Goal: Task Accomplishment & Management: Complete application form

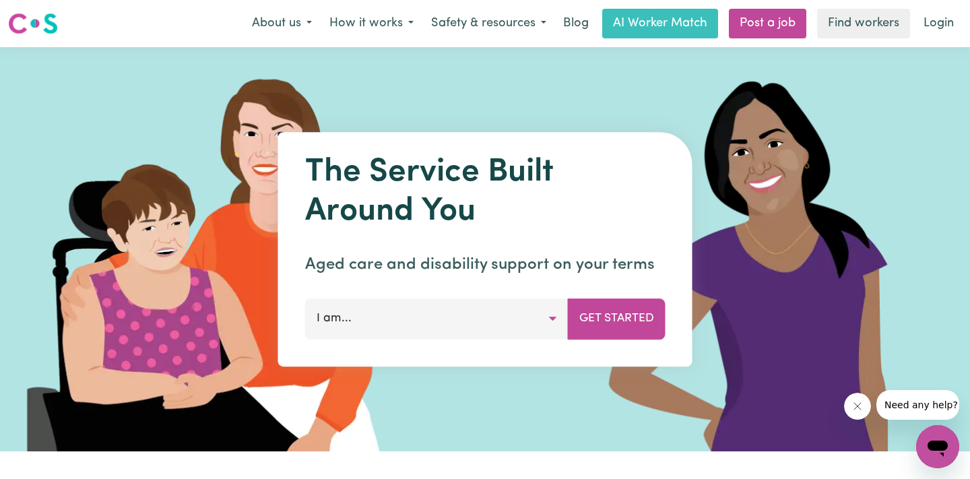
click at [545, 325] on button "I am..." at bounding box center [436, 318] width 263 height 40
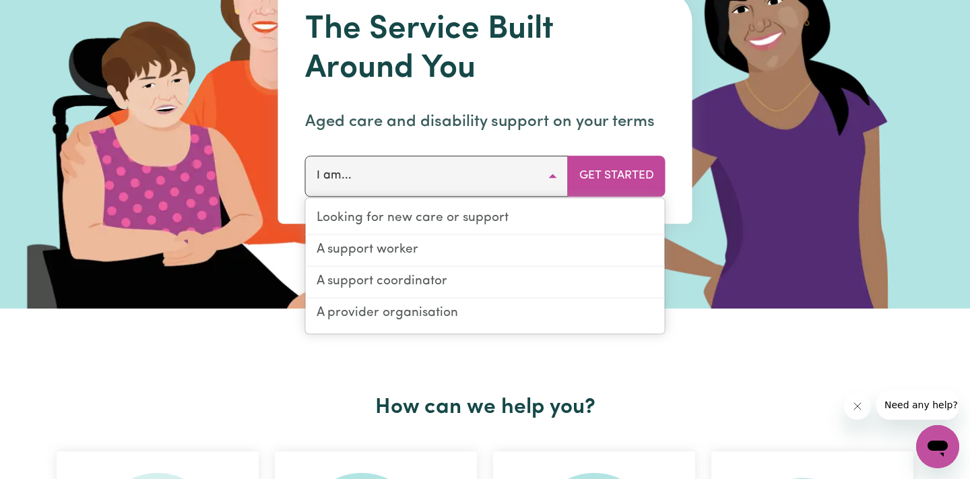
scroll to position [138, 0]
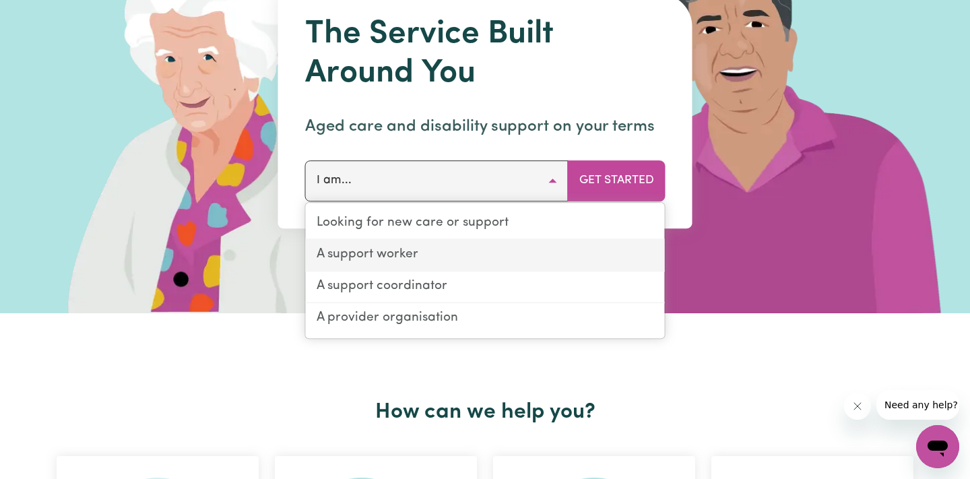
click at [408, 265] on link "A support worker" at bounding box center [485, 256] width 359 height 32
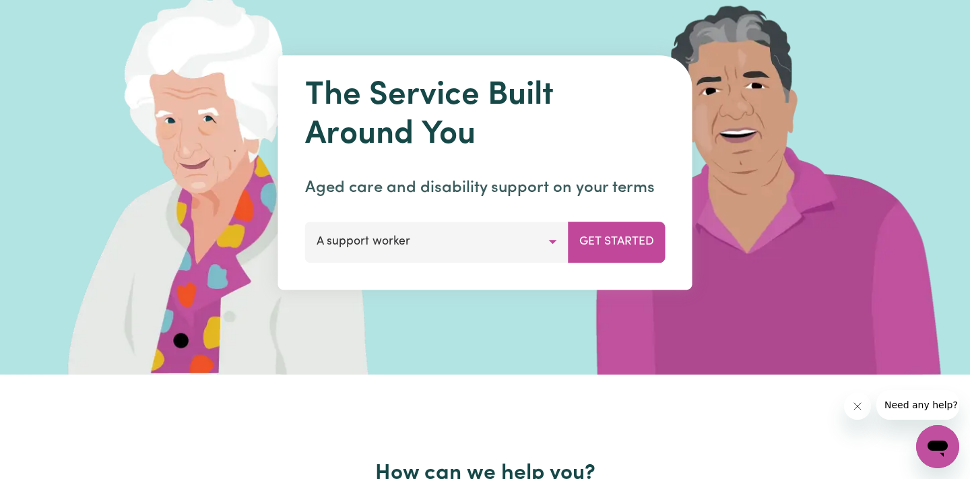
scroll to position [46, 0]
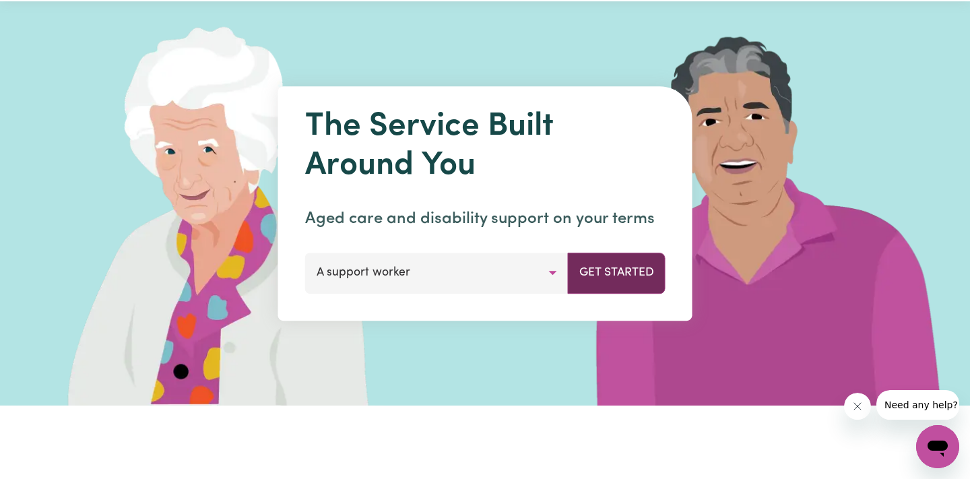
click at [601, 262] on button "Get Started" at bounding box center [617, 273] width 98 height 40
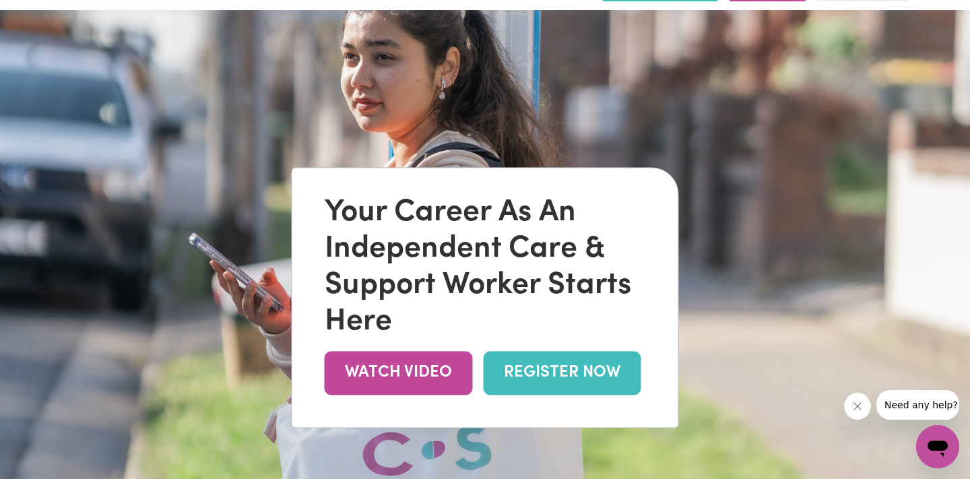
scroll to position [40, 0]
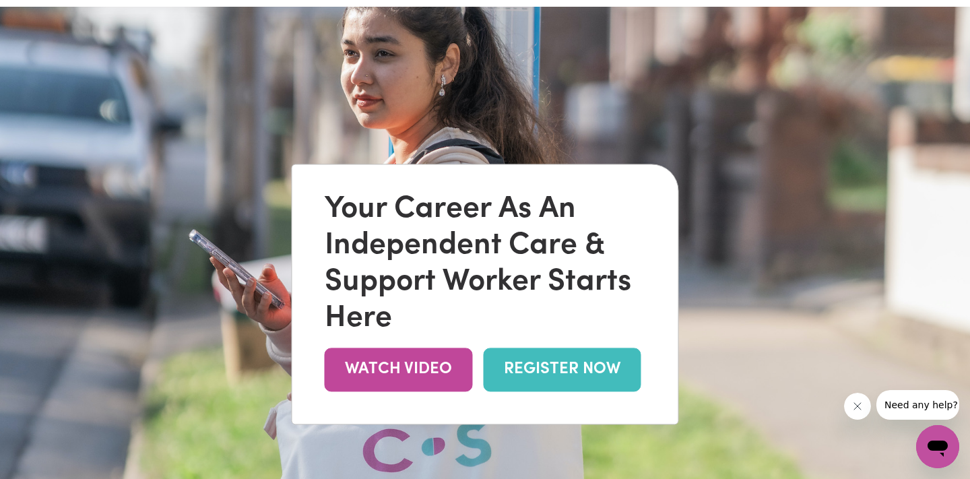
click at [556, 361] on link "REGISTER NOW" at bounding box center [563, 369] width 158 height 44
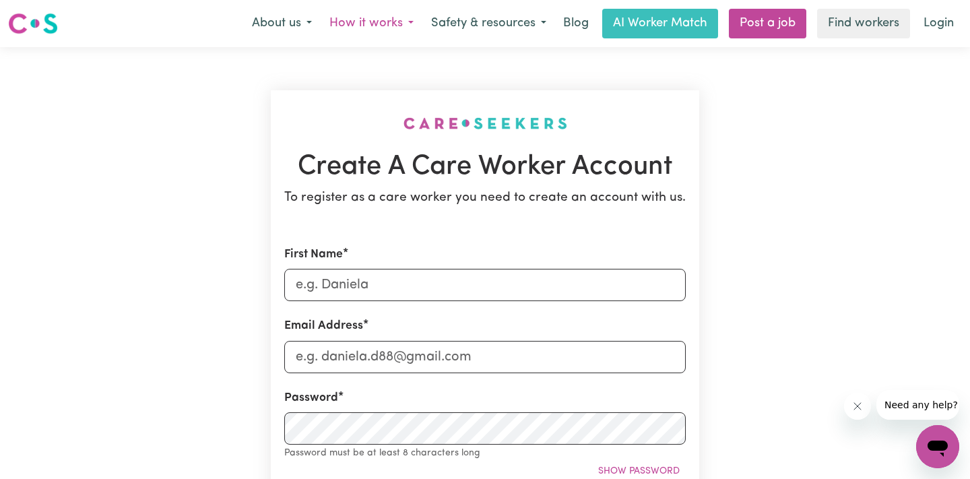
click at [409, 29] on button "How it works" at bounding box center [372, 23] width 102 height 28
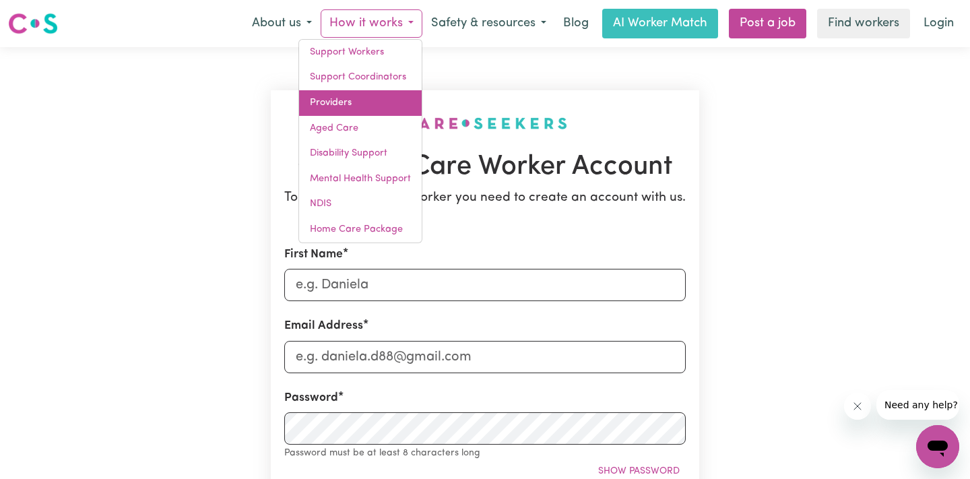
click at [350, 102] on link "Providers" at bounding box center [360, 103] width 123 height 26
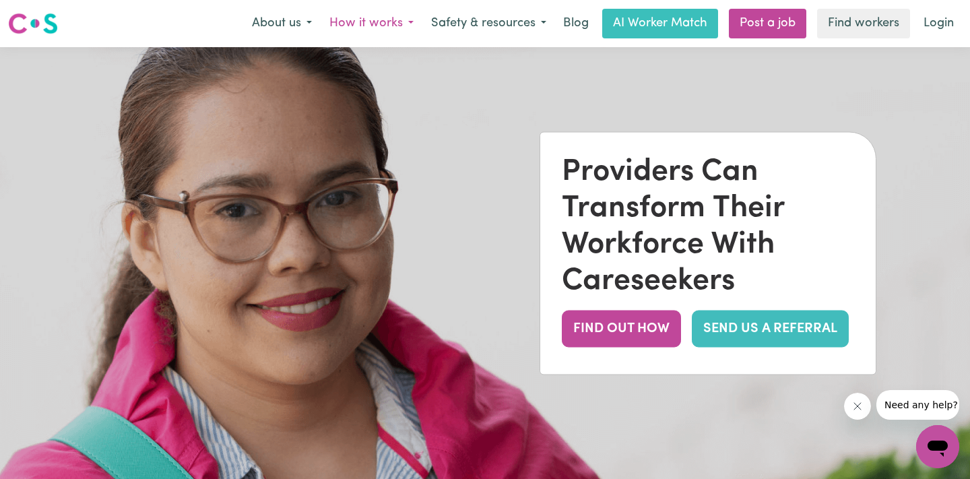
click at [395, 20] on button "How it works" at bounding box center [372, 23] width 102 height 28
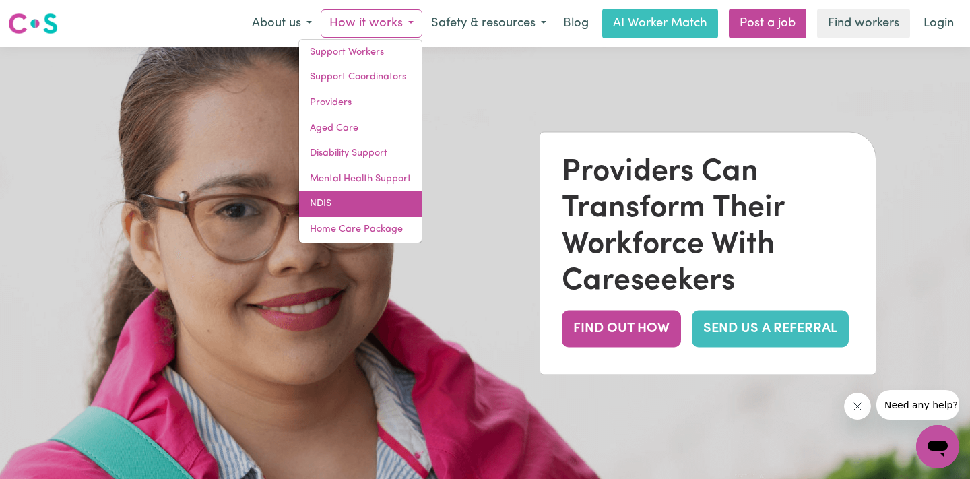
click at [372, 203] on link "NDIS" at bounding box center [360, 204] width 123 height 26
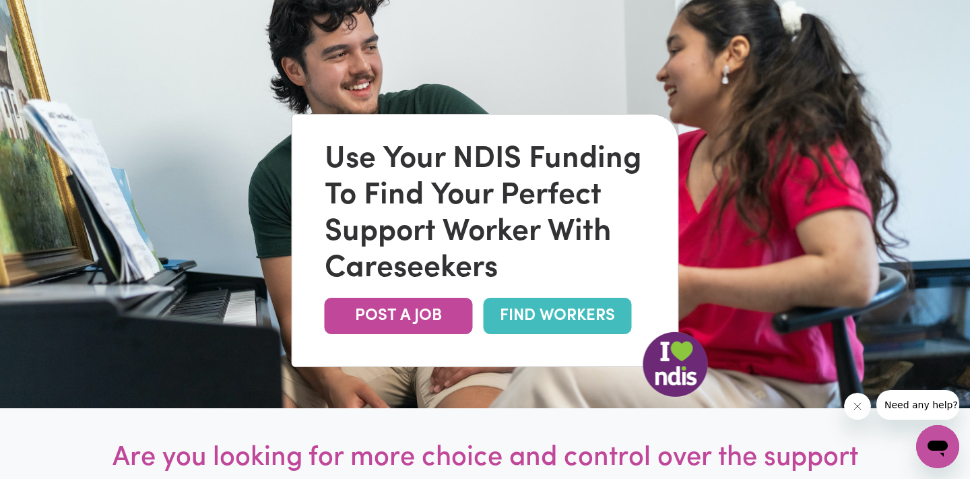
scroll to position [124, 0]
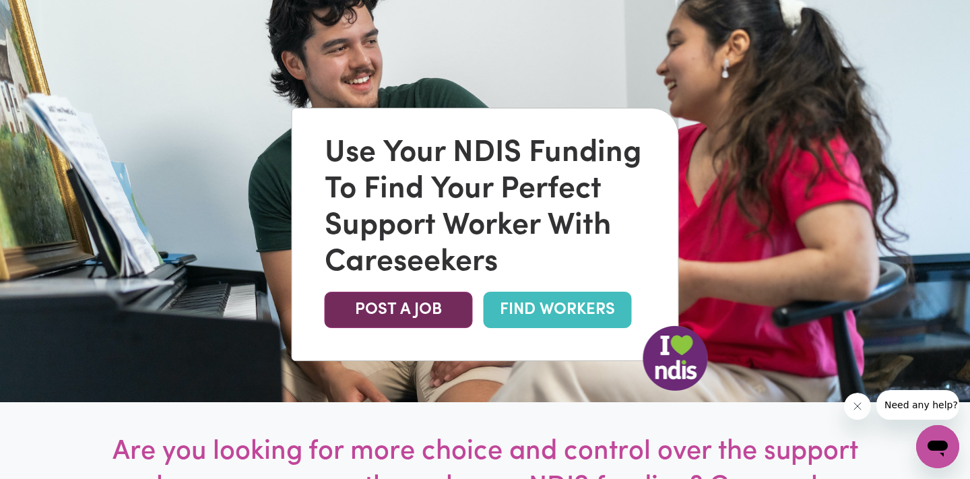
click at [383, 315] on link "POST A JOB" at bounding box center [399, 310] width 148 height 36
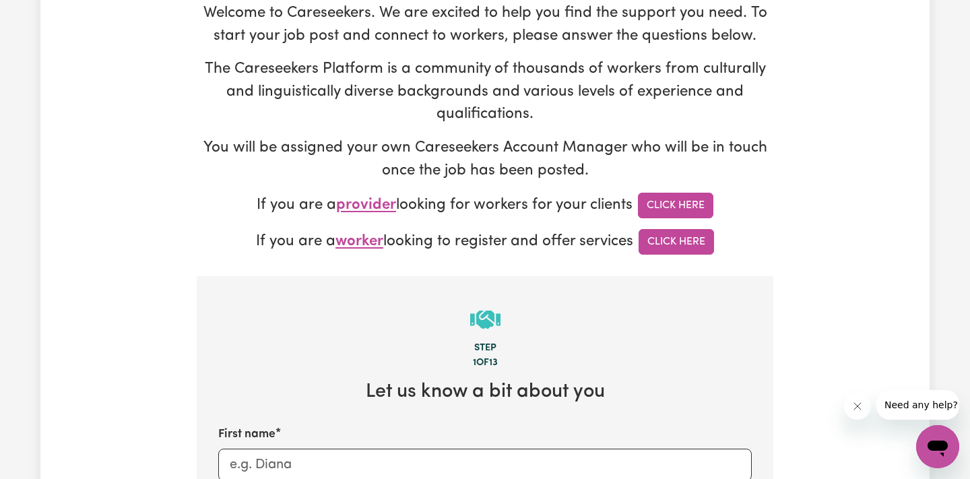
scroll to position [150, 0]
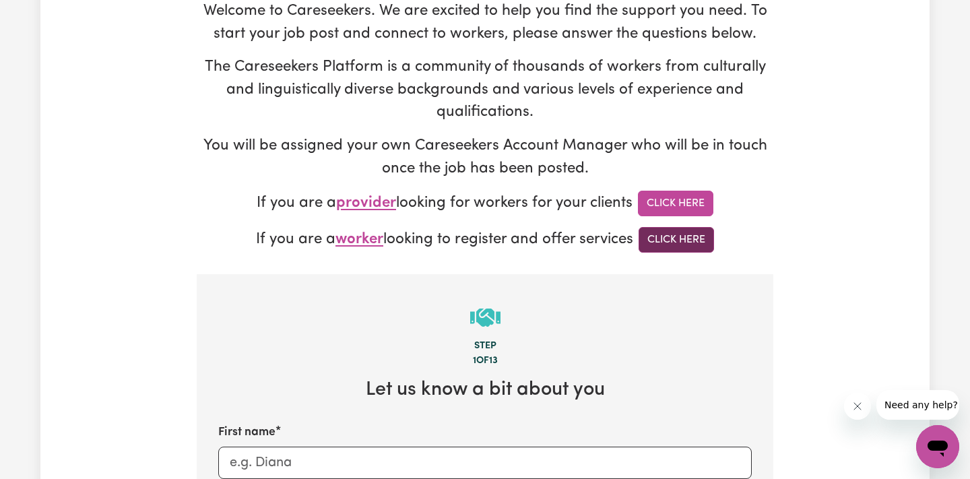
click at [696, 240] on link "Click Here" at bounding box center [675, 240] width 75 height 26
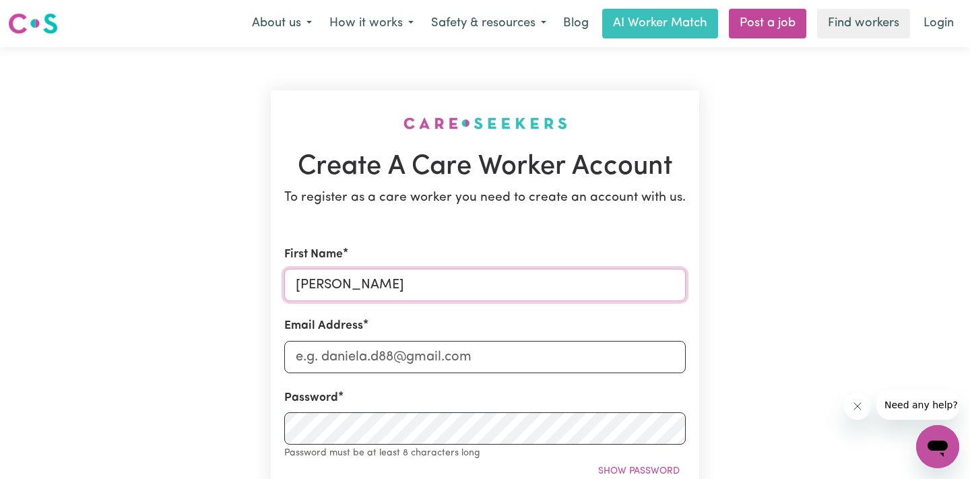
click at [338, 276] on input "Michele" at bounding box center [484, 285] width 401 height 32
type input "[PERSON_NAME]"
type input "[PERSON_NAME][EMAIL_ADDRESS][DOMAIN_NAME]"
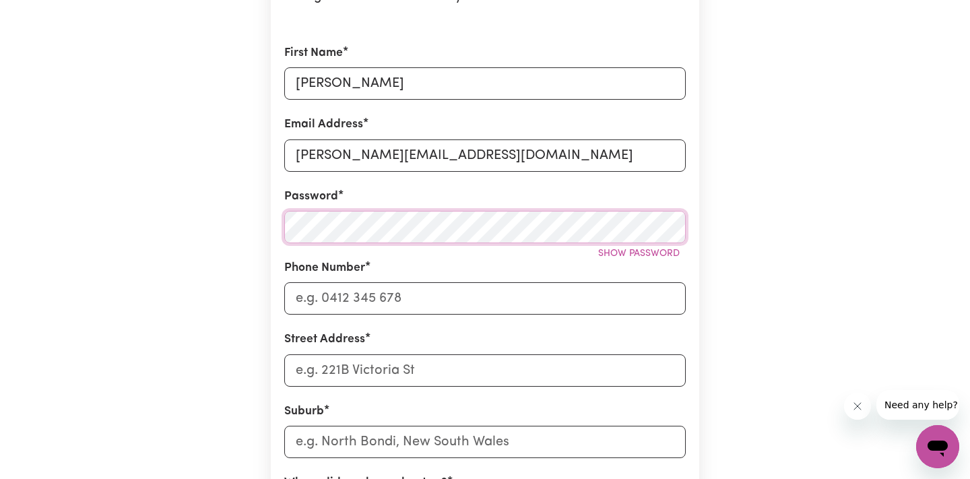
scroll to position [205, 0]
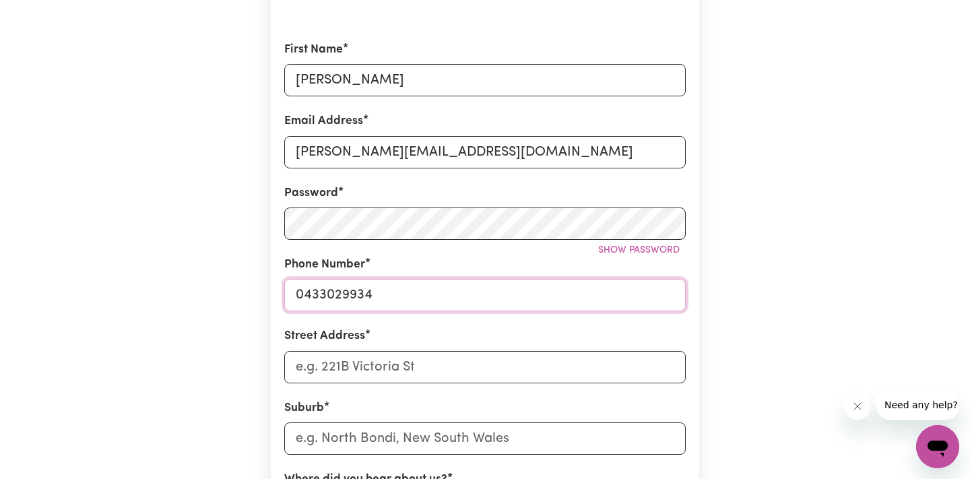
type input "0433029934"
type input "3/12 landers lane"
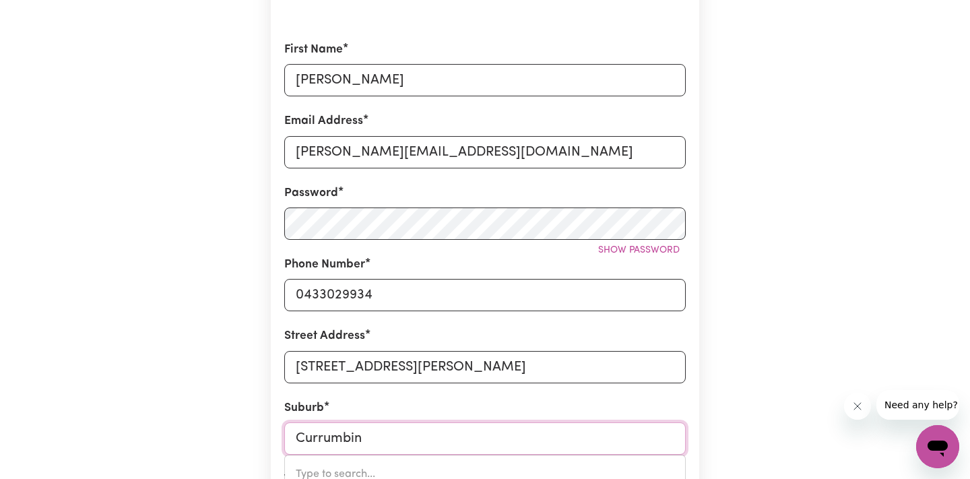
type input "Currumbin"
type input "Currumbin VALLEY, Queensland, 4223"
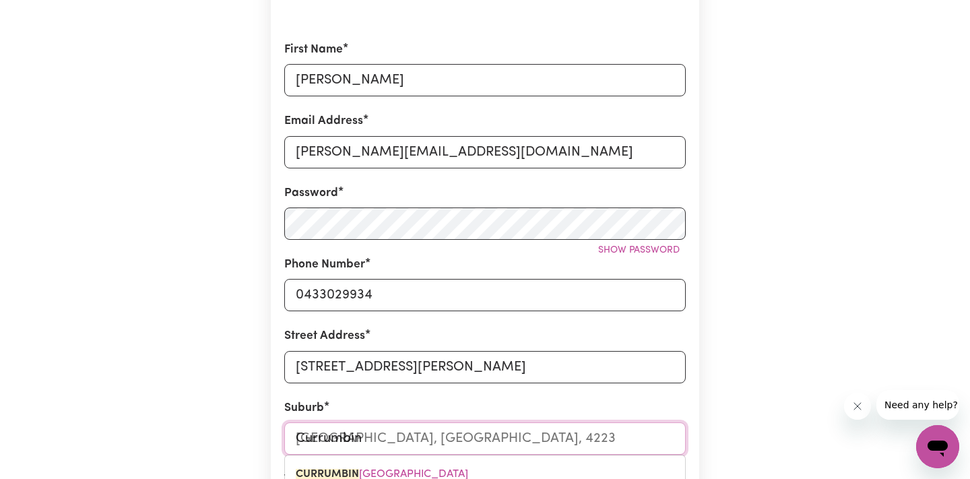
type input "Currumbin W"
type input "Currumbin Wa"
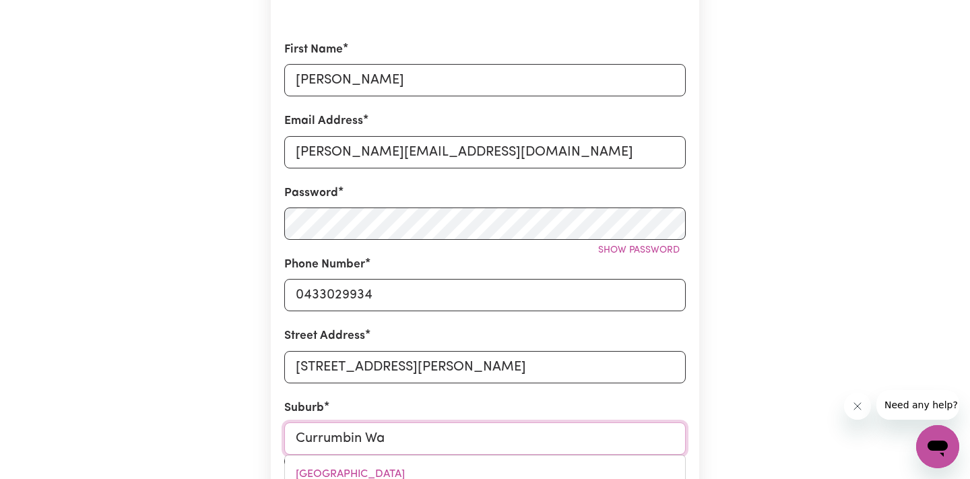
type input "Currumbin WaTERS, Queensland, 4223"
type input "Currumbin Wat"
type input "Currumbin WatERS, Queensland, 4223"
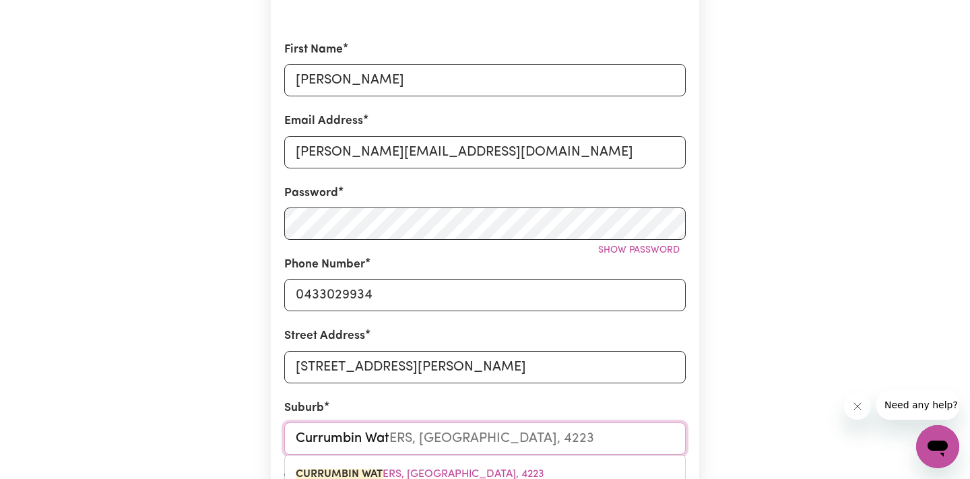
type input "Currumbin Wate"
type input "Currumbin WateRS, Queensland, 4223"
type input "Currumbin Water"
type input "Currumbin WaterS, Queensland, 4223"
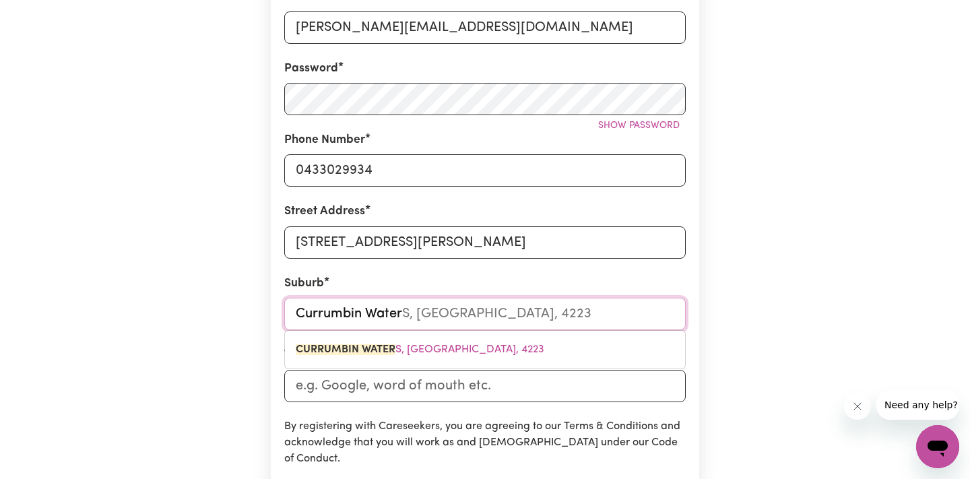
scroll to position [331, 0]
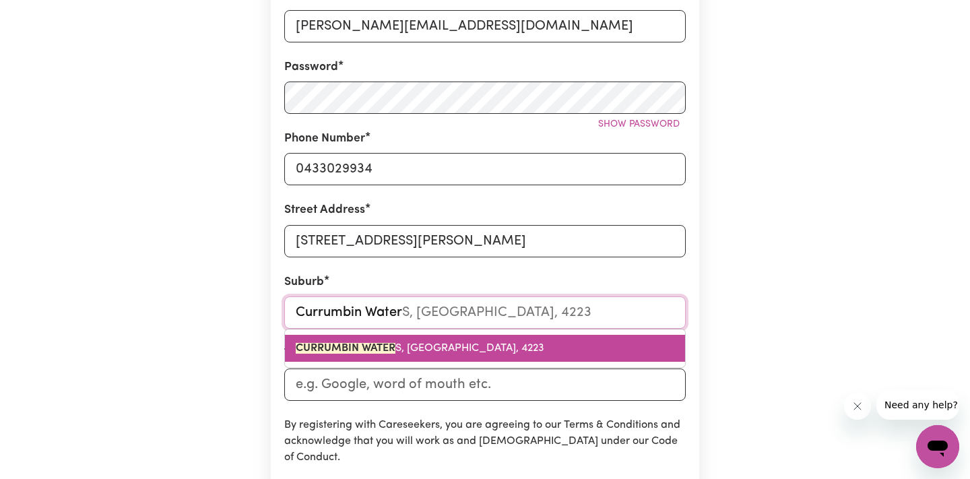
click at [343, 343] on mark "CURRUMBIN WATER" at bounding box center [346, 348] width 100 height 11
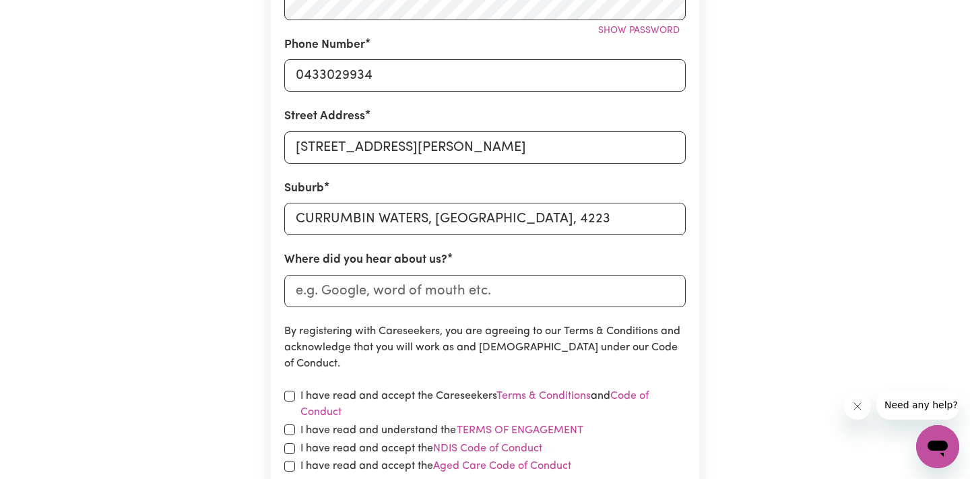
scroll to position [433, 0]
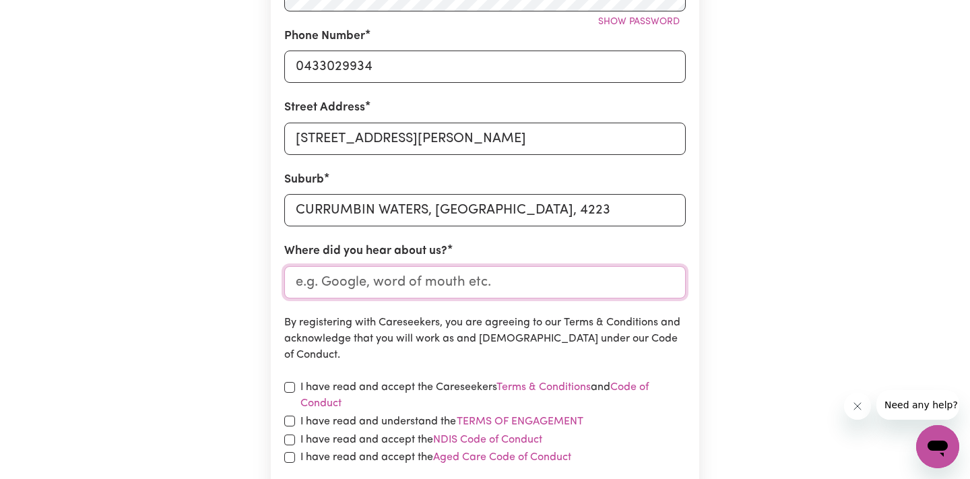
click at [359, 289] on input "Where did you hear about us?" at bounding box center [484, 282] width 401 height 32
type input "google"
click at [291, 389] on input "checkbox" at bounding box center [289, 387] width 11 height 11
checkbox input "true"
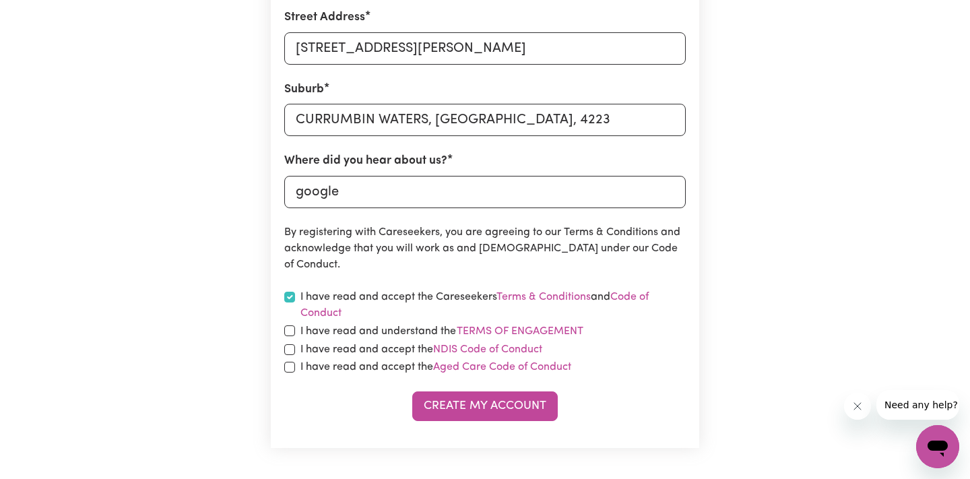
scroll to position [525, 0]
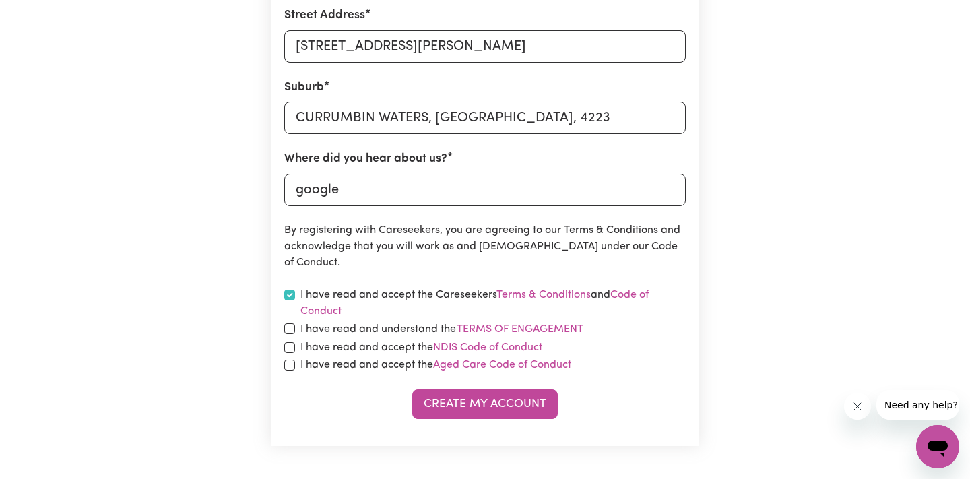
click at [288, 327] on input "checkbox" at bounding box center [289, 328] width 11 height 11
checkbox input "true"
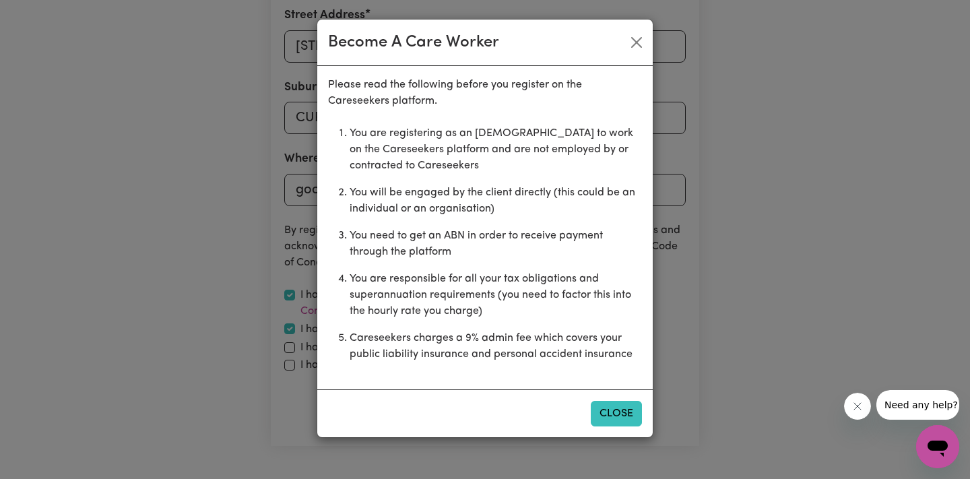
click at [625, 409] on button "Close" at bounding box center [616, 414] width 51 height 26
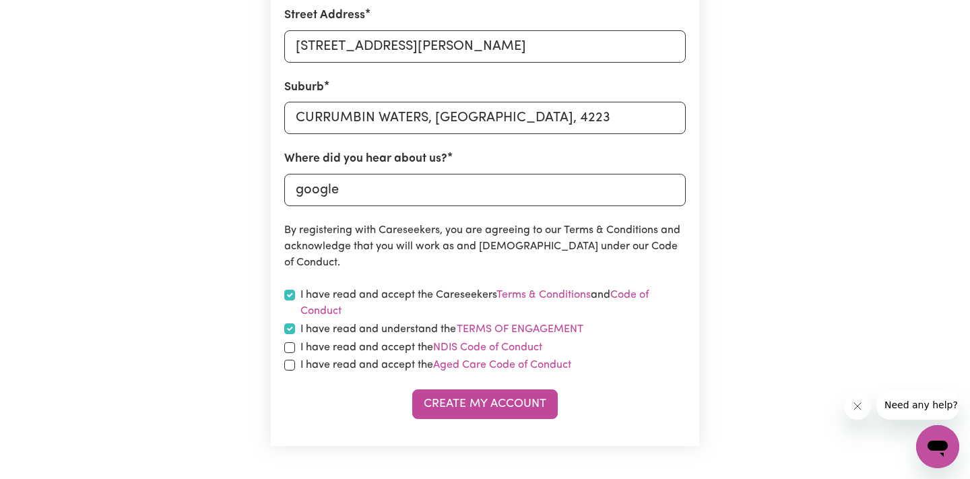
click at [286, 347] on input "checkbox" at bounding box center [289, 347] width 11 height 11
checkbox input "true"
click at [288, 360] on input "checkbox" at bounding box center [289, 365] width 11 height 11
checkbox input "true"
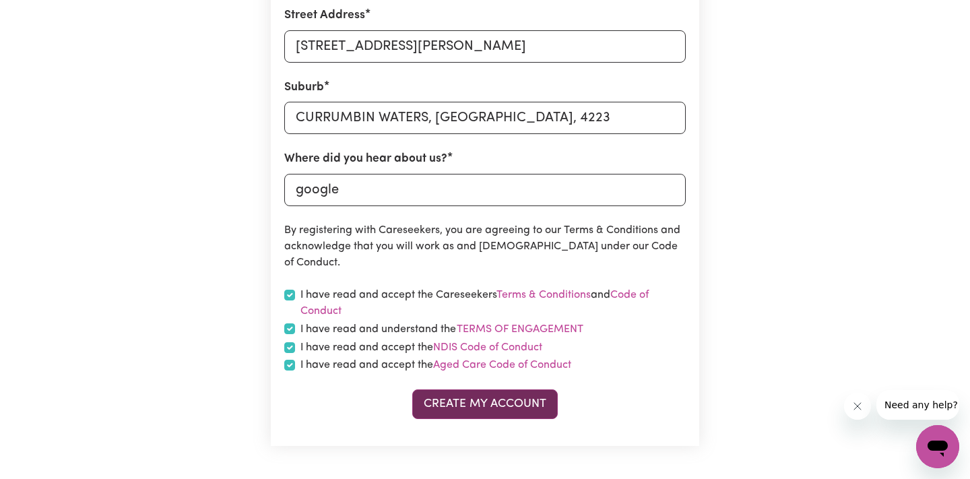
click at [492, 403] on button "Create My Account" at bounding box center [484, 404] width 145 height 30
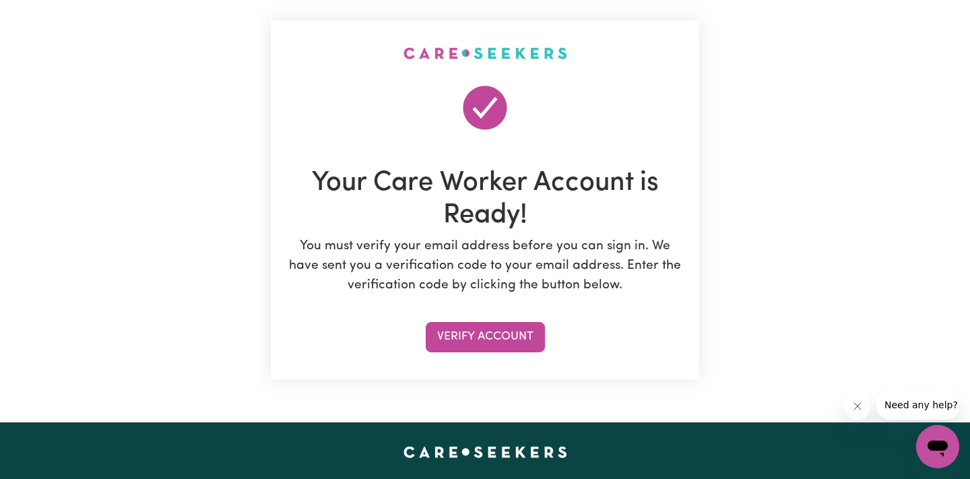
scroll to position [84, 0]
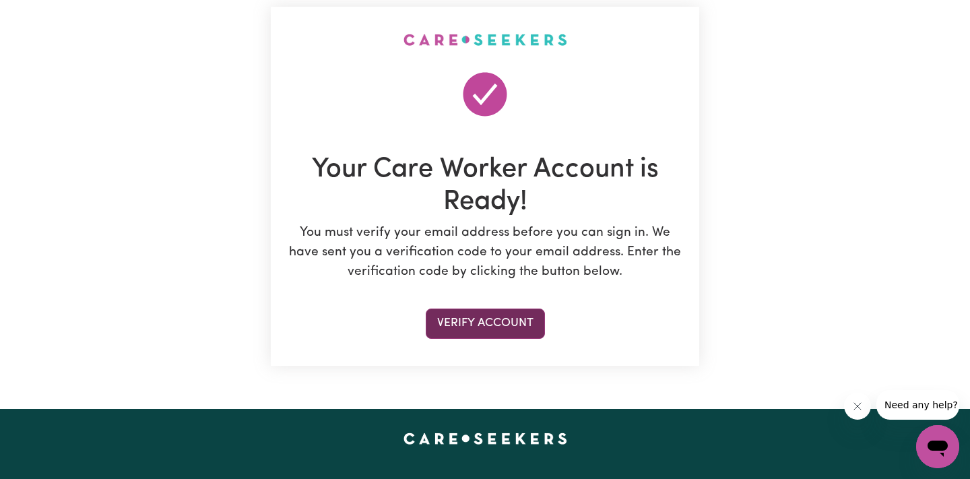
click at [509, 325] on button "Verify Account" at bounding box center [485, 323] width 119 height 30
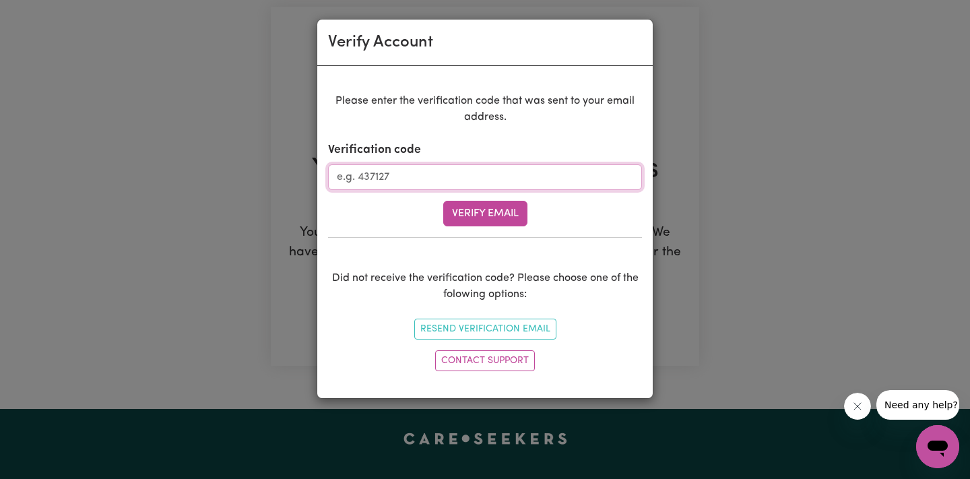
click at [440, 180] on input "Verification code" at bounding box center [485, 177] width 314 height 26
type input "704433"
click at [487, 221] on button "Verify Email" at bounding box center [485, 214] width 84 height 26
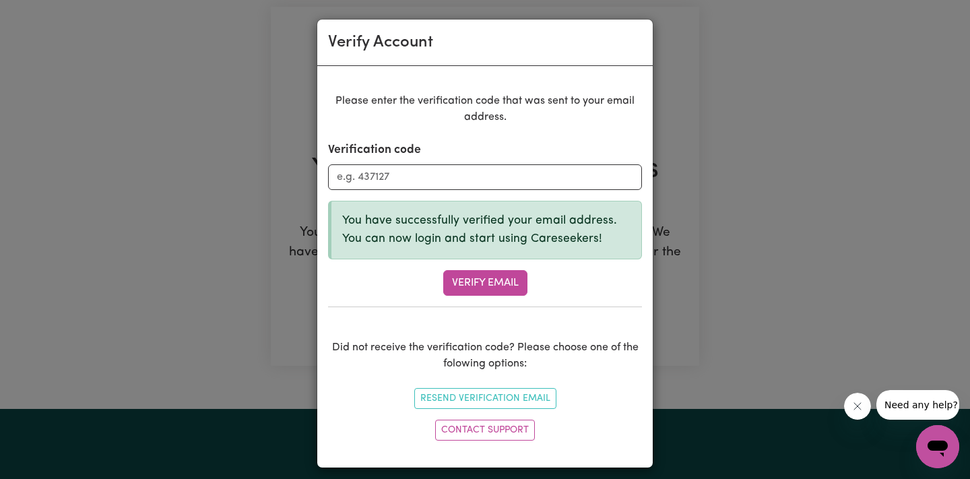
click at [705, 293] on div "Verify Account Please enter the verification code that was sent to your email a…" at bounding box center [485, 239] width 970 height 479
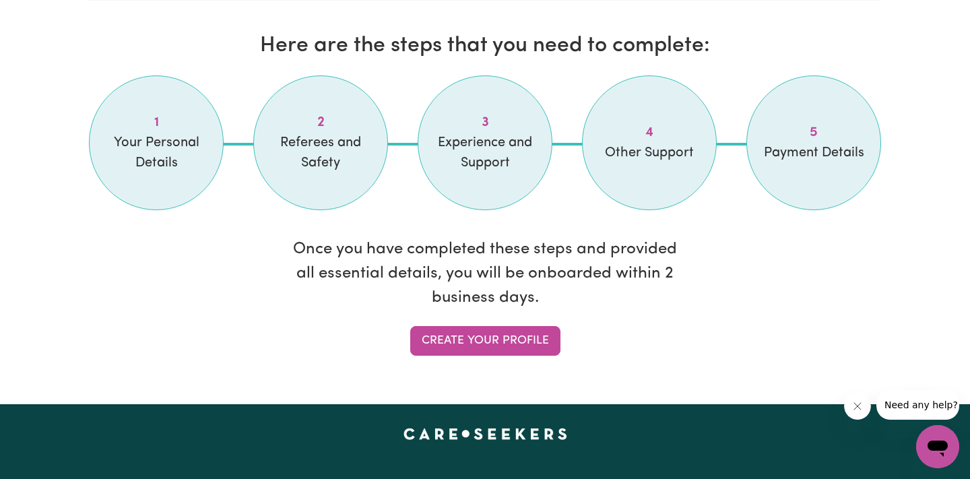
scroll to position [1127, 0]
click at [489, 327] on link "Create your profile" at bounding box center [485, 341] width 150 height 30
select select "Studying a healthcare related degree or qualification"
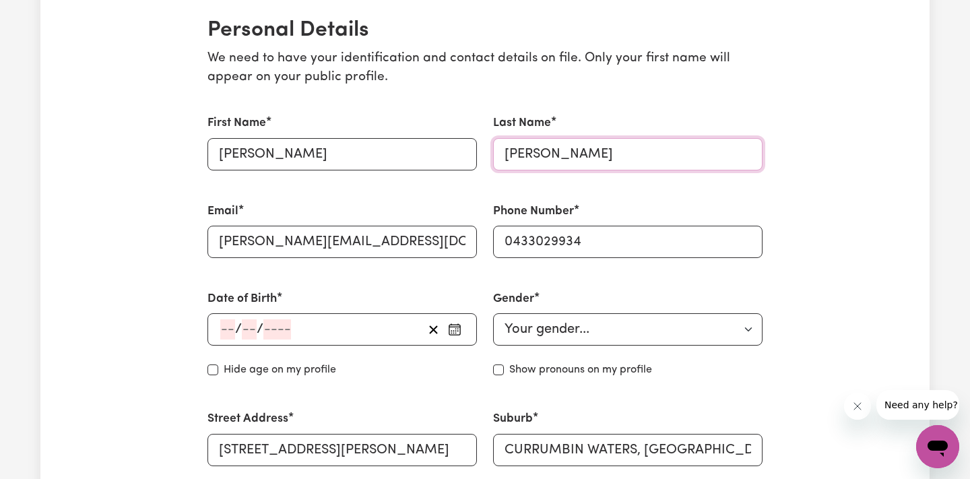
scroll to position [342, 0]
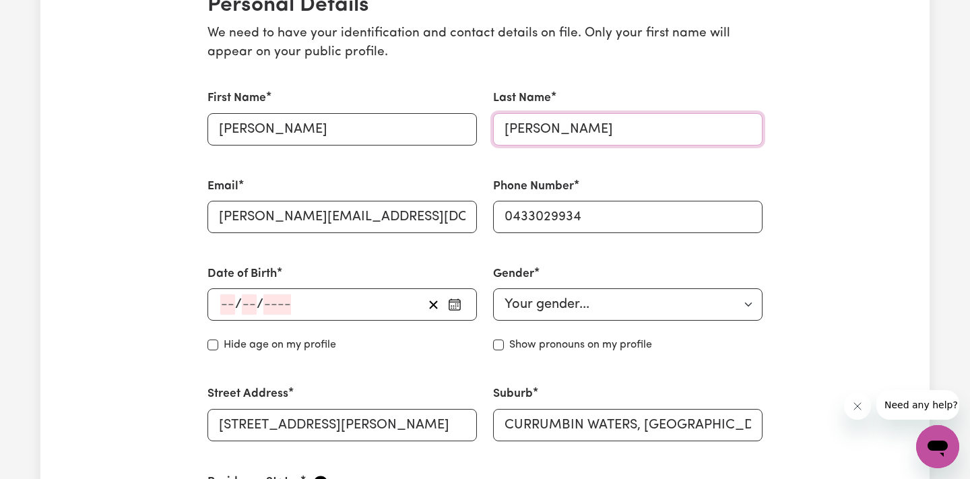
type input "Cereto Alves"
click at [232, 303] on input "number" at bounding box center [227, 304] width 15 height 20
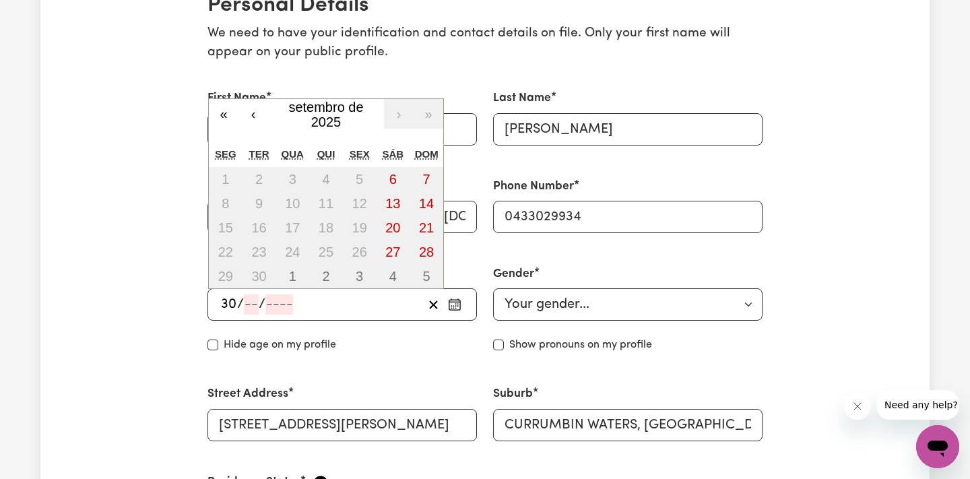
type input "30"
type input "12"
type input "199"
type input "1994-12-30"
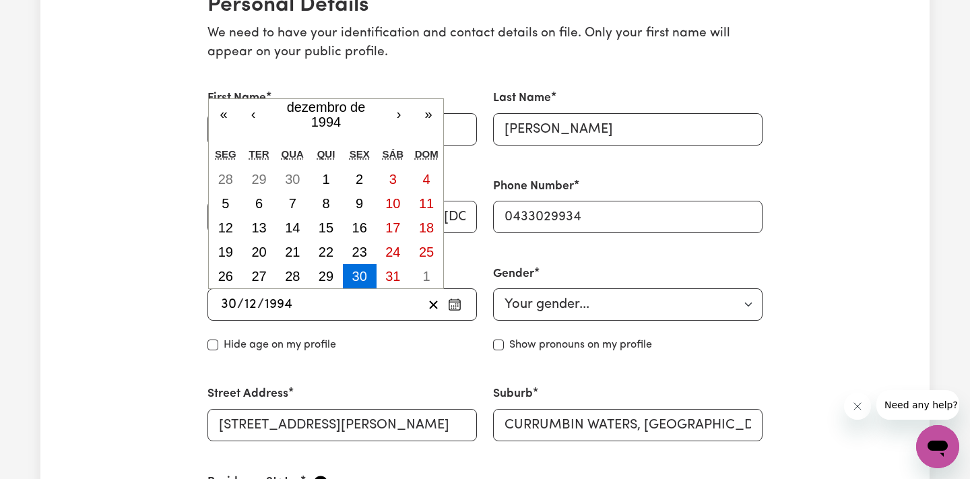
type input "1994"
click at [370, 347] on div "Hide age on my profile" at bounding box center [341, 345] width 269 height 16
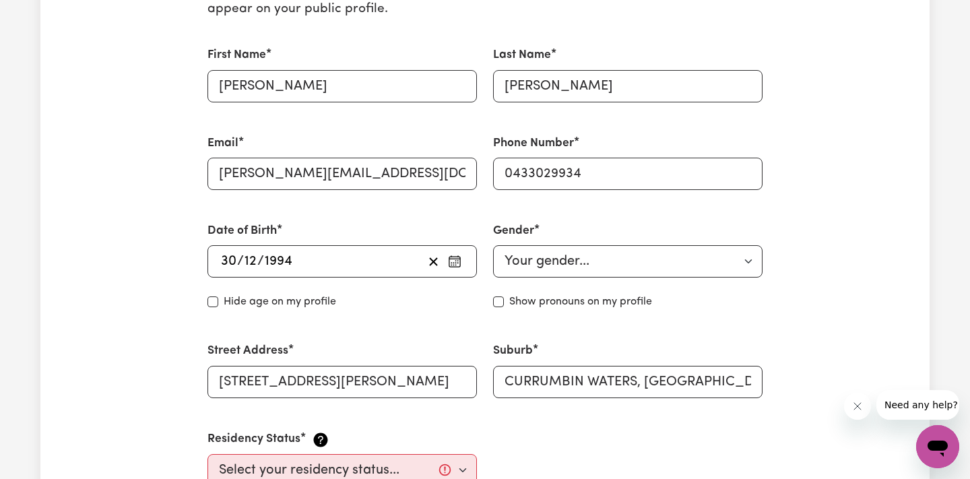
scroll to position [388, 0]
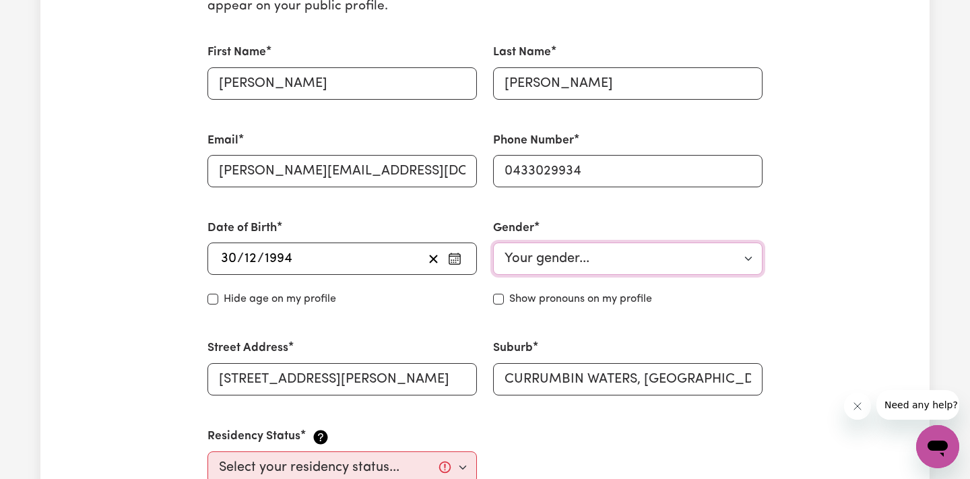
select select "male"
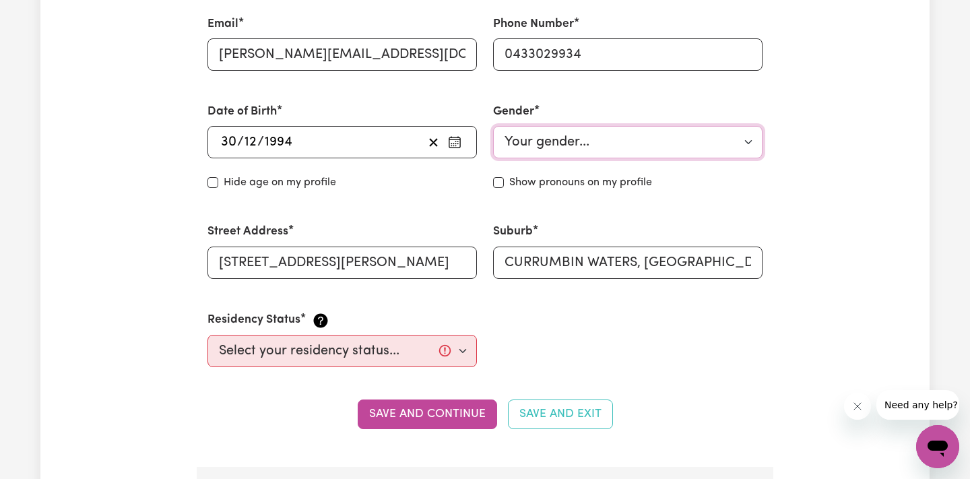
scroll to position [508, 0]
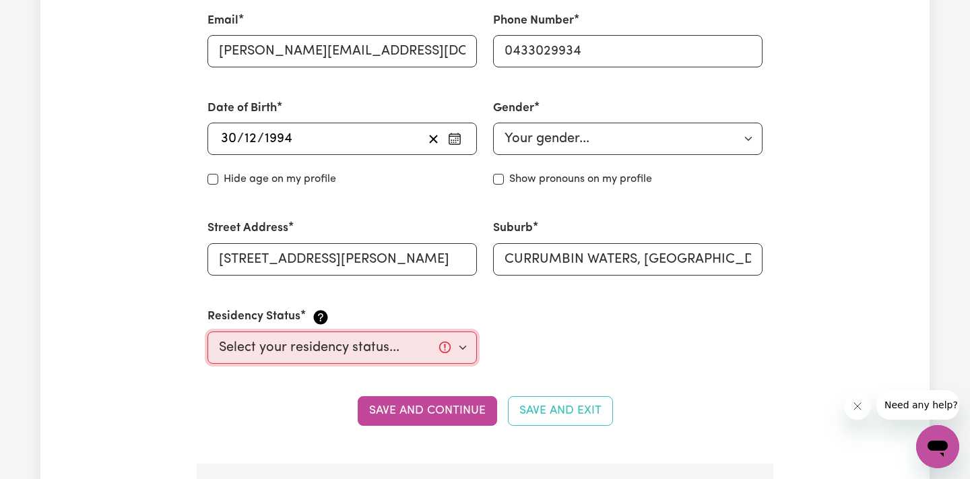
select select "Temporary Work Visa"
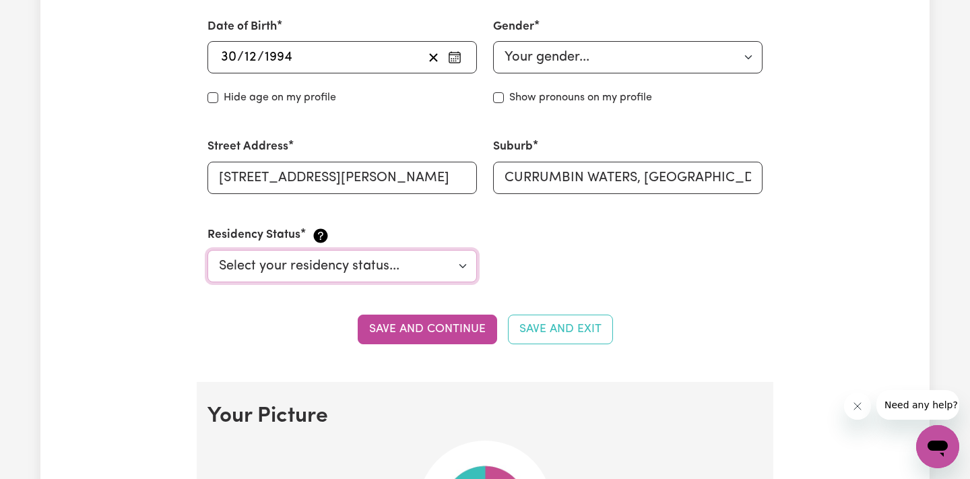
scroll to position [591, 0]
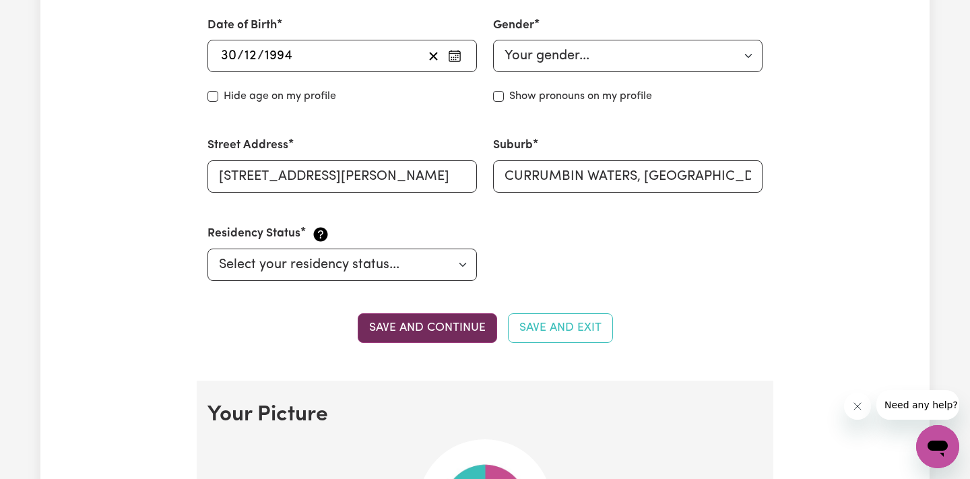
click at [476, 317] on button "Save and continue" at bounding box center [427, 328] width 139 height 30
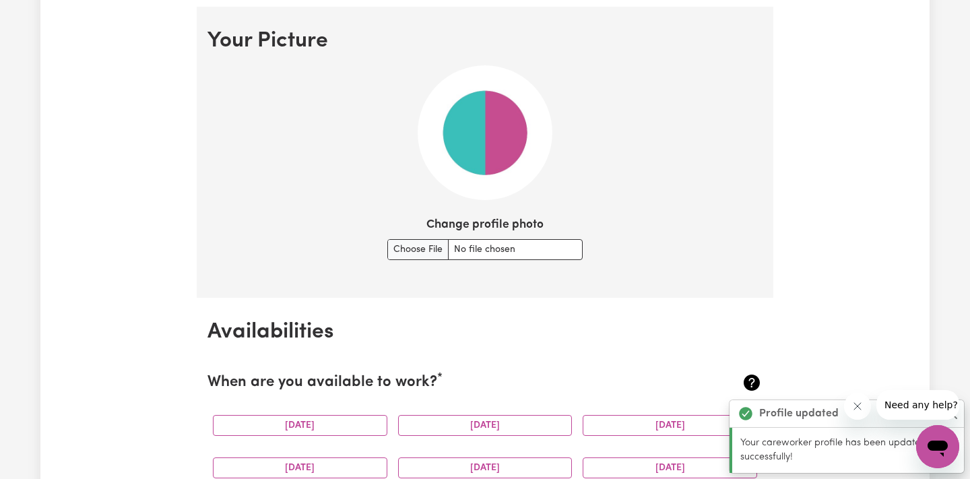
scroll to position [967, 0]
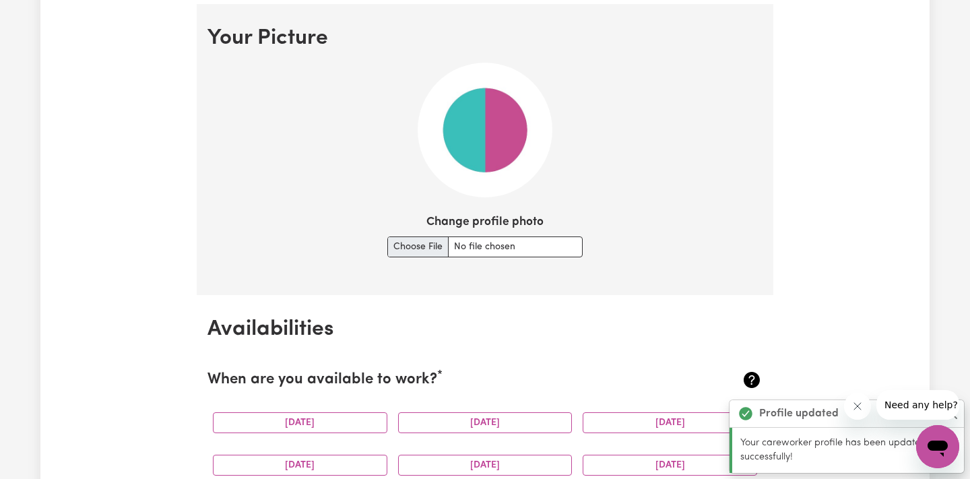
click at [434, 242] on input "Change profile photo" at bounding box center [484, 246] width 195 height 21
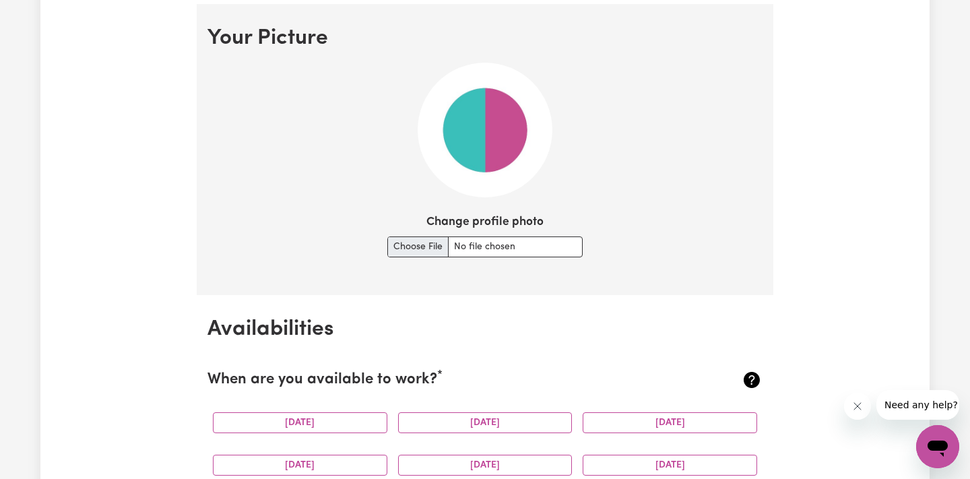
type input "C:\fakepath\Gustavo-Ceritto-Alves-2.jpg"
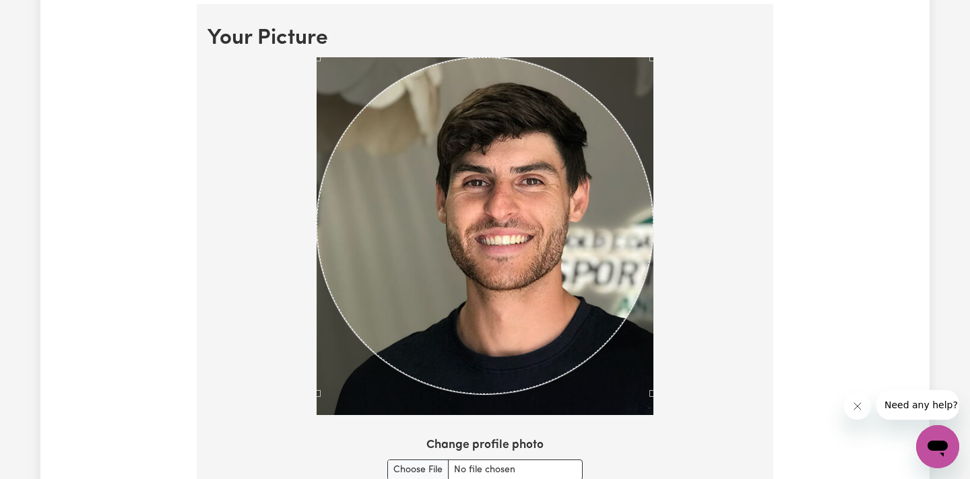
click at [687, 374] on div at bounding box center [484, 238] width 555 height 363
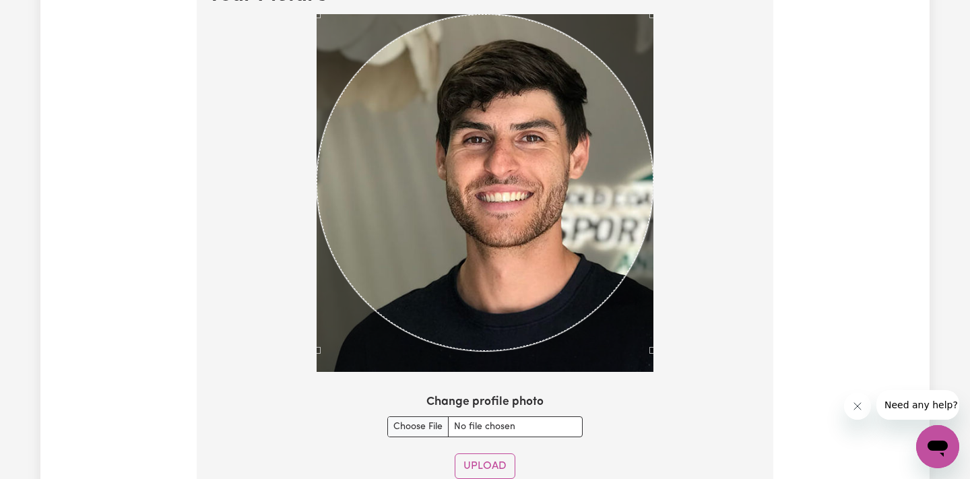
scroll to position [991, 0]
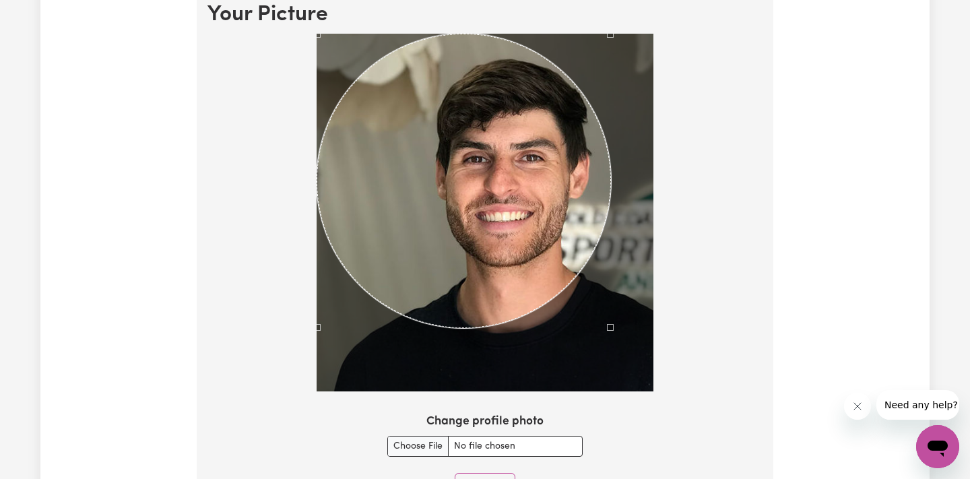
click at [610, 345] on div at bounding box center [485, 213] width 337 height 358
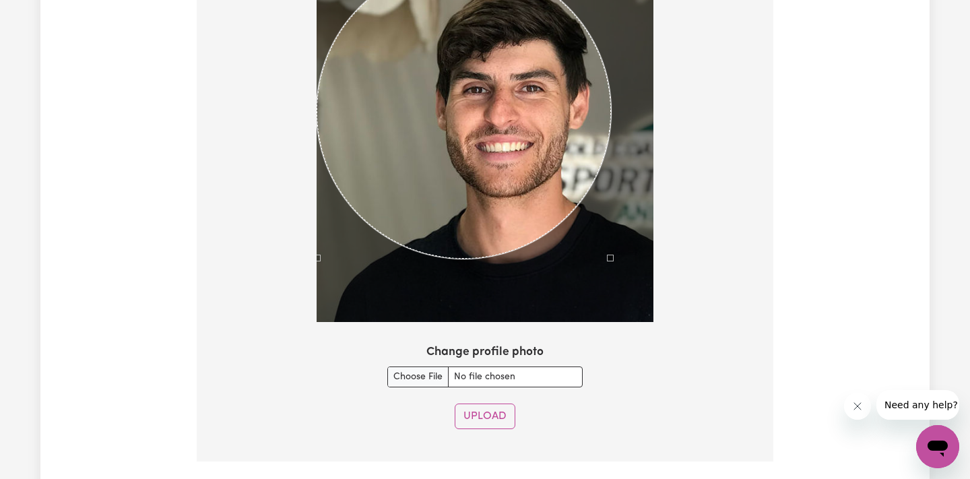
scroll to position [1061, 0]
click at [497, 407] on button "Upload" at bounding box center [485, 416] width 61 height 26
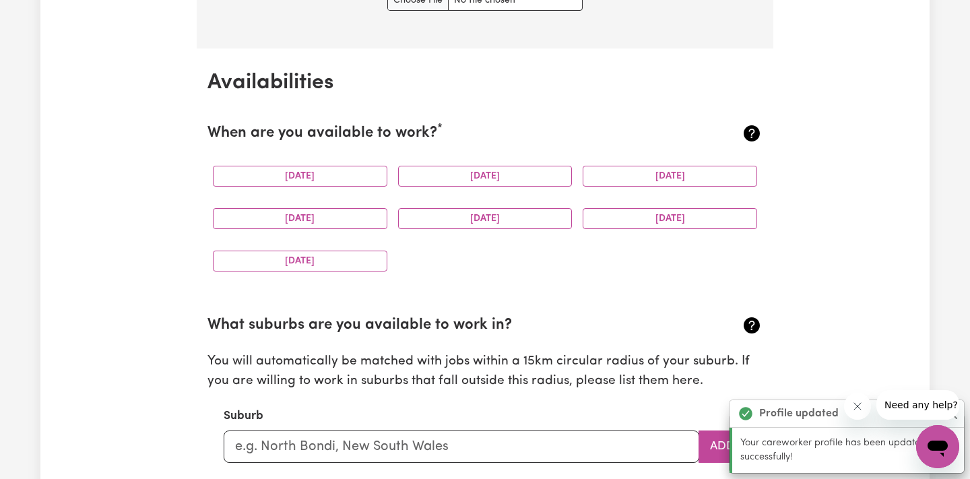
scroll to position [1212, 0]
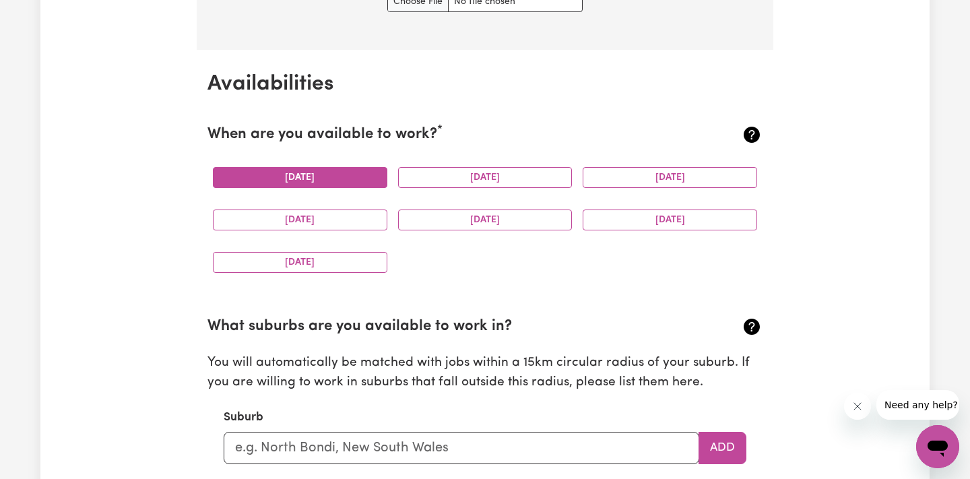
click at [324, 172] on button "Monday" at bounding box center [300, 177] width 174 height 21
click at [446, 167] on button "Tuesday" at bounding box center [485, 177] width 174 height 21
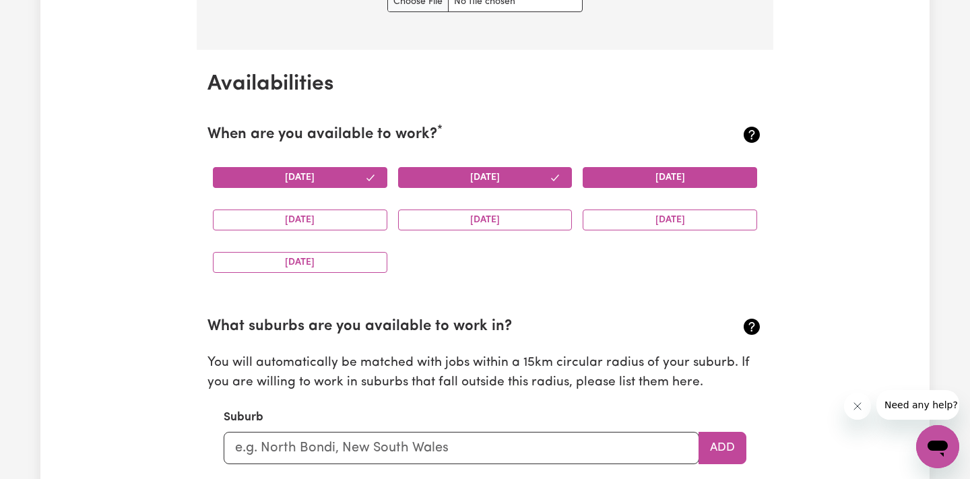
click at [649, 167] on button "Wednesday" at bounding box center [670, 177] width 174 height 21
click at [310, 220] on button "Thursday" at bounding box center [300, 219] width 174 height 21
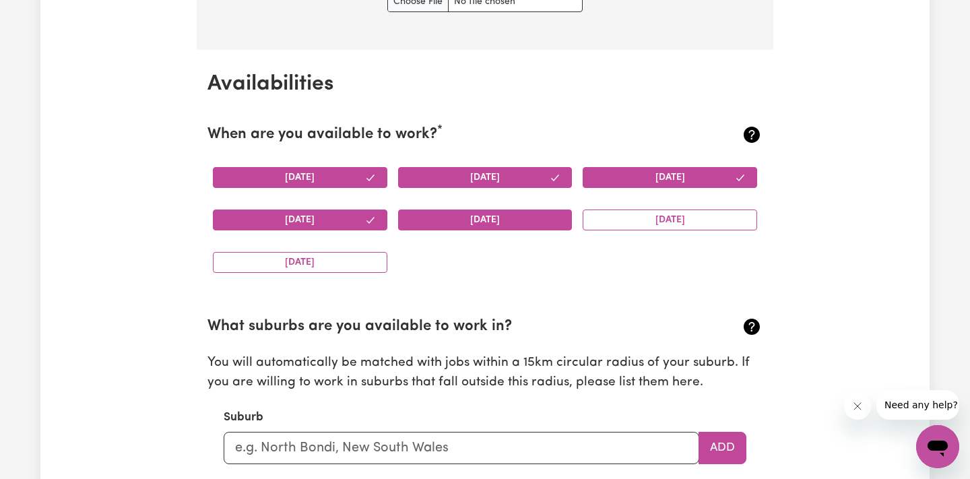
click at [432, 216] on button "Friday" at bounding box center [485, 219] width 174 height 21
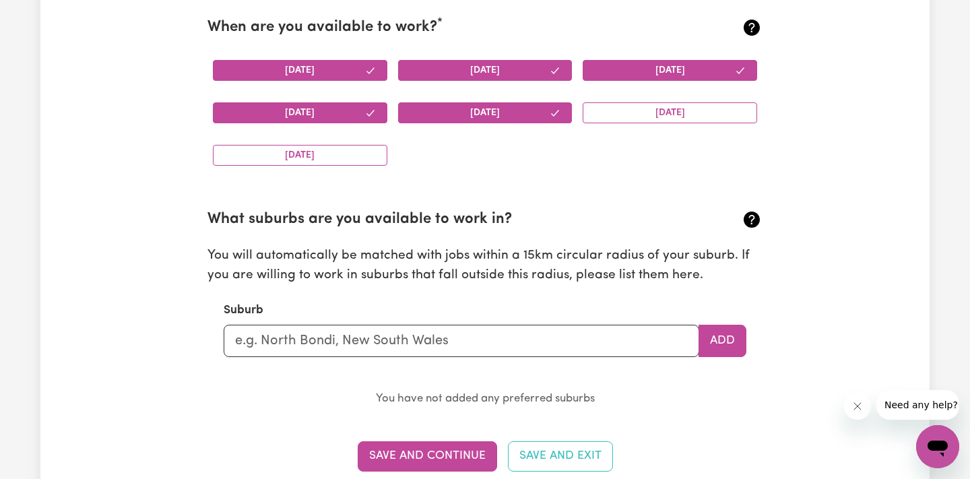
scroll to position [1368, 0]
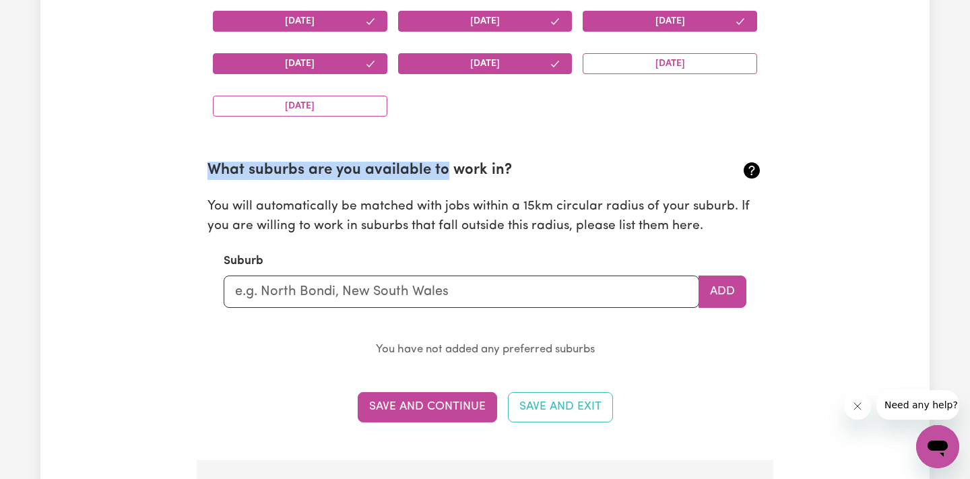
drag, startPoint x: 208, startPoint y: 161, endPoint x: 446, endPoint y: 172, distance: 238.7
click at [446, 172] on h2 "What suburbs are you available to work in?" at bounding box center [438, 171] width 463 height 18
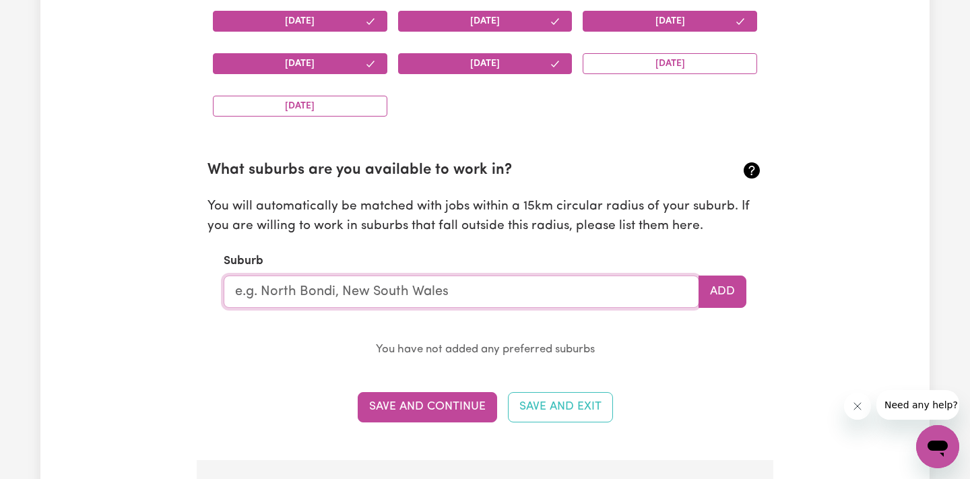
click at [357, 280] on input "text" at bounding box center [461, 291] width 475 height 32
type input "northern"
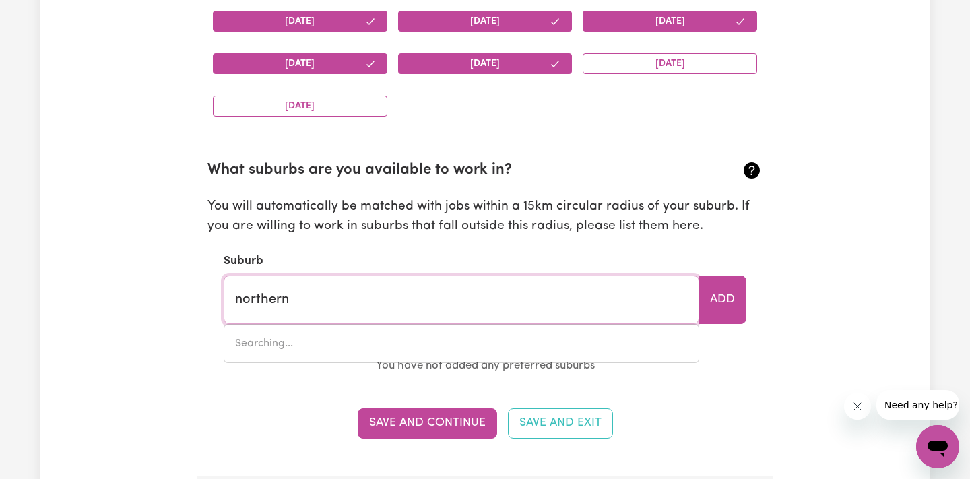
type input "northern GULLY, Western Australia, 6532"
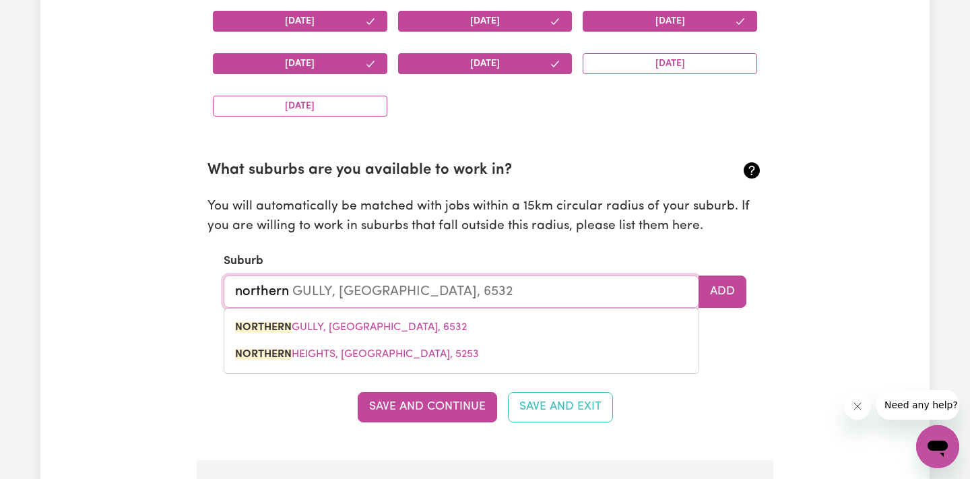
type input "northern n"
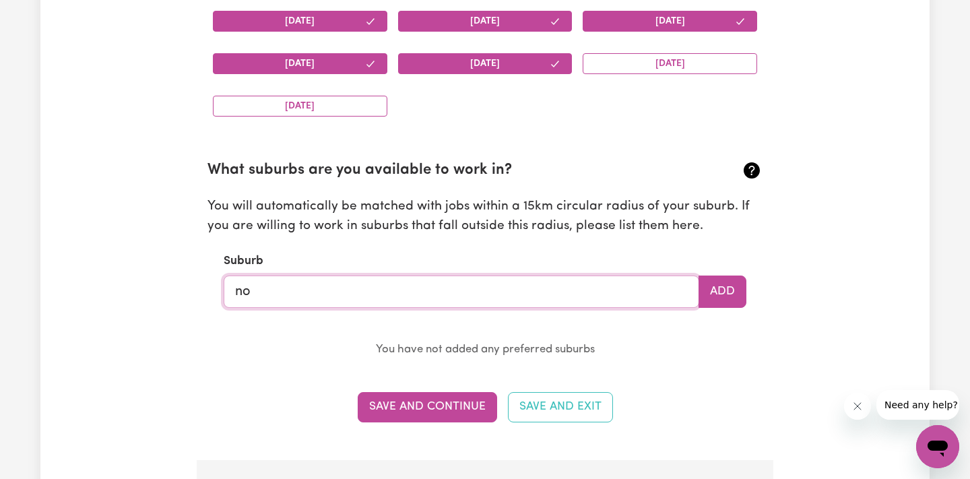
type input "n"
type input "tweed"
type input "tweed HEADS, New South Wales, 2485"
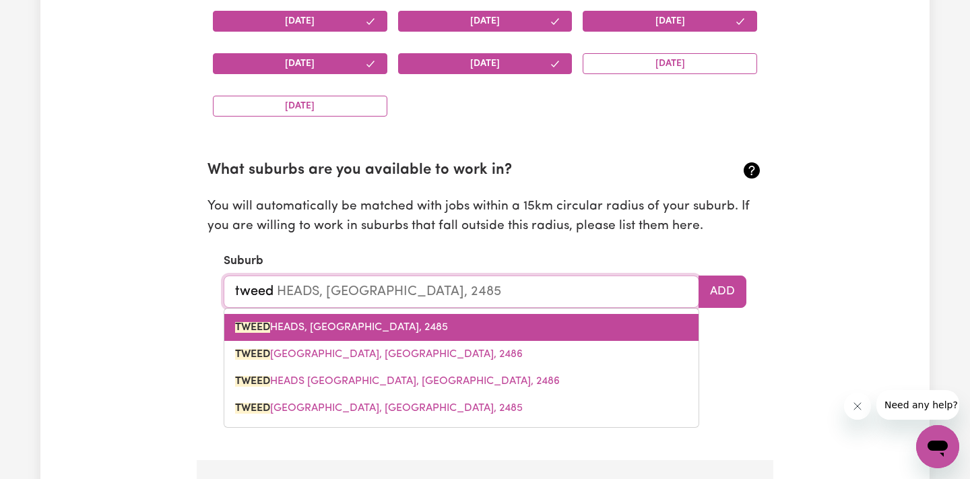
click at [344, 315] on link "TWEED HEADS, New South Wales, 2485" at bounding box center [461, 327] width 474 height 27
type input "TWEED HEADS, New South Wales, 2485"
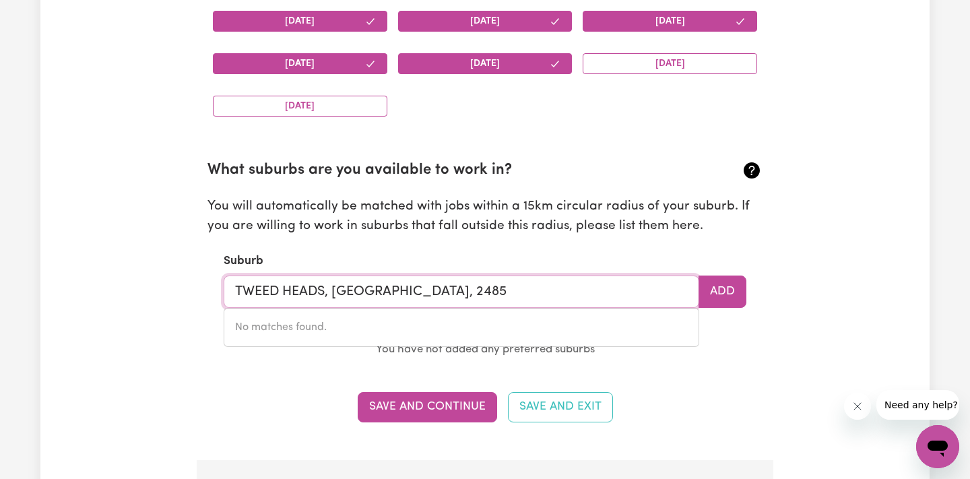
type input "TWEED HEADS, New South Wales, 2485"
click at [735, 286] on button "Add" at bounding box center [722, 291] width 48 height 32
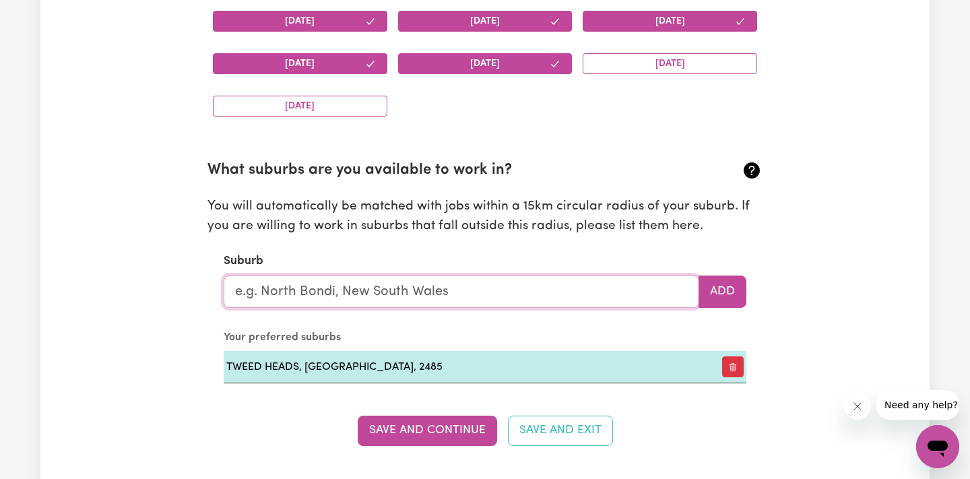
click at [519, 299] on input "text" at bounding box center [461, 291] width 475 height 32
type input "tweed"
type input "tweed HEADS, New South Wales, 2485"
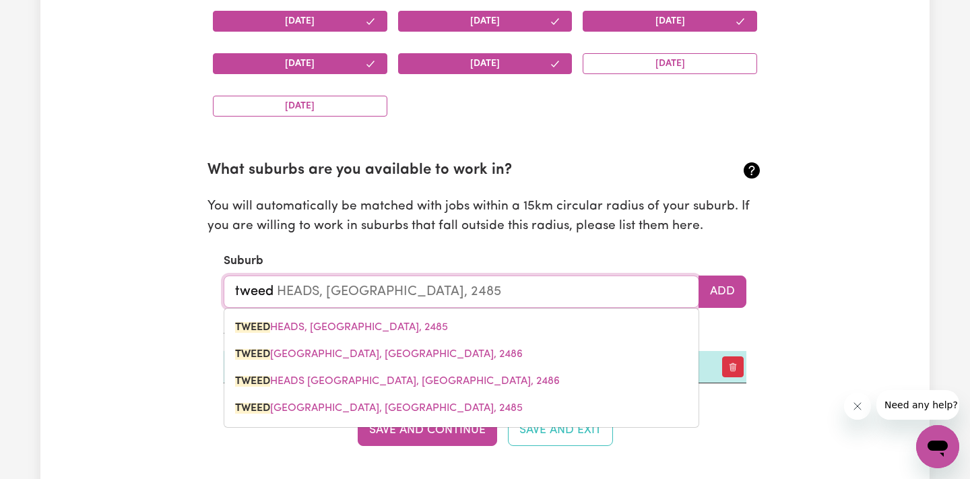
click at [453, 291] on input "tweed" at bounding box center [461, 291] width 475 height 32
type input "twee"
type input "tweeD HEADS, New South Wales, 2485"
type input "twe"
type input "tweED HEADS, New South Wales, 2485"
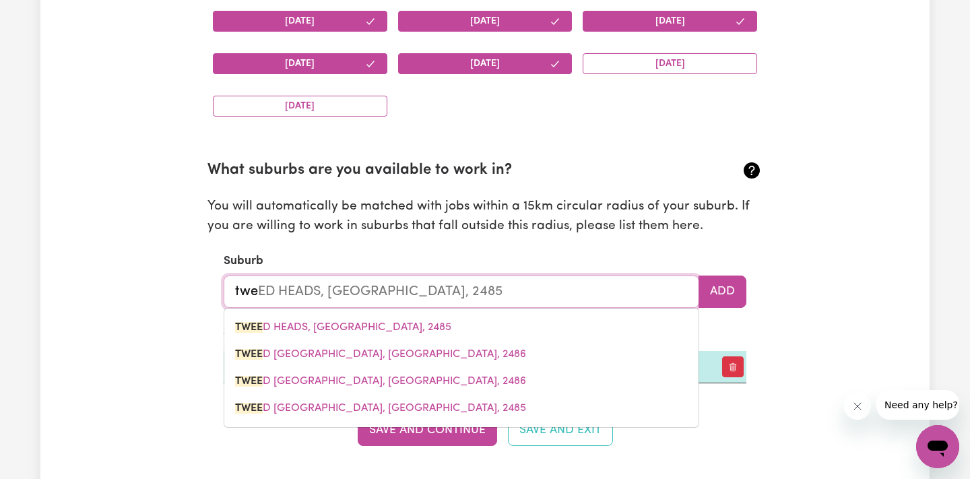
type input "tw"
type input "t"
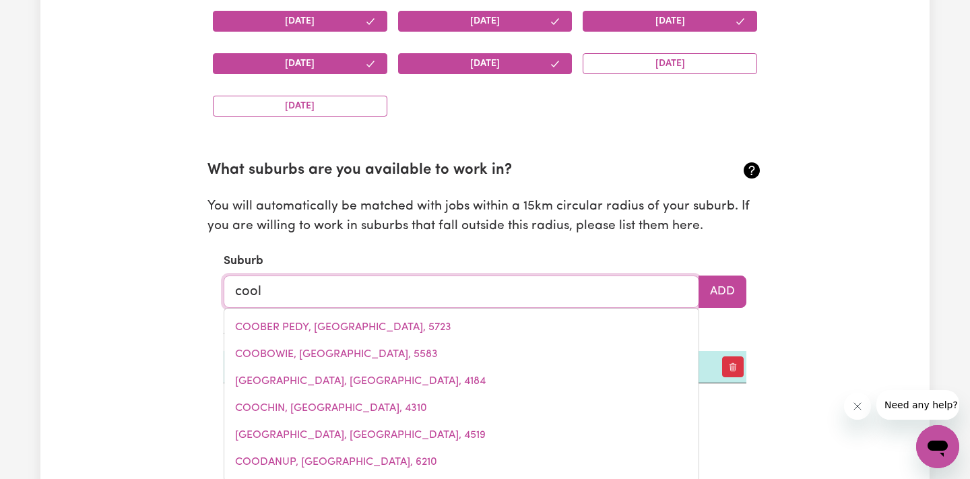
type input "coo"
type input "cooBER PEDY, South Australia, 5723"
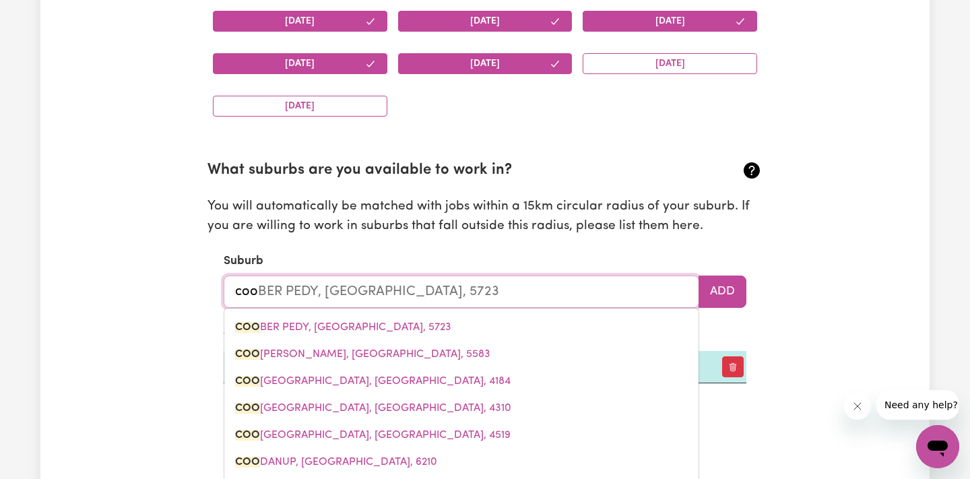
type input "co"
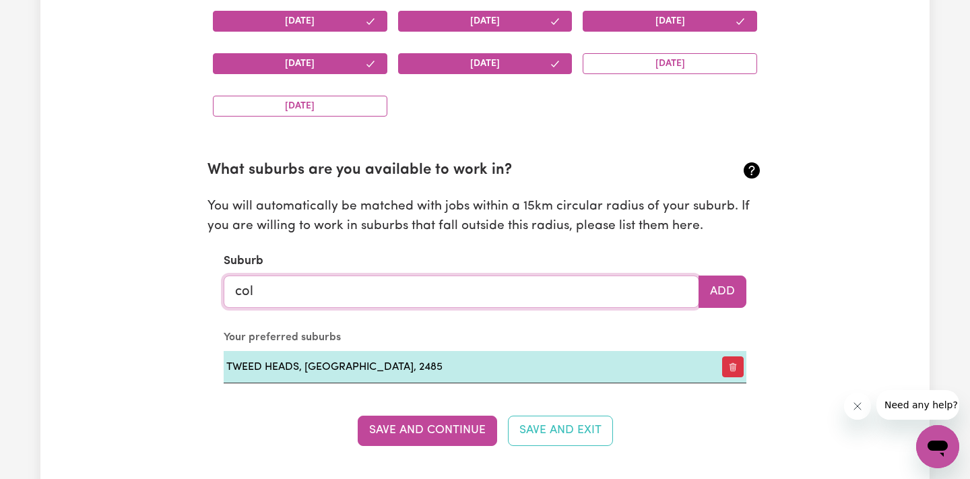
type input "coll"
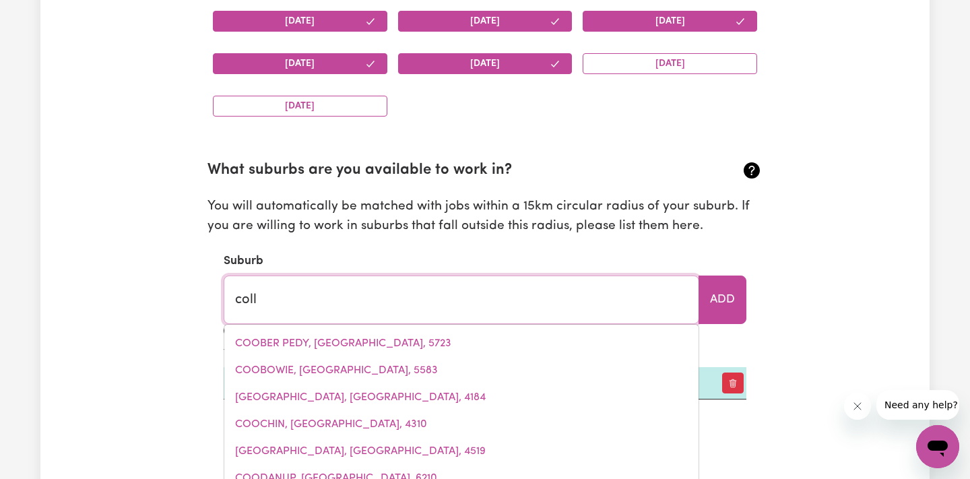
type input "collANILLING, Western Australia, 6315"
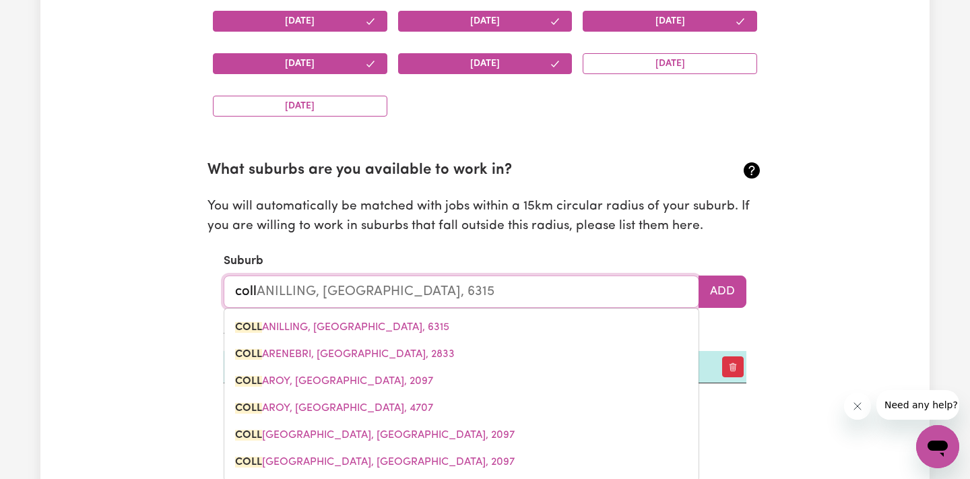
type input "col"
type input "colLANILLING, Western Australia, 6315"
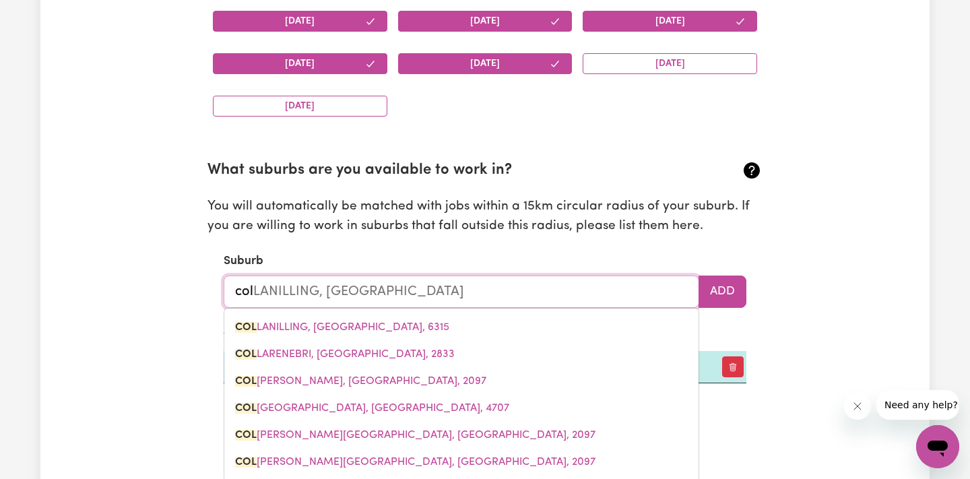
type input "co"
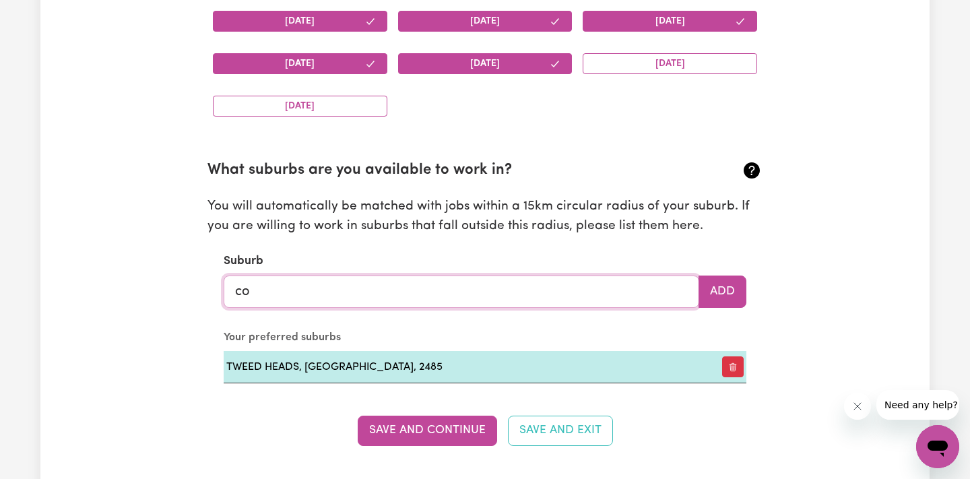
type input "col"
type input "colLANILLING, Western Australia, 6315"
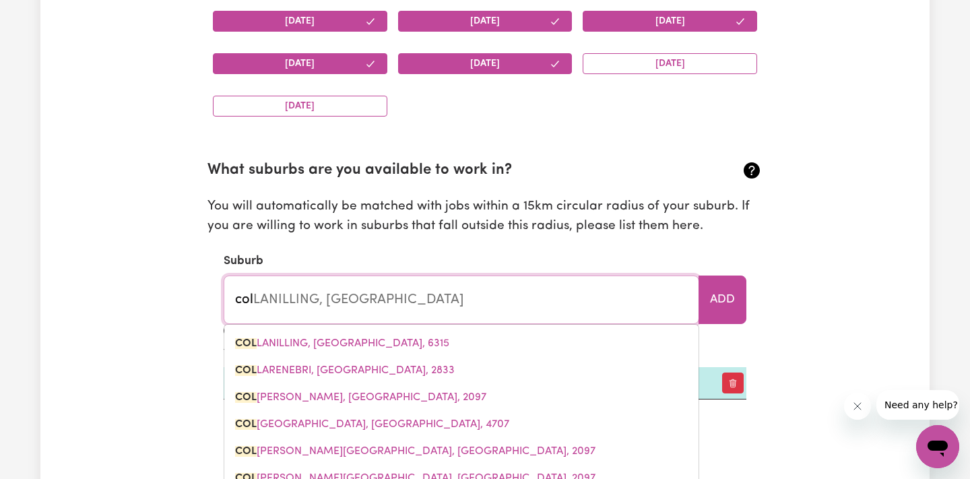
type input "cola"
type input "colaC, Victoria, 3250"
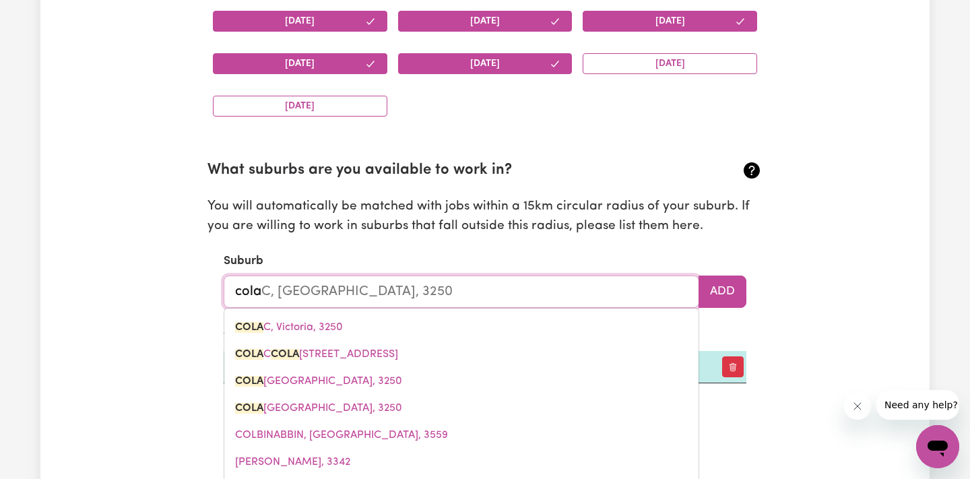
type input "colan"
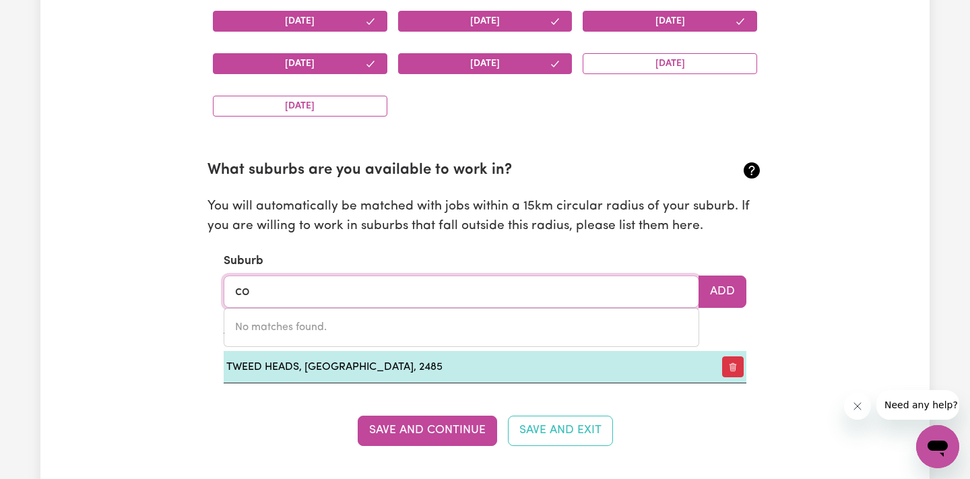
type input "c"
type input "palm beach"
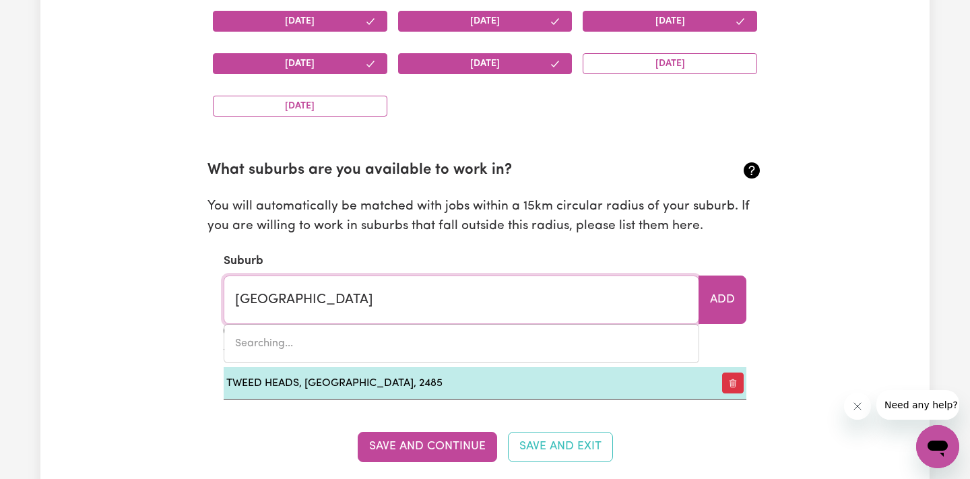
type input "palm beach, New South Wales, 2108"
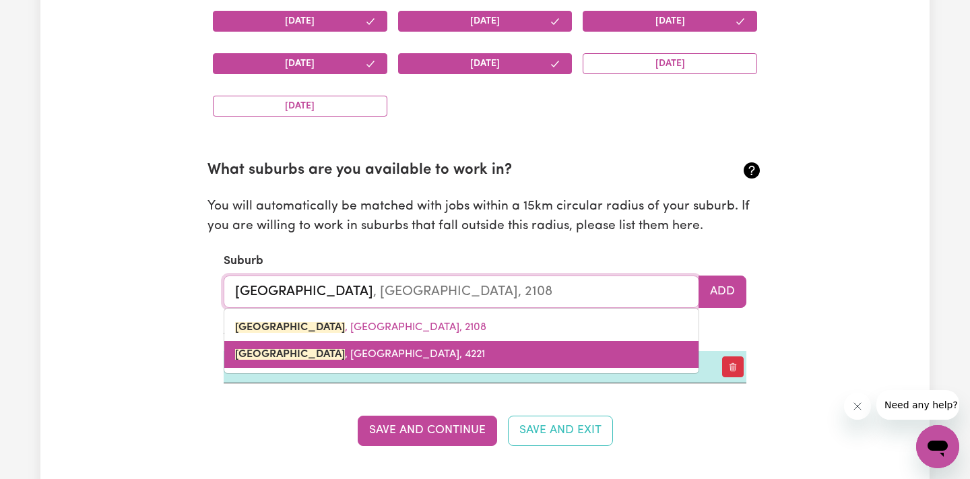
click at [428, 341] on link "PALM BEACH , Queensland, 4221" at bounding box center [461, 354] width 474 height 27
type input "PALM BEACH, Queensland, 4221"
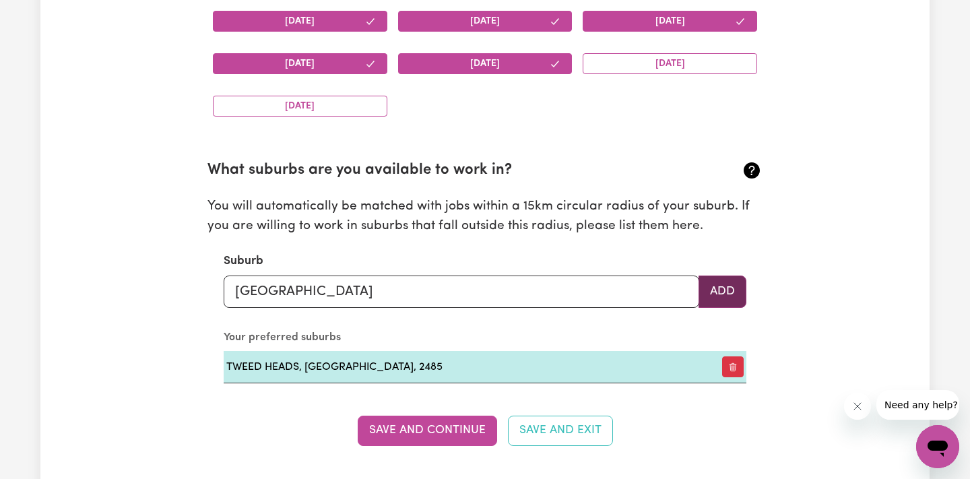
click at [706, 282] on button "Add" at bounding box center [722, 291] width 48 height 32
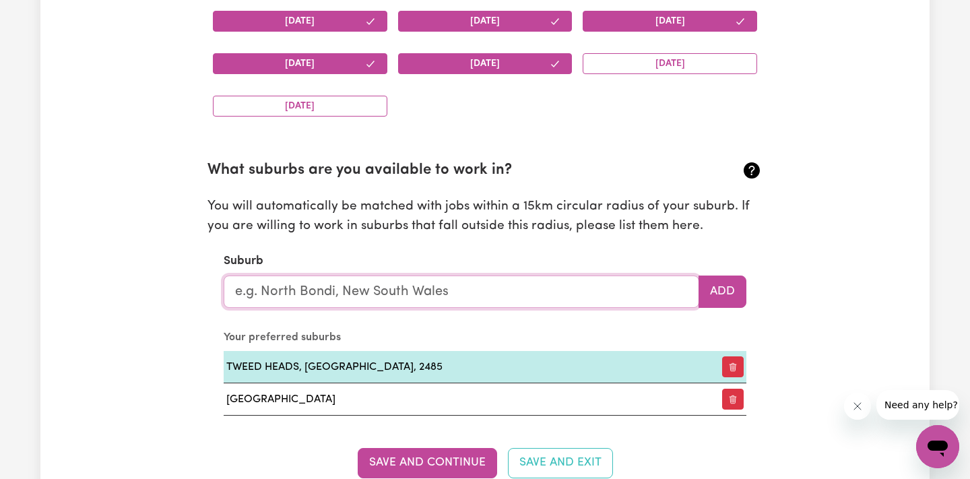
click at [561, 297] on input "text" at bounding box center [461, 291] width 475 height 32
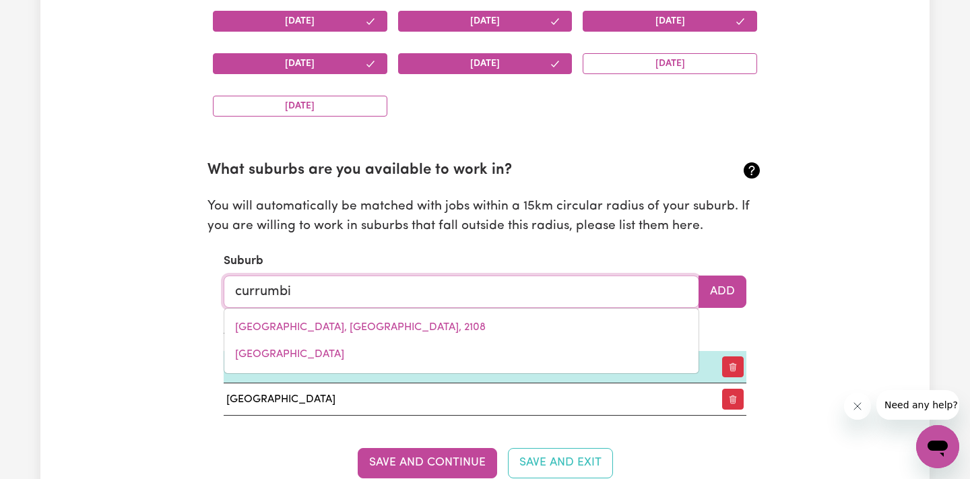
type input "currumbin"
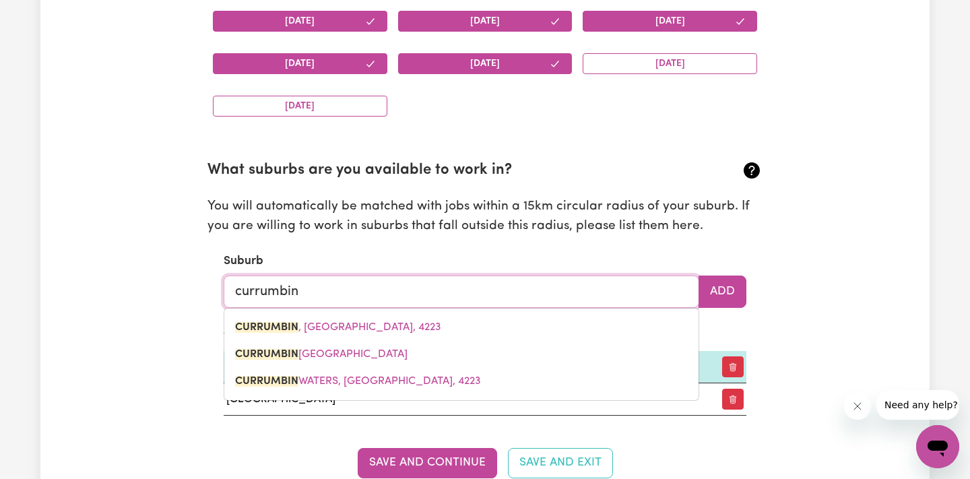
type input "currumbin, Queensland, 4223"
type input "Currumbin"
type input "Currumbin, Queensland, 4223"
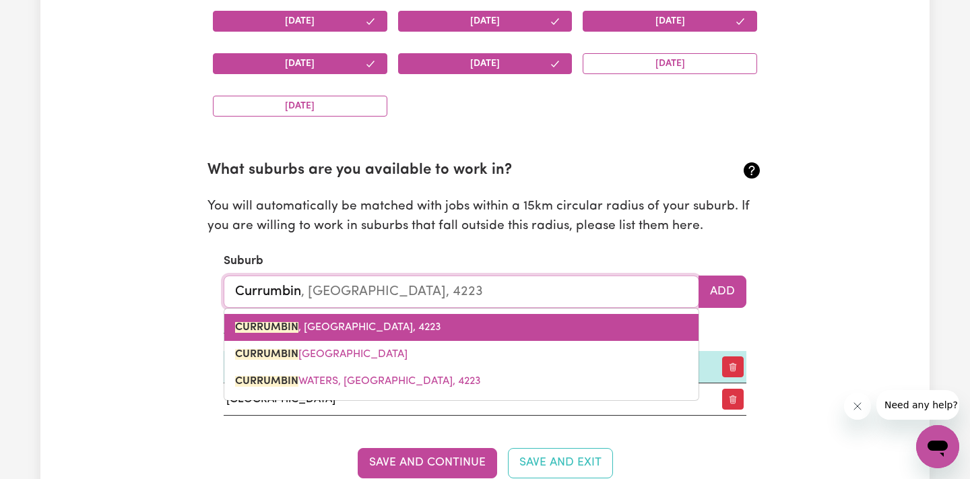
click at [367, 327] on link "CURRUMBIN , Queensland, 4223" at bounding box center [461, 327] width 474 height 27
type input "CURRUMBIN, Queensland, 4223"
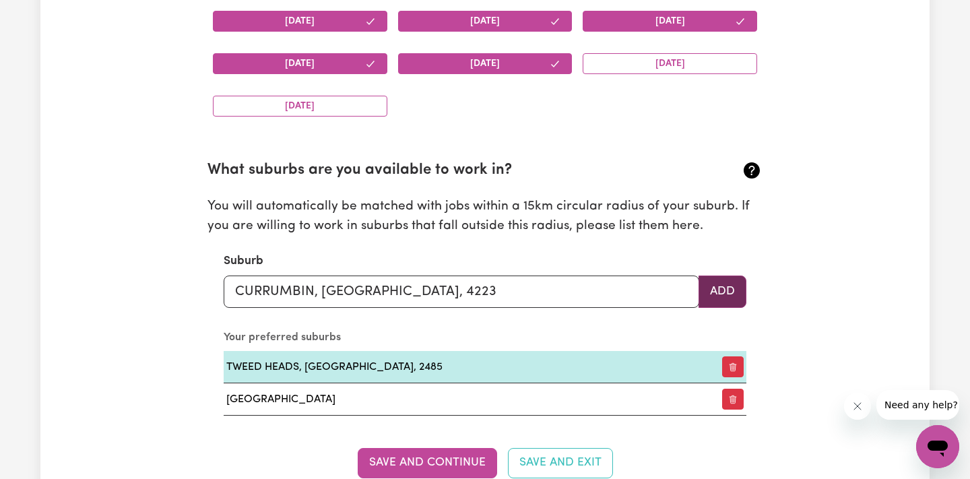
click at [717, 284] on button "Add" at bounding box center [722, 291] width 48 height 32
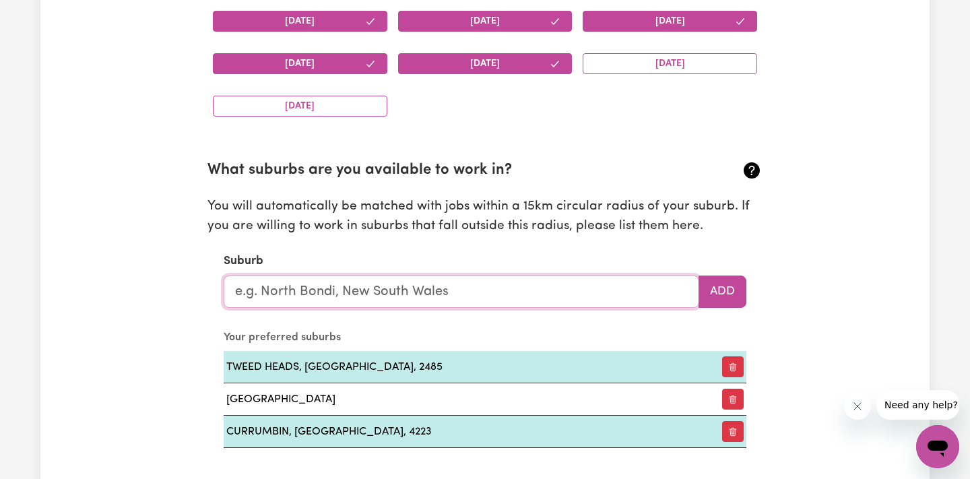
click at [437, 292] on input "text" at bounding box center [461, 291] width 475 height 32
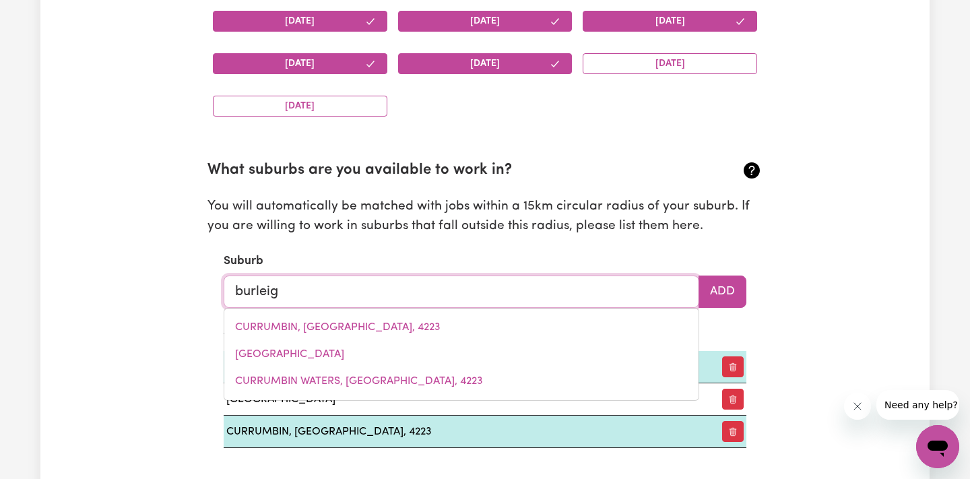
type input "burleigh"
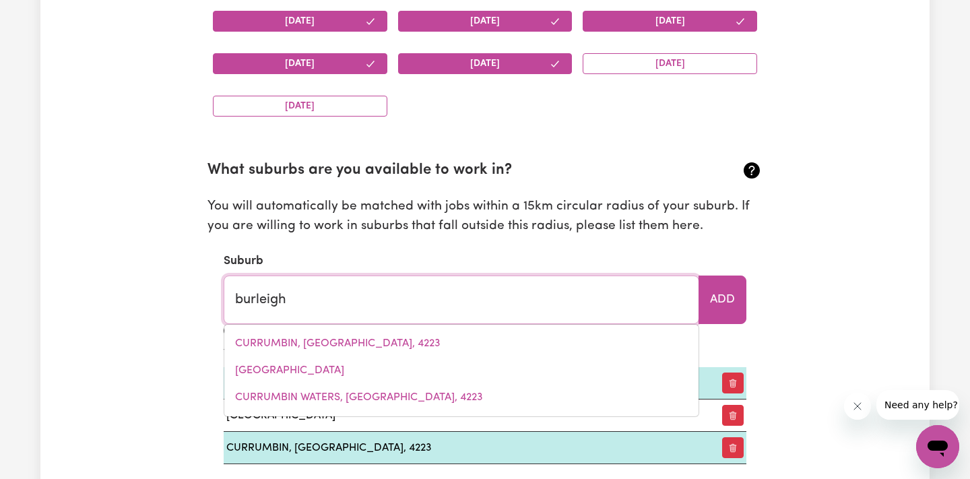
type input "burleigh, Queensland, 4822"
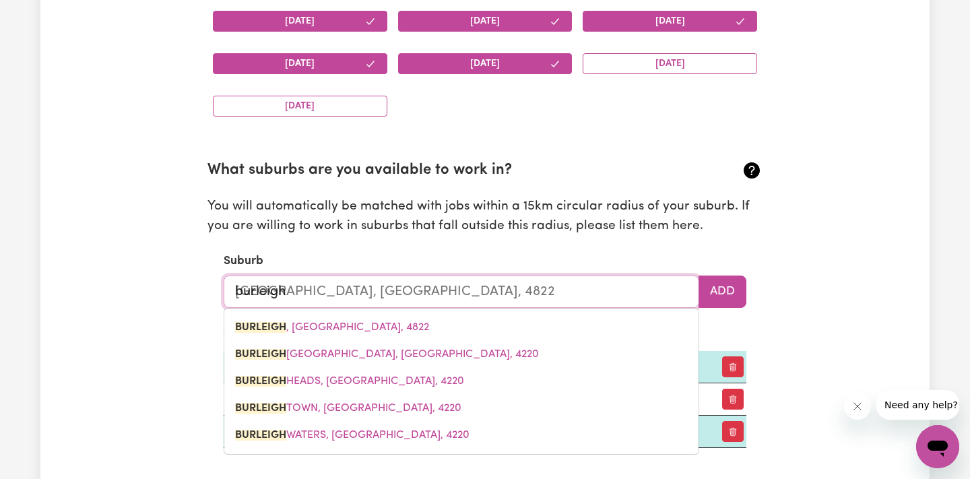
type input "Burleigh"
type input "Burleigh, Queensland, 4822"
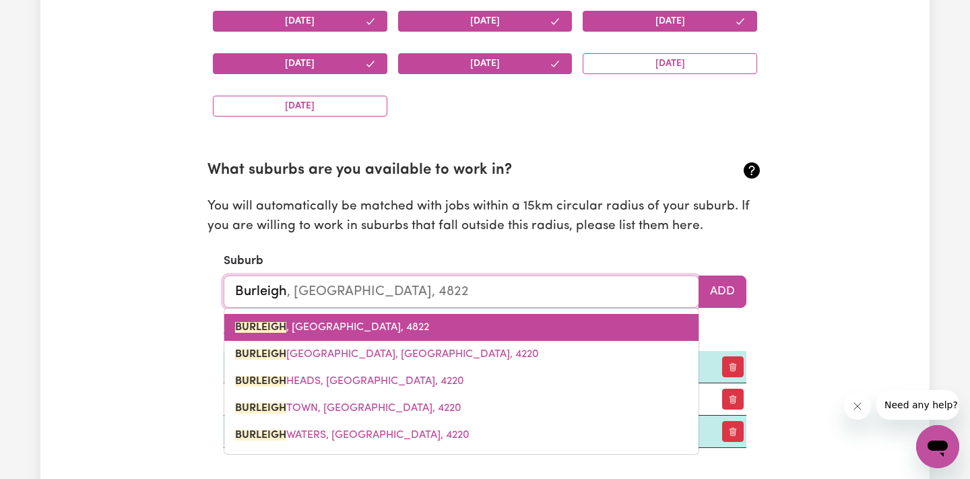
click at [362, 322] on span "BURLEIGH , Queensland, 4822" at bounding box center [332, 327] width 194 height 11
type input "BURLEIGH, Queensland, 4822"
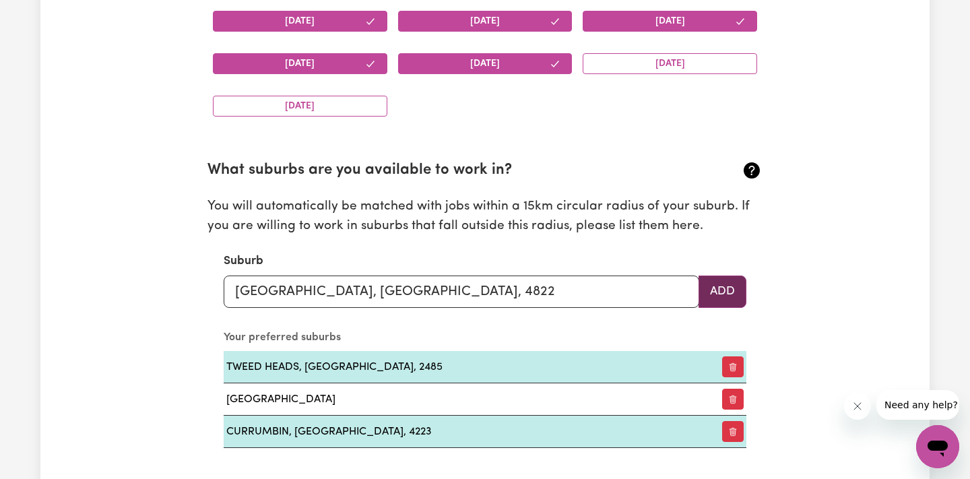
click at [739, 275] on button "Add" at bounding box center [722, 291] width 48 height 32
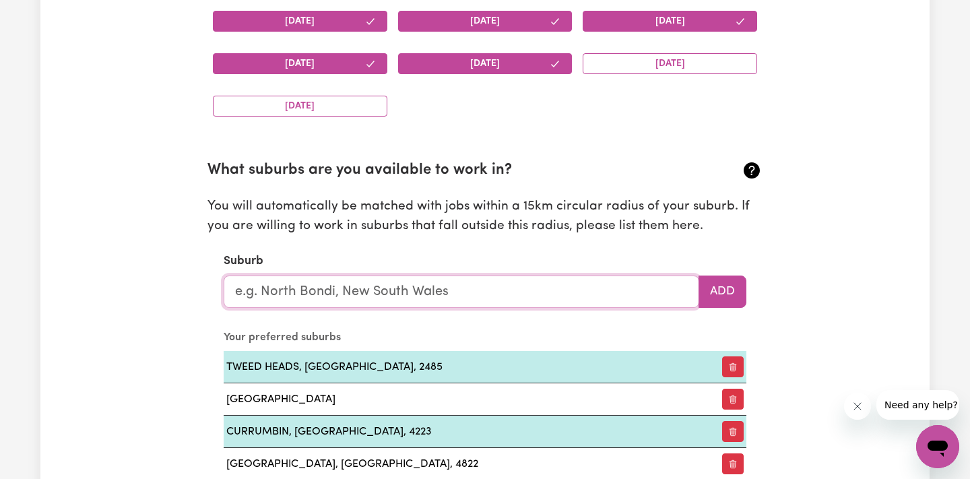
click at [461, 290] on input "text" at bounding box center [461, 291] width 475 height 32
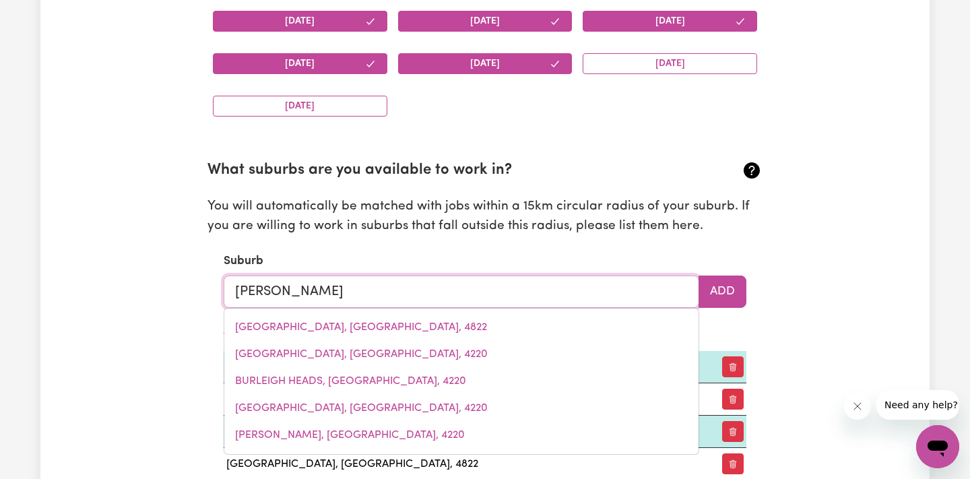
type input "elanora"
type input "elanora, Queensland, 4221"
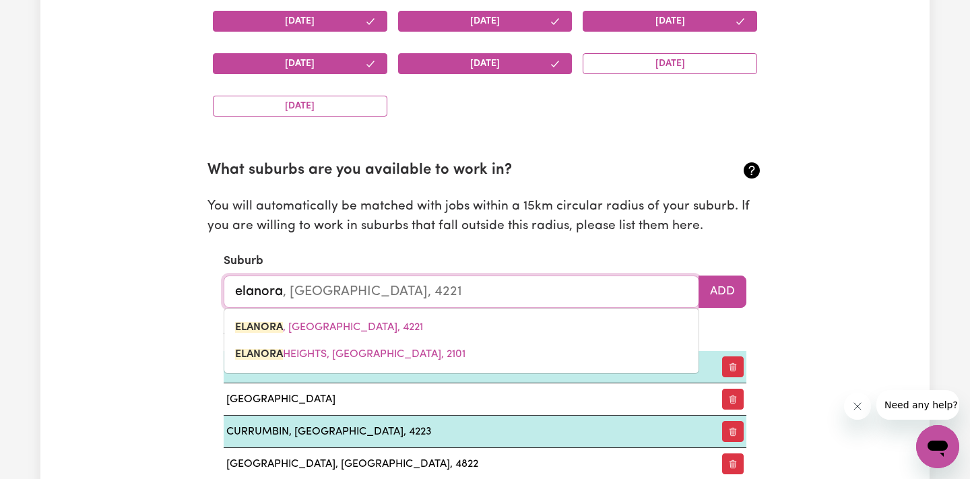
type input "Elanora"
type input "Elanora, Queensland, 4221"
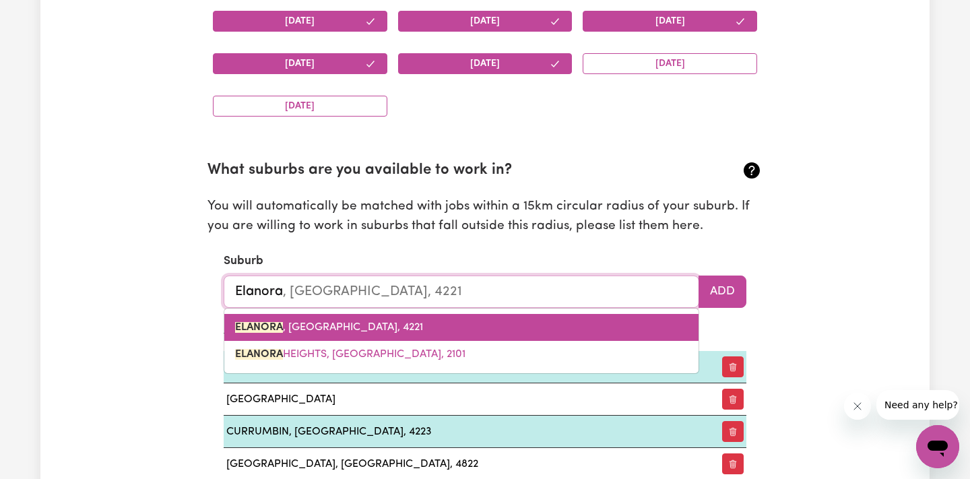
click at [374, 314] on link "ELANORA , Queensland, 4221" at bounding box center [461, 327] width 474 height 27
type input "ELANORA, Queensland, 4221"
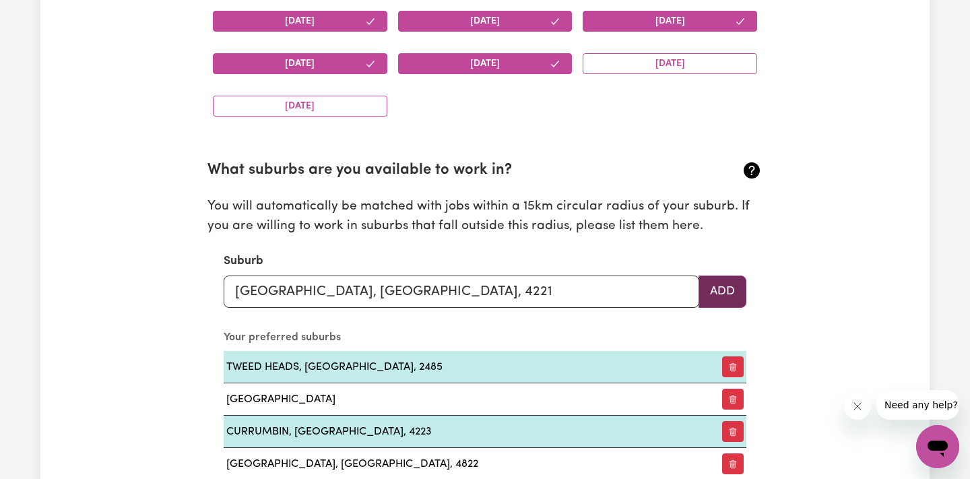
click at [739, 286] on button "Add" at bounding box center [722, 291] width 48 height 32
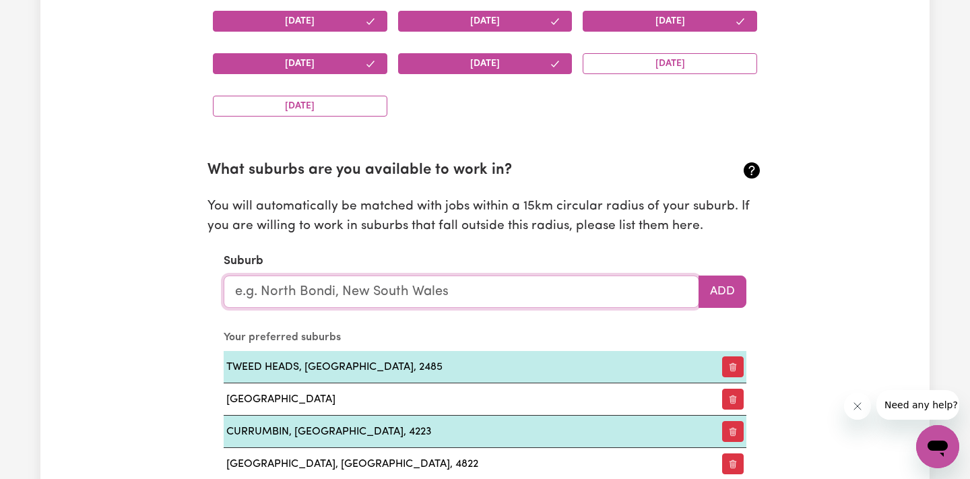
click at [501, 292] on input "text" at bounding box center [461, 291] width 475 height 32
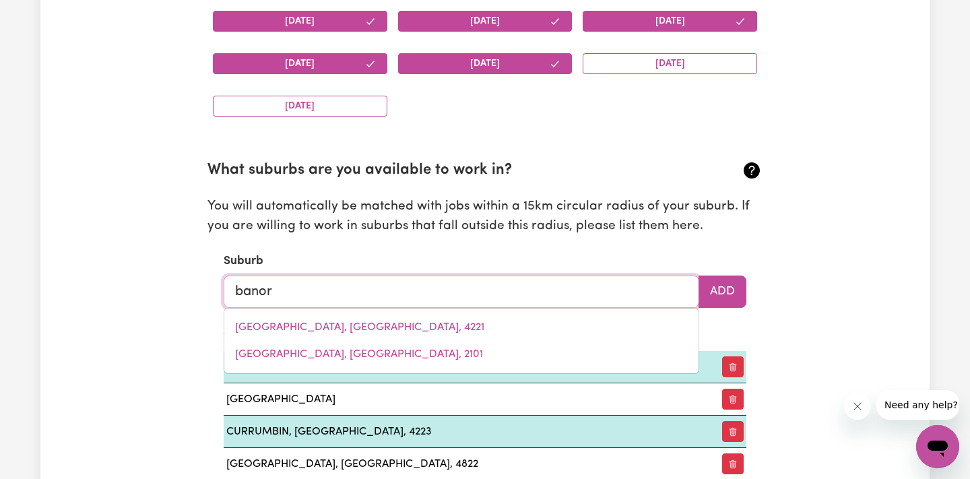
type input "banora"
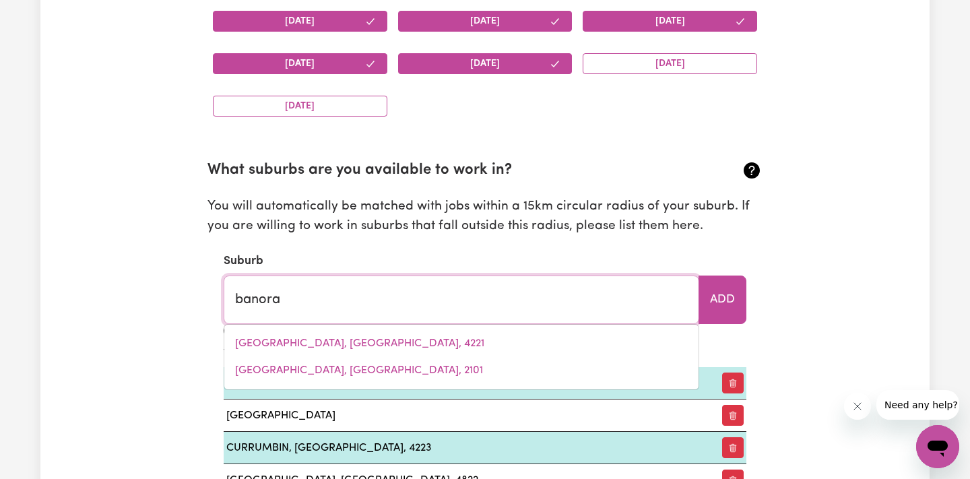
type input "banora POINT, New South Wales, 2486"
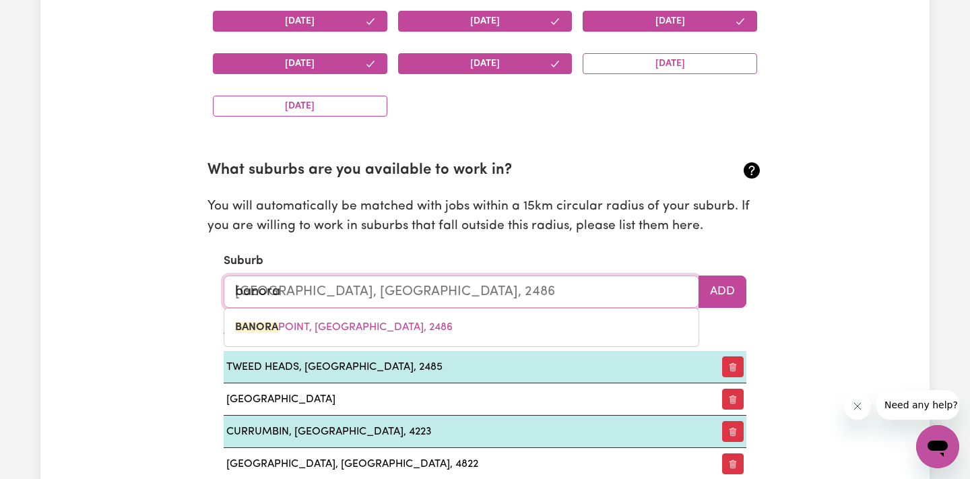
type input "bancar"
type input "BANORA POINT, New South Wales, 2486"
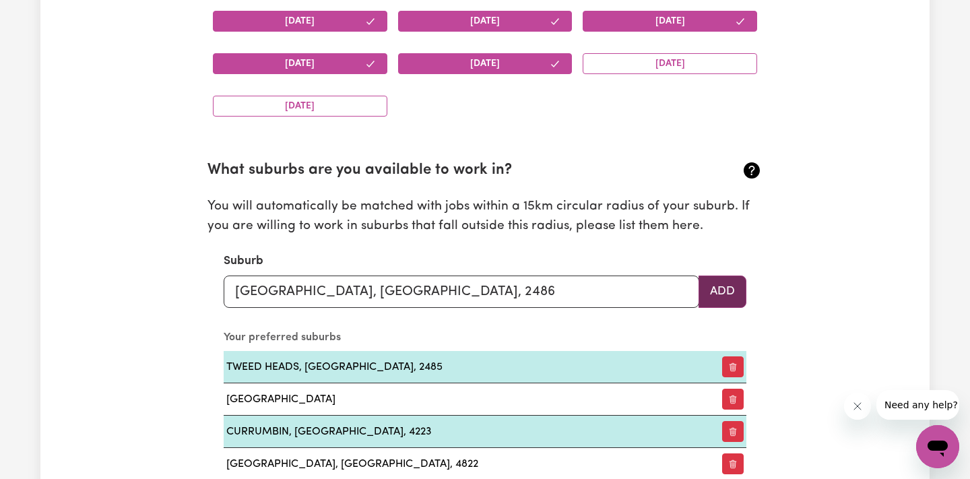
click at [716, 279] on button "Add" at bounding box center [722, 291] width 48 height 32
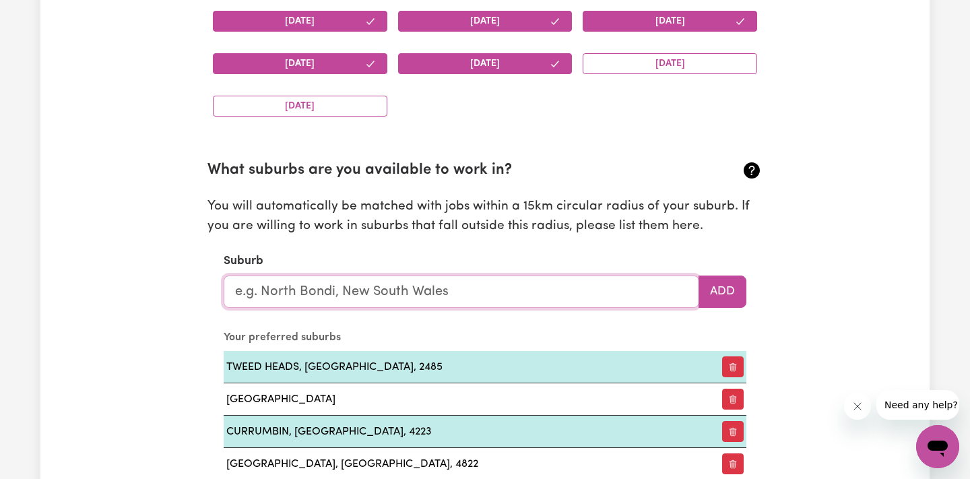
click at [525, 290] on input "text" at bounding box center [461, 291] width 475 height 32
type input "k"
type input "cobaki"
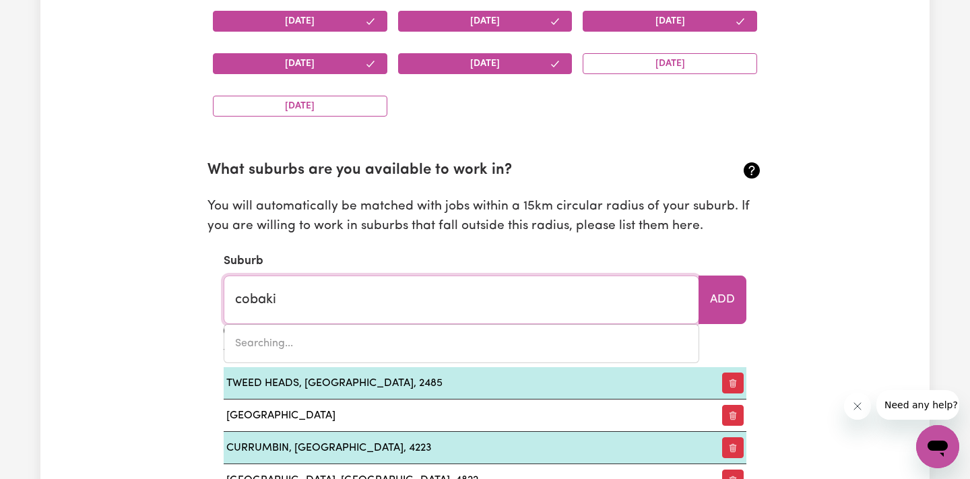
type input "cobaki, New South Wales, 2486"
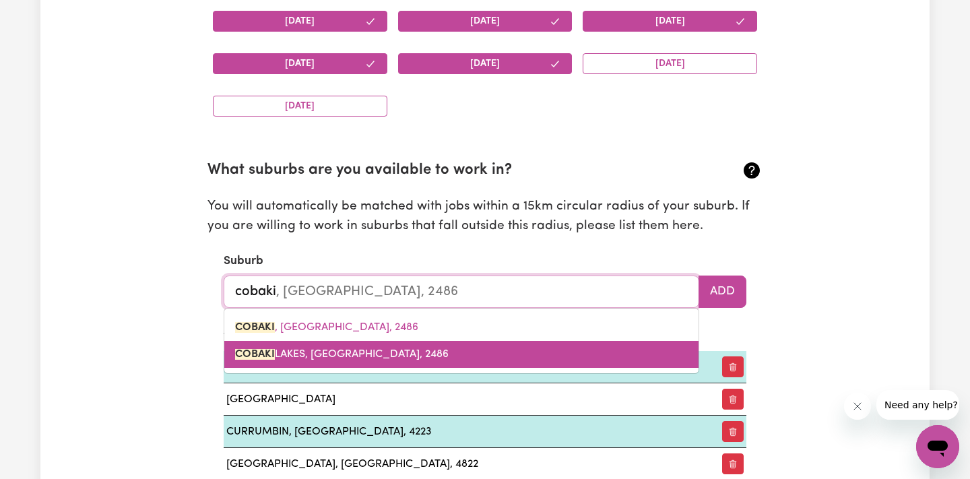
click at [486, 349] on link "COBAKI LAKES, New South Wales, 2486" at bounding box center [461, 354] width 474 height 27
type input "COBAKI LAKES, New South Wales, 2486"
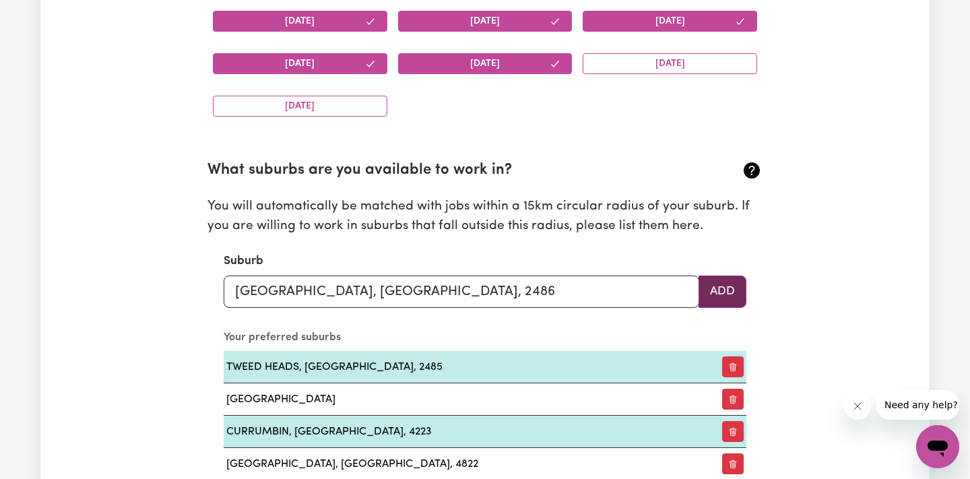
click at [738, 291] on button "Add" at bounding box center [722, 291] width 48 height 32
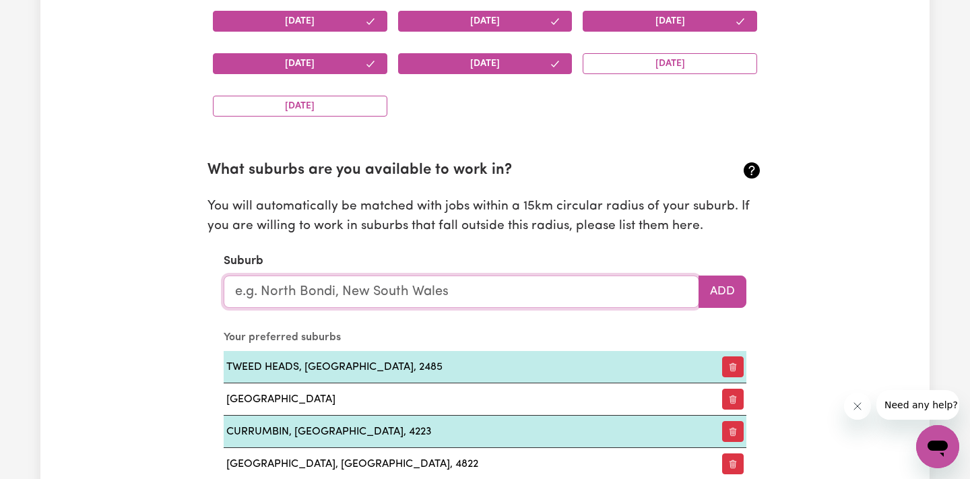
click at [535, 275] on input "text" at bounding box center [461, 291] width 475 height 32
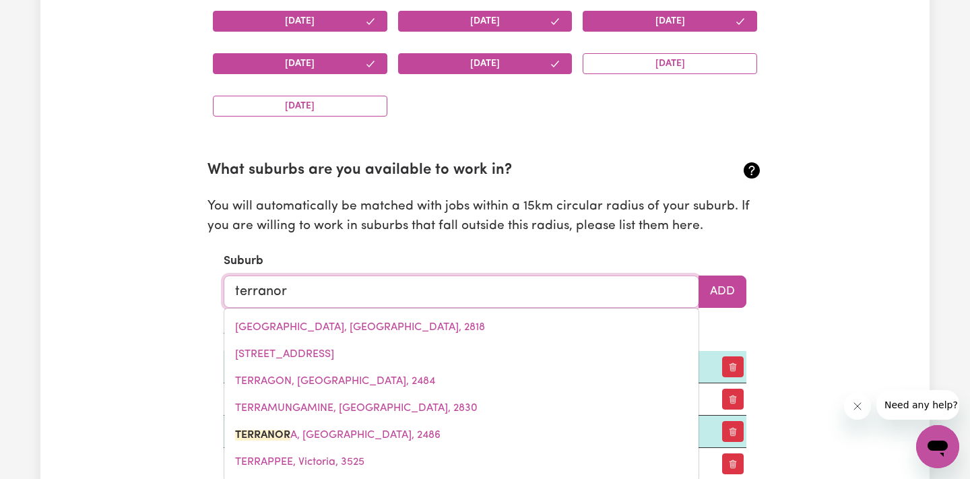
type input "terranora"
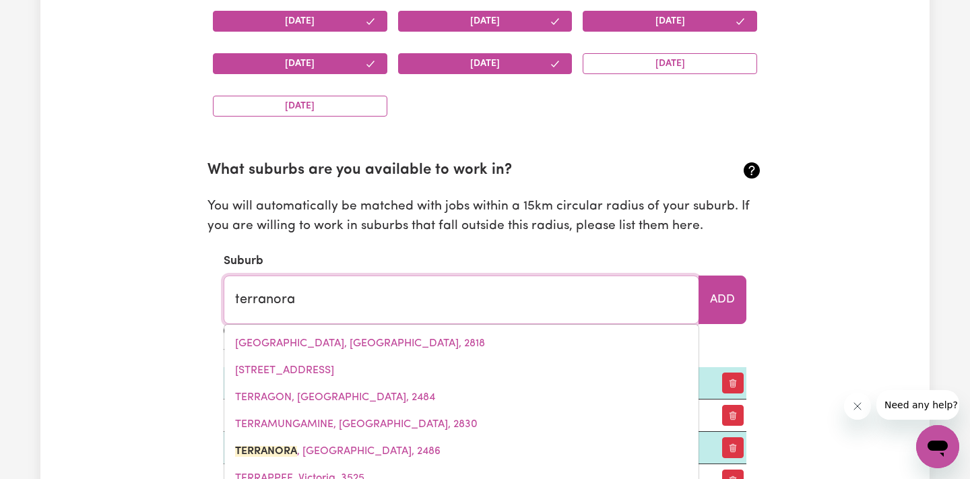
type input "terranora, New South Wales, 2486"
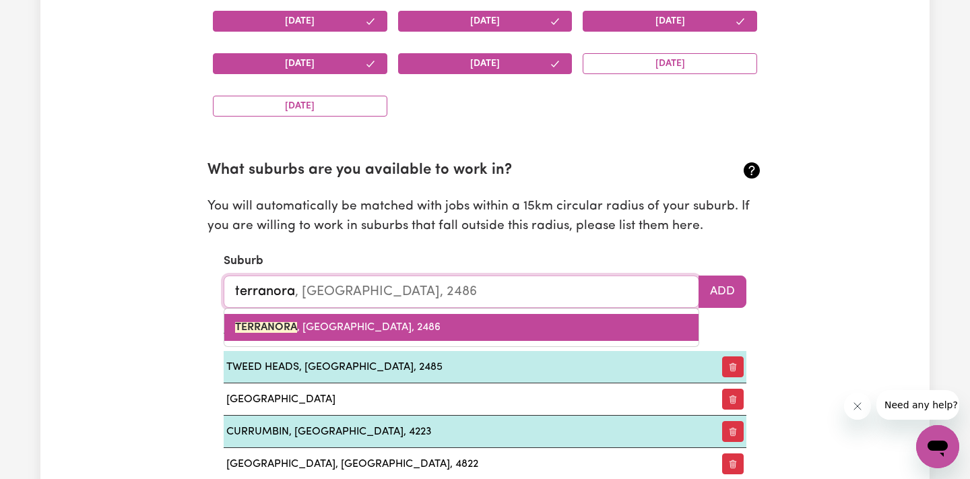
click at [455, 314] on link "TERRANORA , New South Wales, 2486" at bounding box center [461, 327] width 474 height 27
type input "TERRANORA, New South Wales, 2486"
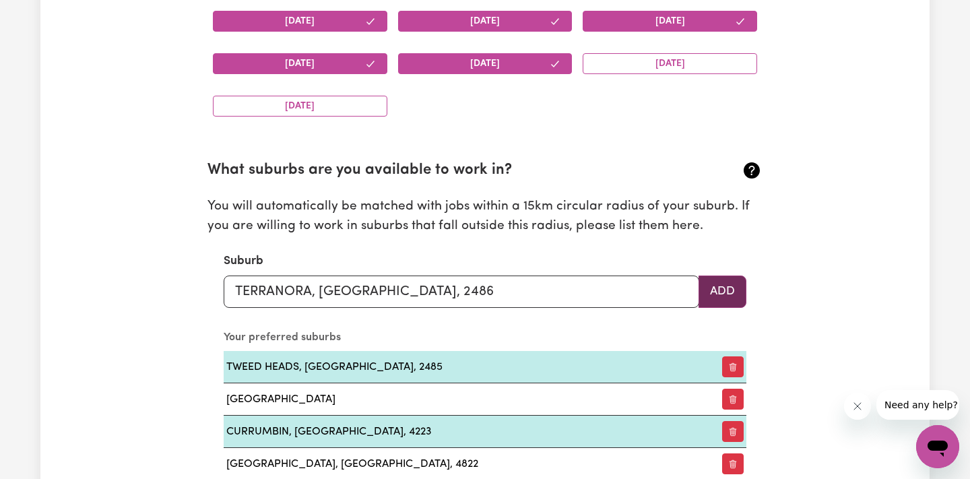
click at [713, 287] on button "Add" at bounding box center [722, 291] width 48 height 32
click at [564, 279] on input "text" at bounding box center [461, 291] width 475 height 32
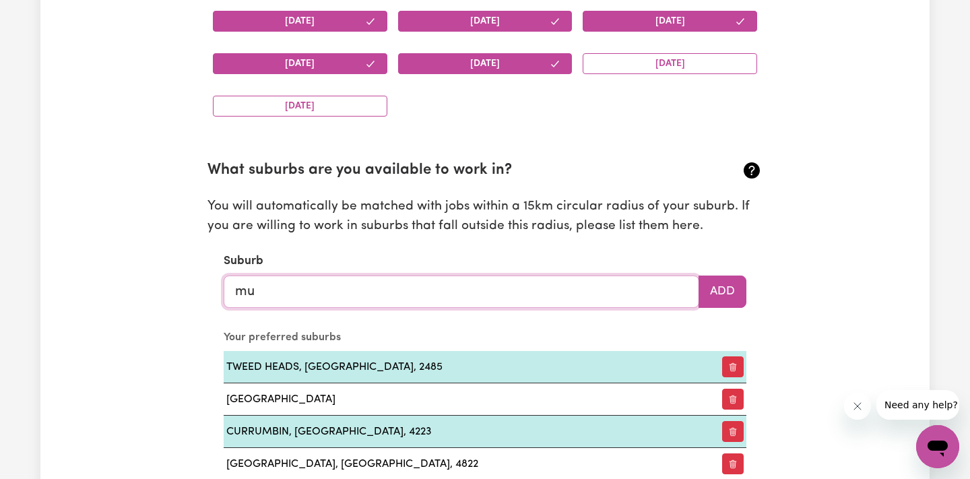
type input "mur"
type input "murADUP, Western Australia, 6394"
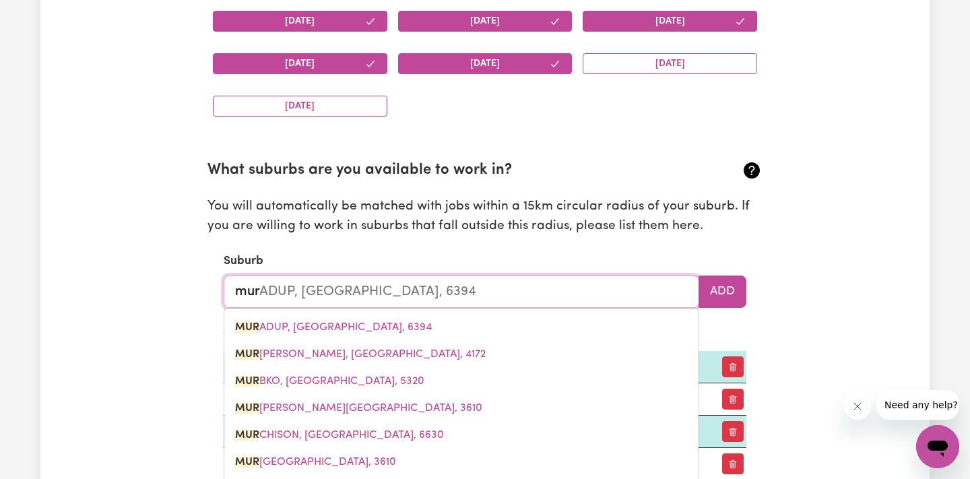
type input "muru"
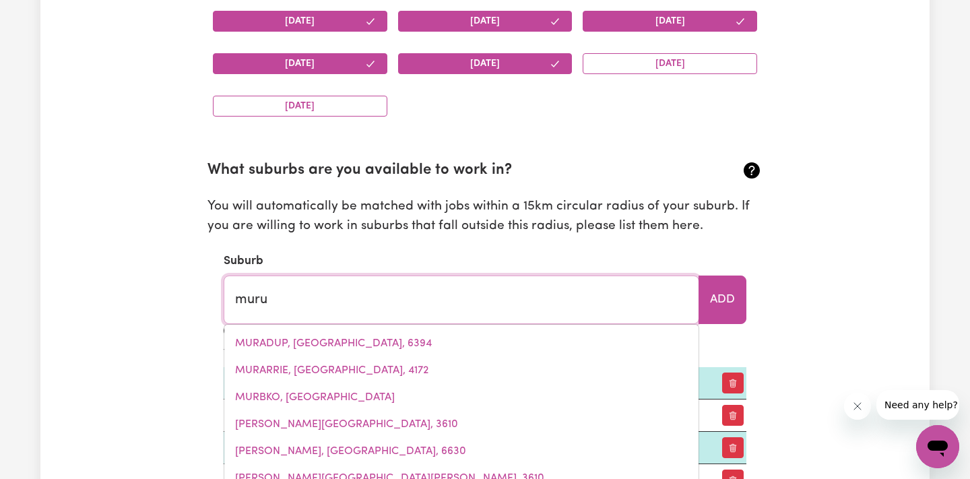
type input "muruLLA, New South Wales, 2337"
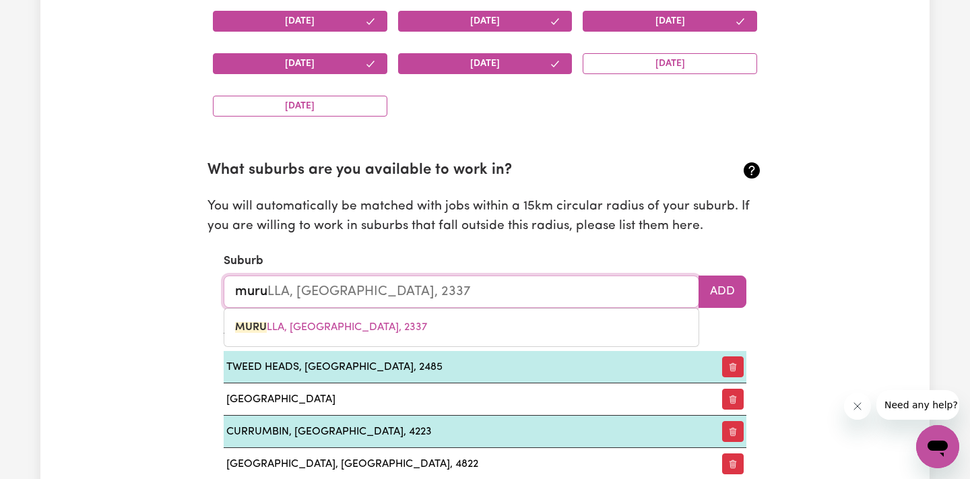
type input "mur"
type input "murADUP, Western Australia, 6394"
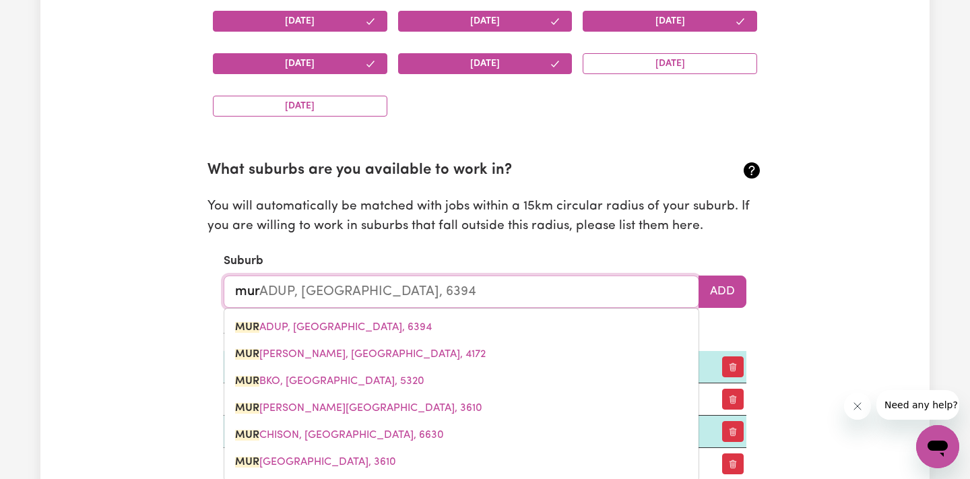
type input "murw"
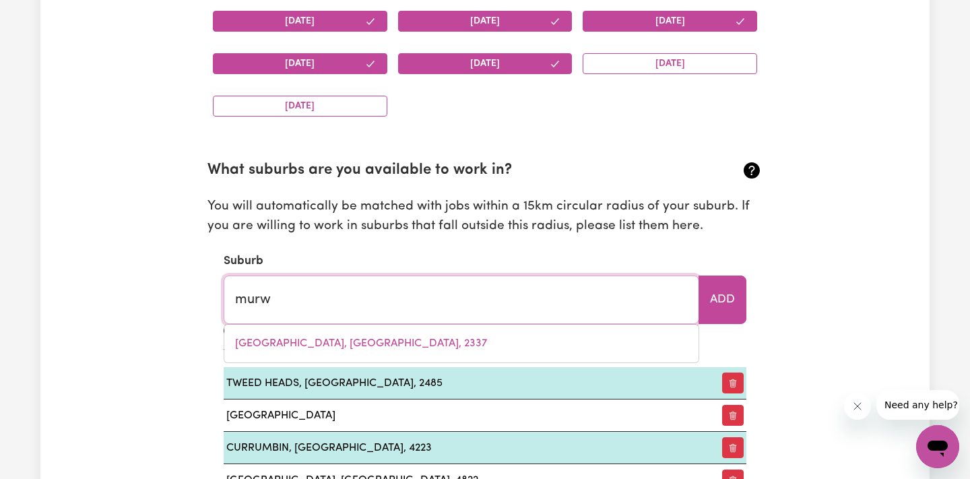
type input "murwEH, Queensland, 4470"
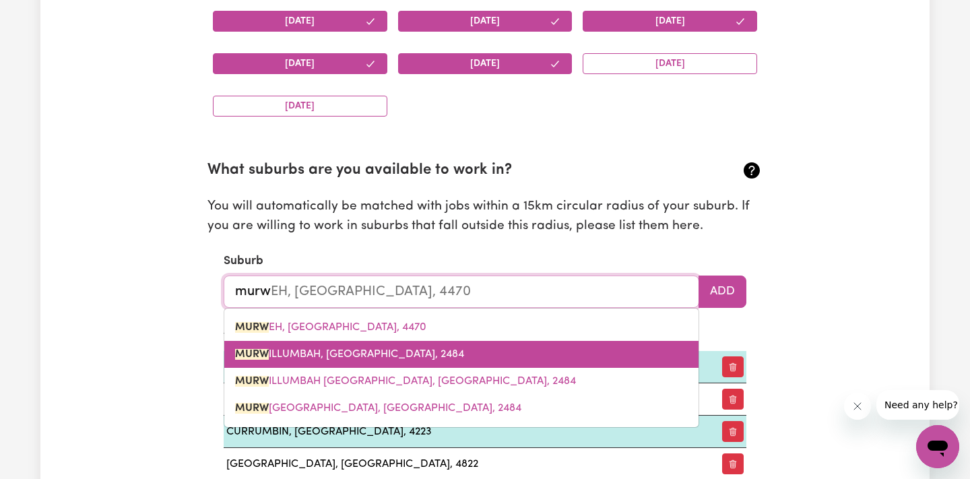
click at [469, 354] on link "MURW ILLUMBAH, New South Wales, 2484" at bounding box center [461, 354] width 474 height 27
type input "MURWILLUMBAH, New South Wales, 2484"
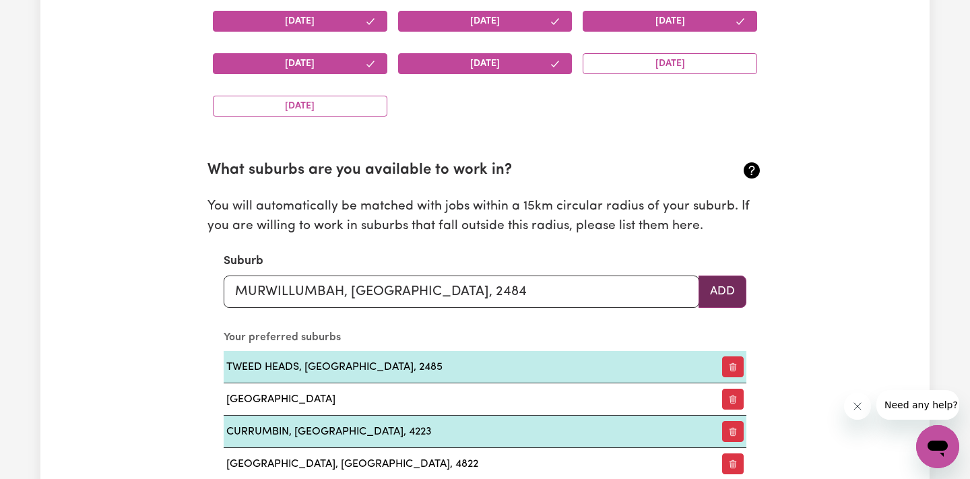
click at [715, 291] on button "Add" at bounding box center [722, 291] width 48 height 32
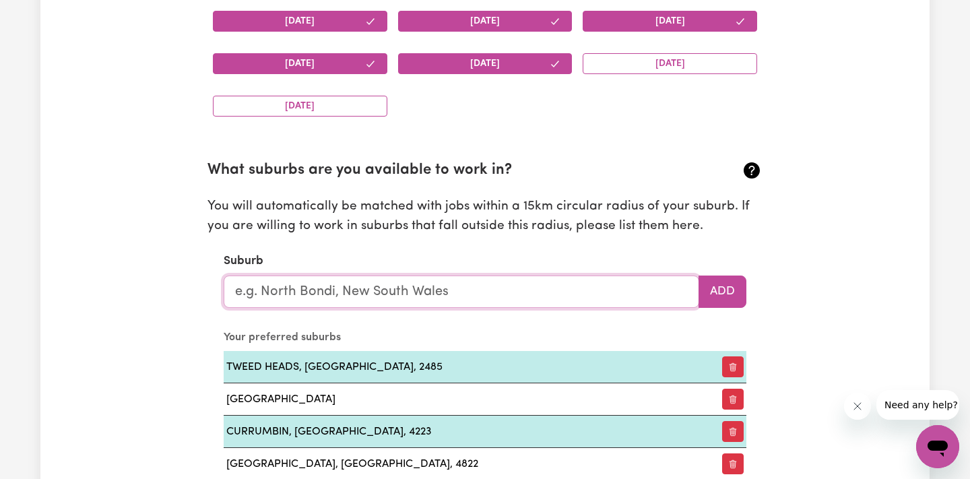
click at [554, 290] on input "text" at bounding box center [461, 291] width 475 height 32
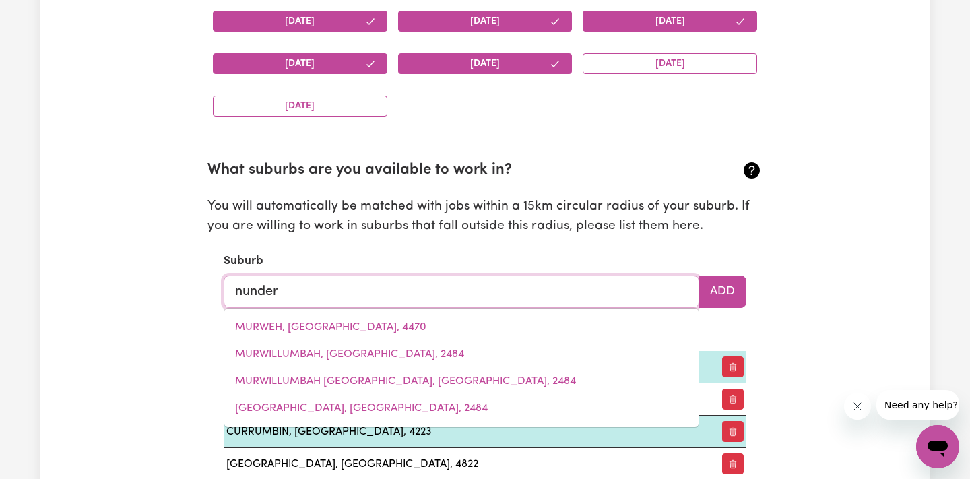
type input "nunderi"
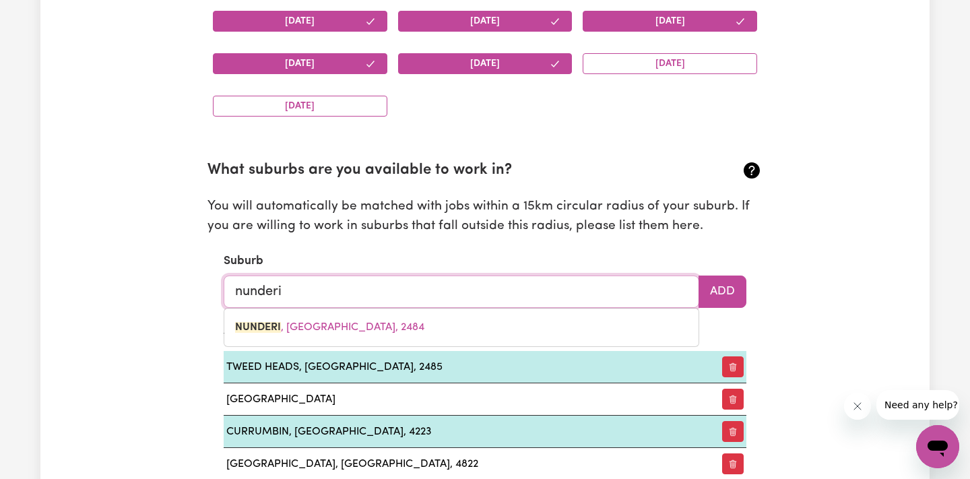
type input "nunderi, New South Wales, 2484"
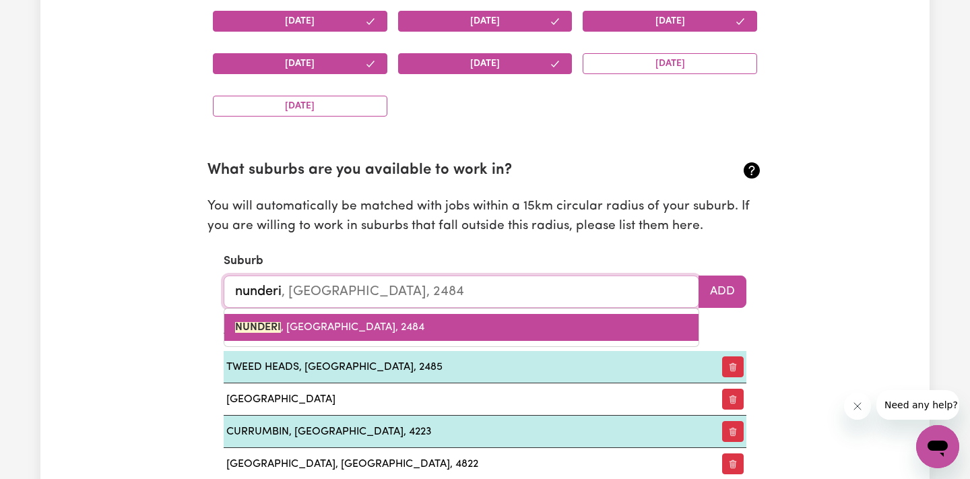
click at [500, 315] on link "NUNDERI , New South Wales, 2484" at bounding box center [461, 327] width 474 height 27
type input "NUNDERI, New South Wales, 2484"
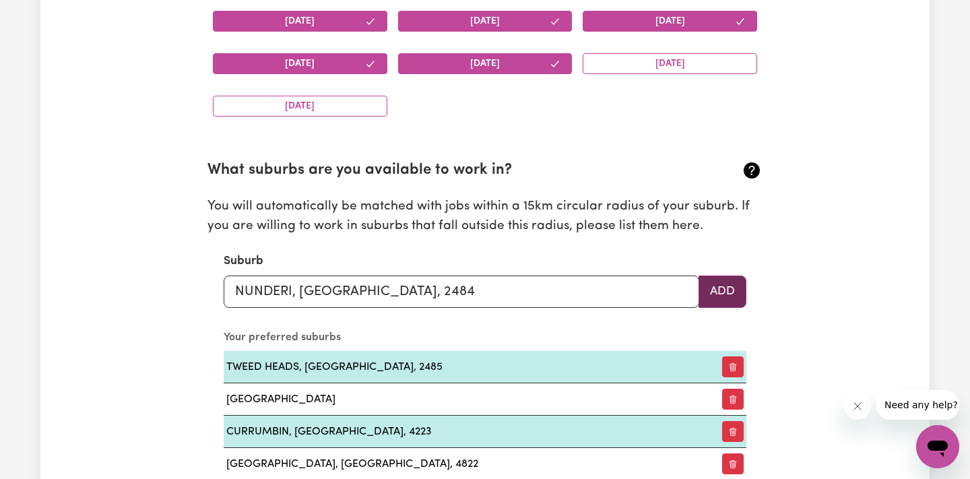
click at [733, 290] on button "Add" at bounding box center [722, 291] width 48 height 32
click at [619, 293] on input "text" at bounding box center [461, 291] width 475 height 32
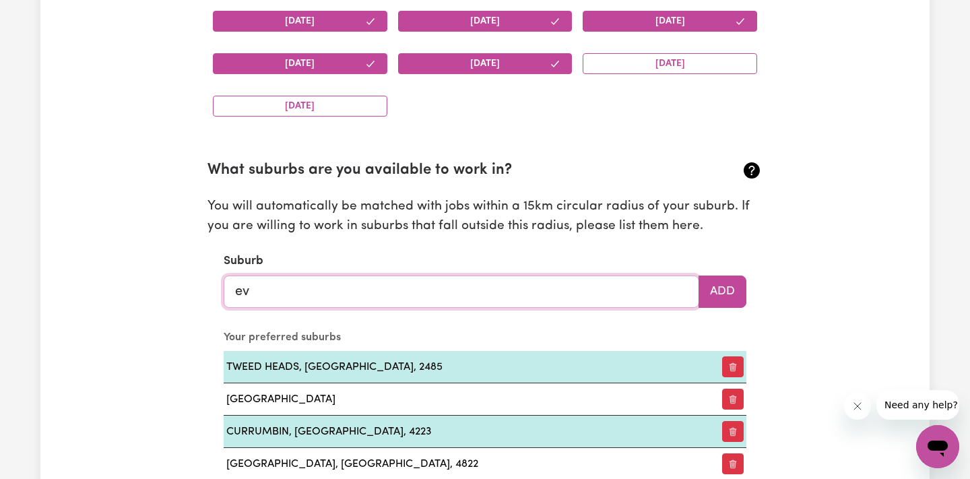
type input "e"
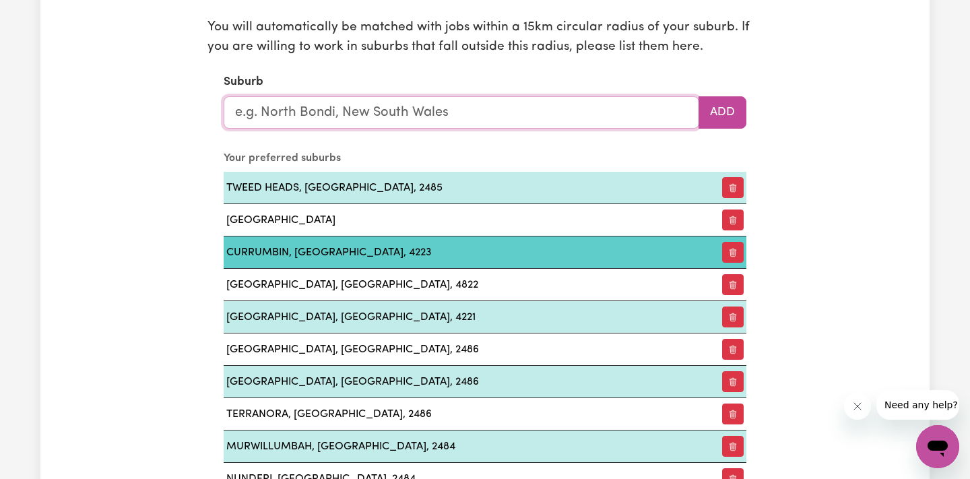
scroll to position [1514, 0]
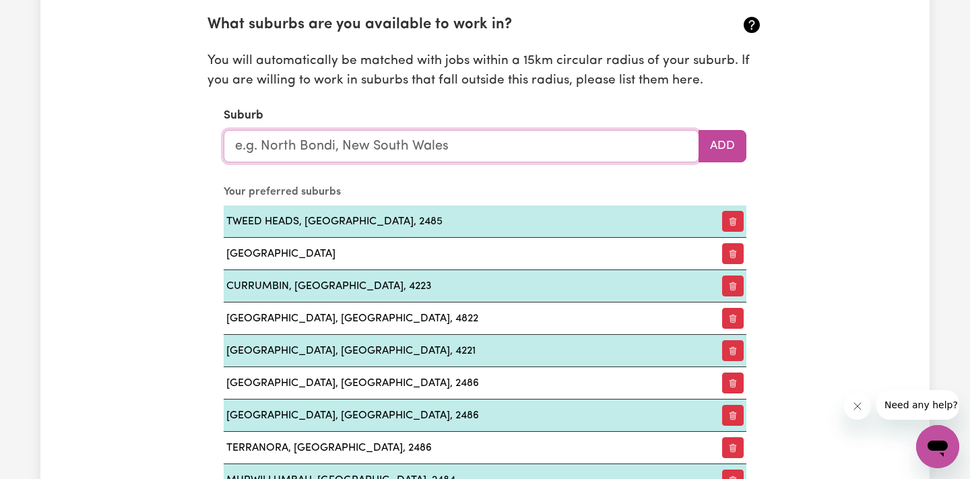
click at [427, 145] on input "text" at bounding box center [461, 146] width 475 height 32
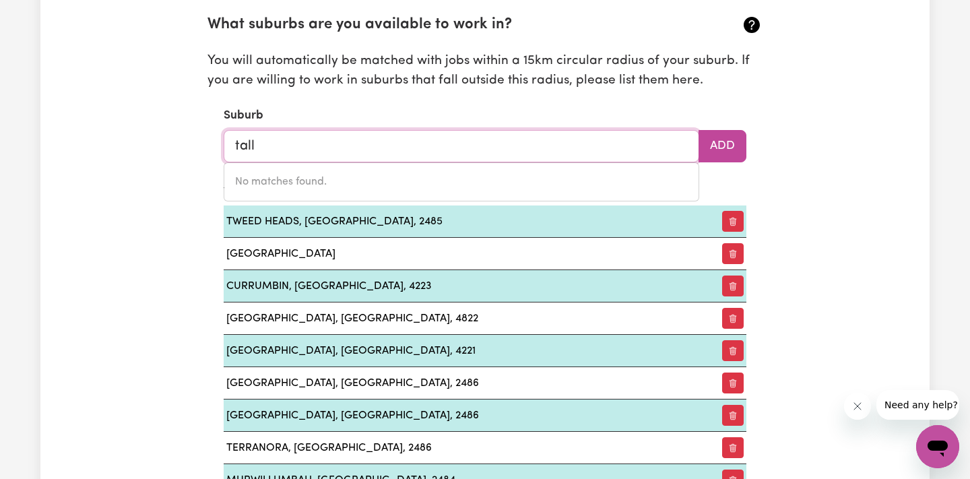
type input "talle"
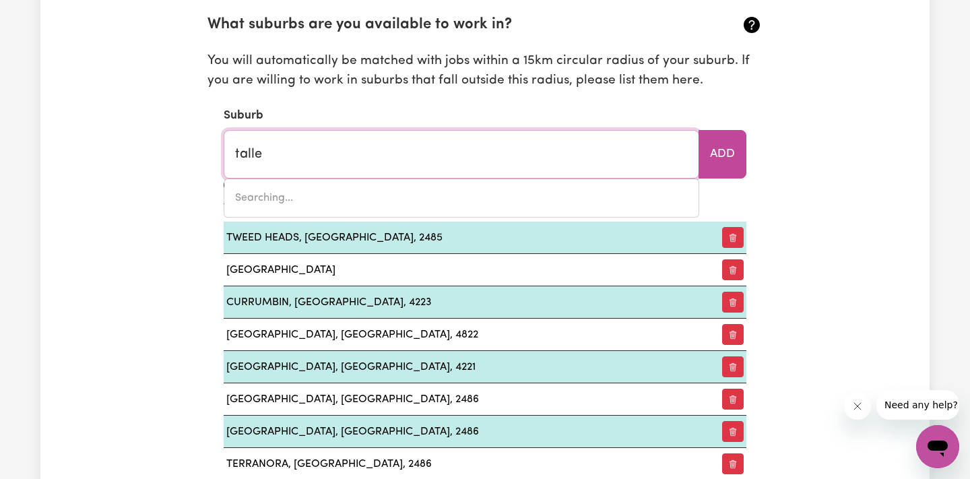
type input "talleBUDGERA, Queensland, 4228"
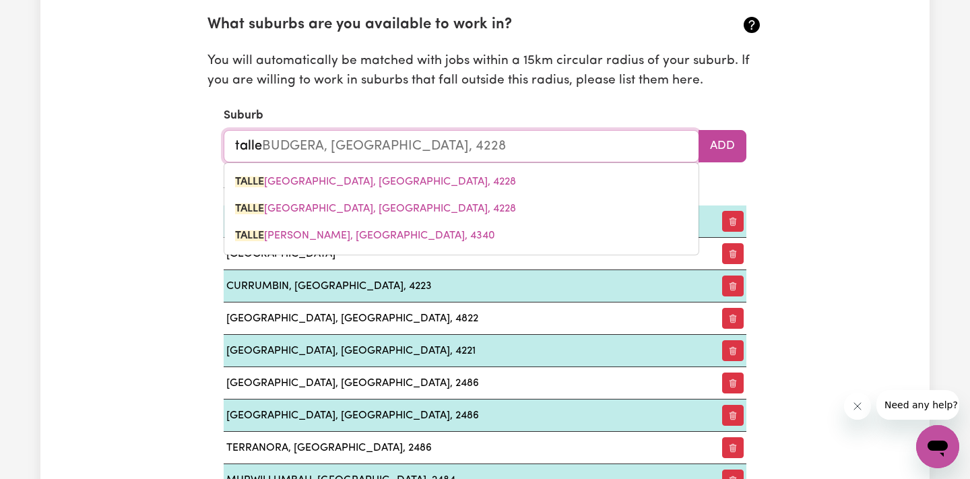
type input "talleb"
type input "tallebUDGERA, Queensland, 4228"
type input "tallebu"
type input "tallebuDGERA, Queensland, 4228"
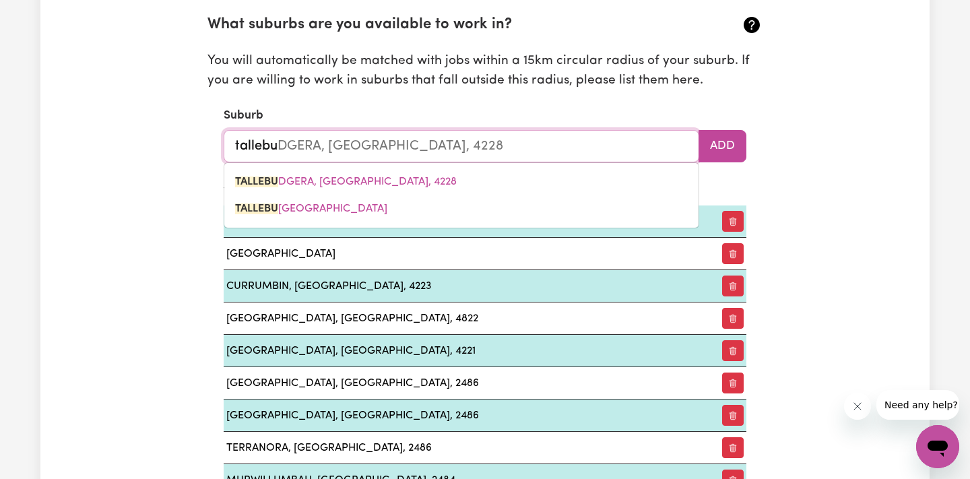
type input "Tallebudgera"
type input "Tallebudgera, Queensland, 4228"
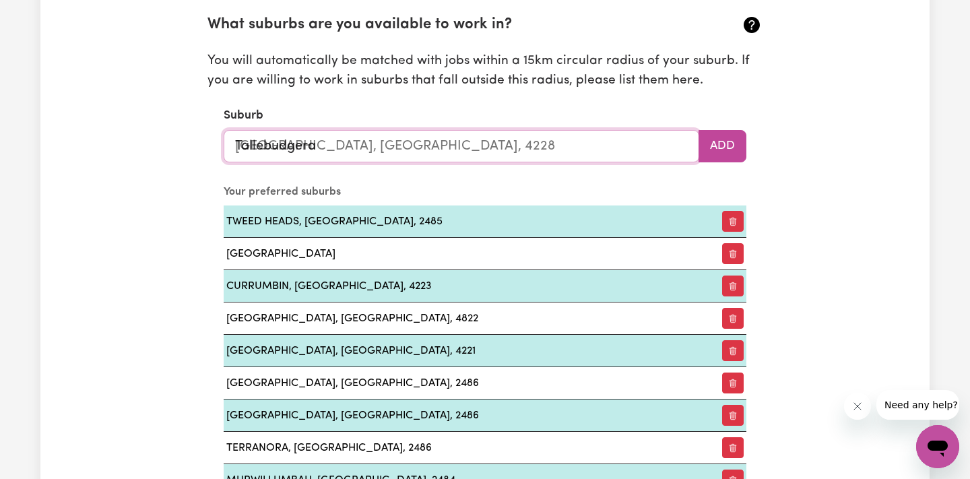
type input "TALLEBUDGERA, Queensland, 4228"
click at [722, 145] on button "Add" at bounding box center [722, 146] width 48 height 32
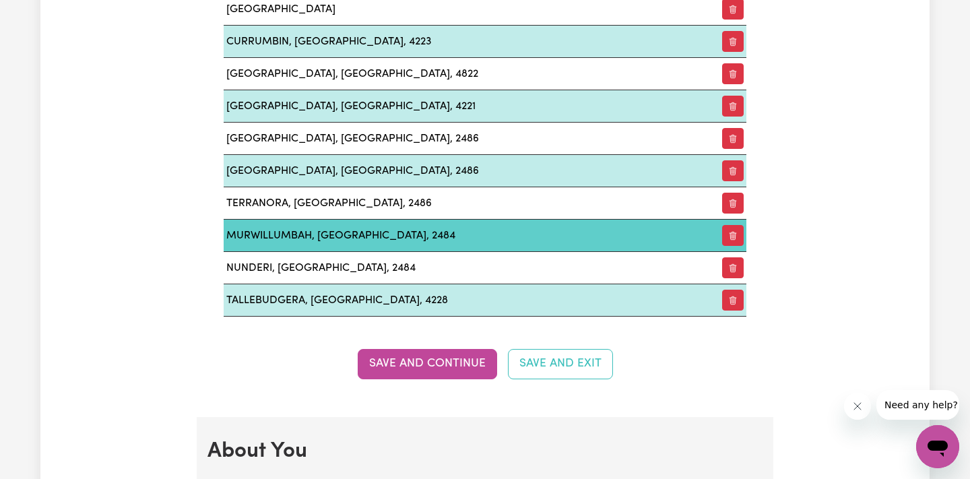
scroll to position [1777, 0]
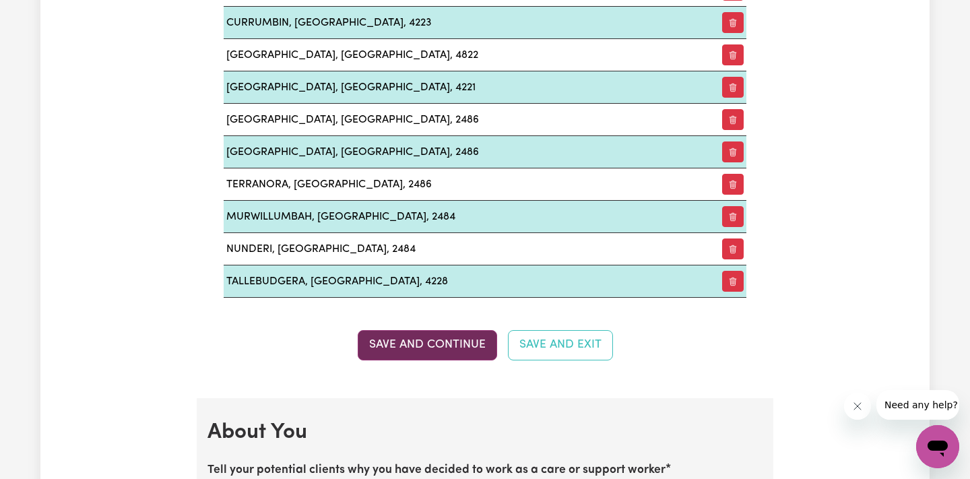
click at [460, 340] on button "Save and Continue" at bounding box center [427, 345] width 139 height 30
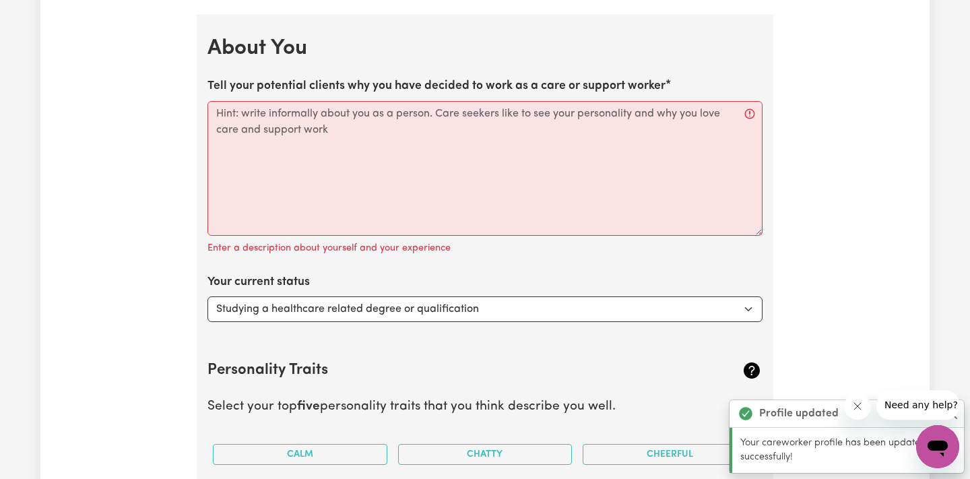
scroll to position [2169, 0]
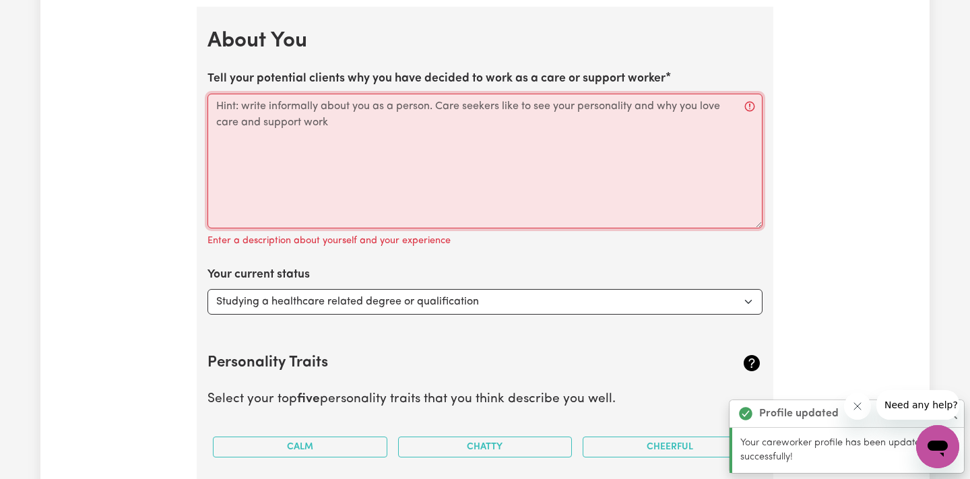
click at [413, 173] on textarea "Tell your potential clients why you have decided to work as a care or support w…" at bounding box center [484, 161] width 555 height 135
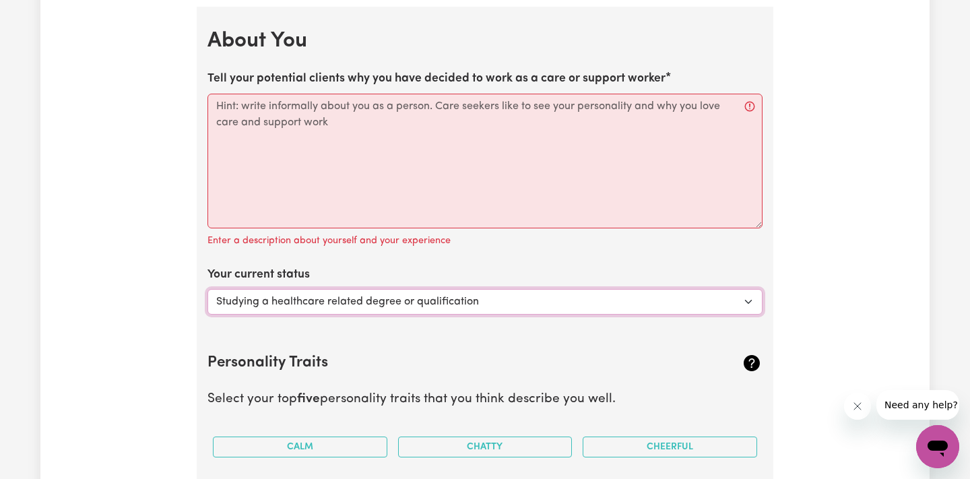
click at [387, 289] on select "Select... Studying a healthcare related degree or qualification Studying a non-…" at bounding box center [484, 302] width 555 height 26
select select "Looking for extra work to fill my week and/or weekends"
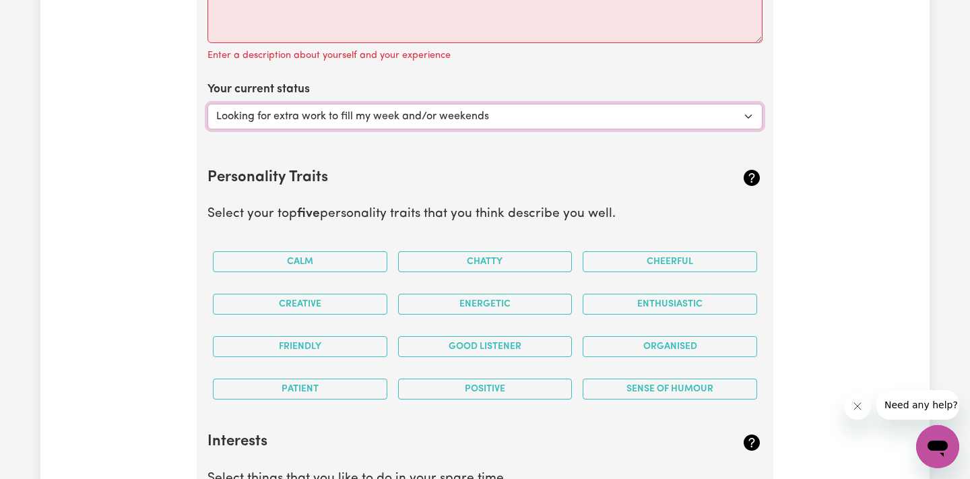
scroll to position [2354, 0]
click at [432, 251] on button "Chatty" at bounding box center [485, 261] width 174 height 21
click at [645, 240] on div "Cheerful" at bounding box center [669, 261] width 185 height 42
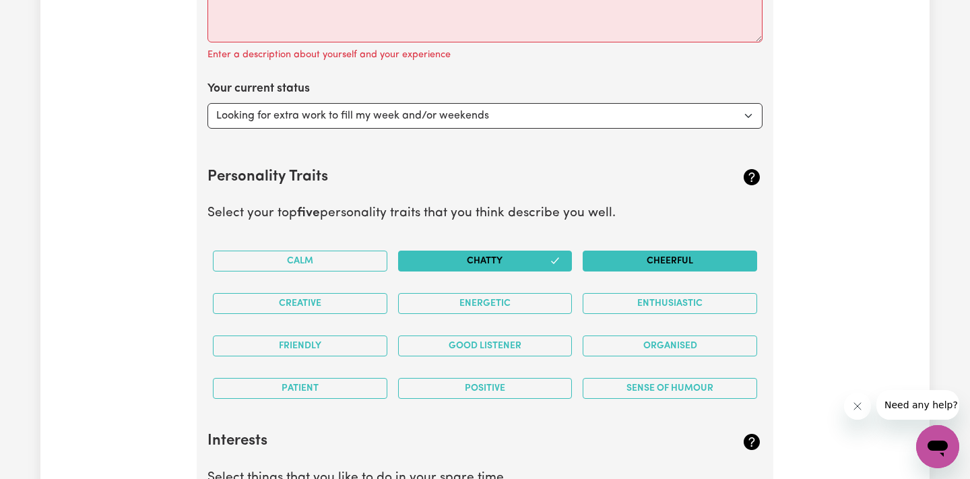
click at [644, 254] on button "Cheerful" at bounding box center [670, 261] width 174 height 21
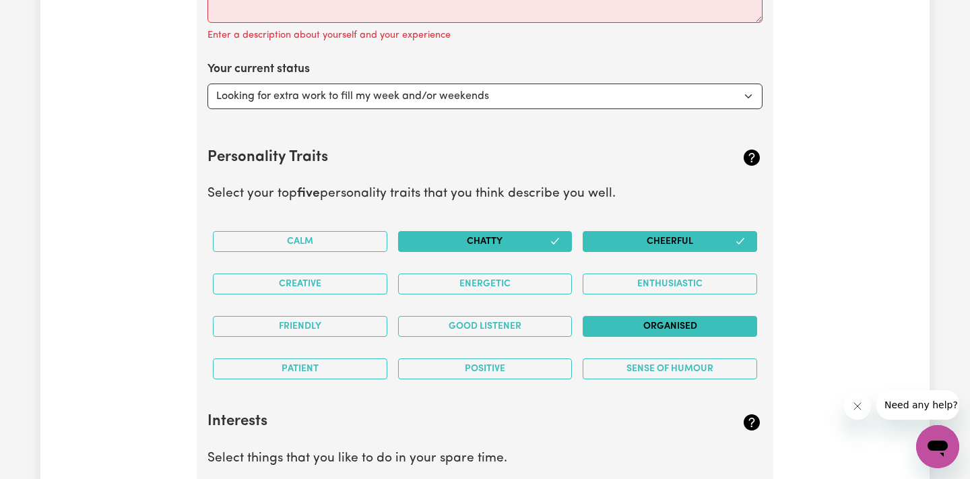
scroll to position [2379, 0]
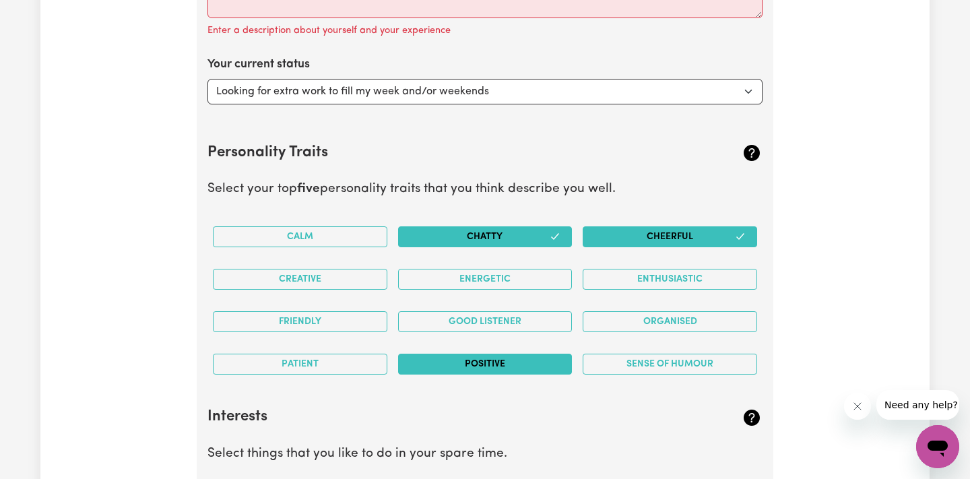
click at [455, 361] on button "Positive" at bounding box center [485, 364] width 174 height 21
click at [651, 354] on button "Sense of Humour" at bounding box center [670, 364] width 174 height 21
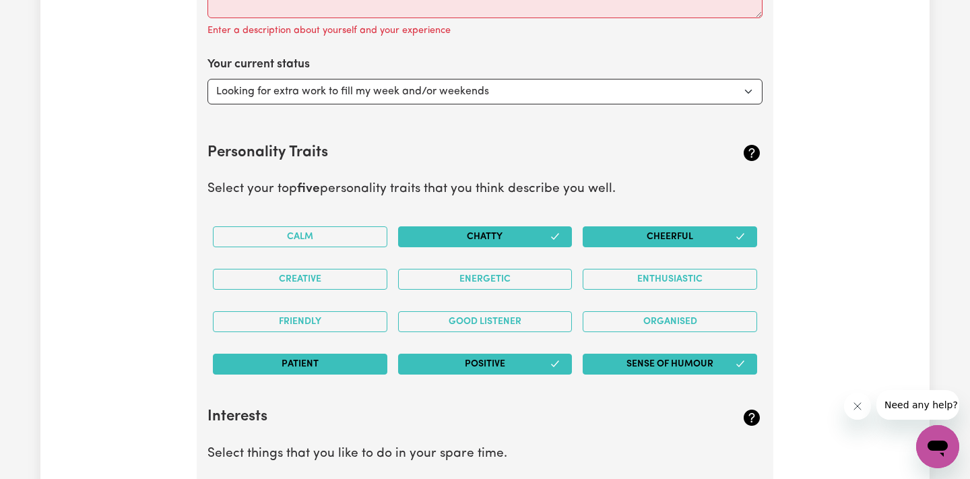
click at [294, 362] on button "Patient" at bounding box center [300, 364] width 174 height 21
click at [327, 311] on button "Friendly" at bounding box center [300, 321] width 174 height 21
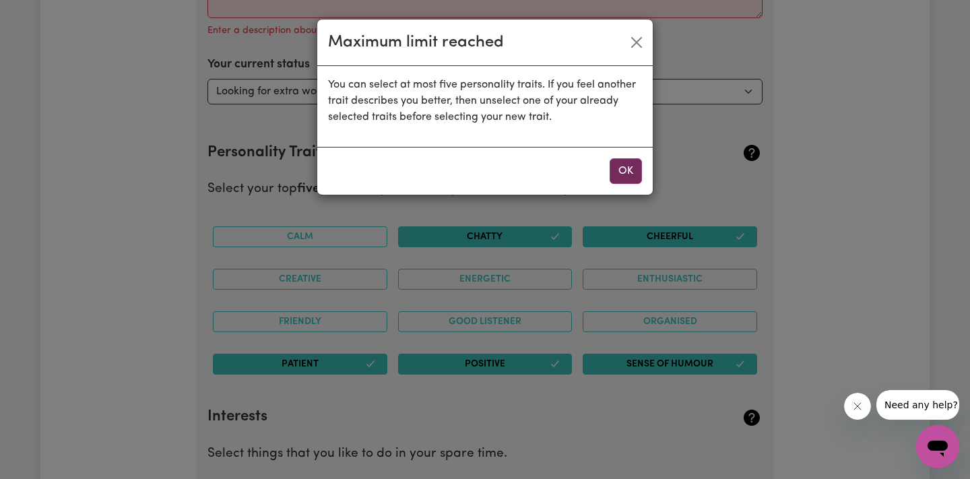
click at [630, 168] on button "OK" at bounding box center [625, 171] width 32 height 26
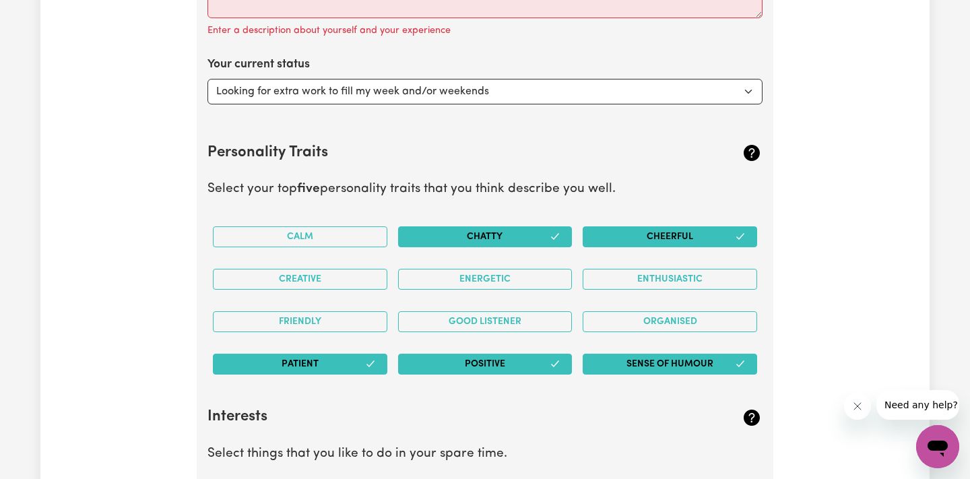
click at [438, 354] on button "Positive" at bounding box center [485, 364] width 174 height 21
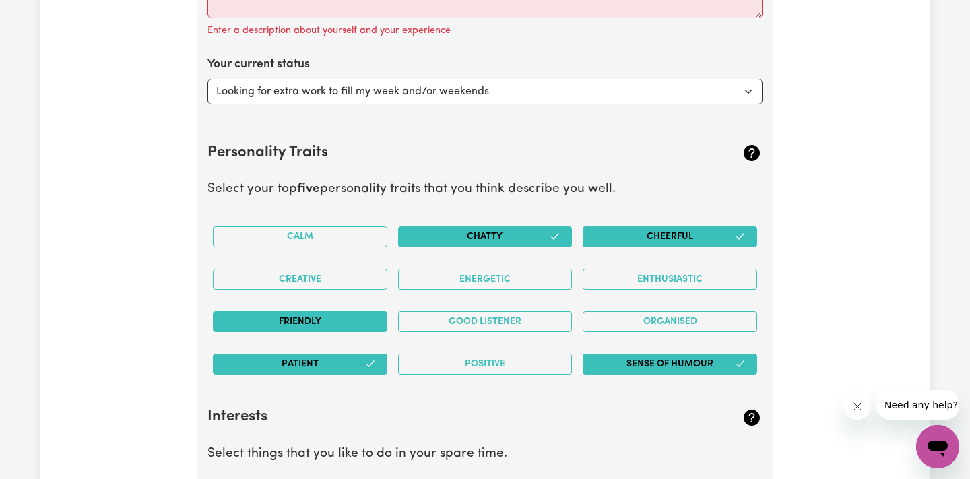
click at [355, 314] on button "Friendly" at bounding box center [300, 321] width 174 height 21
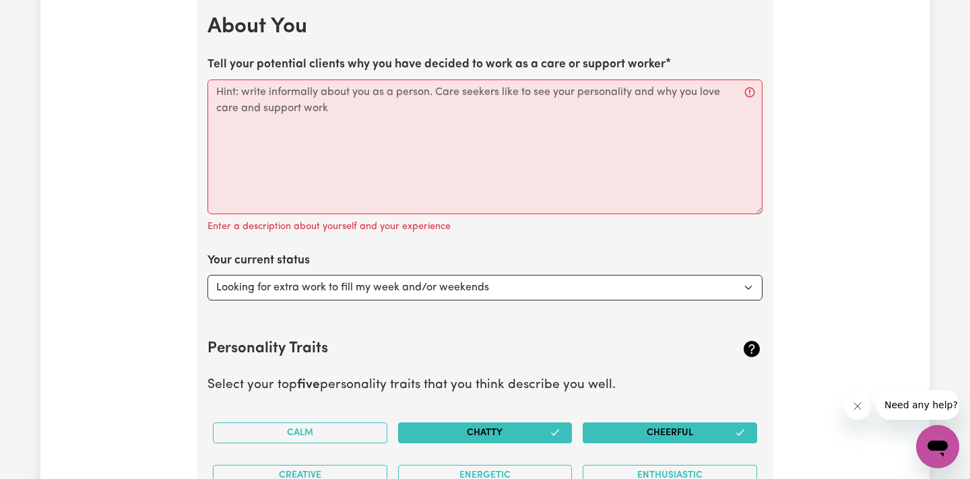
scroll to position [2182, 0]
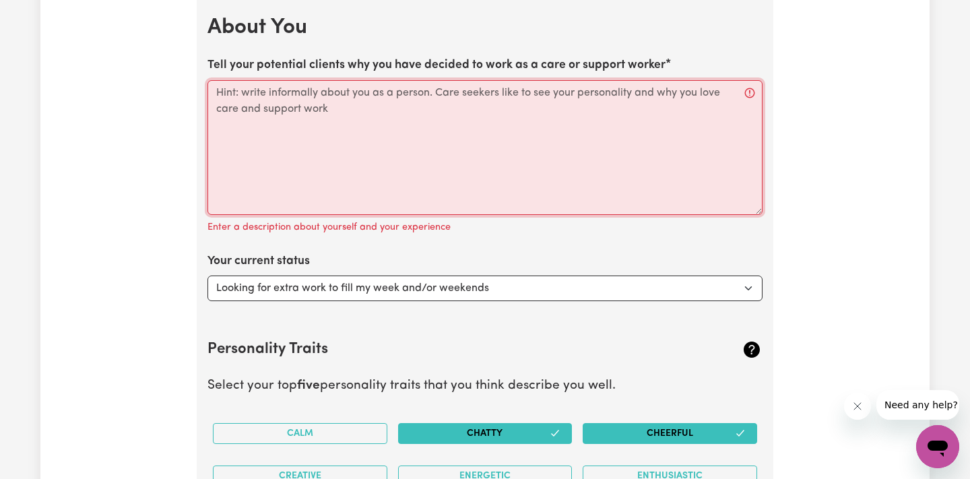
click at [371, 168] on textarea "Tell your potential clients why you have decided to work as a care or support w…" at bounding box center [484, 147] width 555 height 135
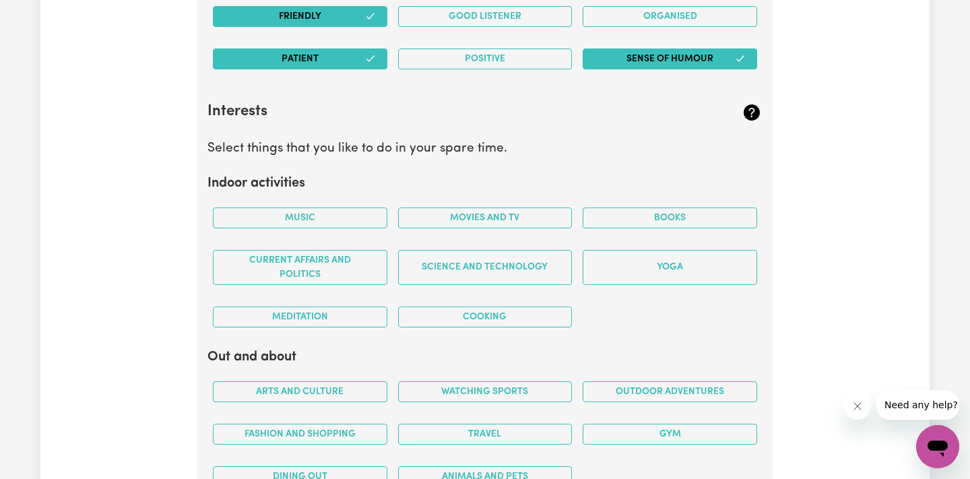
scroll to position [2688, 0]
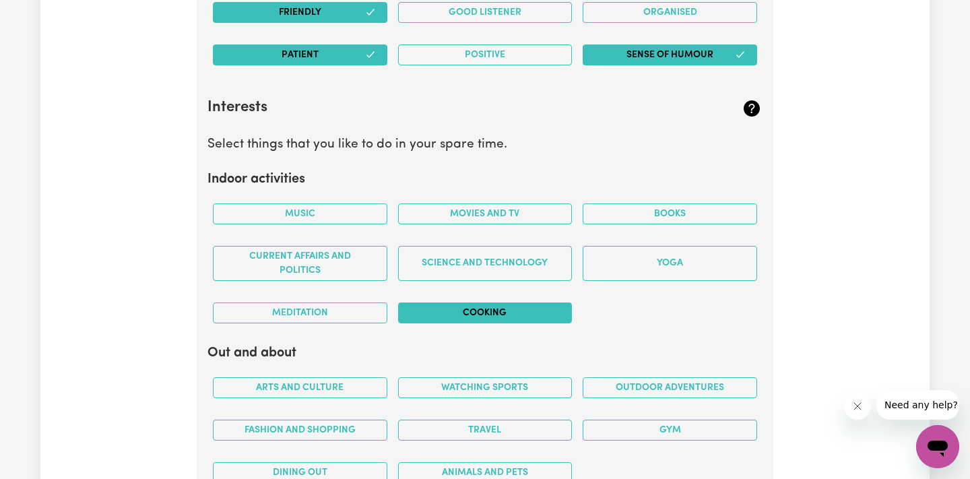
click at [529, 306] on button "Cooking" at bounding box center [485, 312] width 174 height 21
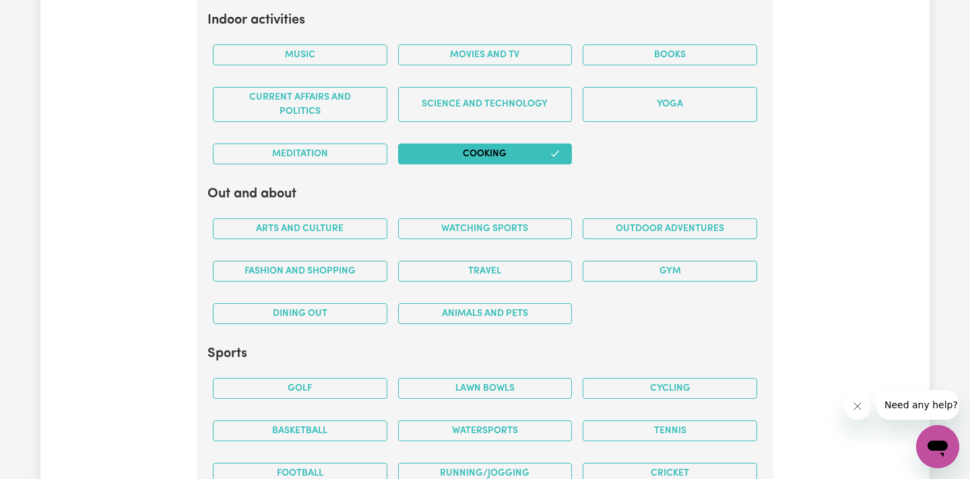
scroll to position [2853, 0]
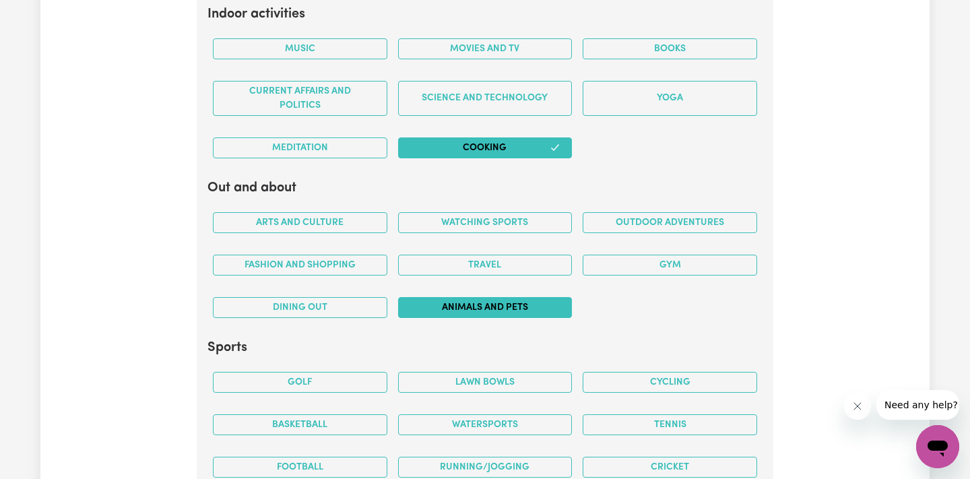
click at [529, 306] on button "Animals and pets" at bounding box center [485, 307] width 174 height 21
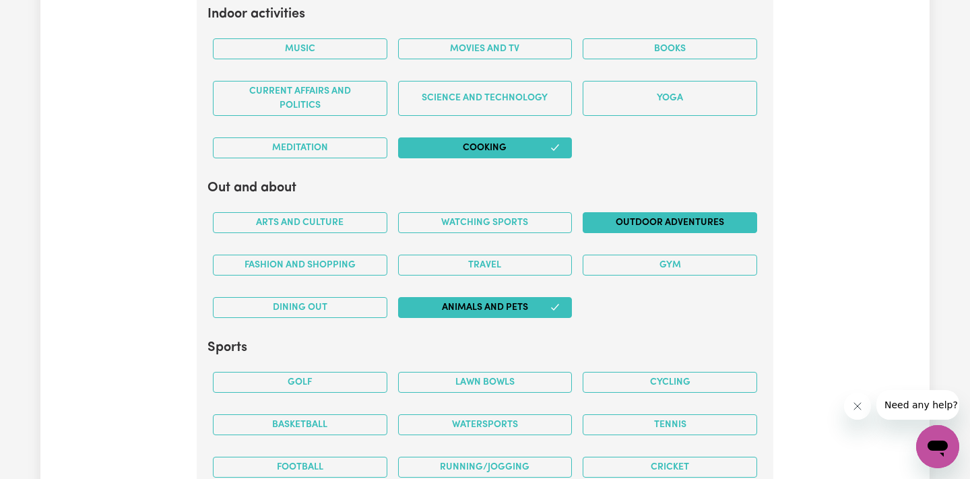
click at [617, 216] on button "Outdoor adventures" at bounding box center [670, 222] width 174 height 21
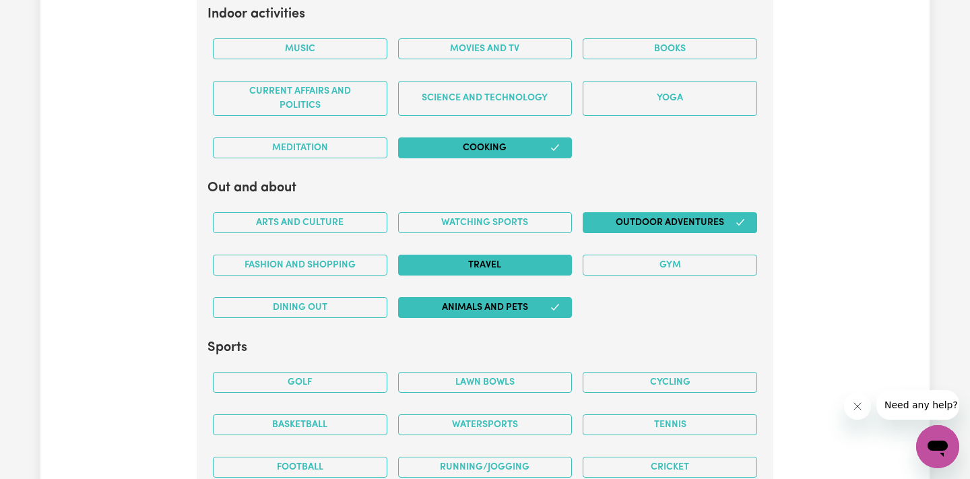
click at [428, 265] on button "Travel" at bounding box center [485, 265] width 174 height 21
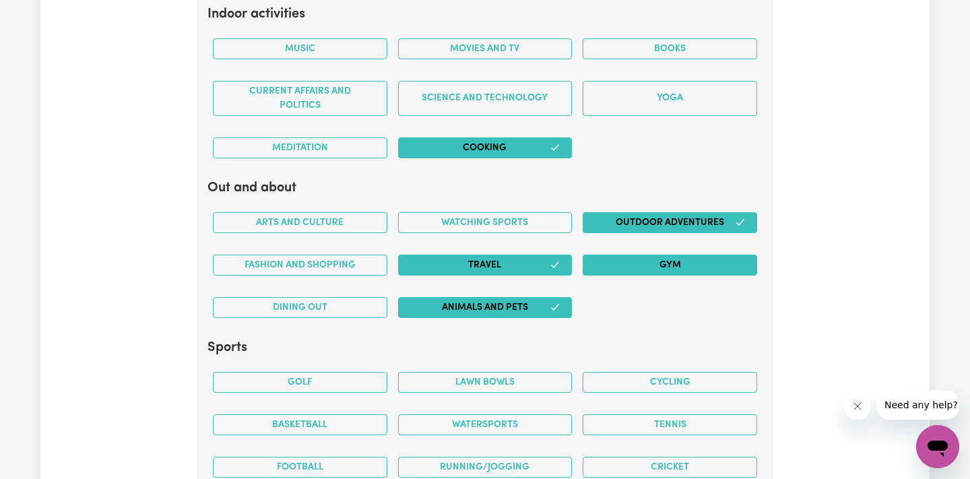
click at [665, 256] on button "Gym" at bounding box center [670, 265] width 174 height 21
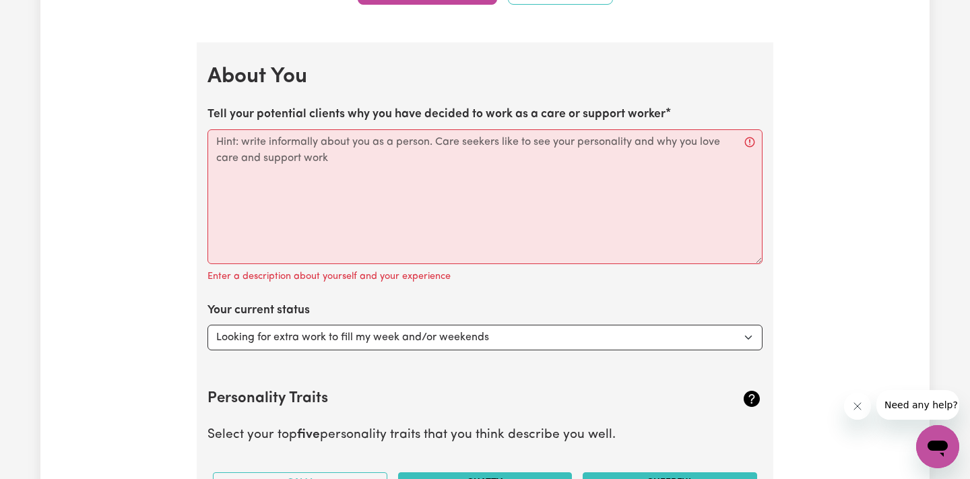
scroll to position [2129, 0]
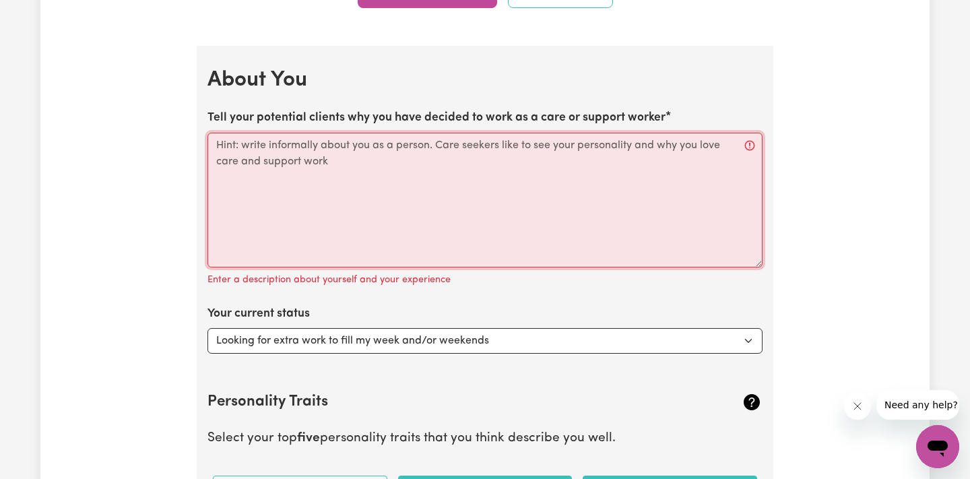
click at [583, 166] on textarea "Tell your potential clients why you have decided to work as a care or support w…" at bounding box center [484, 200] width 555 height 135
paste textarea "Hello, my name is Gustavo and I am a qualified Remedial Massage Therapist with …"
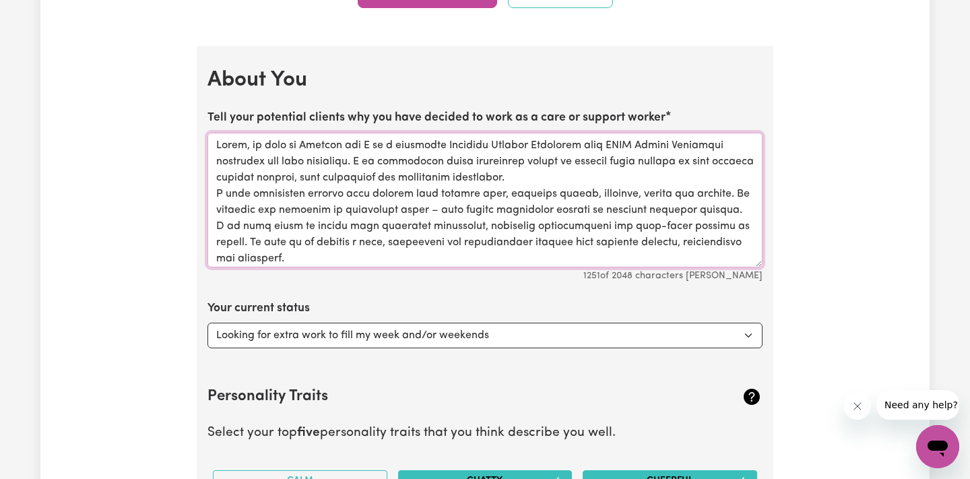
scroll to position [0, 0]
click at [409, 180] on textarea "Tell your potential clients why you have decided to work as a care or support w…" at bounding box center [484, 200] width 555 height 135
drag, startPoint x: 597, startPoint y: 137, endPoint x: 355, endPoint y: 148, distance: 242.7
click at [355, 148] on textarea "Tell your potential clients why you have decided to work as a care or support w…" at bounding box center [484, 200] width 555 height 135
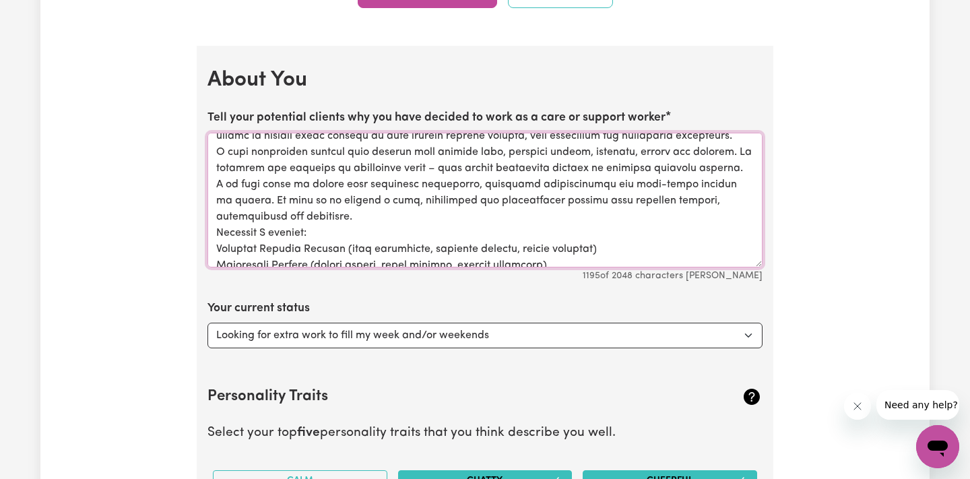
scroll to position [28, 0]
drag, startPoint x: 306, startPoint y: 197, endPoint x: 387, endPoint y: 198, distance: 80.8
click at [387, 198] on textarea "Tell your potential clients why you have decided to work as a care or support w…" at bounding box center [484, 200] width 555 height 135
drag, startPoint x: 212, startPoint y: 187, endPoint x: 253, endPoint y: 205, distance: 44.6
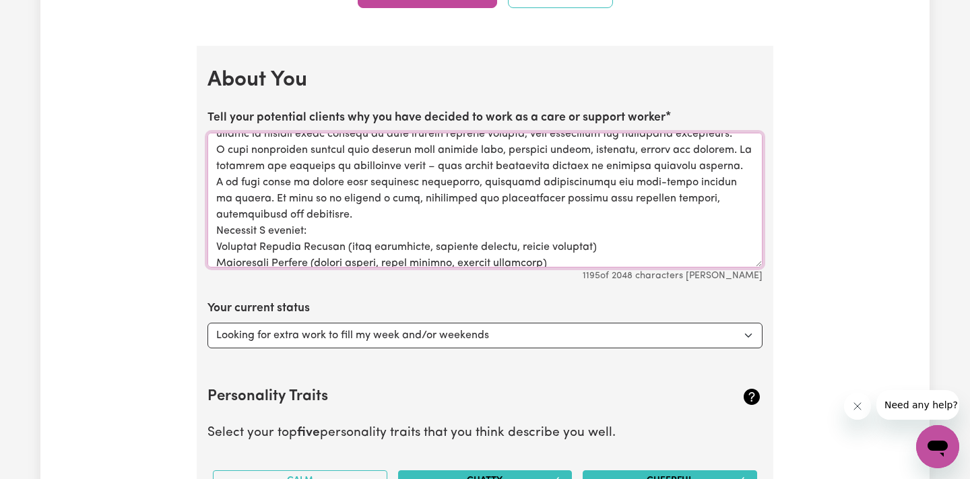
click at [253, 205] on textarea "Tell your potential clients why you have decided to work as a care or support w…" at bounding box center [484, 200] width 555 height 135
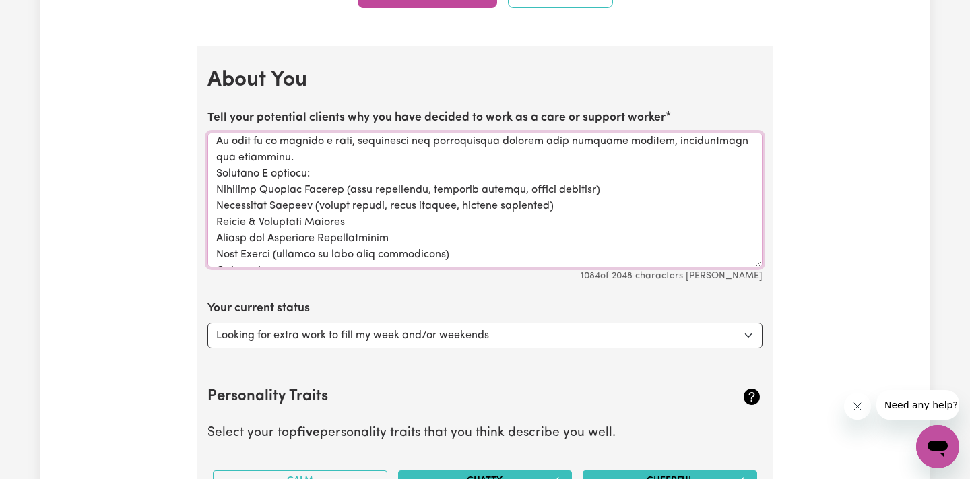
scroll to position [107, 0]
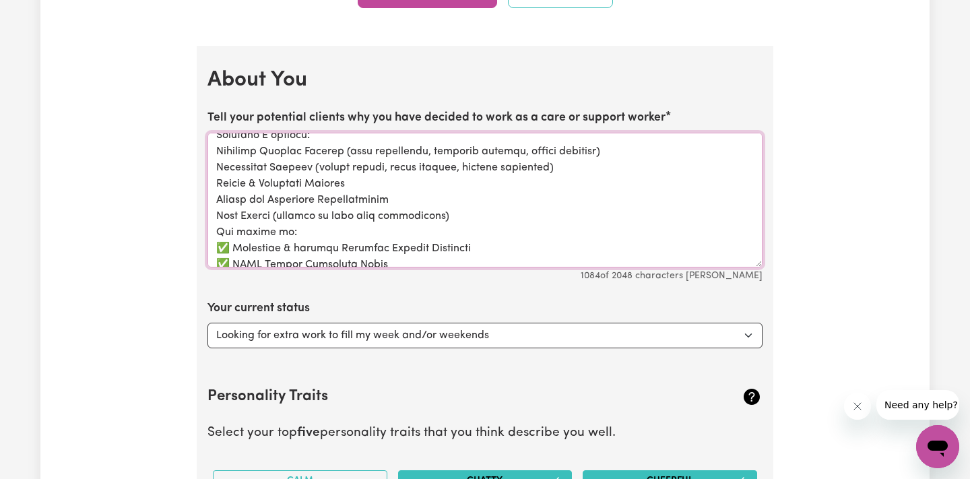
click at [364, 198] on textarea "Tell your potential clients why you have decided to work as a care or support w…" at bounding box center [484, 200] width 555 height 135
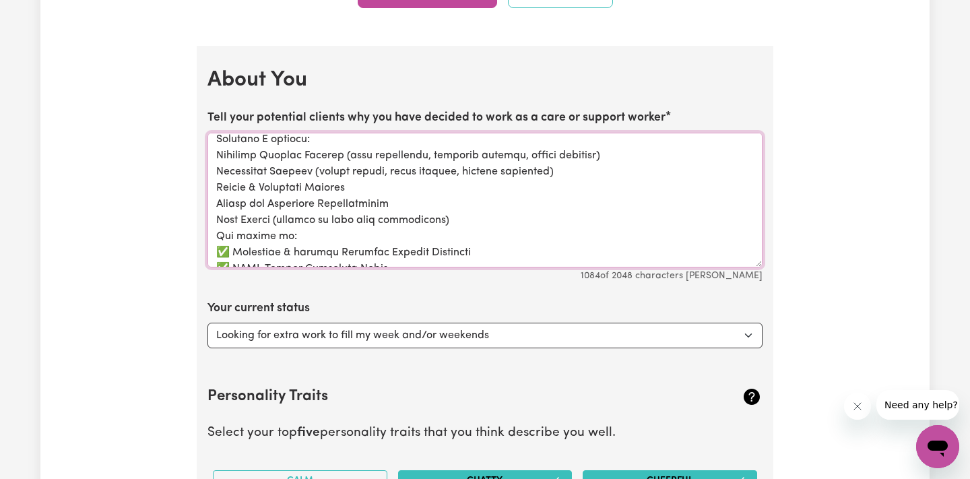
scroll to position [102, 0]
drag, startPoint x: 219, startPoint y: 145, endPoint x: 376, endPoint y: 240, distance: 183.4
click at [376, 240] on textarea "Tell your potential clients why you have decided to work as a care or support w…" at bounding box center [484, 200] width 555 height 135
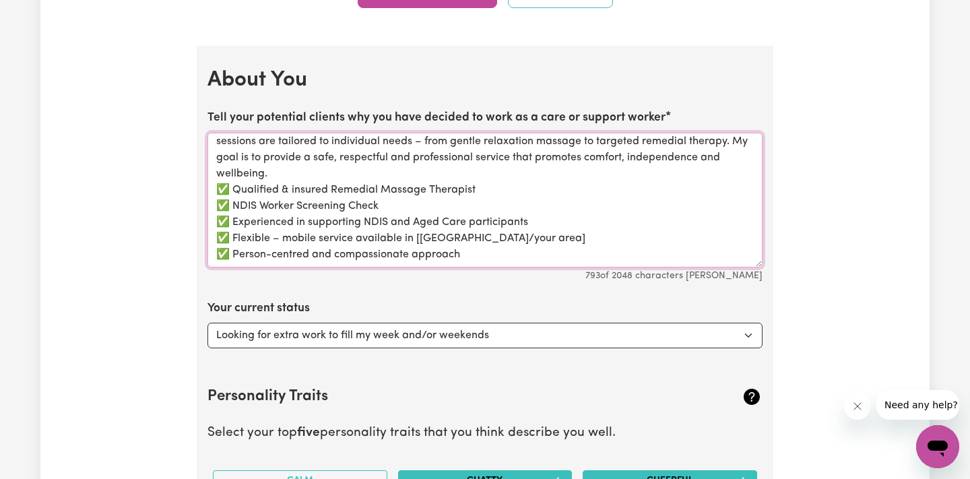
scroll to position [85, 0]
drag, startPoint x: 493, startPoint y: 238, endPoint x: 331, endPoint y: 142, distance: 188.7
click at [331, 142] on textarea "Hello, my name is Gustavo and I am a qualified Remedial Massage Therapist. I am…" at bounding box center [484, 200] width 555 height 135
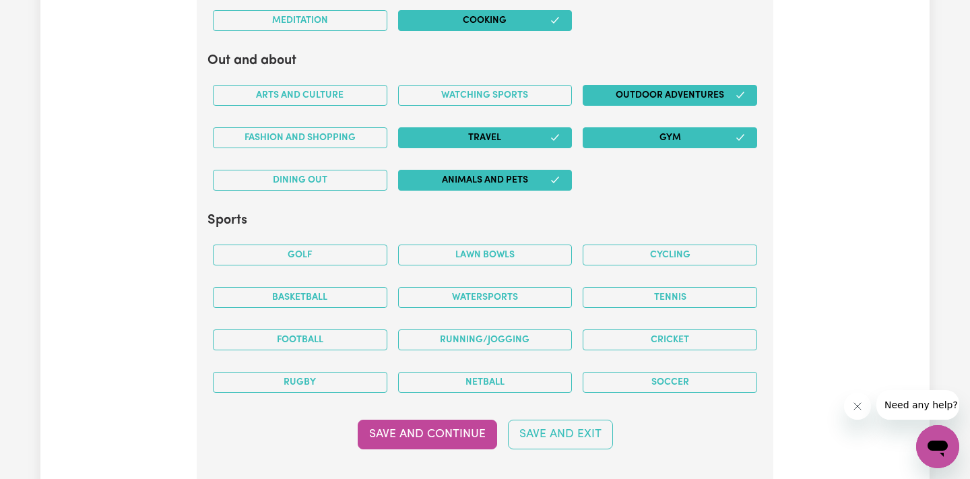
scroll to position [3008, 0]
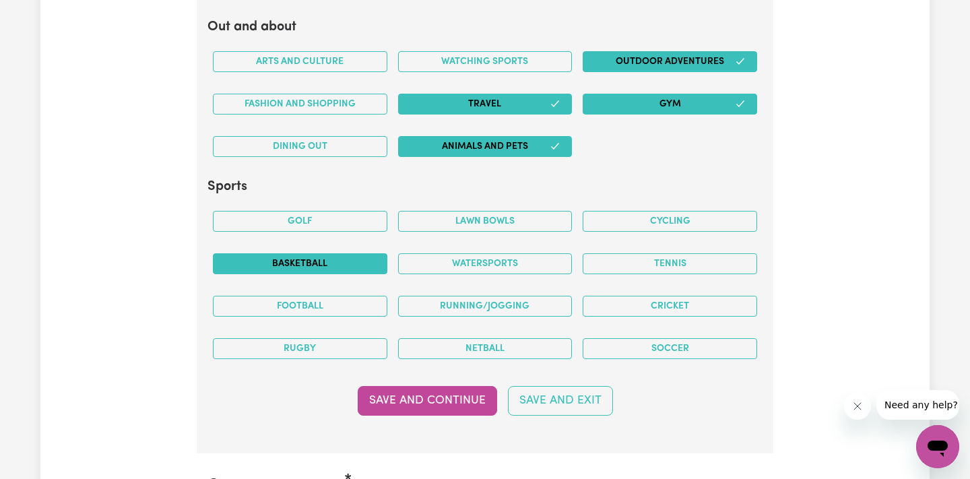
type textarea "Hello, my name is Gustavo and I am a qualified Remedial Massage Therapist. I am…"
click at [352, 255] on button "Basketball" at bounding box center [300, 263] width 174 height 21
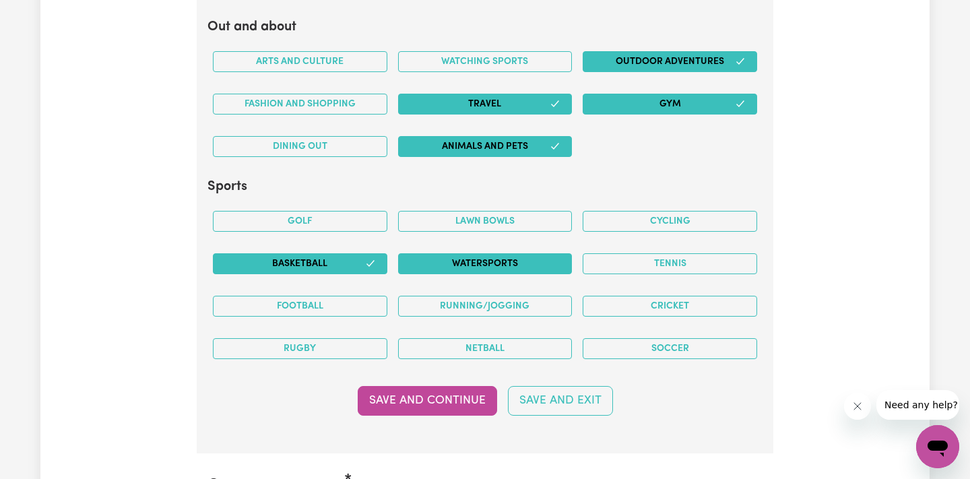
click at [492, 253] on button "Watersports" at bounding box center [485, 263] width 174 height 21
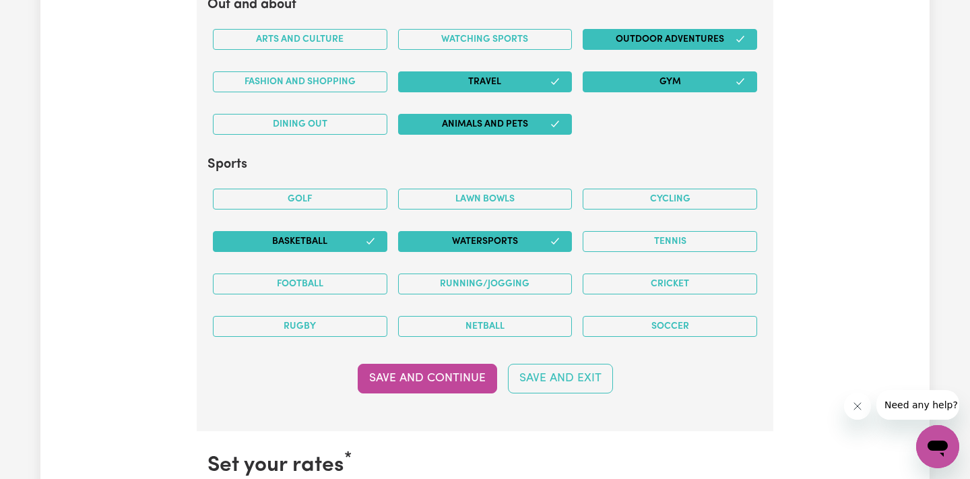
scroll to position [3043, 0]
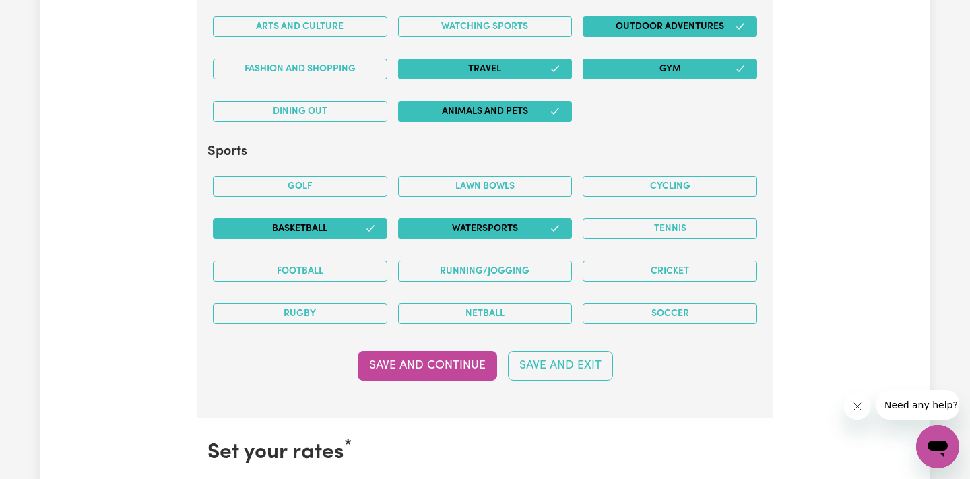
click at [370, 224] on icon "button" at bounding box center [370, 228] width 11 height 11
click at [651, 179] on button "Cycling" at bounding box center [670, 186] width 174 height 21
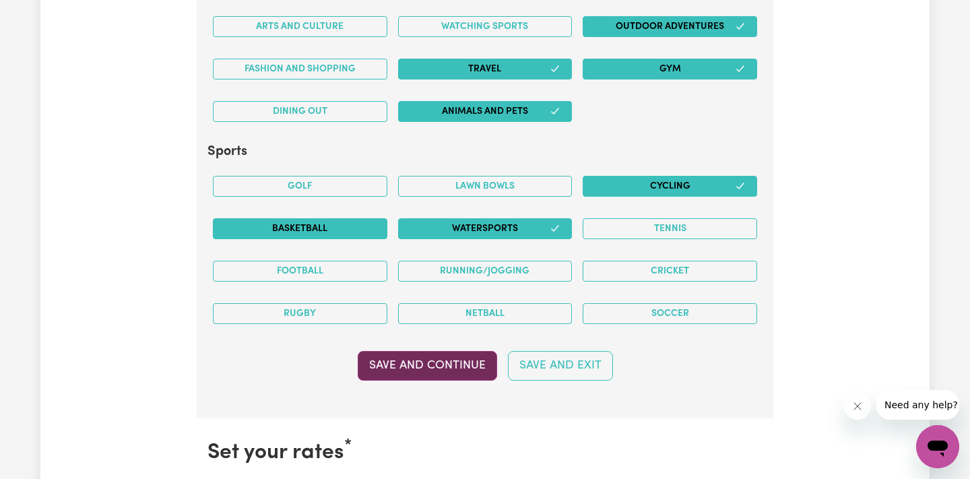
click at [419, 360] on button "Save and Continue" at bounding box center [427, 366] width 139 height 30
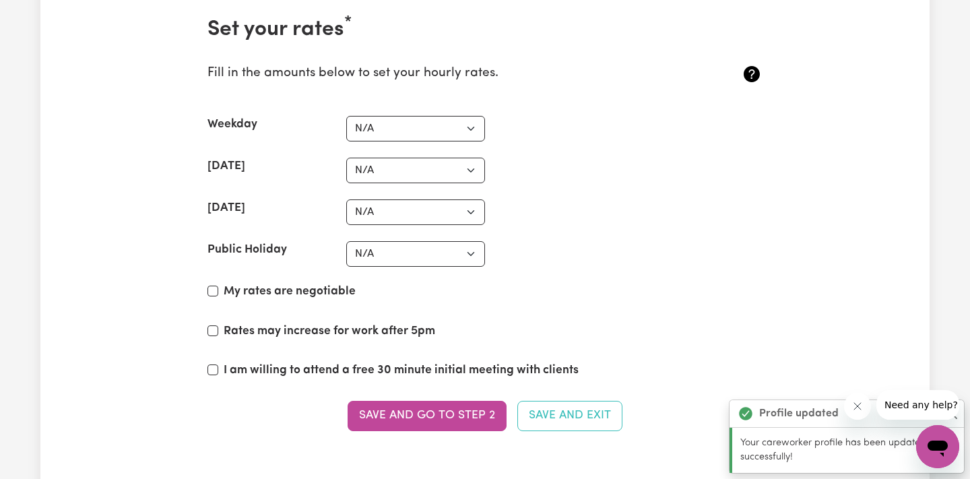
scroll to position [3451, 0]
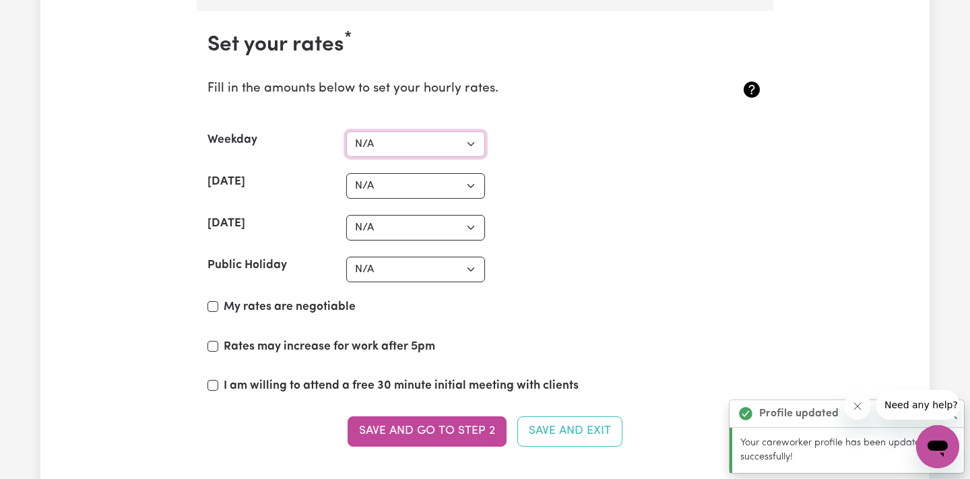
click at [409, 135] on select "N/A $37 $38 $39 $40 $41 $42 $43 $44 $45 $46 $47 $48 $49 $50 $51 $52 $53 $54 $55…" at bounding box center [415, 144] width 139 height 26
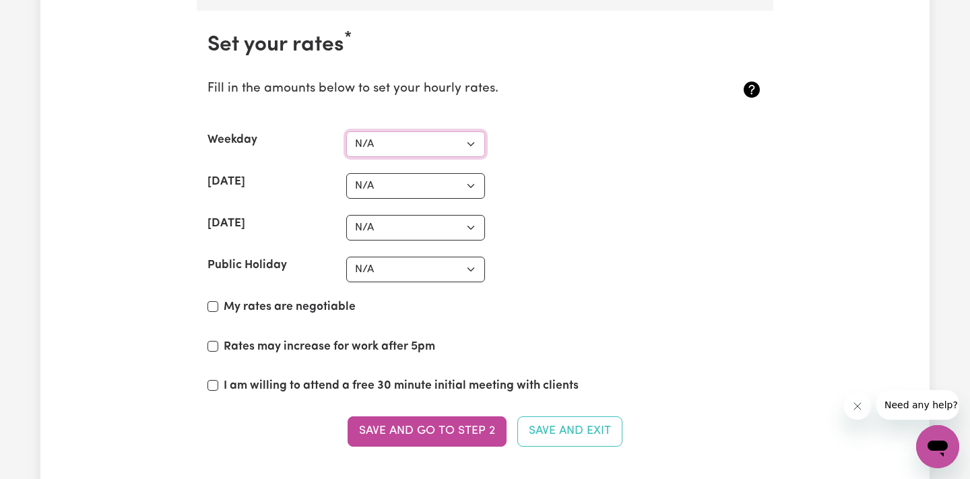
click at [443, 131] on select "N/A $37 $38 $39 $40 $41 $42 $43 $44 $45 $46 $47 $48 $49 $50 $51 $52 $53 $54 $55…" at bounding box center [415, 144] width 139 height 26
select select "120"
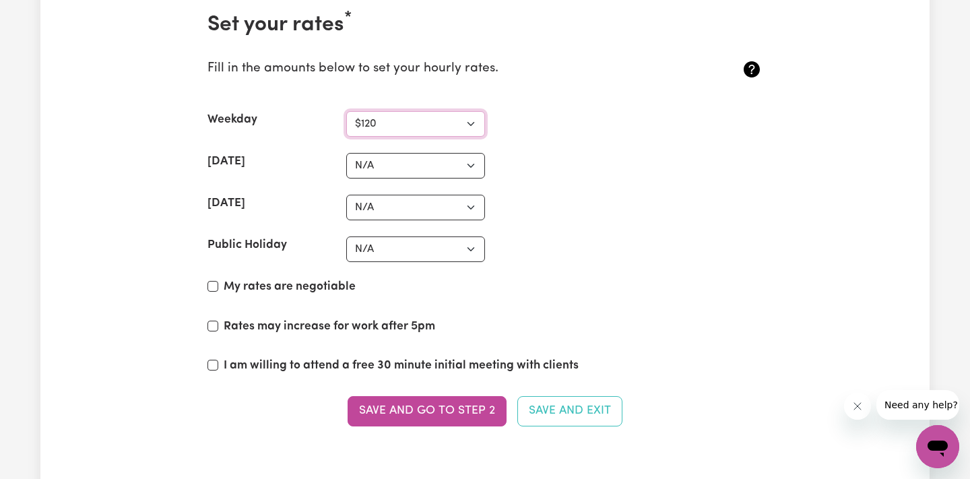
scroll to position [3472, 0]
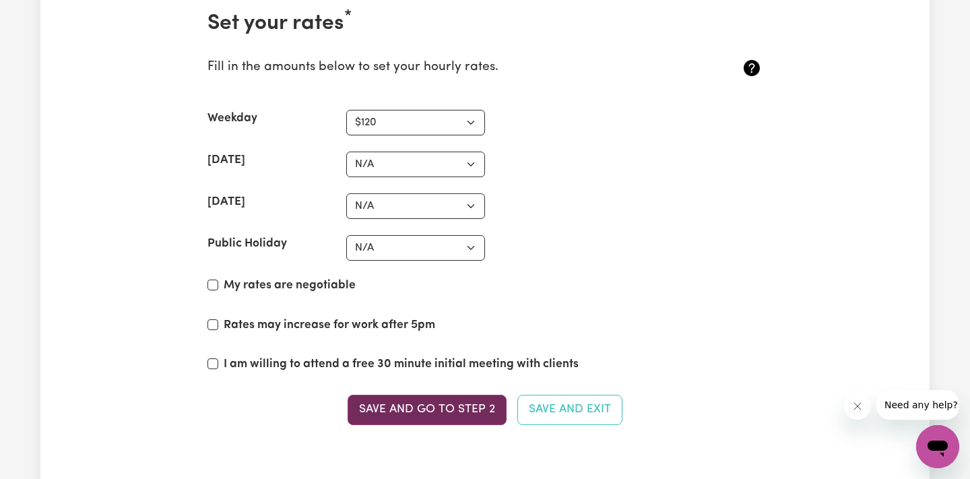
click at [477, 402] on button "Save and go to Step 2" at bounding box center [426, 410] width 159 height 30
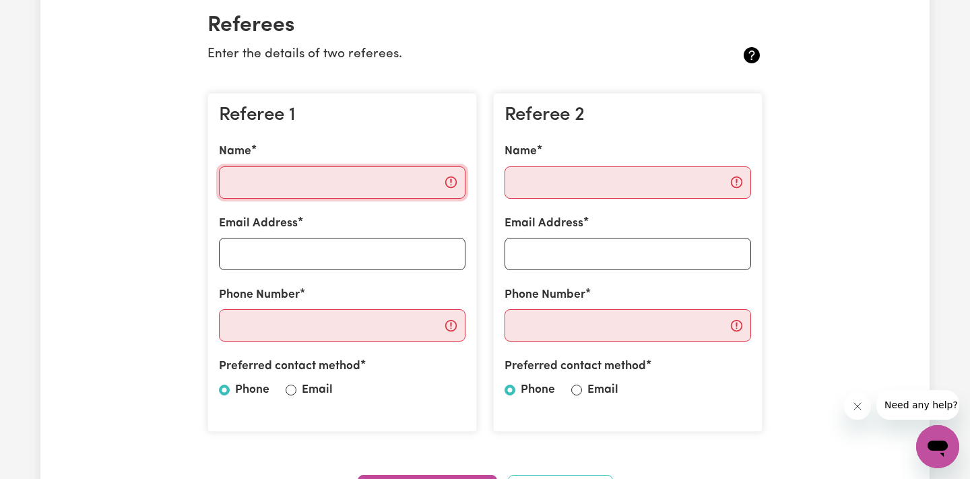
scroll to position [319, 0]
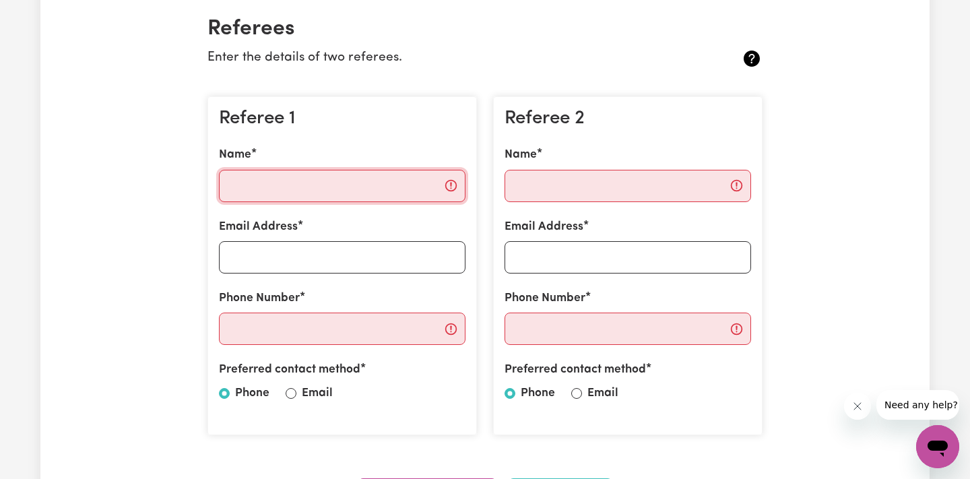
click at [285, 175] on input "Name" at bounding box center [342, 186] width 246 height 32
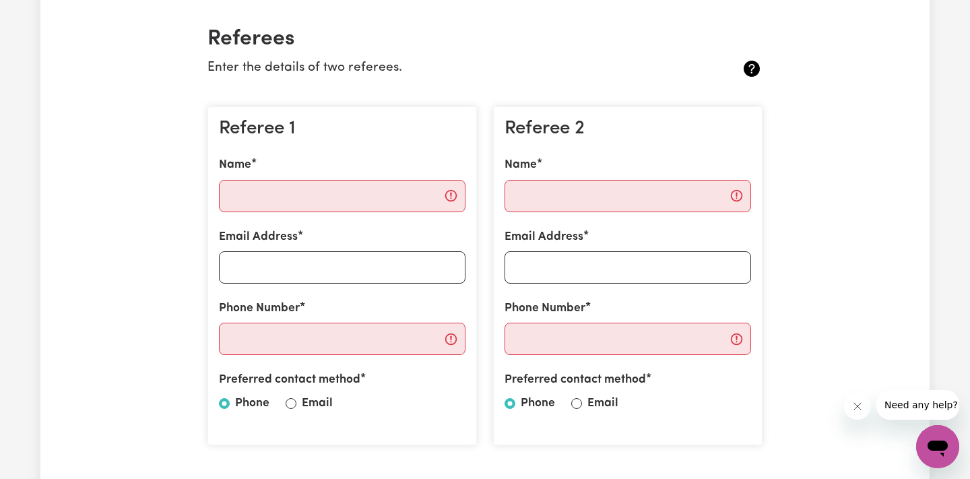
scroll to position [309, 0]
click at [380, 196] on input "Name" at bounding box center [342, 195] width 246 height 32
click at [297, 402] on div "Preferred contact method Phone Email" at bounding box center [342, 393] width 246 height 46
click at [290, 402] on input "Email" at bounding box center [291, 402] width 11 height 11
radio input "true"
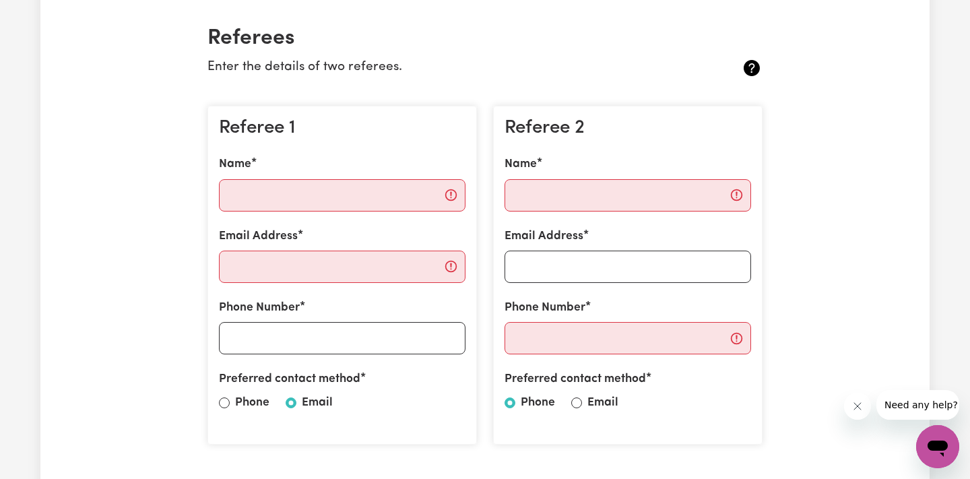
click at [576, 398] on input "Email" at bounding box center [576, 402] width 11 height 11
radio input "true"
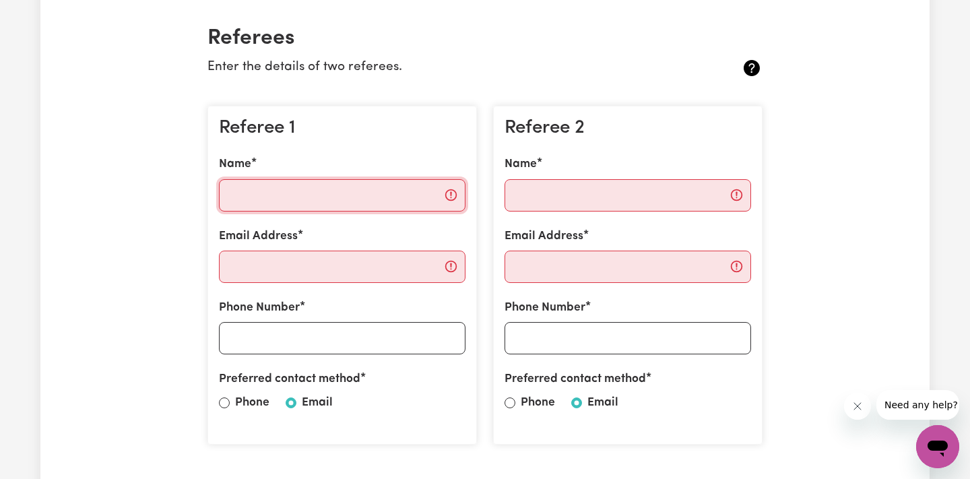
click at [270, 183] on input "Name" at bounding box center [342, 195] width 246 height 32
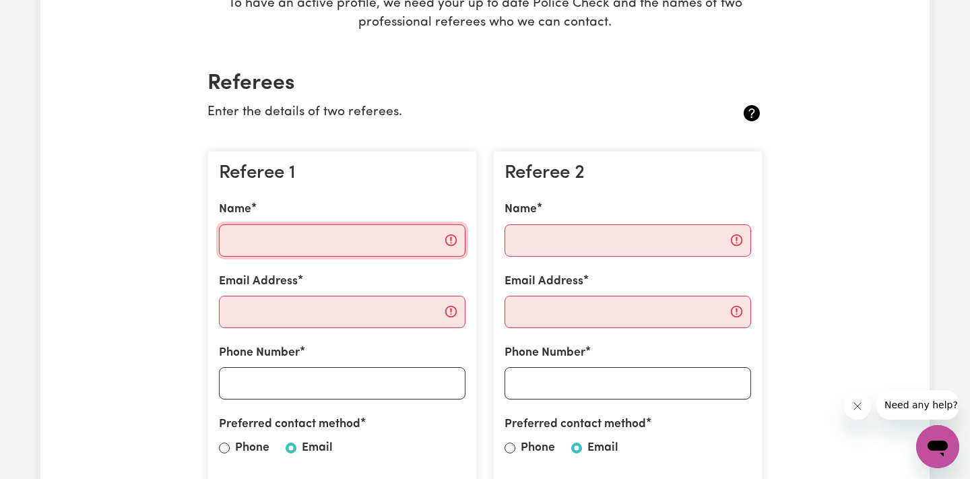
scroll to position [268, 0]
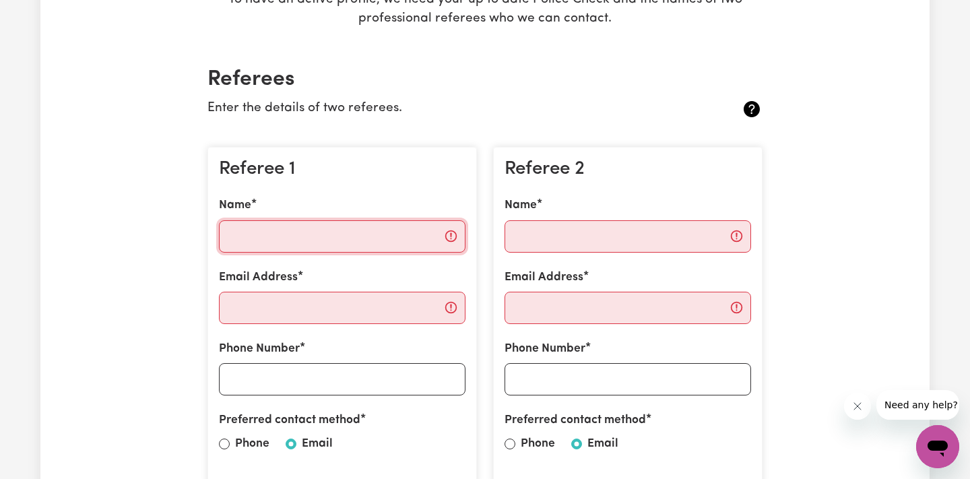
click at [341, 249] on input "Name" at bounding box center [342, 236] width 246 height 32
click at [405, 241] on input "Name" at bounding box center [342, 236] width 246 height 32
click at [395, 228] on input "Name" at bounding box center [342, 236] width 246 height 32
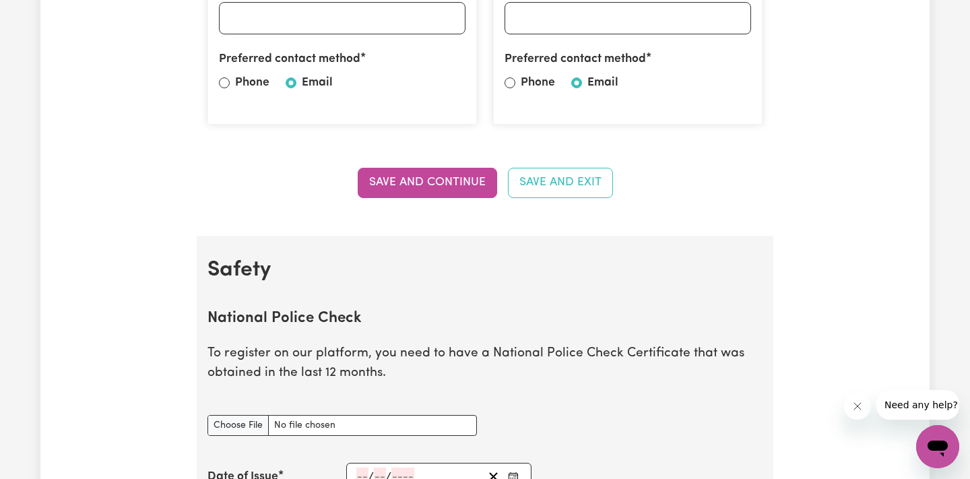
scroll to position [630, 0]
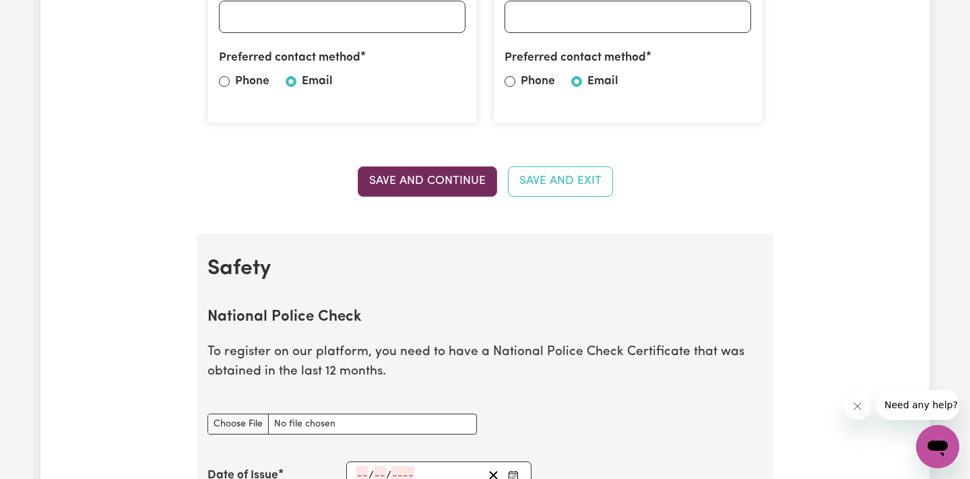
click at [394, 176] on button "Save and Continue" at bounding box center [427, 181] width 139 height 30
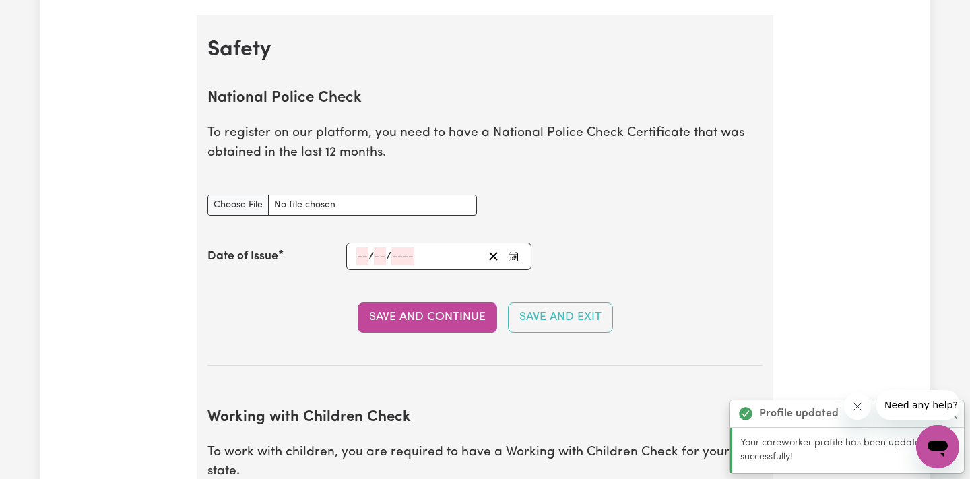
scroll to position [861, 0]
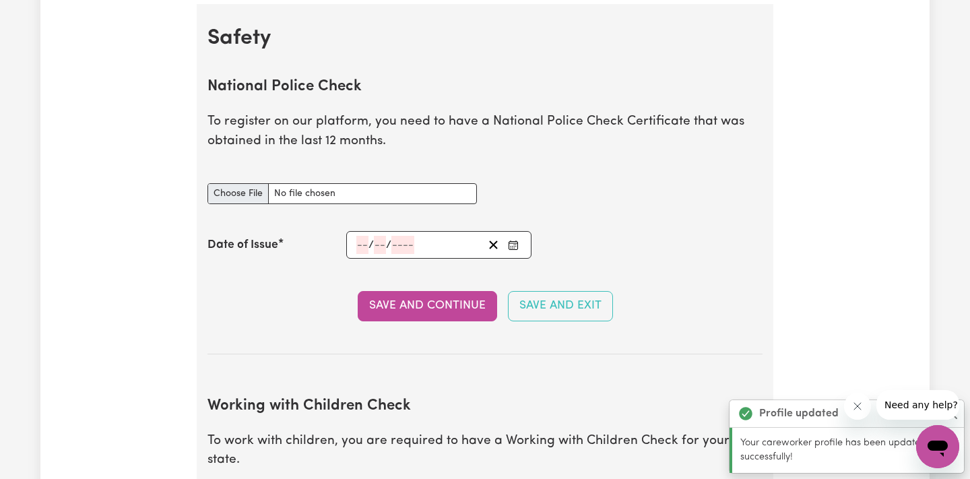
click at [272, 190] on input "National Police Check document" at bounding box center [341, 193] width 269 height 21
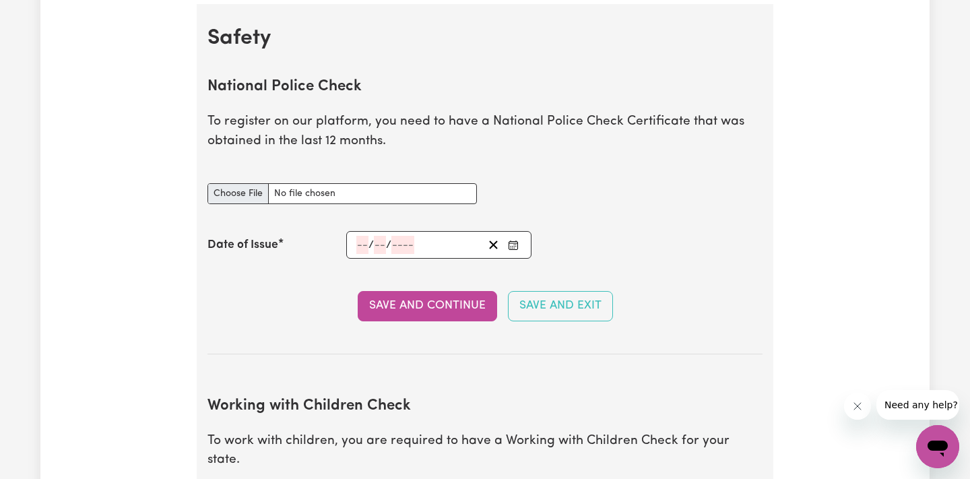
type input "C:\fakepath\UTF-814326241PC_CERETO ALVES.pdf"
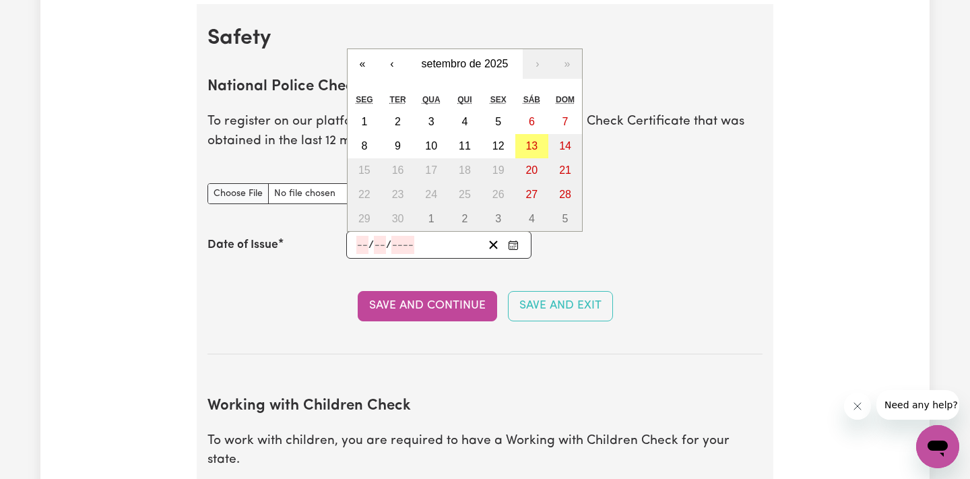
click at [363, 238] on input "number" at bounding box center [362, 245] width 12 height 18
type input "17"
type input "04"
type input "0002-04-17"
type input "4"
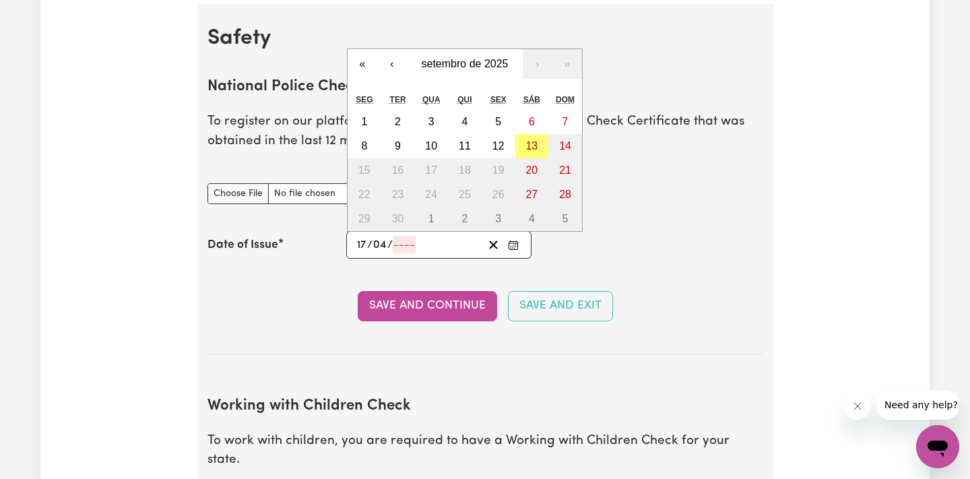
type input "2"
type input "0020-04-17"
type input "20"
type input "0202-04-17"
type input "202"
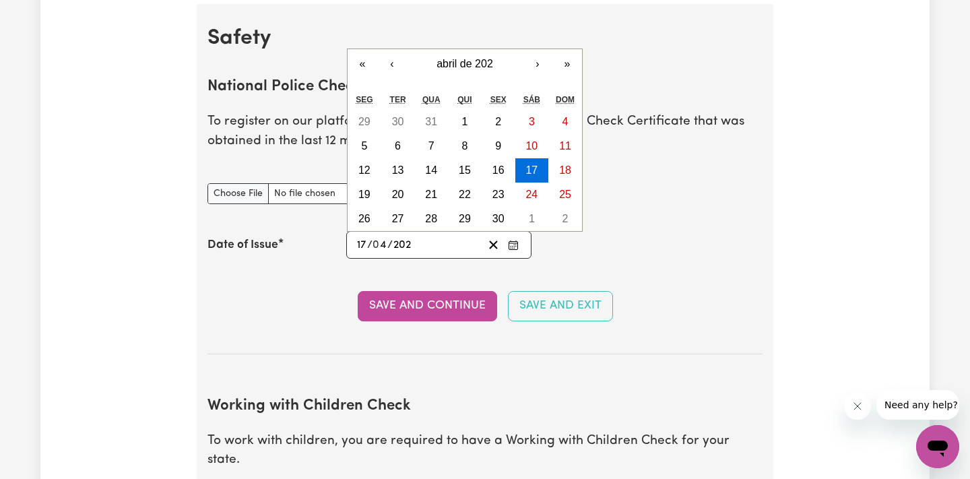
type input "2025-04-17"
type input "2025"
click at [572, 276] on section "National Police Check To register on our platform, you need to have a National …" at bounding box center [484, 206] width 555 height 298
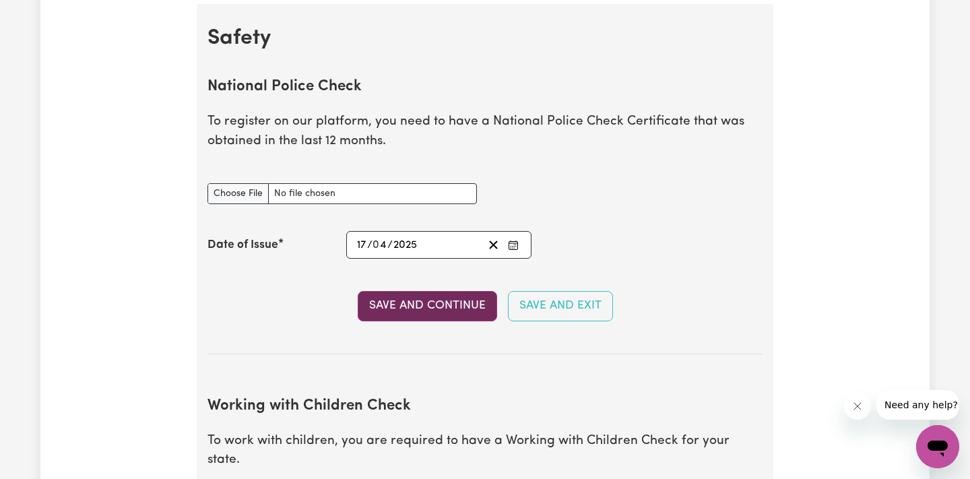
click at [436, 304] on button "Save and Continue" at bounding box center [427, 306] width 139 height 30
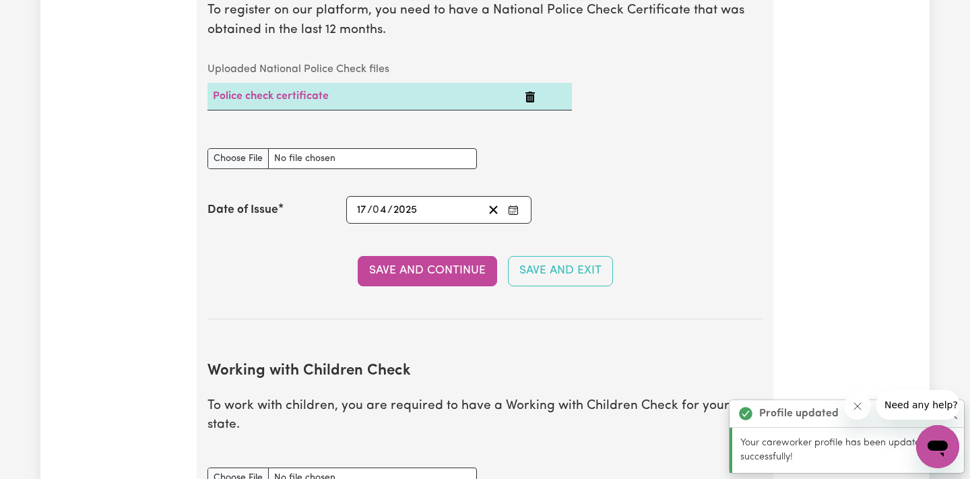
scroll to position [963, 0]
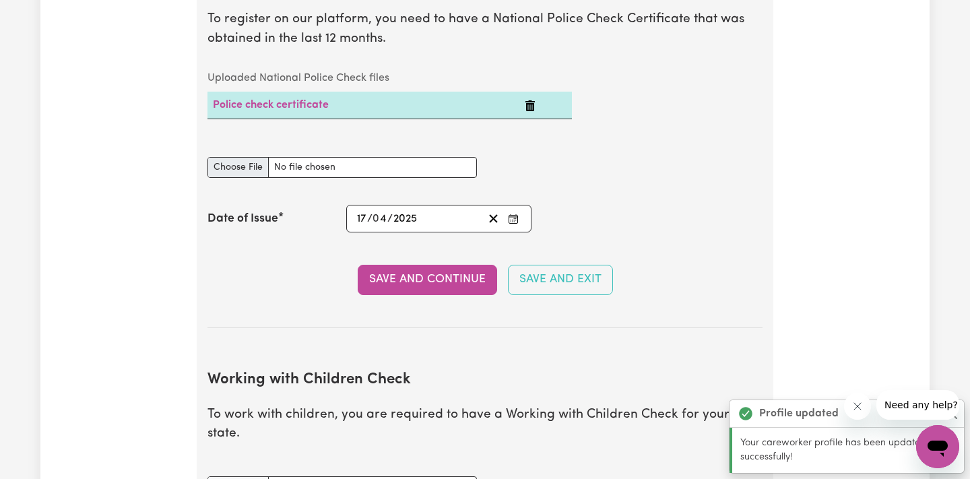
click at [265, 159] on input "National Police Check document" at bounding box center [341, 167] width 269 height 21
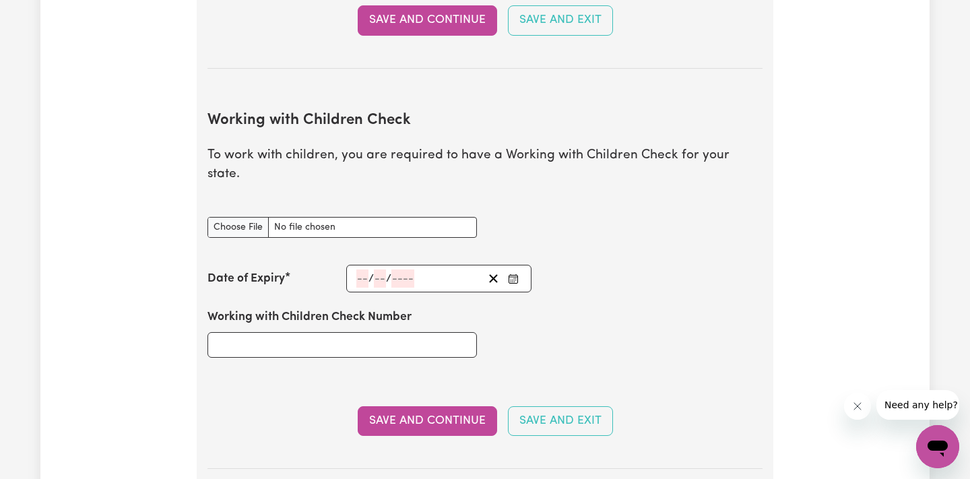
scroll to position [1225, 0]
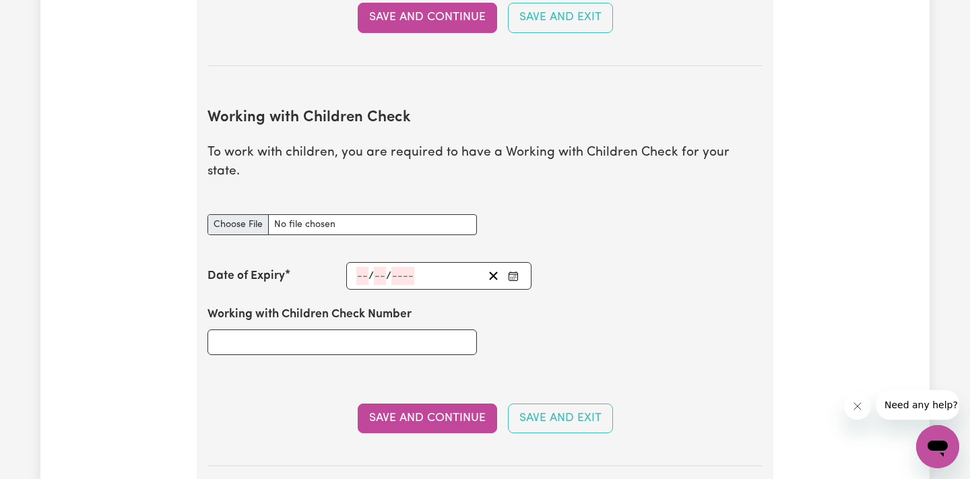
click at [247, 214] on input "Working with Children Check document" at bounding box center [341, 224] width 269 height 21
click at [446, 329] on input "Working with Children Check Number" at bounding box center [341, 342] width 269 height 26
click at [280, 329] on input "Working with Children Check Number" at bounding box center [341, 342] width 269 height 26
click at [364, 267] on input "number" at bounding box center [362, 276] width 12 height 18
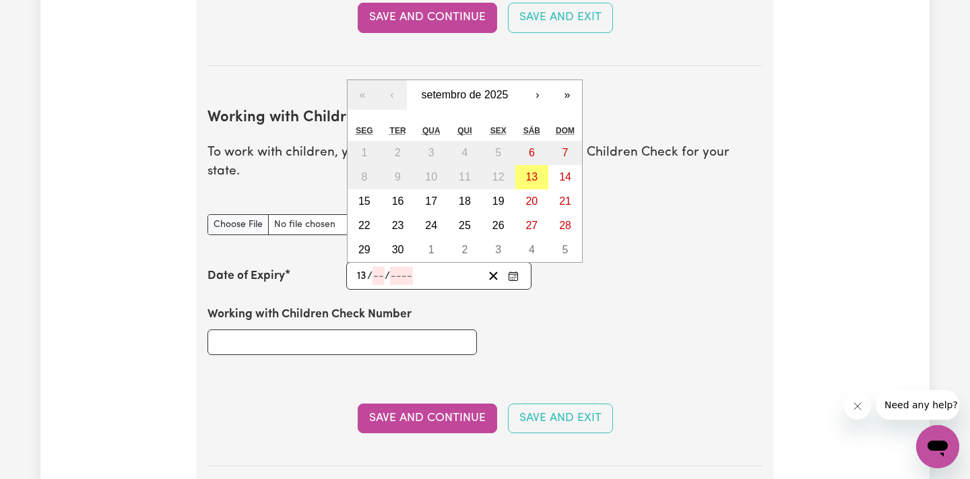
type input "13"
type input "09"
type input "202"
type input "2027-09-13"
type input "9"
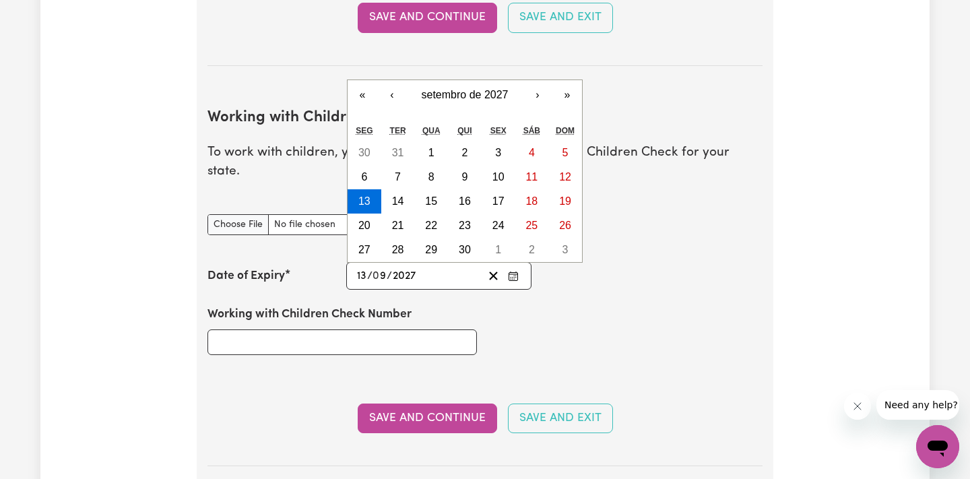
type input "2027"
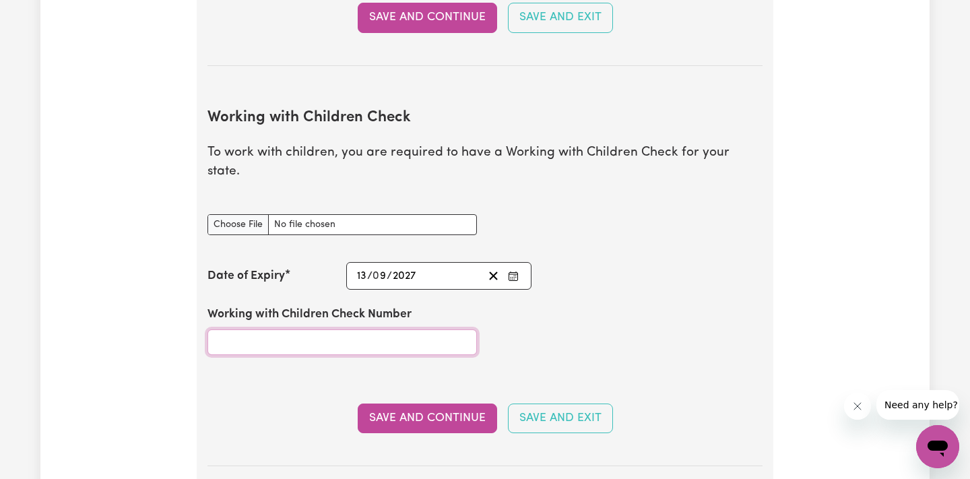
click at [298, 329] on input "Working with Children Check Number" at bounding box center [341, 342] width 269 height 26
type input "2489560/1"
click at [541, 369] on section "Working with Children Check To work with children, you are required to have a W…" at bounding box center [484, 277] width 555 height 378
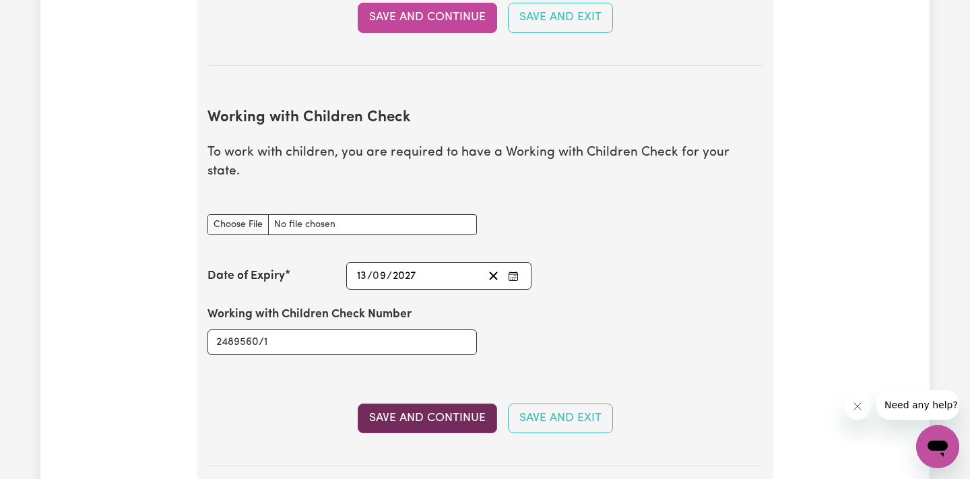
click at [450, 403] on button "Save and Continue" at bounding box center [427, 418] width 139 height 30
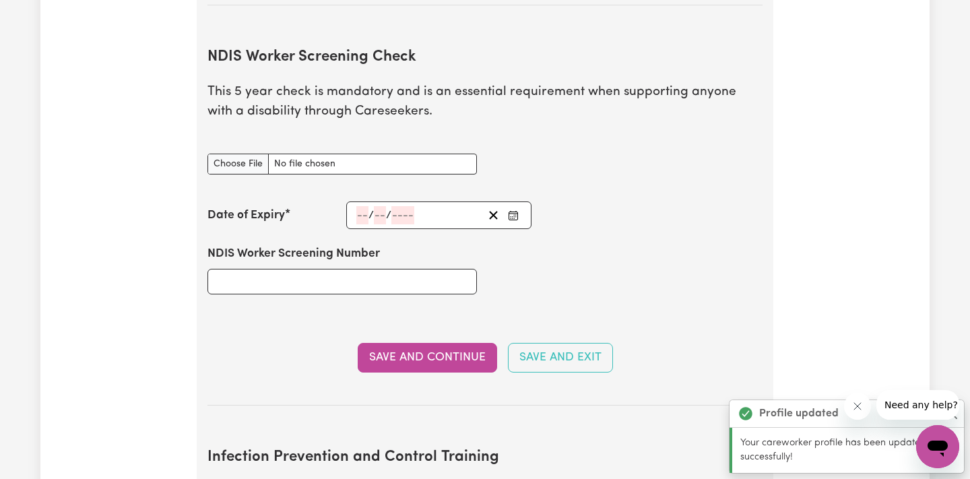
scroll to position [1680, 0]
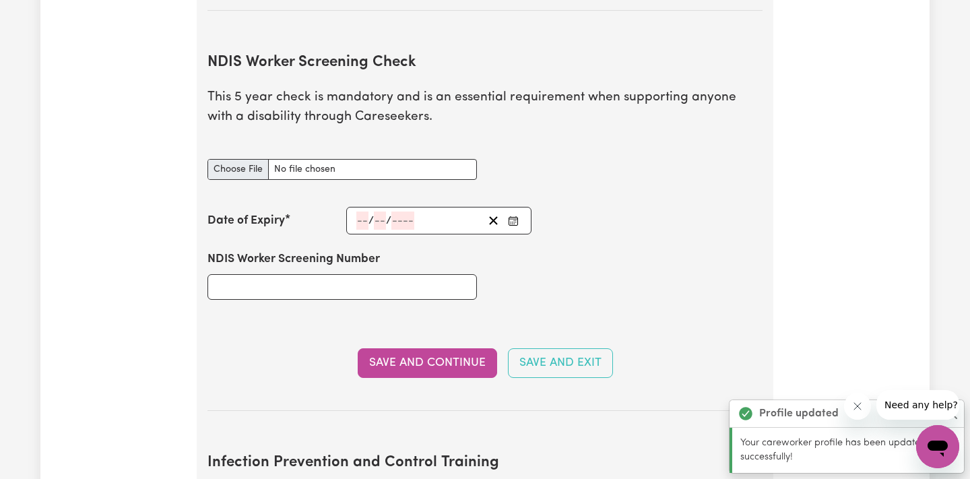
click at [247, 159] on input "NDIS Worker Screening Check document" at bounding box center [341, 169] width 269 height 21
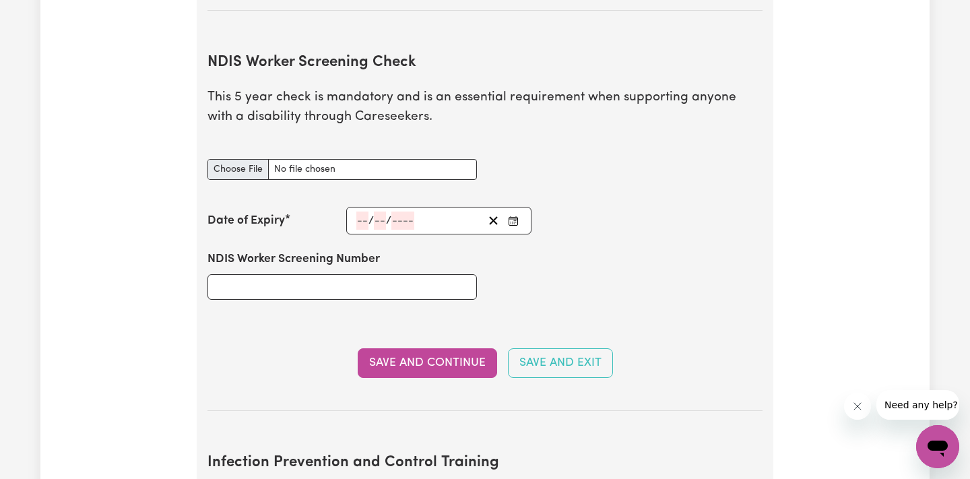
type input "C:\fakepath\NDIS Clearance .pdf"
click at [374, 274] on input "NDIS Worker Screening Number" at bounding box center [341, 287] width 269 height 26
paste input "56126712"
type input "56126712"
click at [364, 207] on div "/ /" at bounding box center [438, 221] width 185 height 28
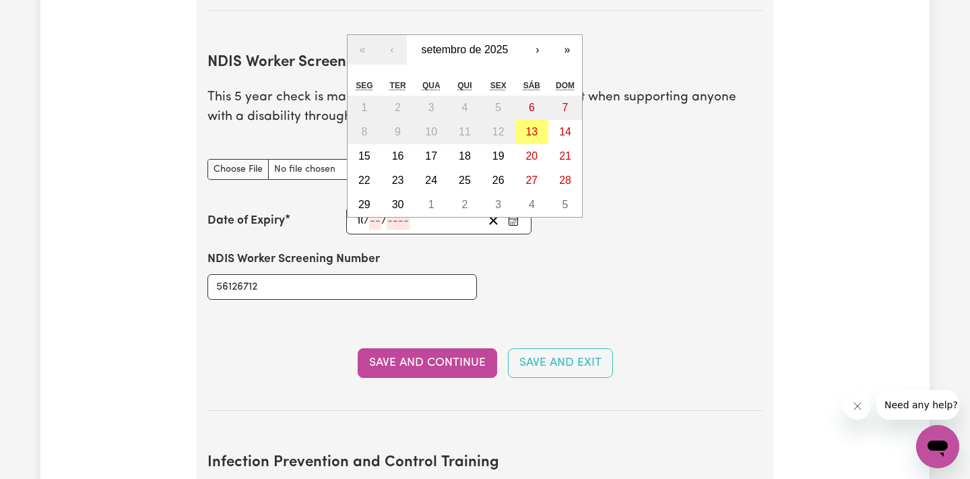
type input "10"
type input "09"
type input "203"
type input "2030-09-10"
type input "9"
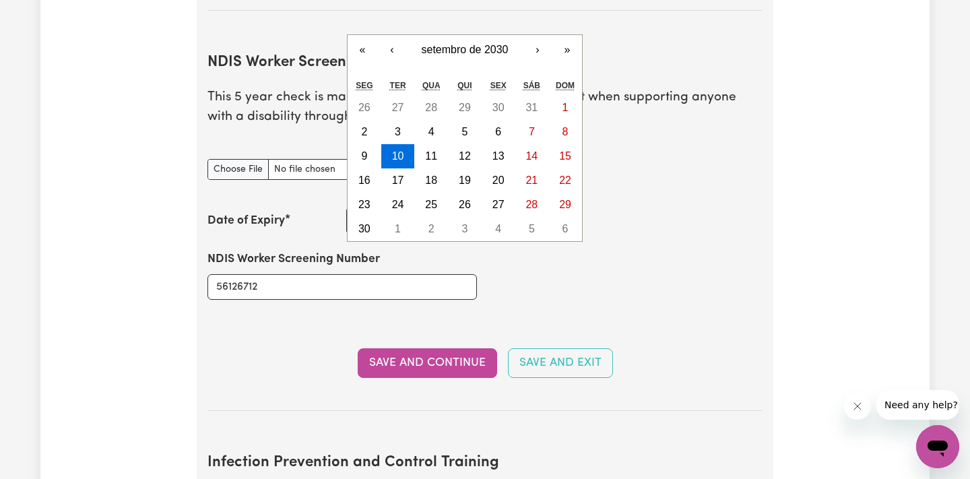
type input "2030"
click at [630, 263] on div "NDIS Worker Screening Number 56126712" at bounding box center [484, 274] width 571 height 81
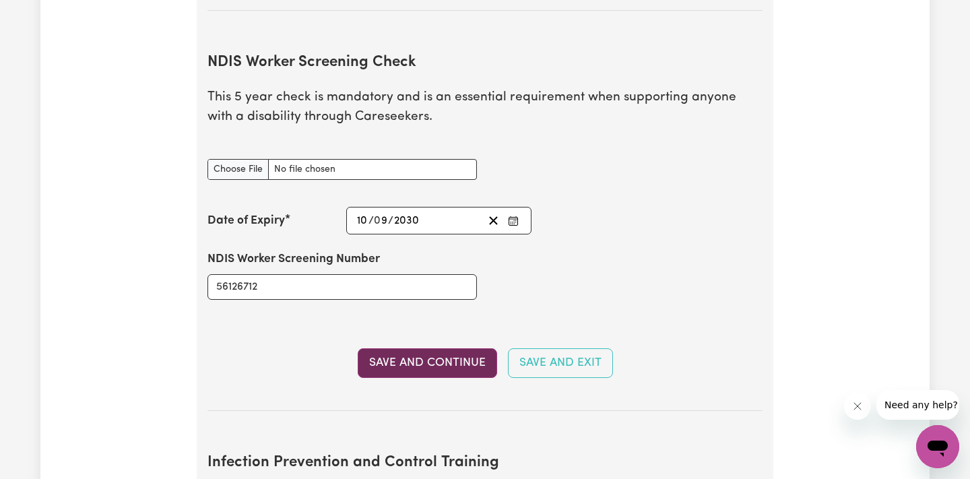
click at [472, 348] on button "Save and Continue" at bounding box center [427, 363] width 139 height 30
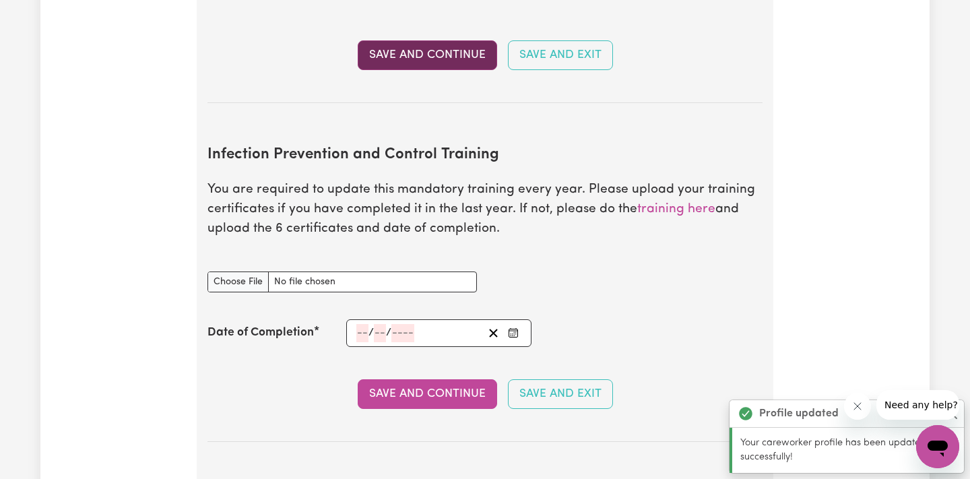
scroll to position [2084, 0]
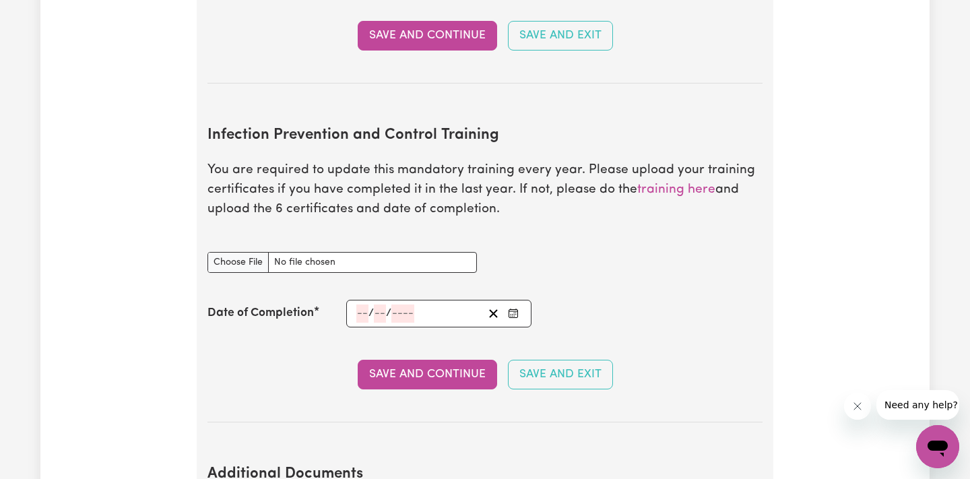
click at [531, 236] on div "Infection Prevention and Control Training document" at bounding box center [484, 262] width 571 height 53
click at [360, 304] on input "number" at bounding box center [362, 313] width 12 height 18
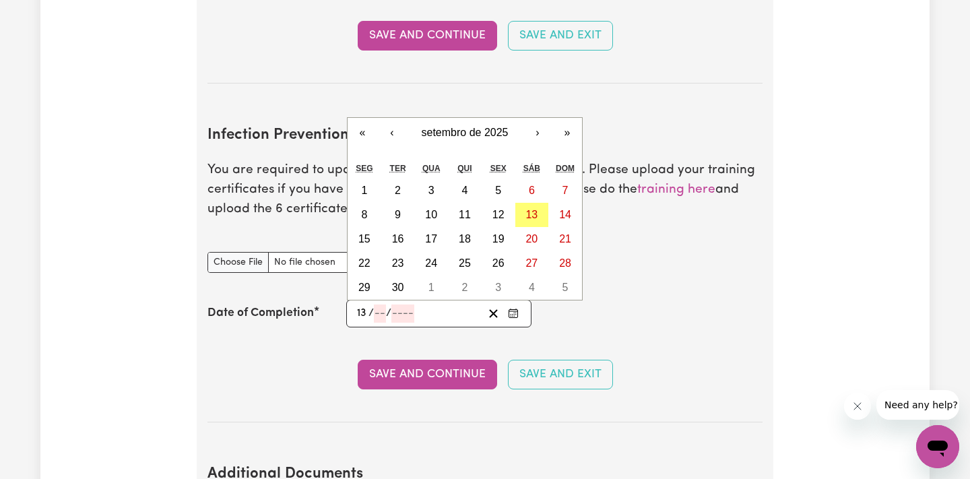
type input "13"
click at [400, 304] on input "092025" at bounding box center [409, 313] width 38 height 18
type input "92025"
type input "0"
type input "92025-09-13"
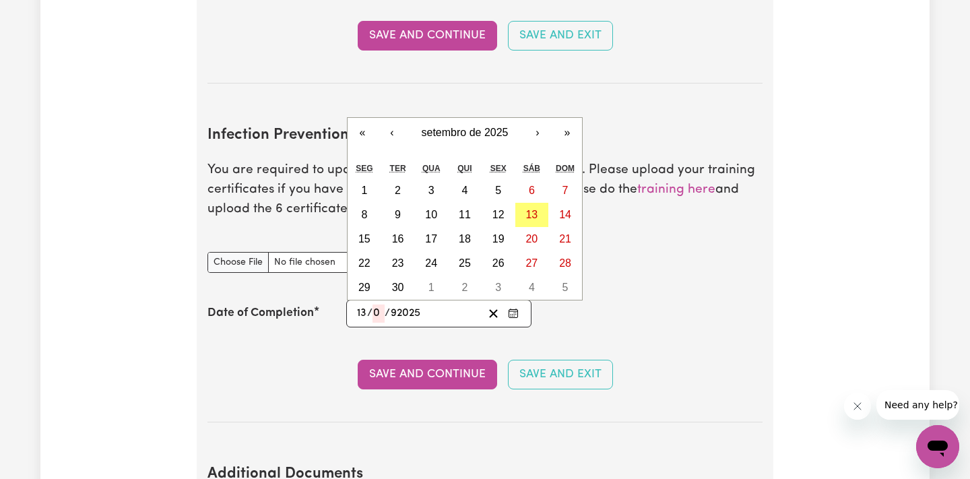
type input "9"
type input "0002-09-13"
type input "2"
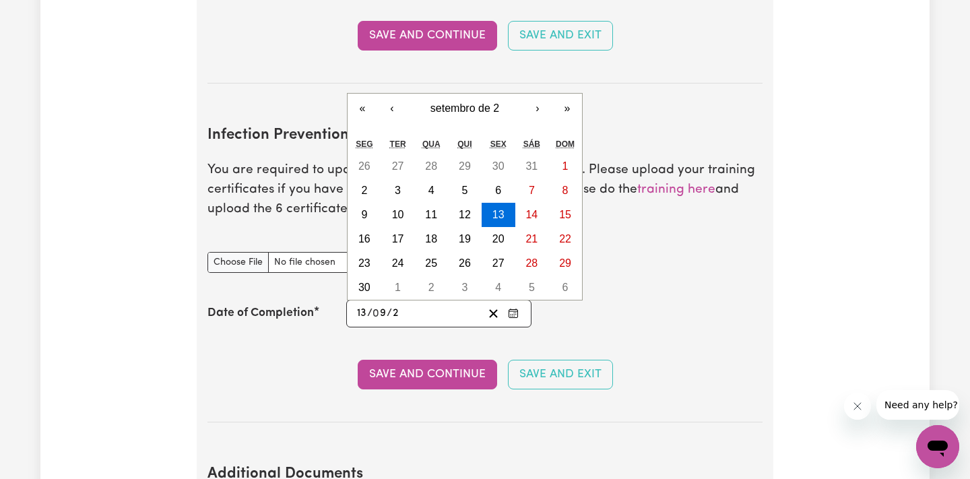
type input "0020-09-13"
type input "20"
type input "0202-09-13"
type input "202"
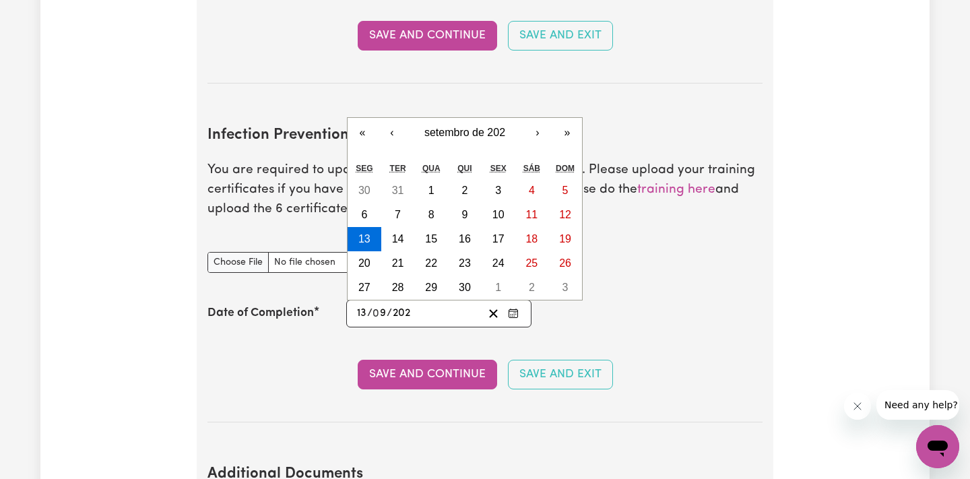
type input "2025-09-13"
type input "2025"
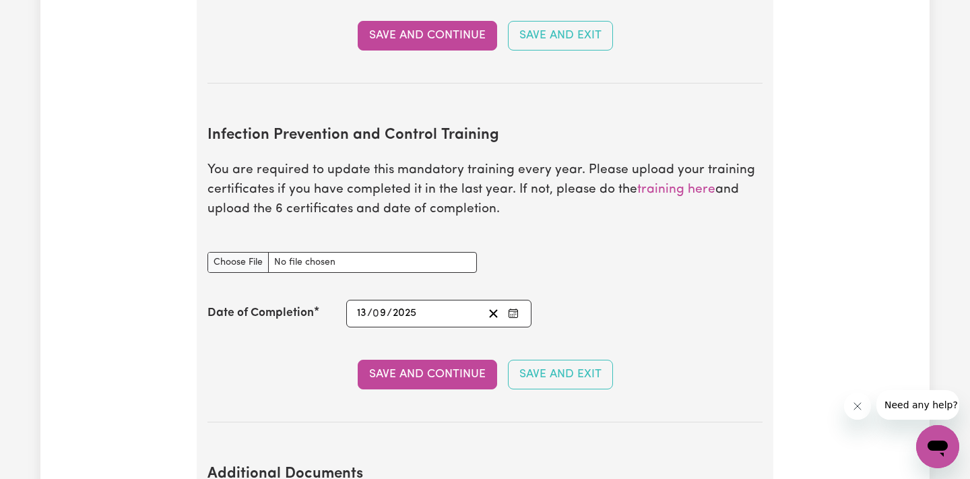
click at [697, 300] on div "Date of Completion 2025-09-13 13 / 0 9 / 2025 « ‹ setembro de 2025 › » seg ter …" at bounding box center [484, 314] width 555 height 28
click at [275, 252] on input "Infection Prevention and Control Training document" at bounding box center [341, 262] width 269 height 21
type input "C:\fakepath\certificate.pdf"
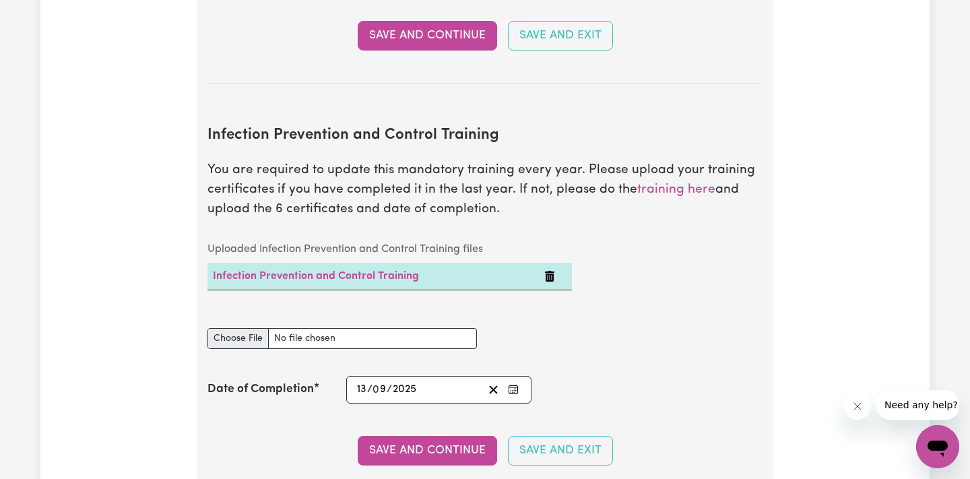
click at [265, 328] on input "Infection Prevention and Control Training document" at bounding box center [341, 338] width 269 height 21
type input "C:\fakepath\certificate-2.pdf"
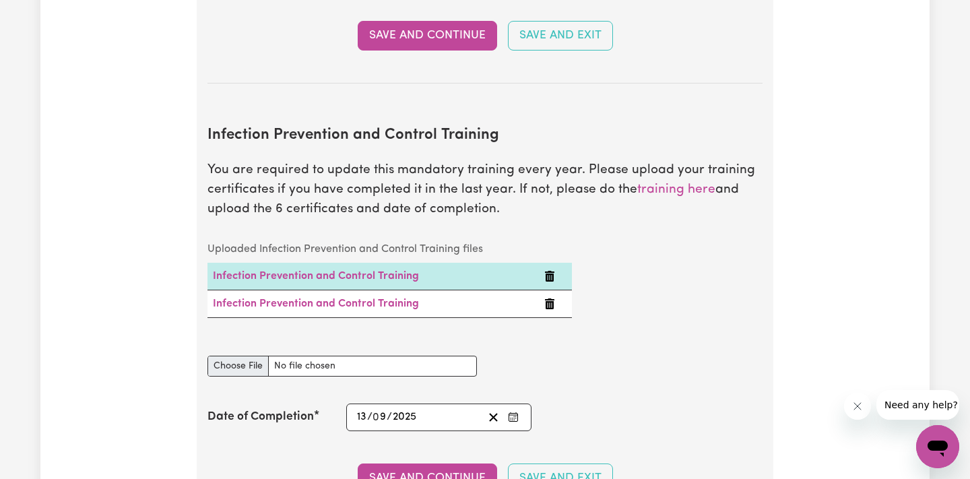
click at [259, 356] on input "Infection Prevention and Control Training document" at bounding box center [341, 366] width 269 height 21
type input "C:\fakepath\certificate-3.pdf"
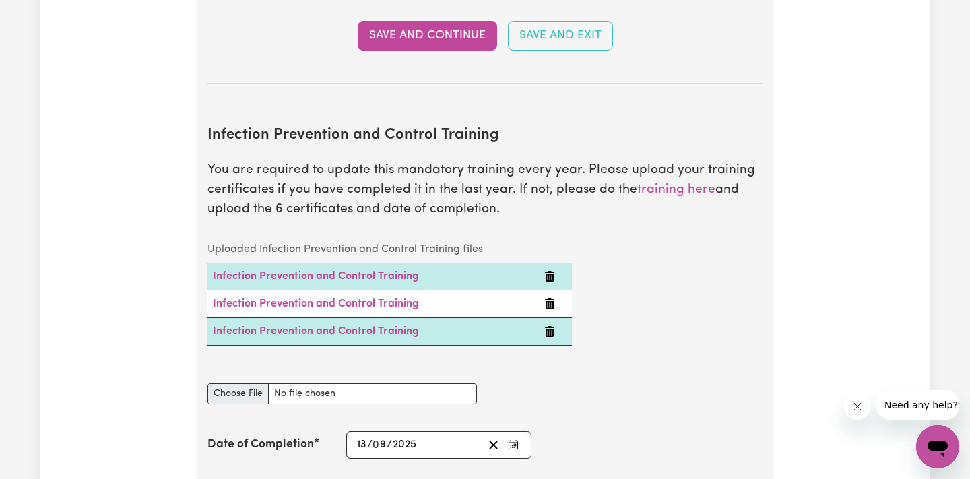
click at [248, 383] on input "Infection Prevention and Control Training document" at bounding box center [341, 393] width 269 height 21
type input "C:\fakepath\certificate-4.pdf"
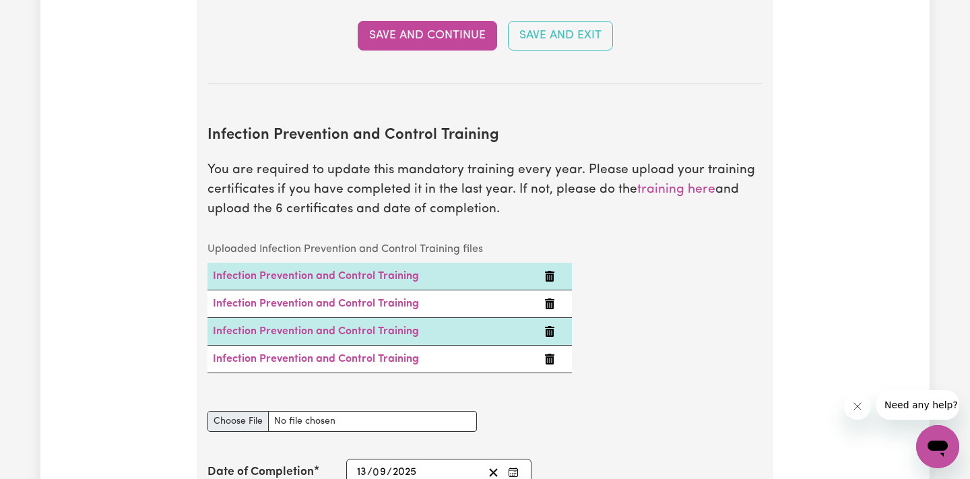
click at [255, 411] on input "Infection Prevention and Control Training document" at bounding box center [341, 421] width 269 height 21
type input "C:\fakepath\certificate-5.pdf"
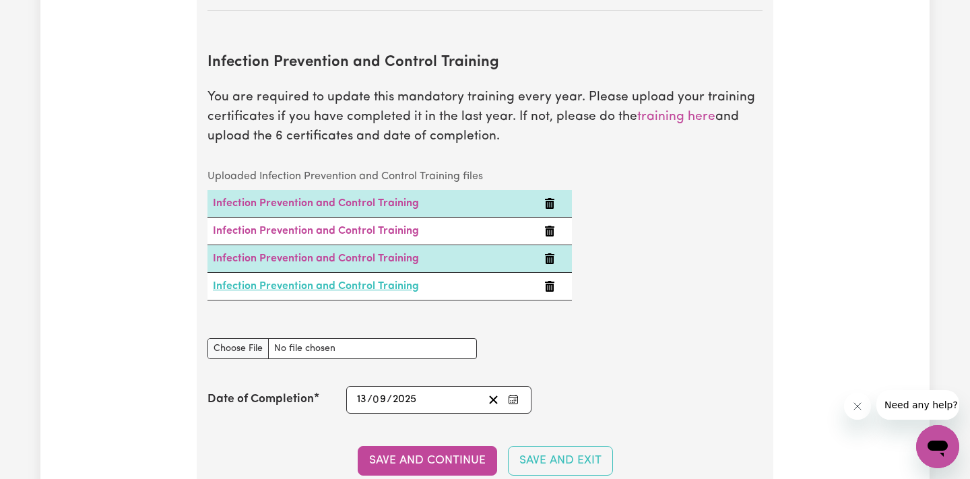
scroll to position [2161, 0]
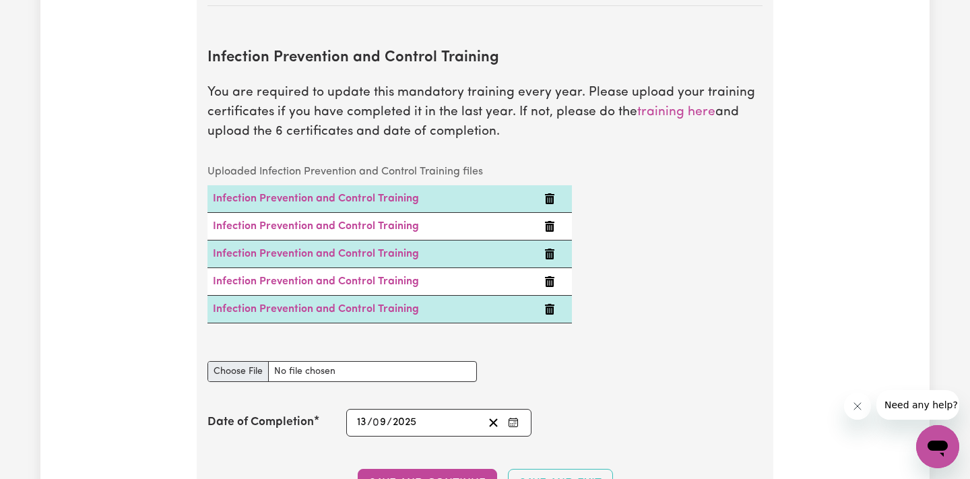
click at [261, 361] on input "Infection Prevention and Control Training document" at bounding box center [341, 371] width 269 height 21
type input "C:\fakepath\certificate-6.pdf"
click at [628, 286] on div "Uploaded Infection Prevention and Control Training files Infection Prevention a…" at bounding box center [484, 251] width 571 height 187
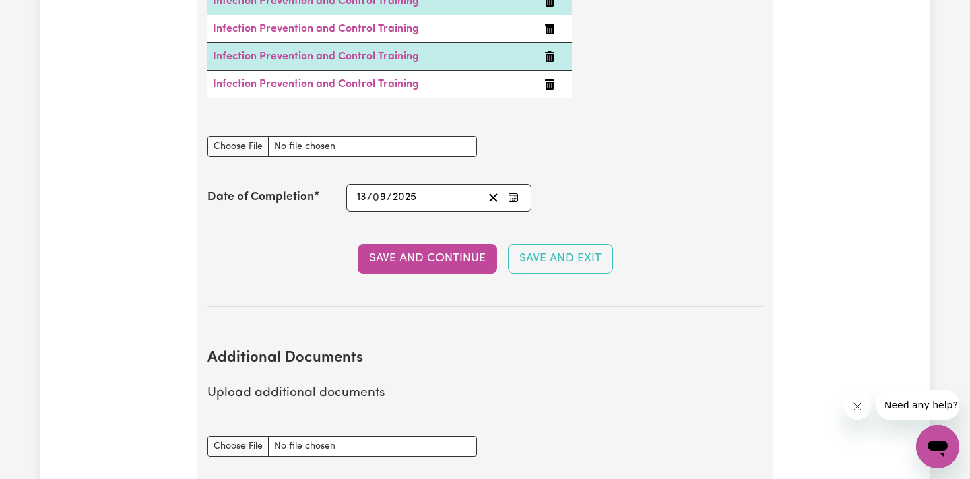
scroll to position [2416, 0]
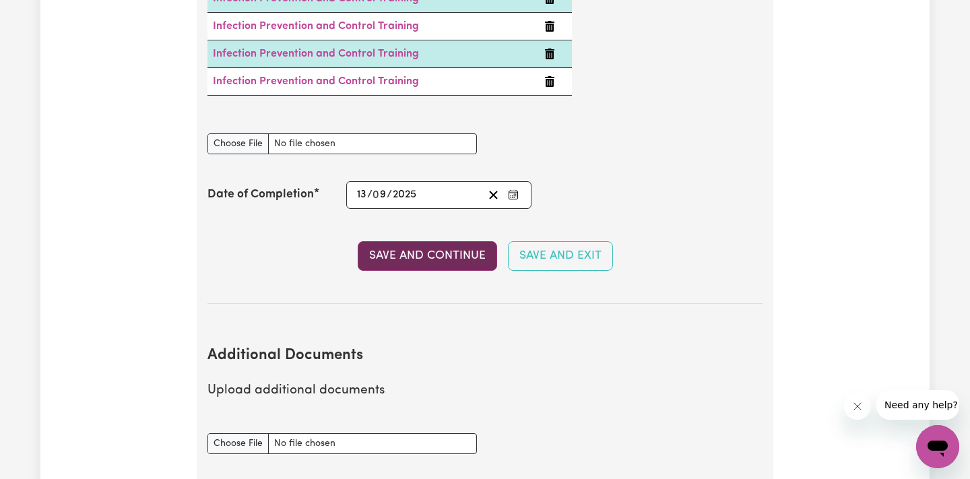
click at [440, 241] on button "Save and Continue" at bounding box center [427, 256] width 139 height 30
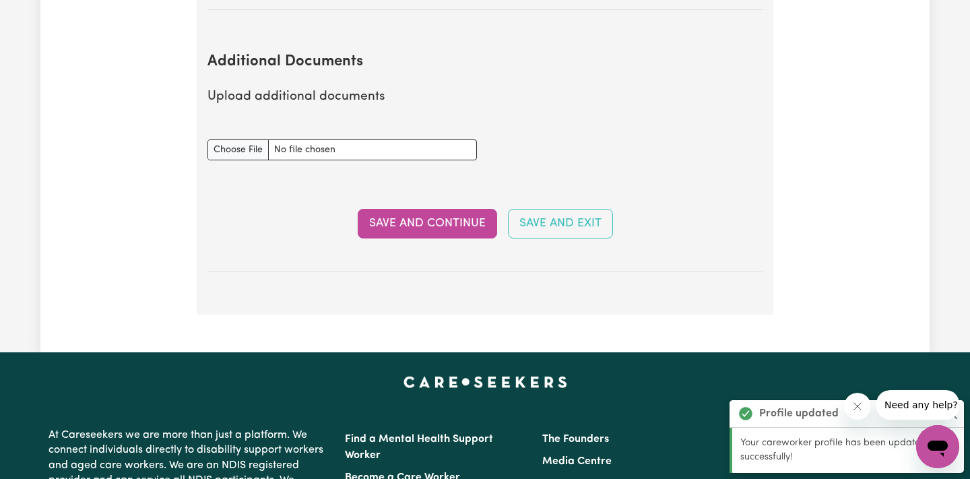
scroll to position [2672, 0]
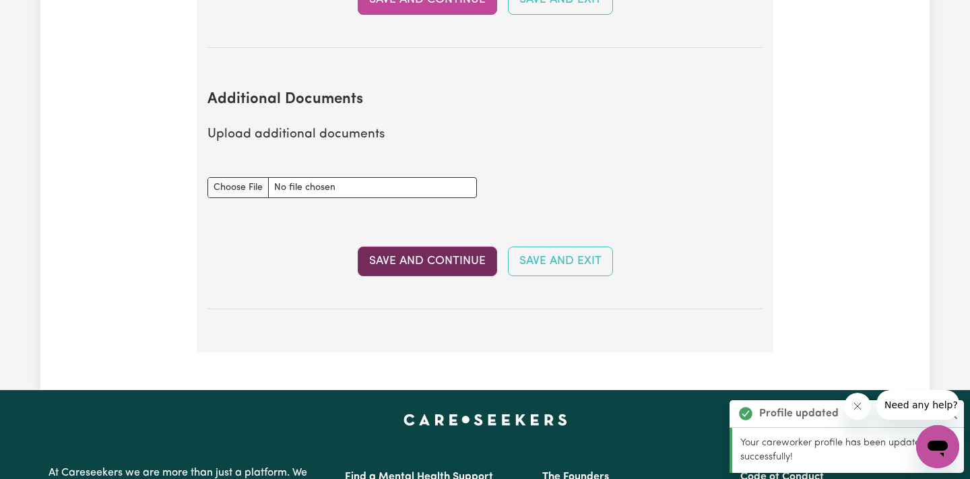
click at [441, 246] on button "Save and Continue" at bounding box center [427, 261] width 139 height 30
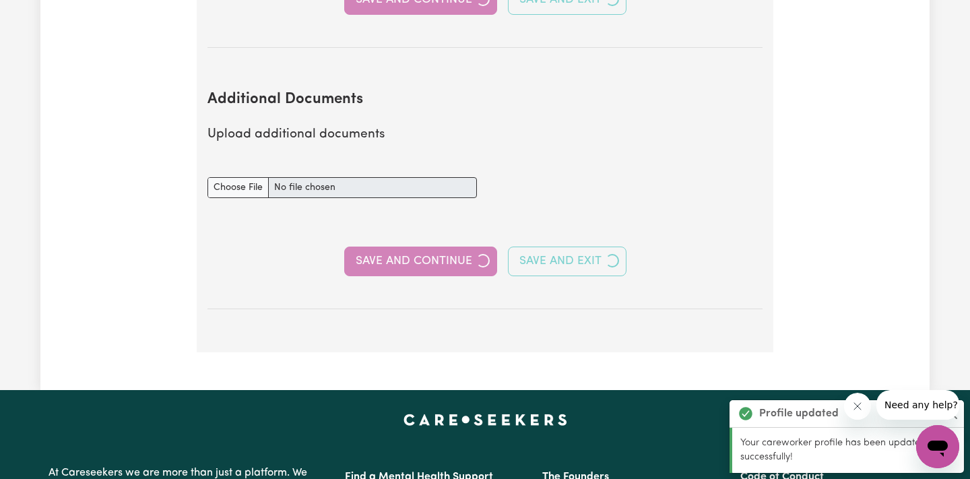
select select "Certificate III (Individual Support)"
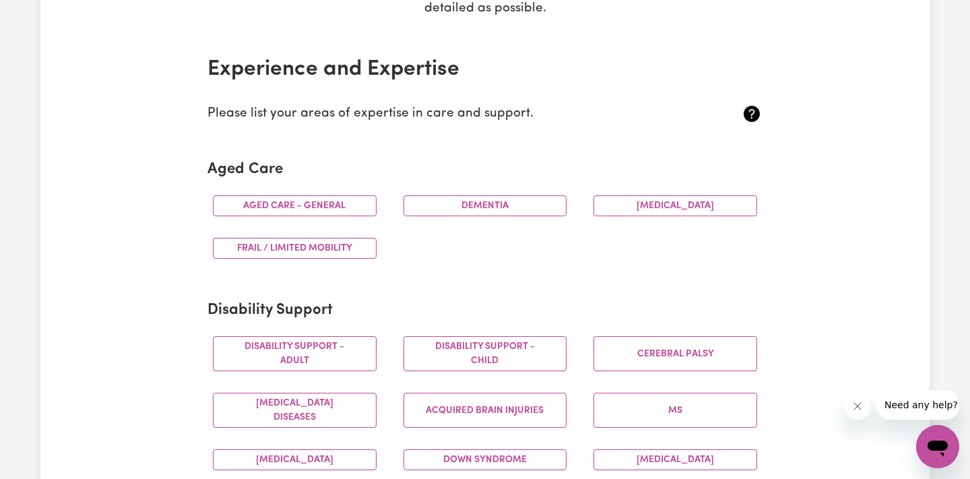
scroll to position [282, 0]
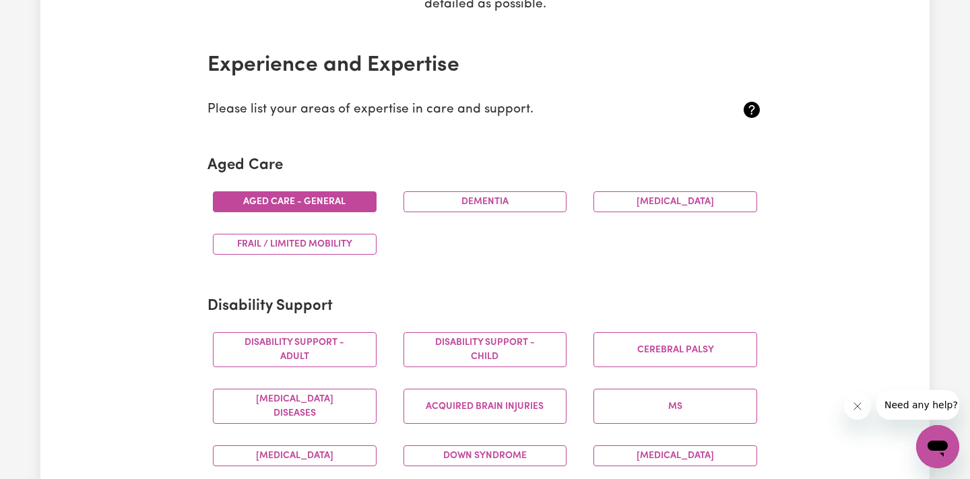
click at [341, 204] on button "Aged care - General" at bounding box center [295, 201] width 164 height 21
click at [531, 201] on button "Dementia" at bounding box center [485, 201] width 164 height 21
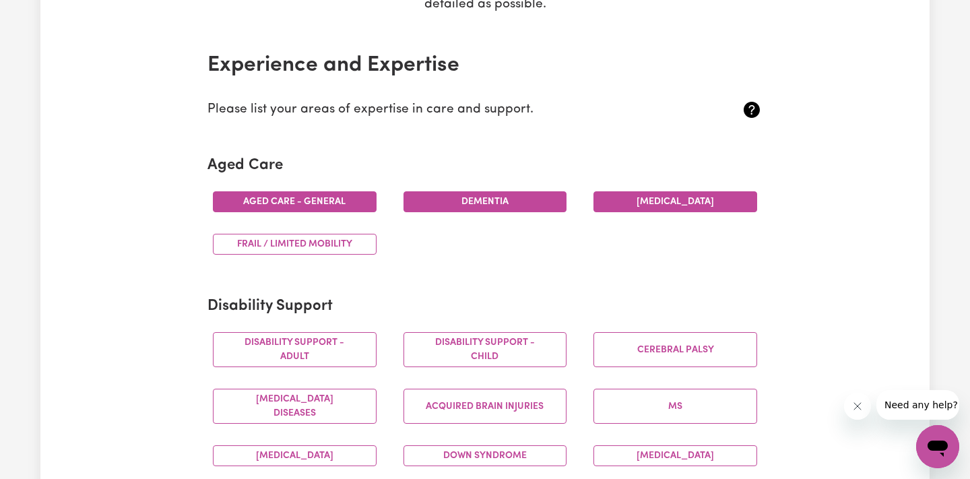
click at [647, 199] on button "Parkinsons" at bounding box center [675, 201] width 164 height 21
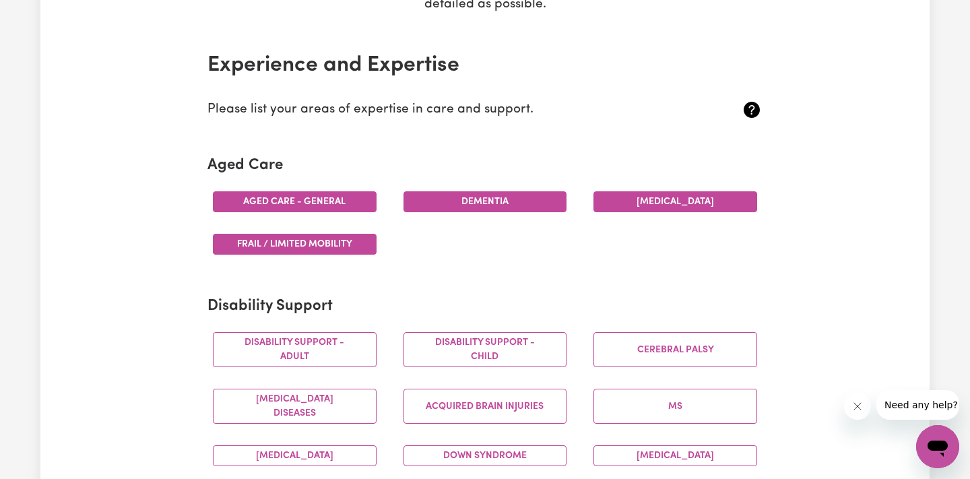
click at [358, 246] on button "Frail / limited mobility" at bounding box center [295, 244] width 164 height 21
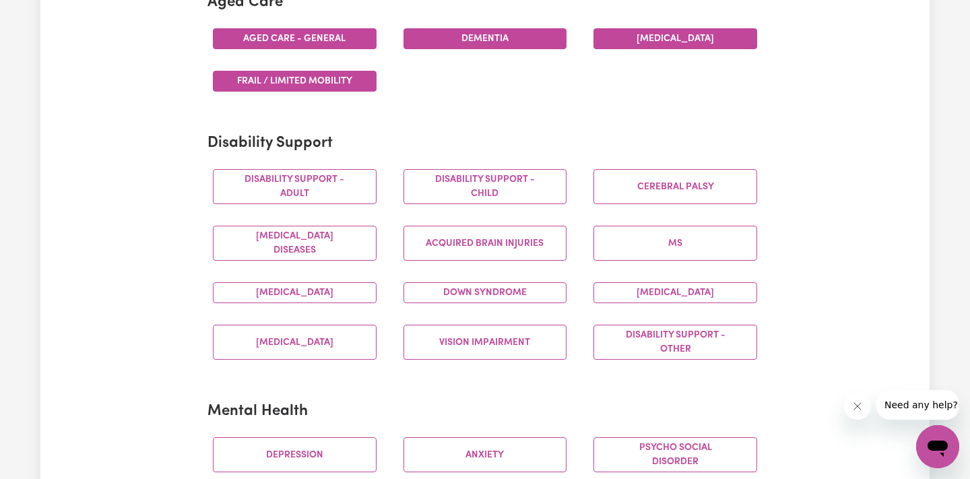
scroll to position [446, 0]
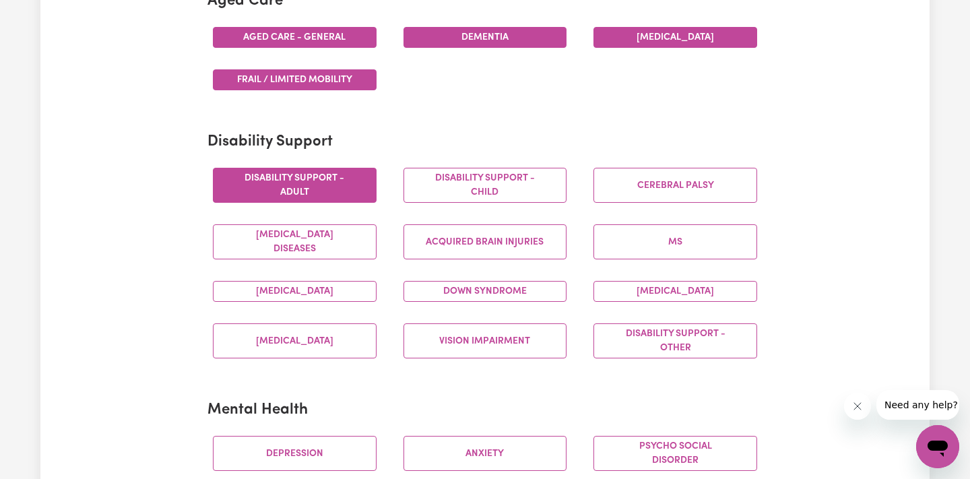
click at [345, 190] on button "Disability support - Adult" at bounding box center [295, 185] width 164 height 35
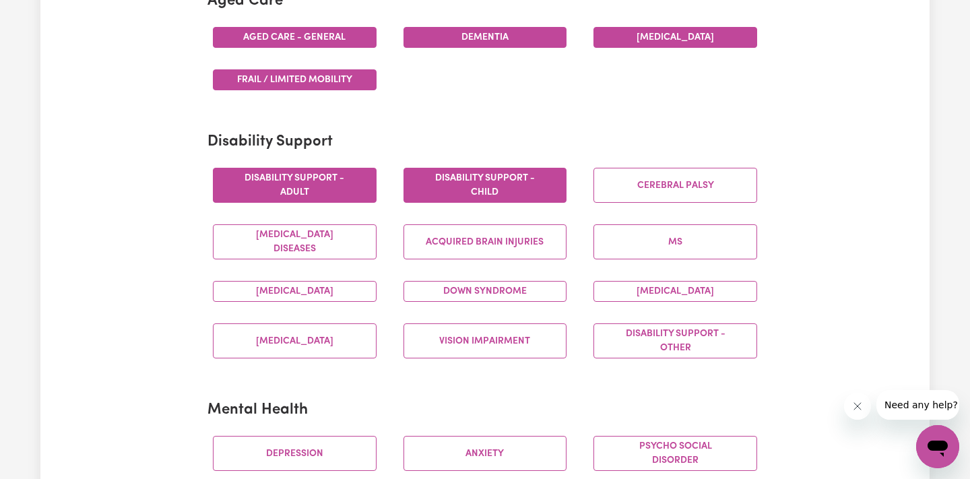
click at [550, 187] on button "Disability support - Child" at bounding box center [485, 185] width 164 height 35
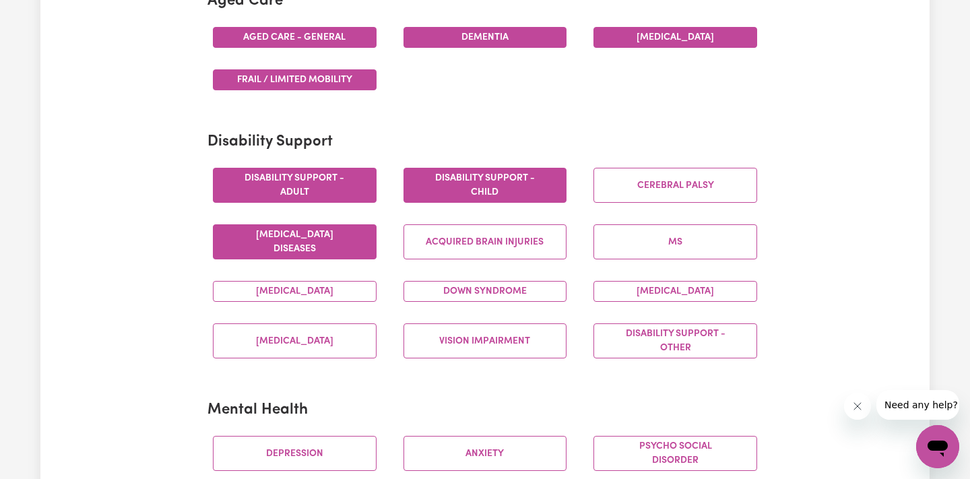
click at [348, 251] on button "Motor Neuron Diseases" at bounding box center [295, 241] width 164 height 35
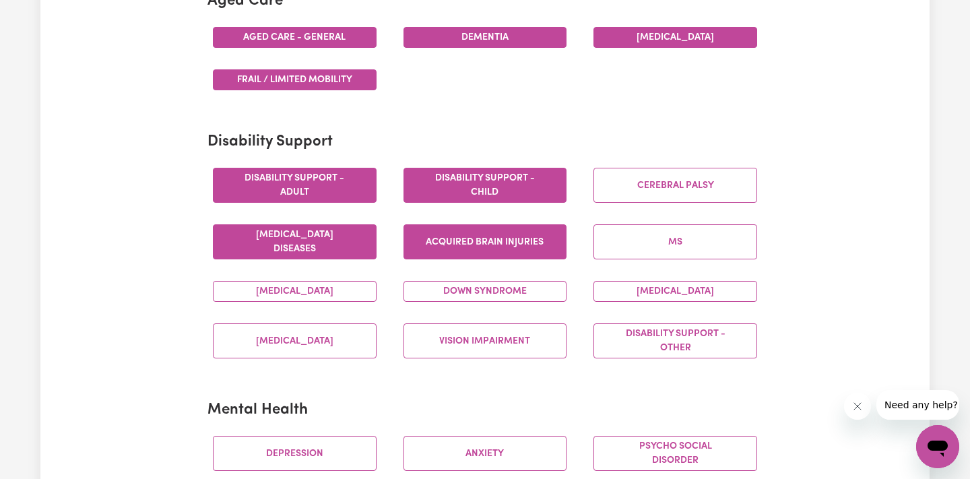
click at [441, 251] on button "Acquired Brain Injuries" at bounding box center [485, 241] width 164 height 35
click at [468, 186] on button "Disability support - Child" at bounding box center [485, 185] width 164 height 35
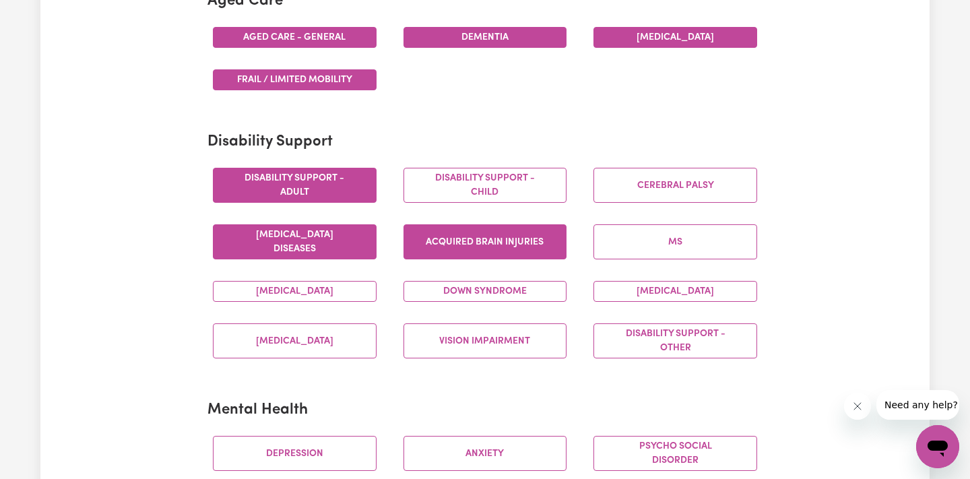
click at [329, 178] on button "Disability support - Adult" at bounding box center [295, 185] width 164 height 35
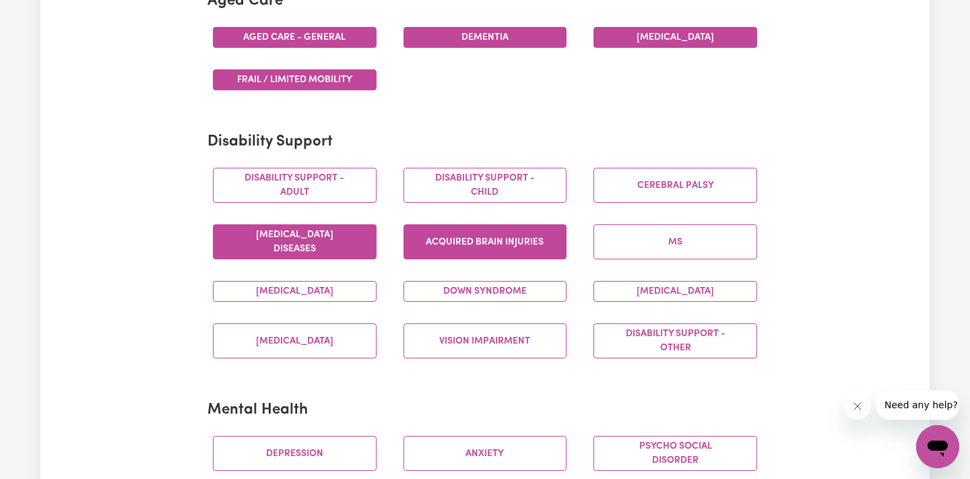
click at [317, 290] on button "Autism" at bounding box center [295, 291] width 164 height 21
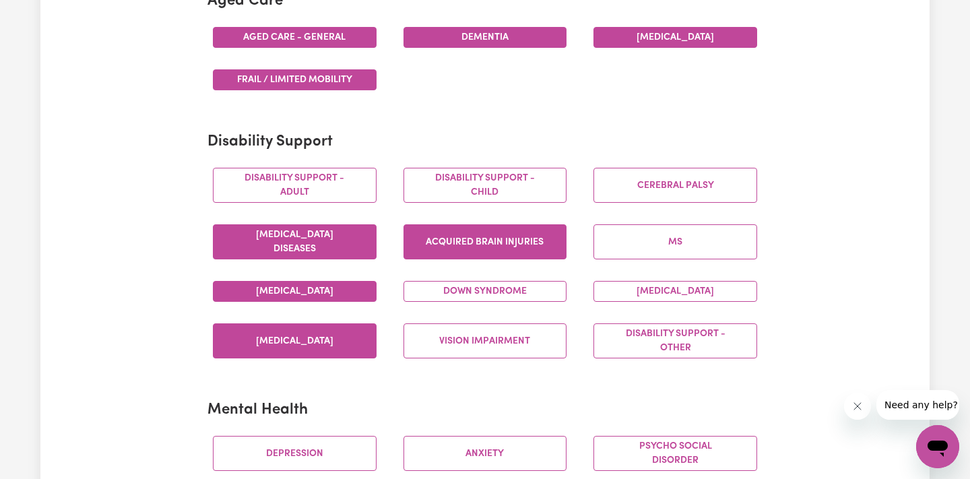
click at [339, 338] on button "Spinal cord injury" at bounding box center [295, 340] width 164 height 35
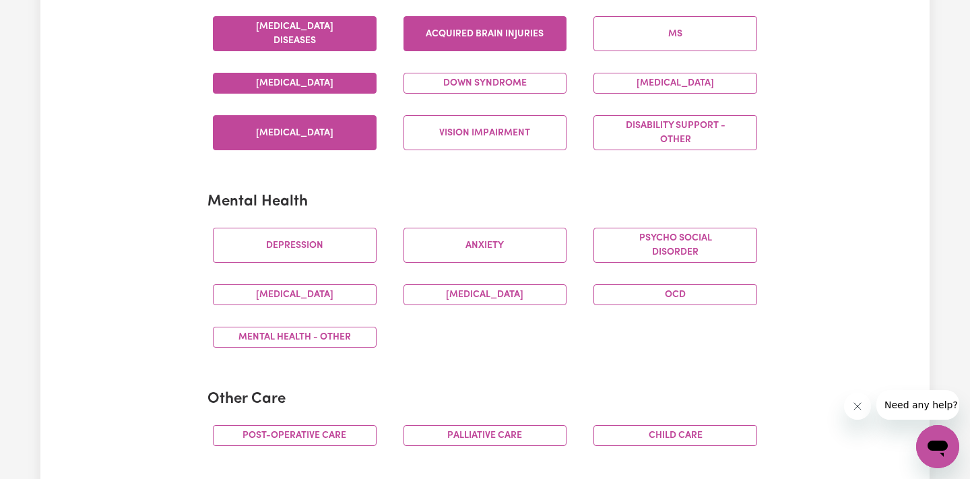
scroll to position [665, 0]
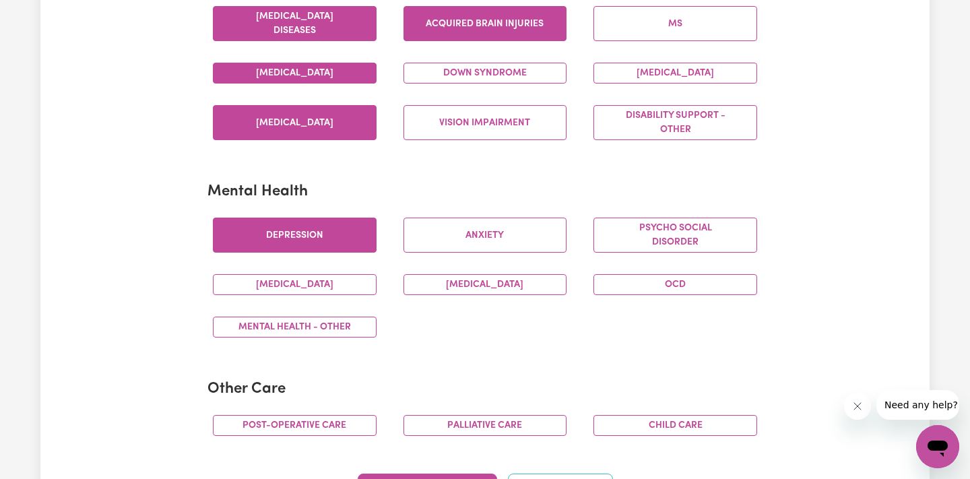
click at [360, 244] on button "Depression" at bounding box center [295, 235] width 164 height 35
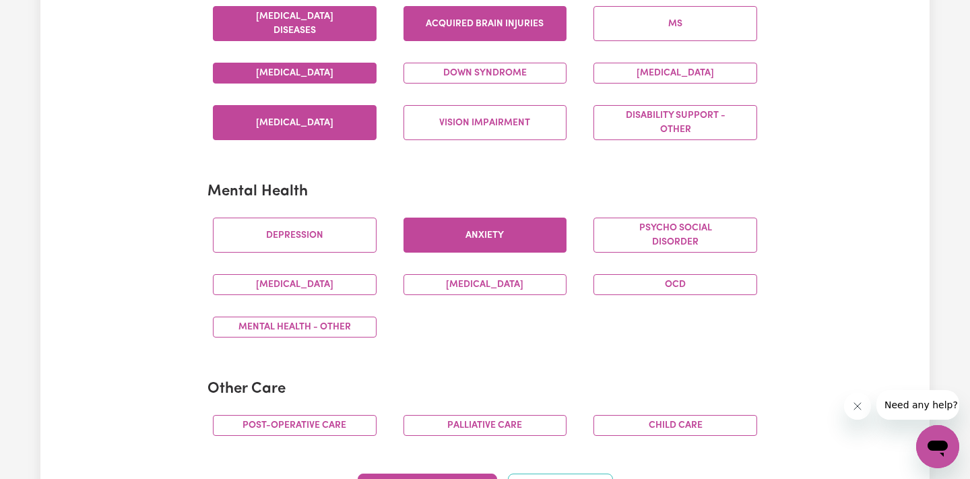
click at [521, 236] on button "Anxiety" at bounding box center [485, 235] width 164 height 35
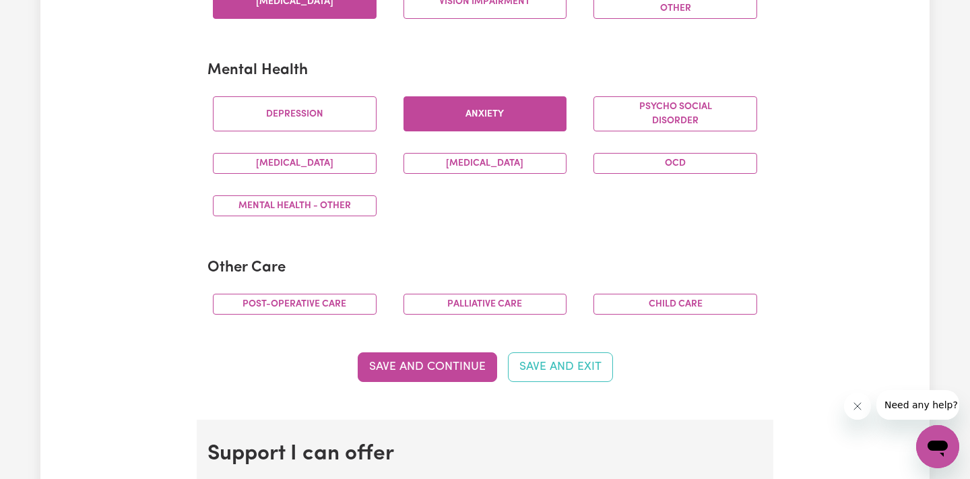
scroll to position [785, 0]
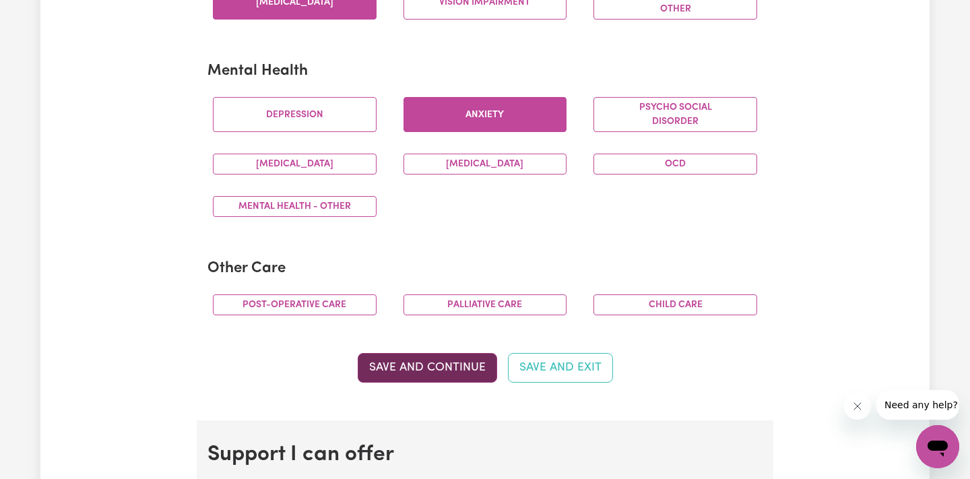
click at [455, 361] on button "Save and Continue" at bounding box center [427, 368] width 139 height 30
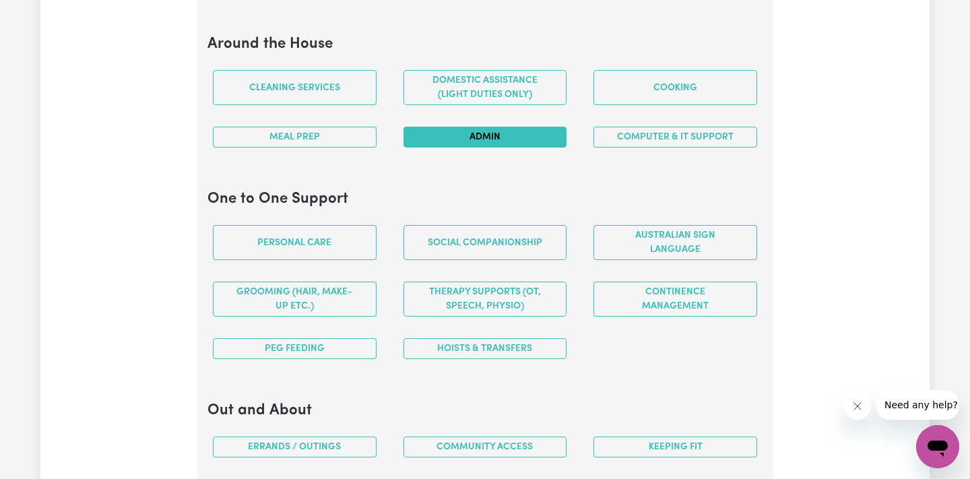
scroll to position [1297, 0]
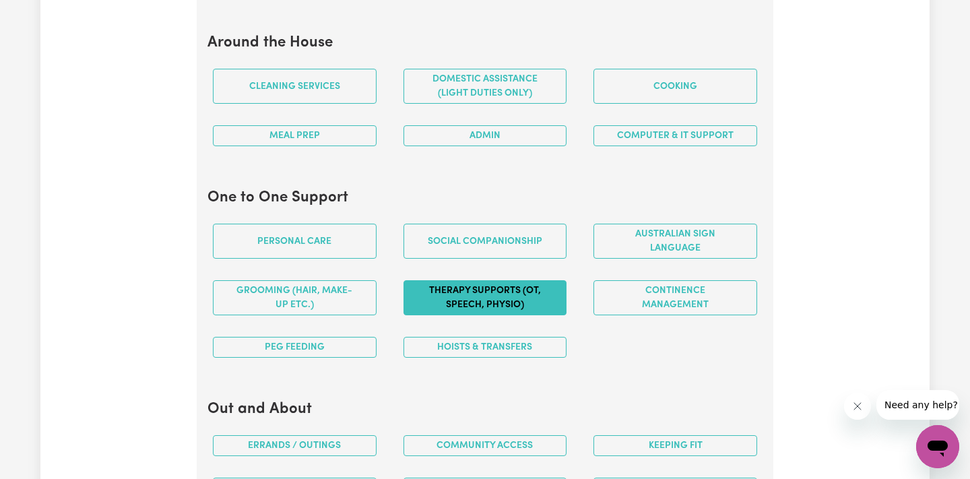
click at [523, 294] on button "Therapy Supports (OT, speech, physio)" at bounding box center [485, 297] width 164 height 35
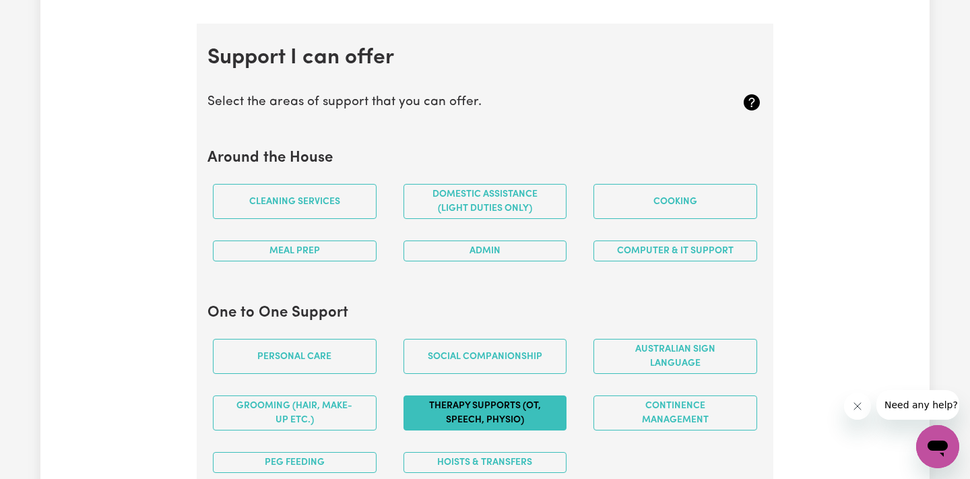
scroll to position [1182, 0]
click at [750, 97] on icon at bounding box center [751, 102] width 16 height 16
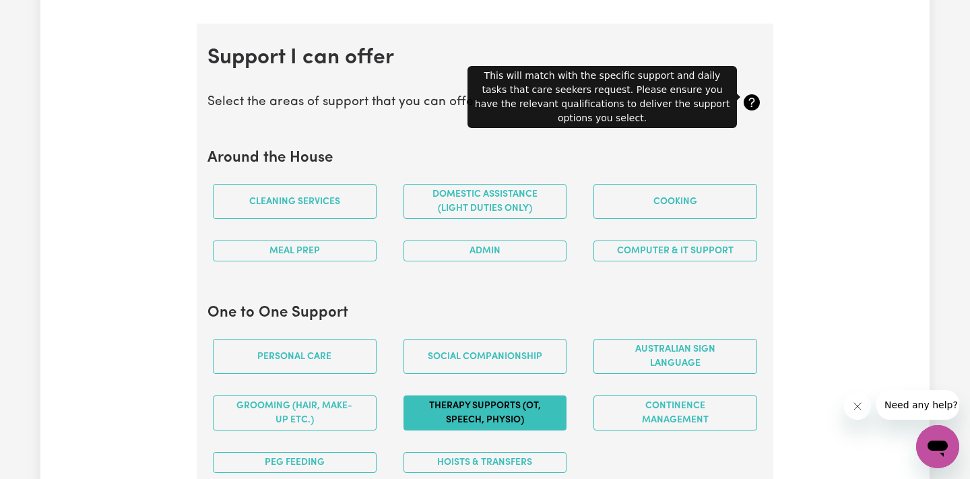
click at [752, 100] on icon at bounding box center [751, 102] width 16 height 16
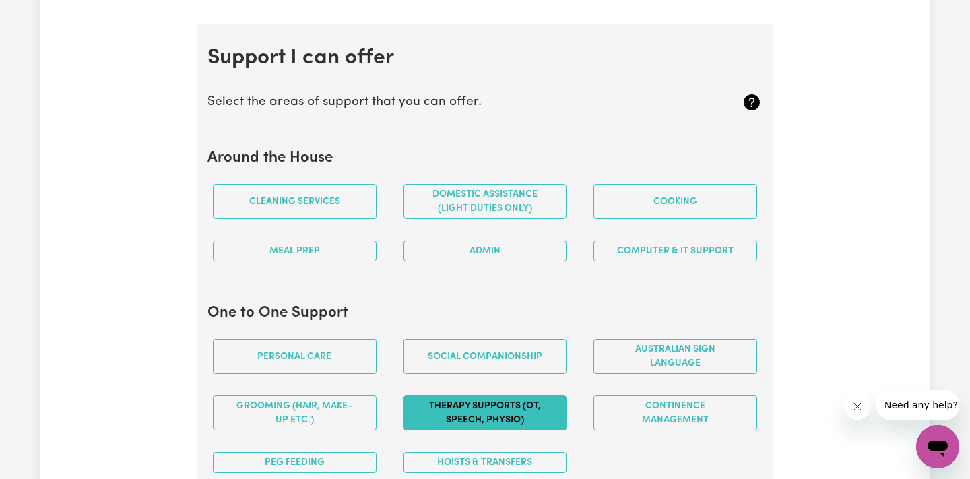
click at [752, 100] on icon at bounding box center [751, 102] width 16 height 16
click at [749, 125] on section "Support I can offer Select the areas of support that you can offer. Around the …" at bounding box center [485, 371] width 576 height 695
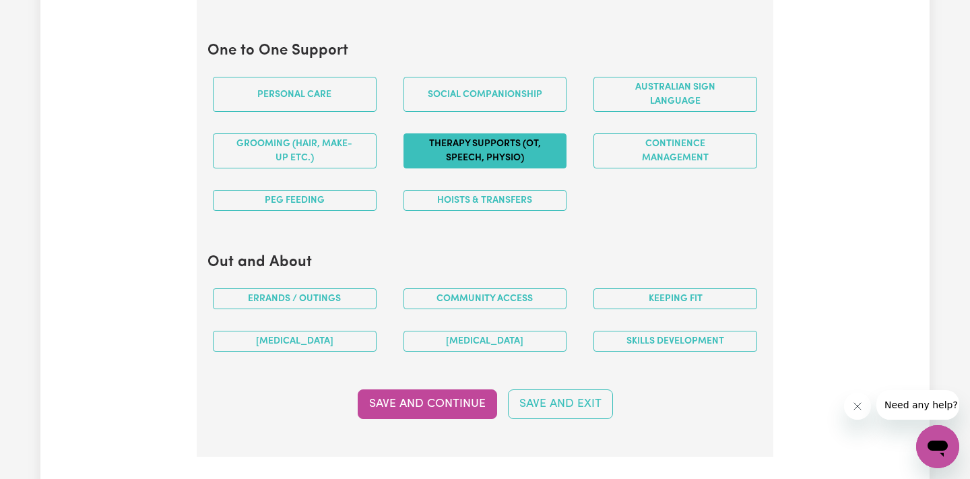
scroll to position [1478, 0]
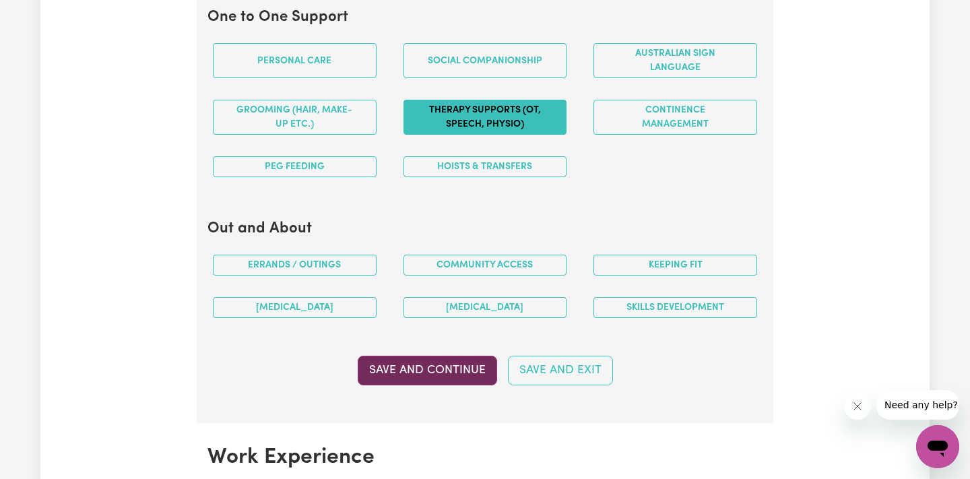
click at [475, 362] on button "Save and Continue" at bounding box center [427, 371] width 139 height 30
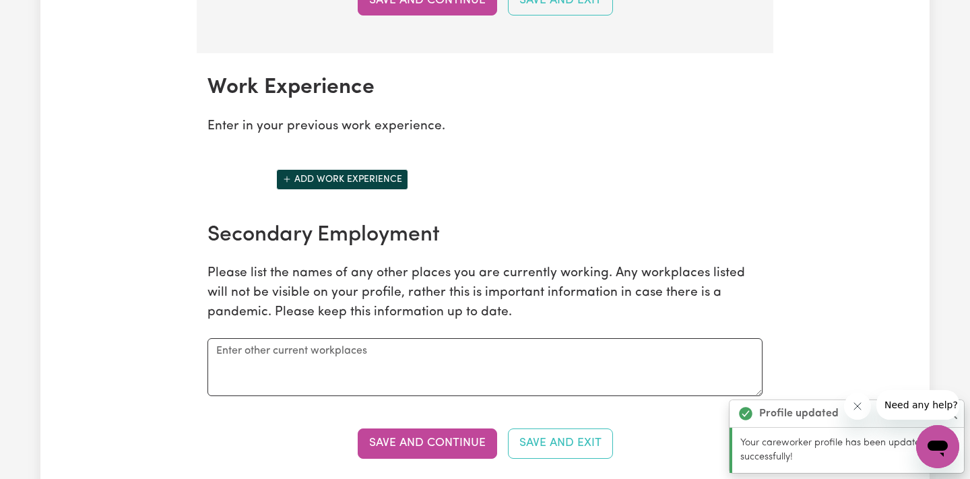
scroll to position [1843, 0]
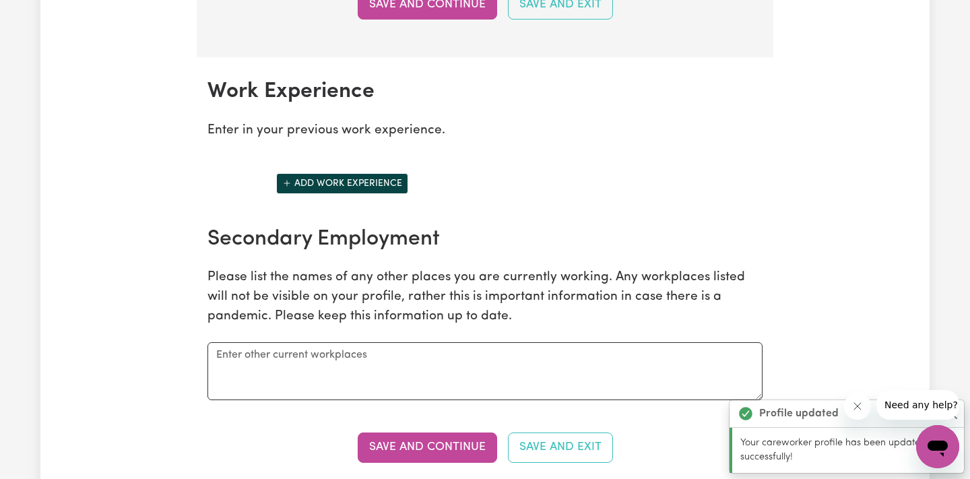
click at [386, 174] on button "Add work experience" at bounding box center [342, 183] width 132 height 21
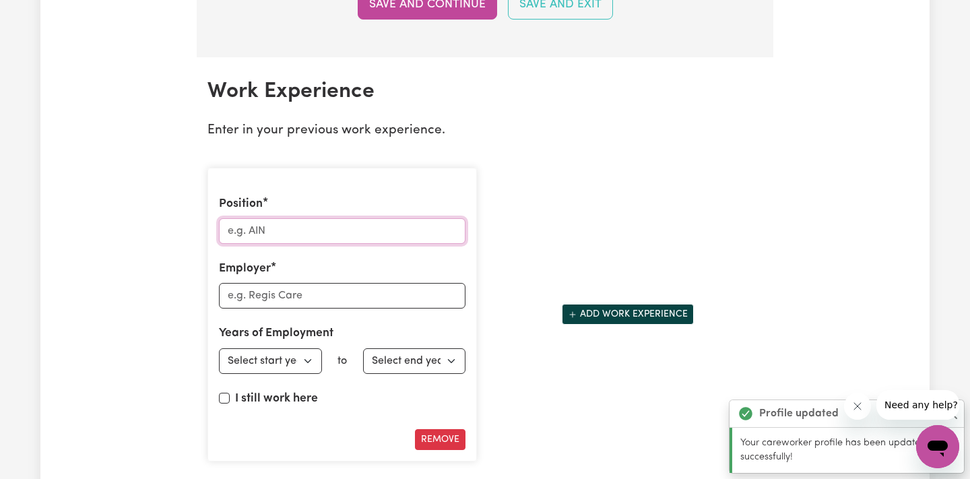
click at [344, 218] on input "Position" at bounding box center [342, 231] width 246 height 26
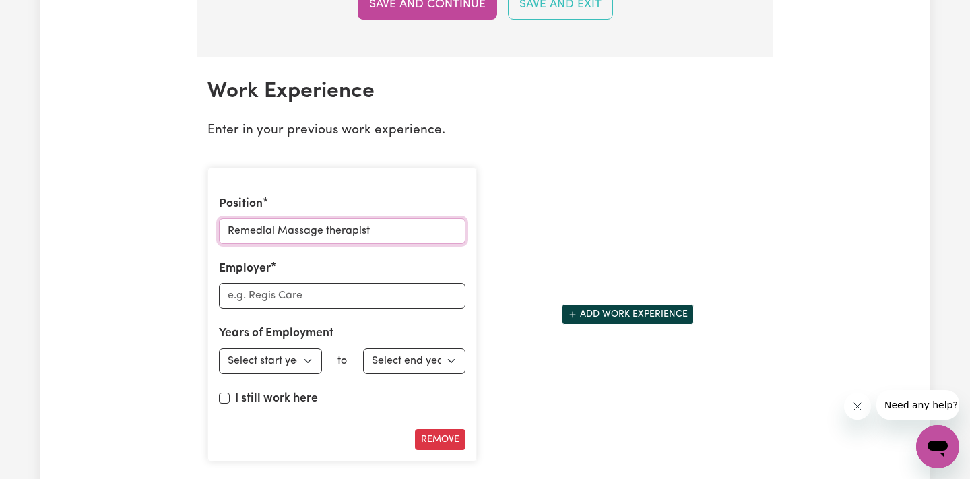
type input "Remedial Massage therapist"
click at [308, 283] on input "Employer" at bounding box center [342, 296] width 246 height 26
type input "Gold Coast Sports Medicine and Rehabilitation"
select select "2023"
select select "2025"
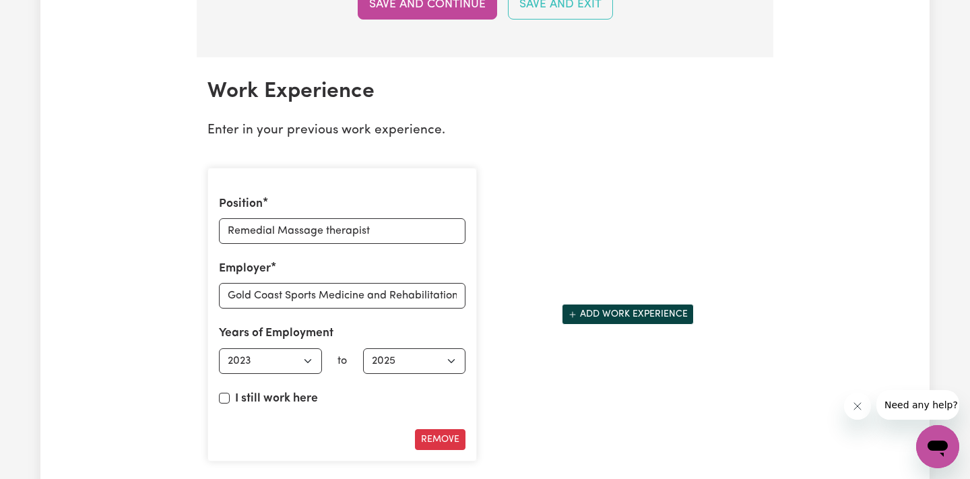
click at [307, 429] on div "Remove" at bounding box center [342, 439] width 246 height 21
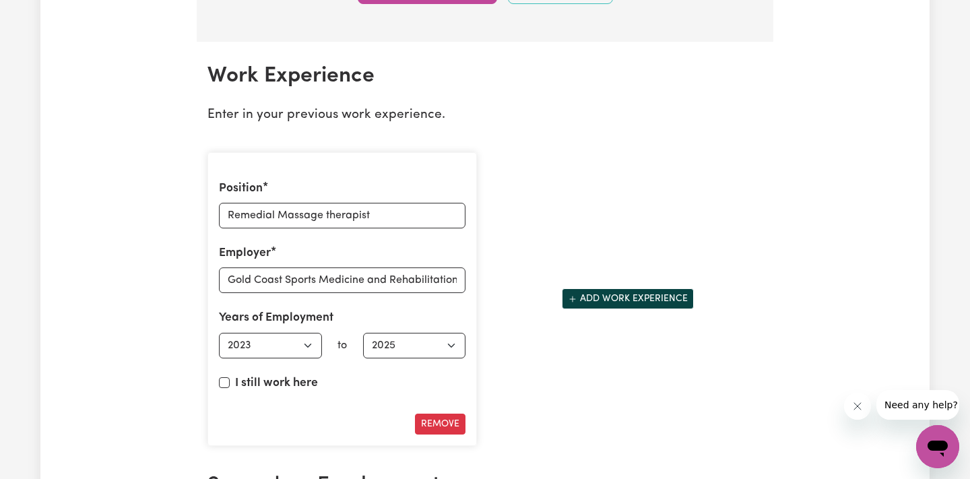
scroll to position [1861, 0]
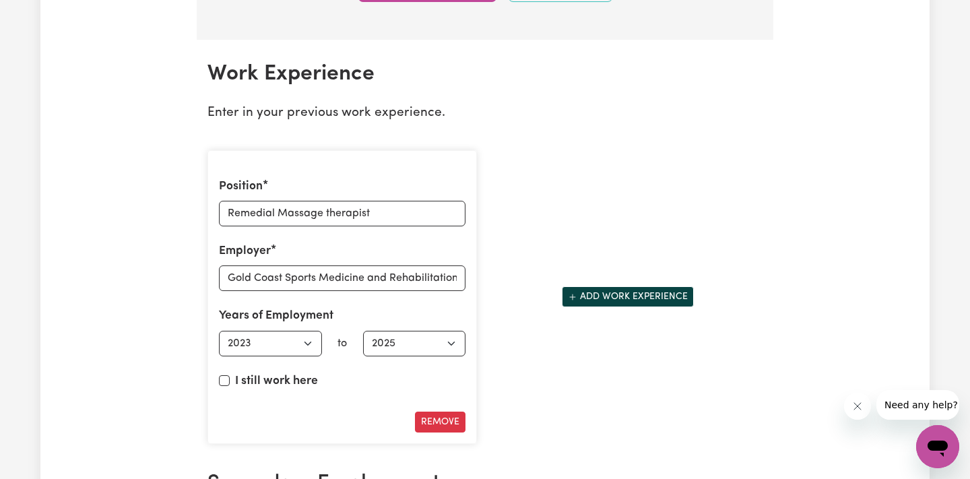
click at [615, 286] on button "Add work experience" at bounding box center [628, 296] width 132 height 21
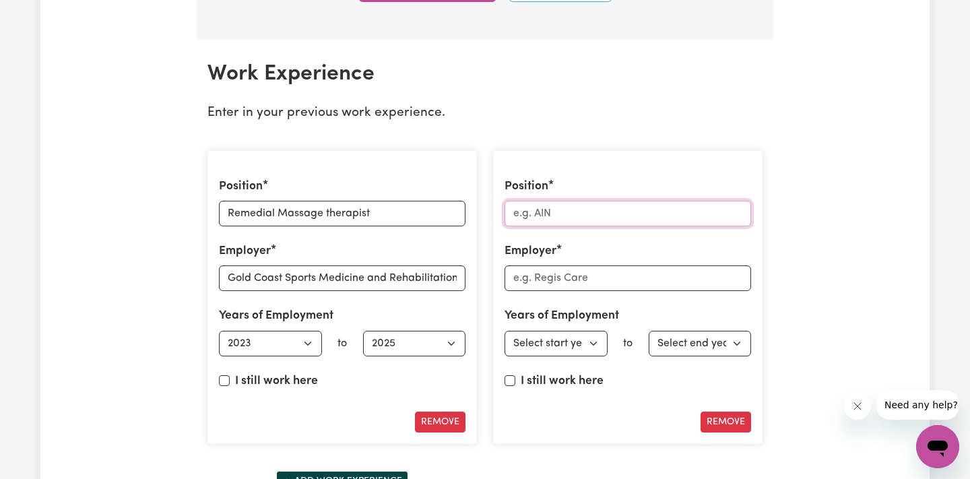
click at [597, 207] on input "Position" at bounding box center [627, 214] width 246 height 26
type input "Herbal Massage"
drag, startPoint x: 626, startPoint y: 200, endPoint x: 465, endPoint y: 200, distance: 161.0
click at [465, 200] on div "Position Remedial Massage therapist Employer Gold Coast Sports Medicine and Reh…" at bounding box center [484, 323] width 571 height 369
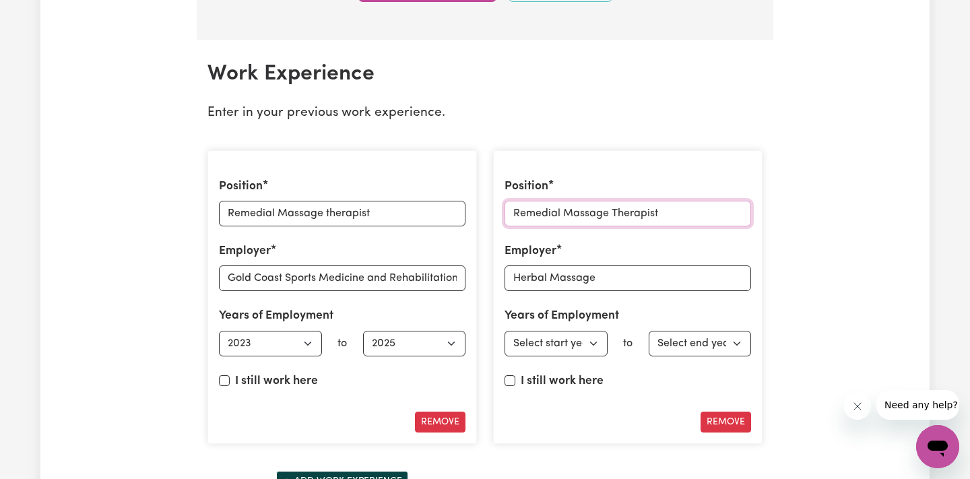
type input "Remedial Massage Therapist"
select select "2023"
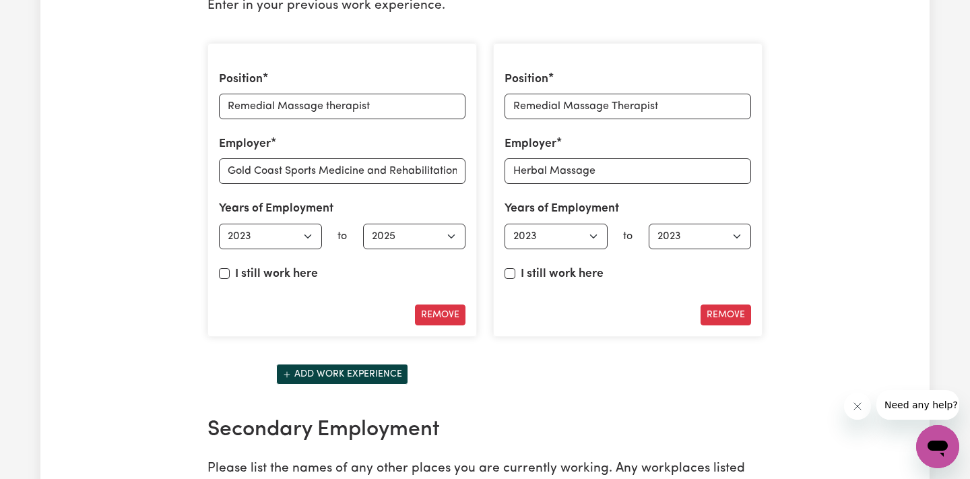
click at [366, 364] on button "Add work experience" at bounding box center [342, 374] width 132 height 21
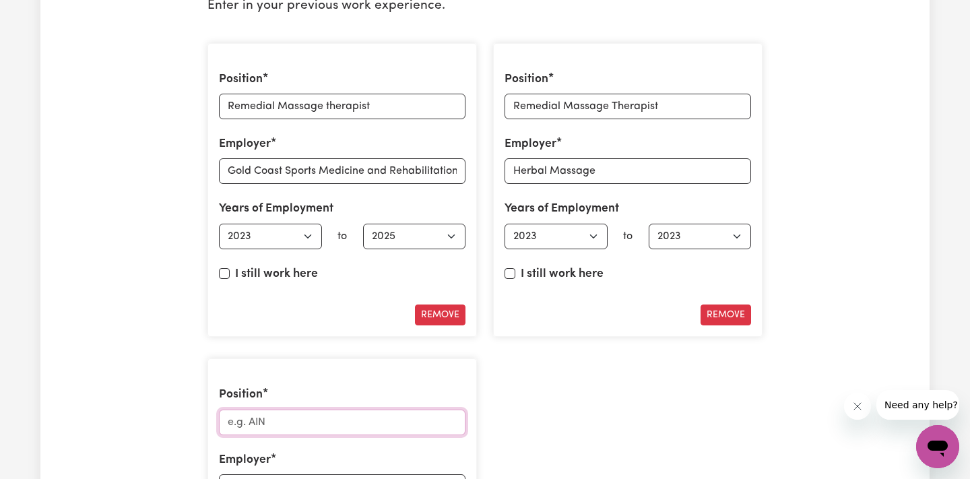
click at [304, 409] on input "Position" at bounding box center [342, 422] width 246 height 26
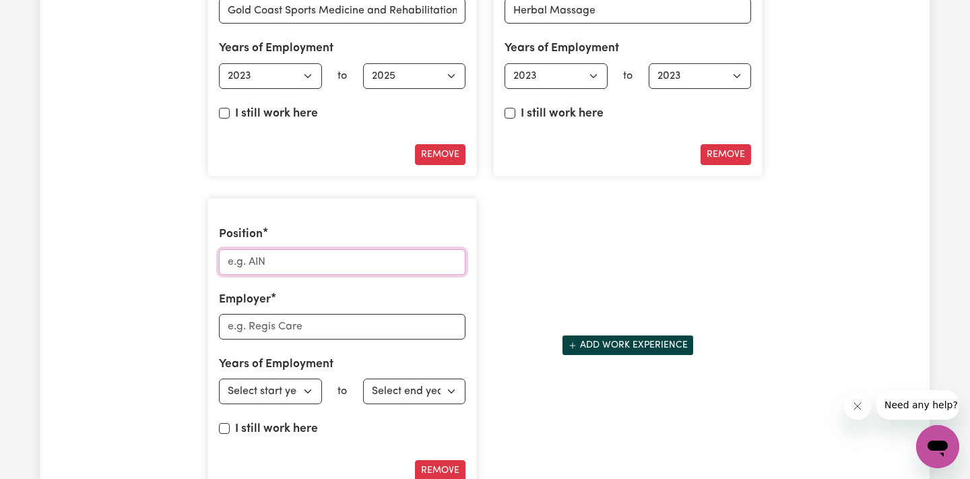
scroll to position [2125, 0]
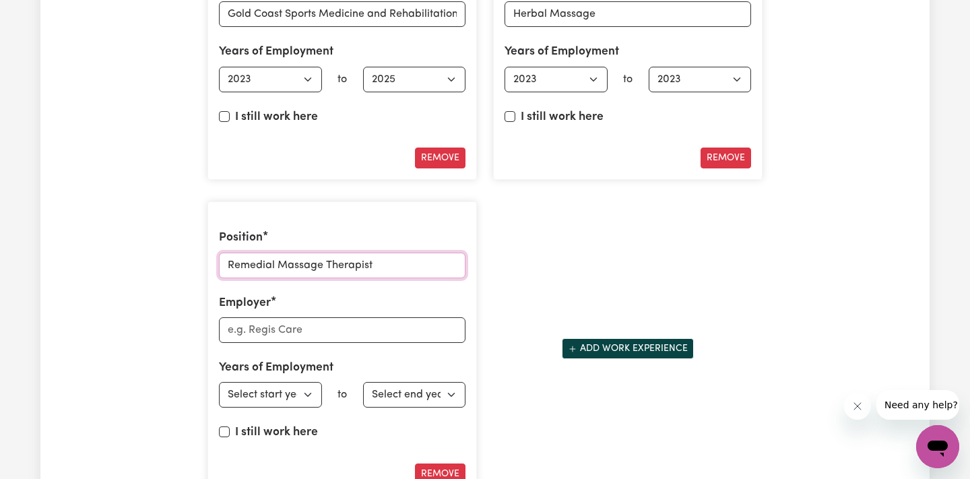
type input "Remedial Massage Therapist"
click at [316, 319] on input "Employer" at bounding box center [342, 330] width 246 height 26
type input "Gustavo Cereto Alves (myself)"
select select "2021"
click at [416, 370] on div "Years of Employment Employed from Select start year 1951 1952 1953 1954 1955 19…" at bounding box center [342, 383] width 246 height 48
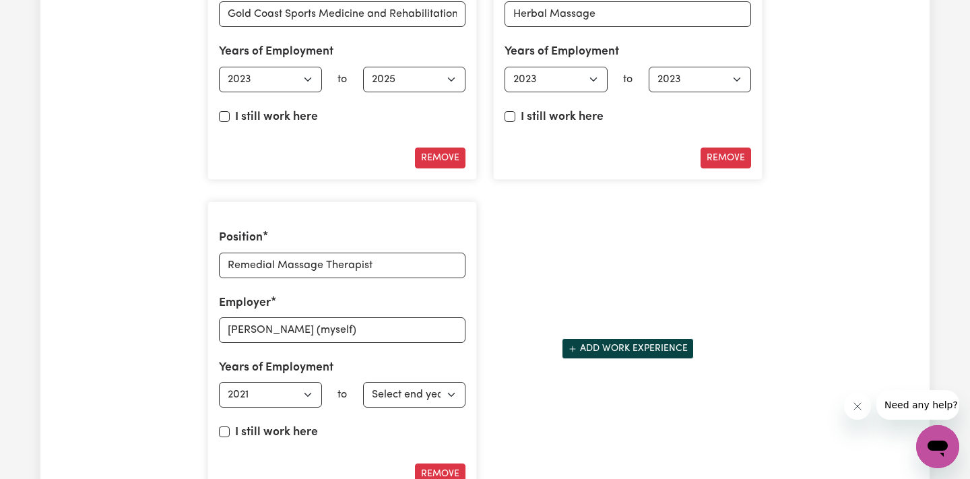
click at [283, 424] on label "I still work here" at bounding box center [276, 433] width 83 height 18
click at [230, 426] on input "I still work here" at bounding box center [224, 431] width 11 height 11
checkbox input "true"
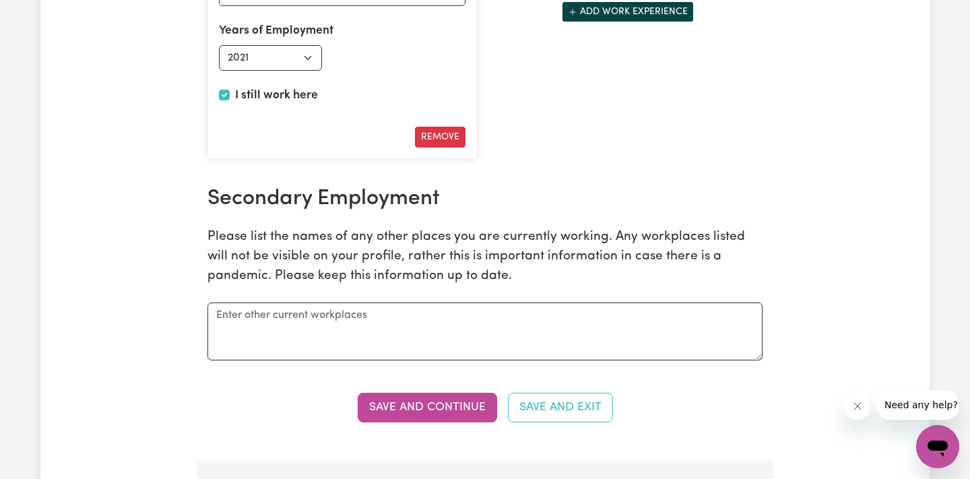
scroll to position [2470, 0]
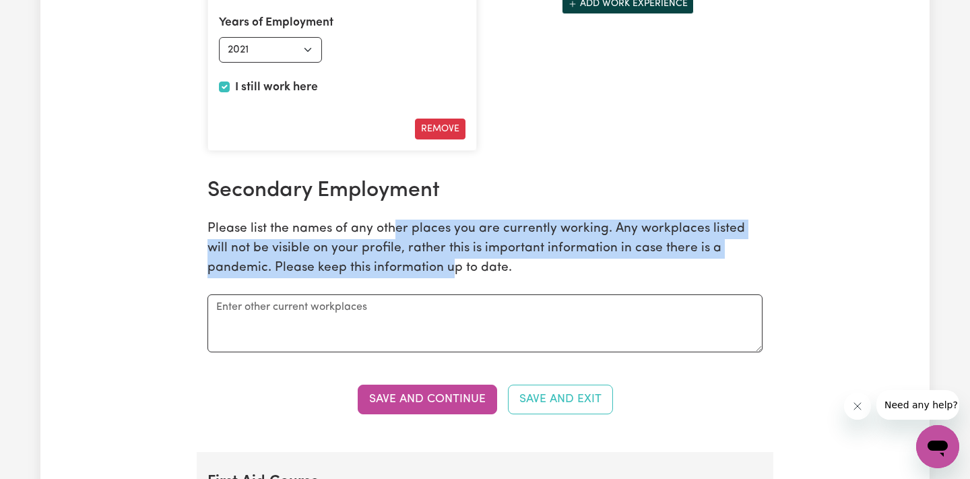
drag, startPoint x: 393, startPoint y: 213, endPoint x: 387, endPoint y: 254, distance: 40.9
click at [387, 254] on p "Please list the names of any other places you are currently working. Any workpl…" at bounding box center [484, 249] width 555 height 58
click at [387, 255] on p "Please list the names of any other places you are currently working. Any workpl…" at bounding box center [484, 249] width 555 height 58
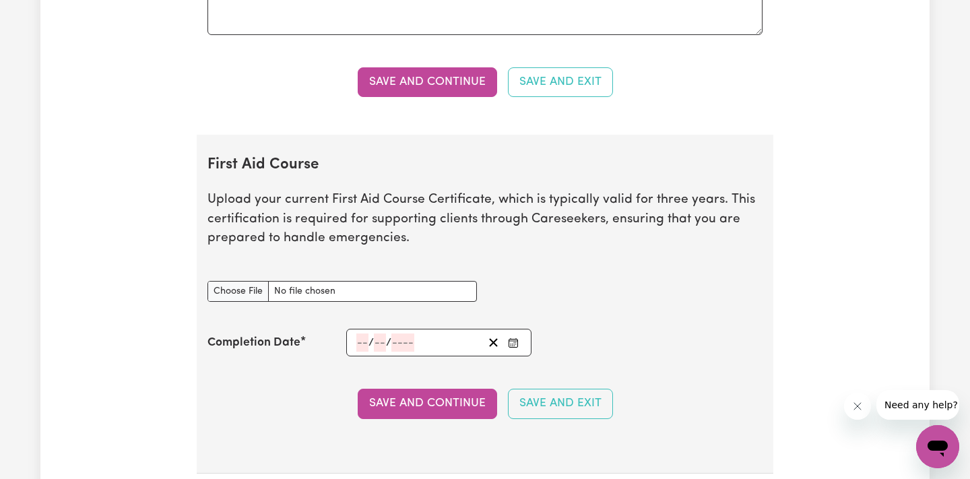
scroll to position [2789, 0]
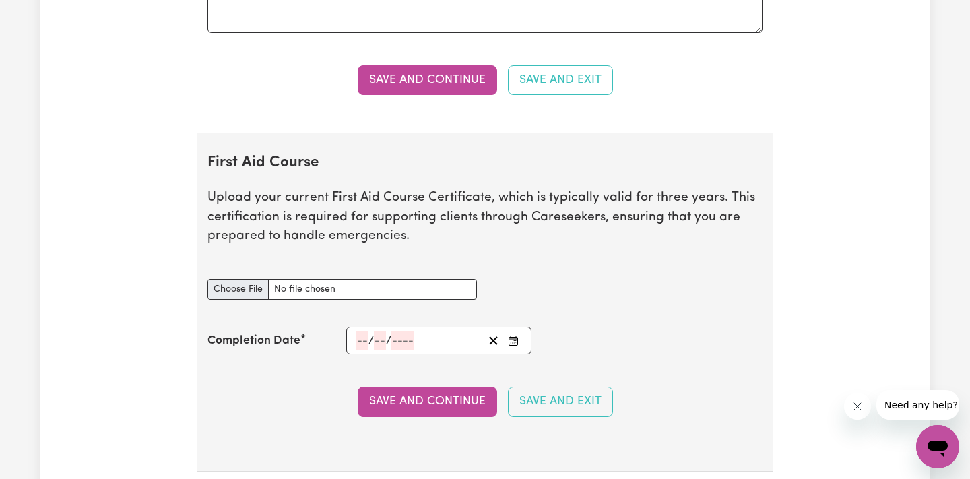
click at [269, 279] on input "First Aid Course document" at bounding box center [341, 289] width 269 height 21
click at [279, 279] on input "First Aid Course document" at bounding box center [341, 289] width 269 height 21
click at [358, 331] on input "number" at bounding box center [362, 340] width 12 height 18
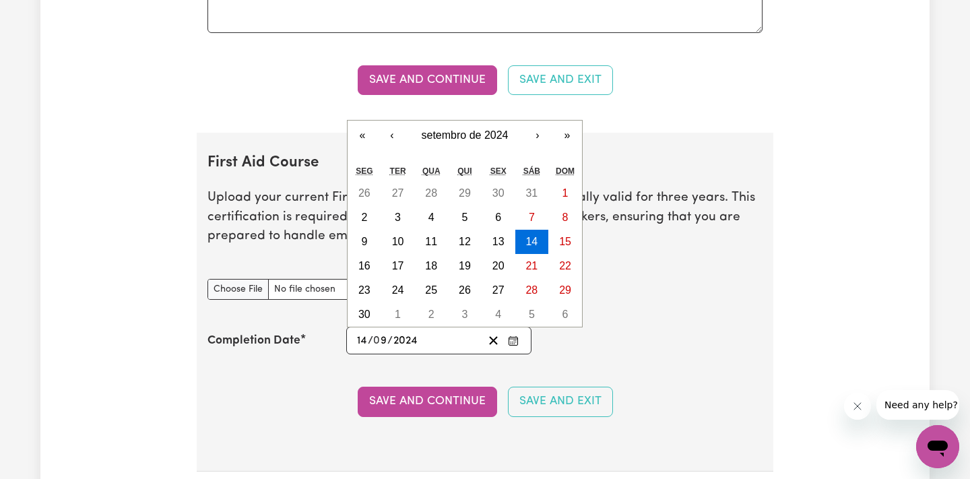
click at [595, 351] on section "First Aid Course Upload your current First Aid Course Certificate, which is typ…" at bounding box center [485, 302] width 576 height 339
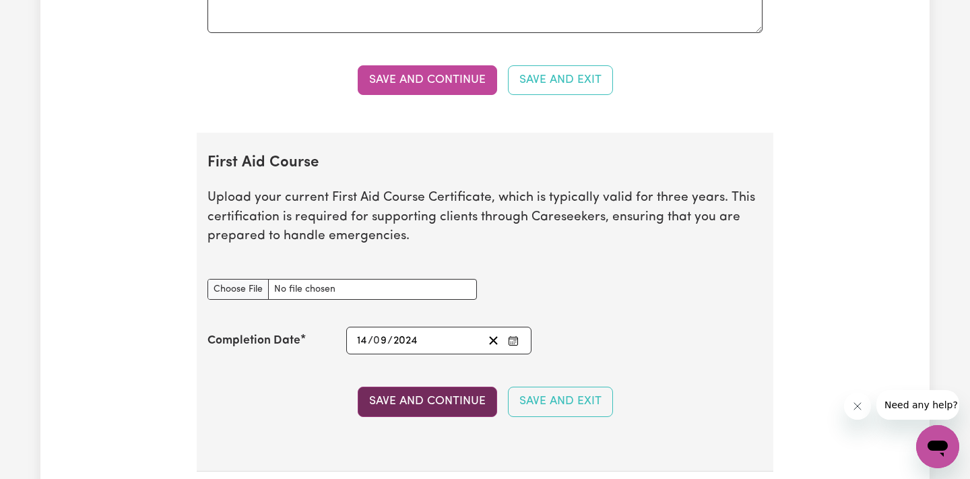
click at [468, 387] on button "Save and Continue" at bounding box center [427, 402] width 139 height 30
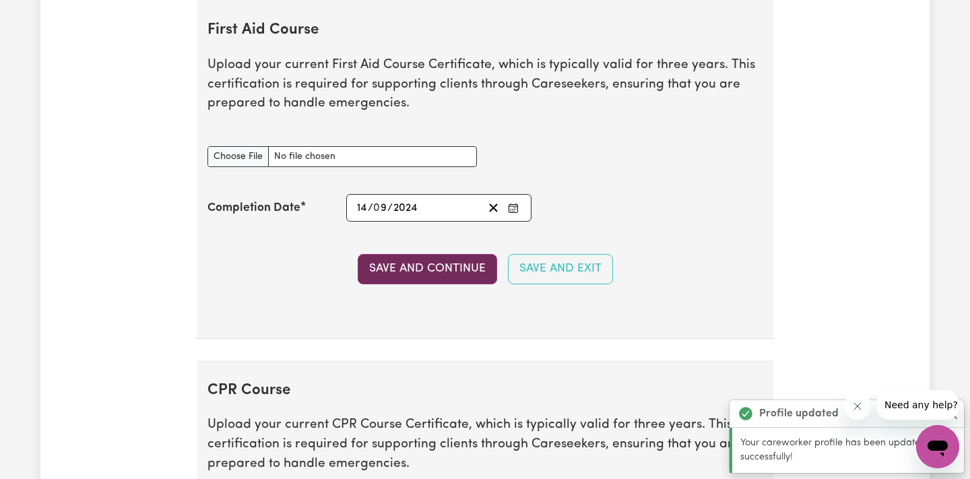
scroll to position [3266, 0]
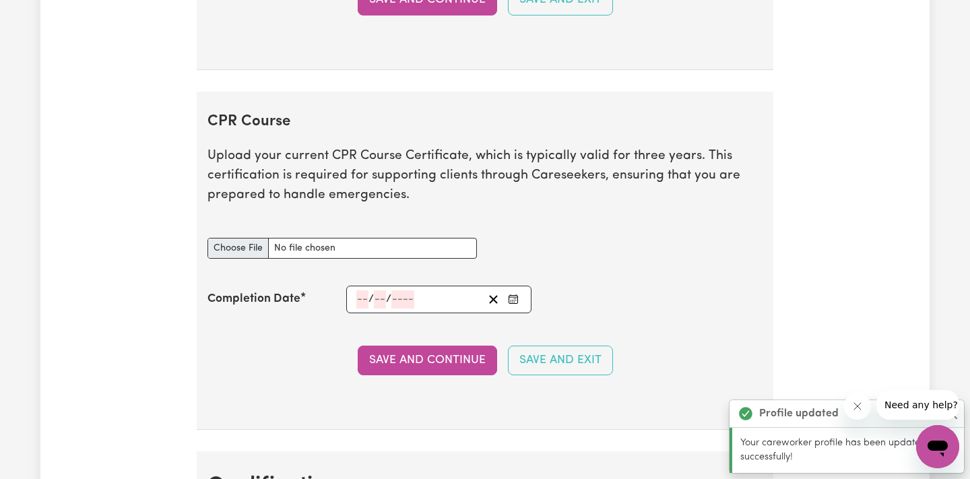
click at [263, 238] on input "CPR Course document" at bounding box center [341, 248] width 269 height 21
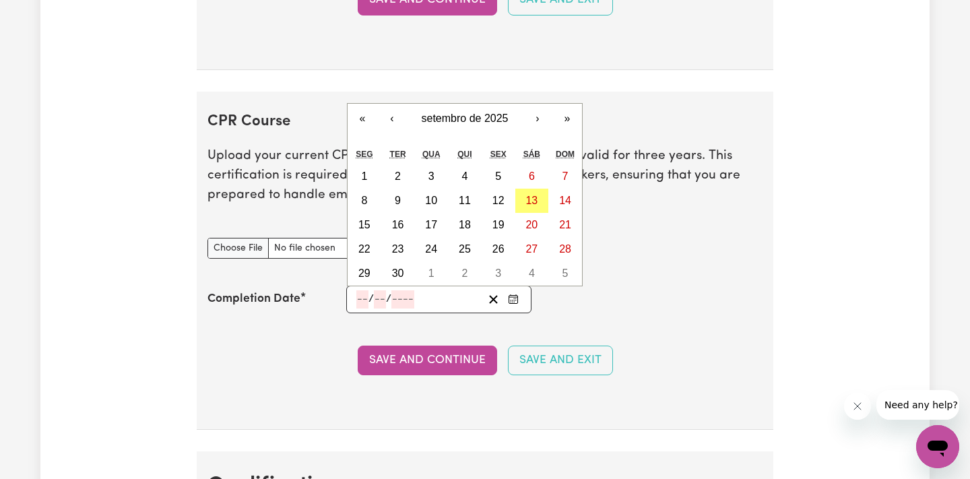
click at [364, 290] on input "number" at bounding box center [362, 299] width 12 height 18
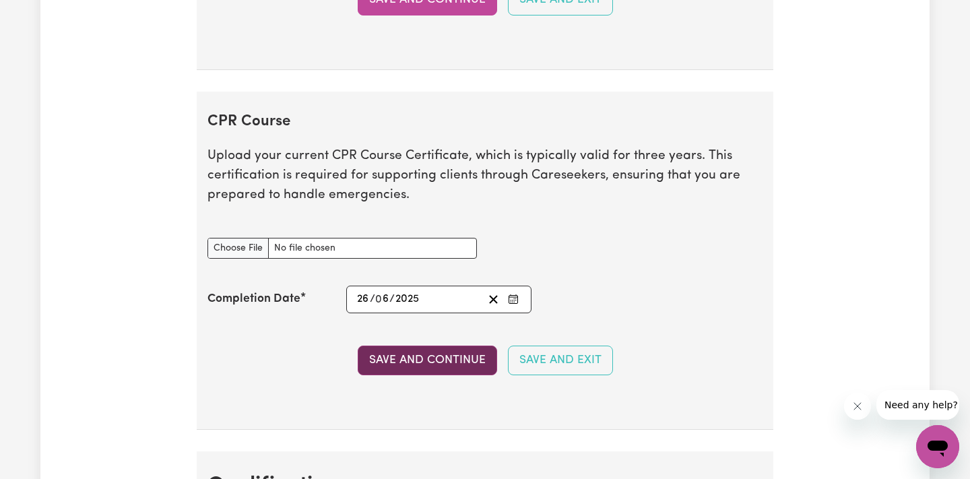
click at [457, 346] on button "Save and Continue" at bounding box center [427, 360] width 139 height 30
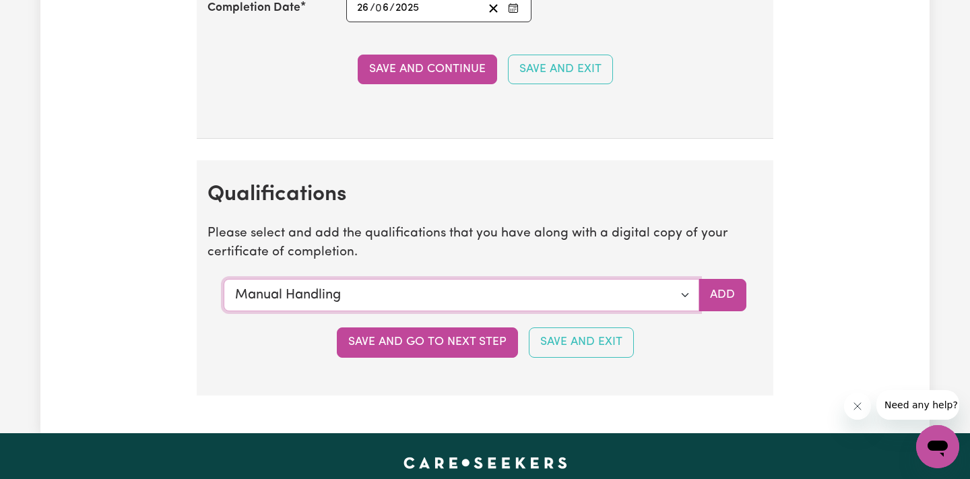
scroll to position [3627, 0]
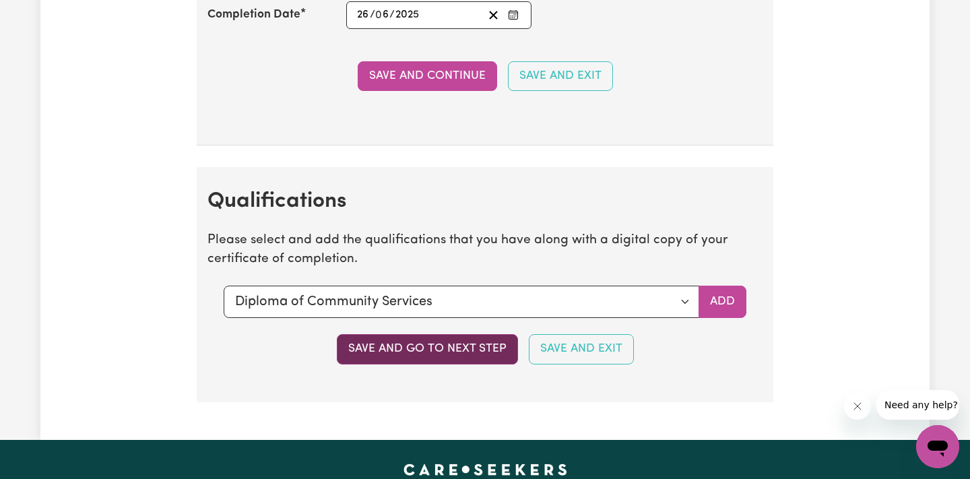
click at [482, 334] on button "Save and go to next step" at bounding box center [427, 349] width 181 height 30
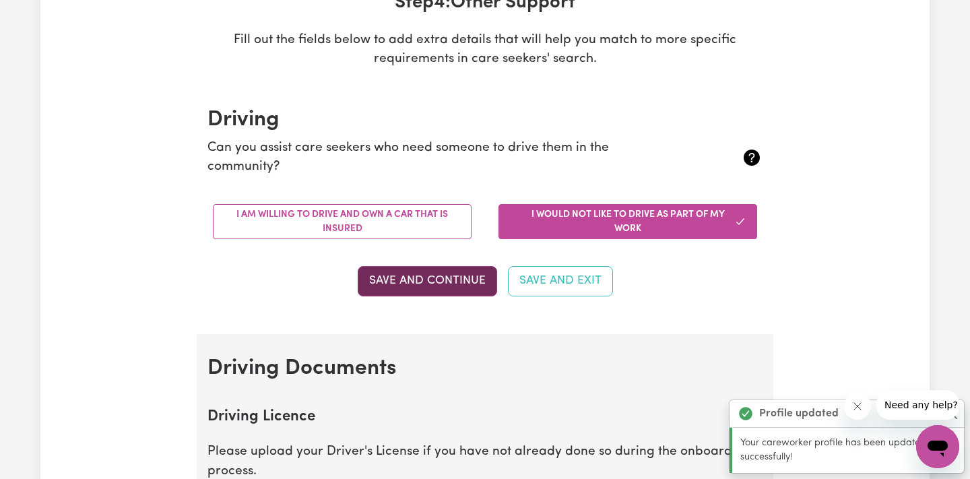
scroll to position [228, 0]
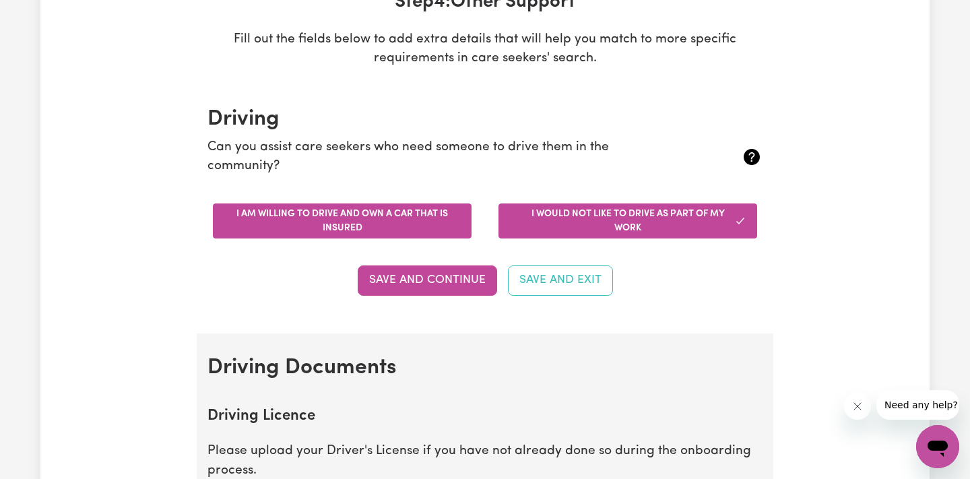
click at [423, 229] on button "I am willing to drive and own a car that is insured" at bounding box center [342, 220] width 259 height 35
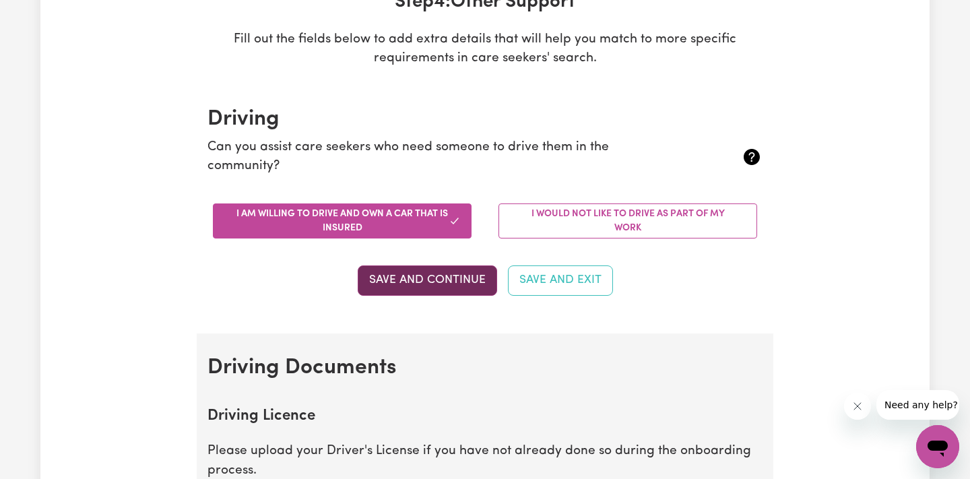
click at [425, 274] on button "Save and Continue" at bounding box center [427, 280] width 139 height 30
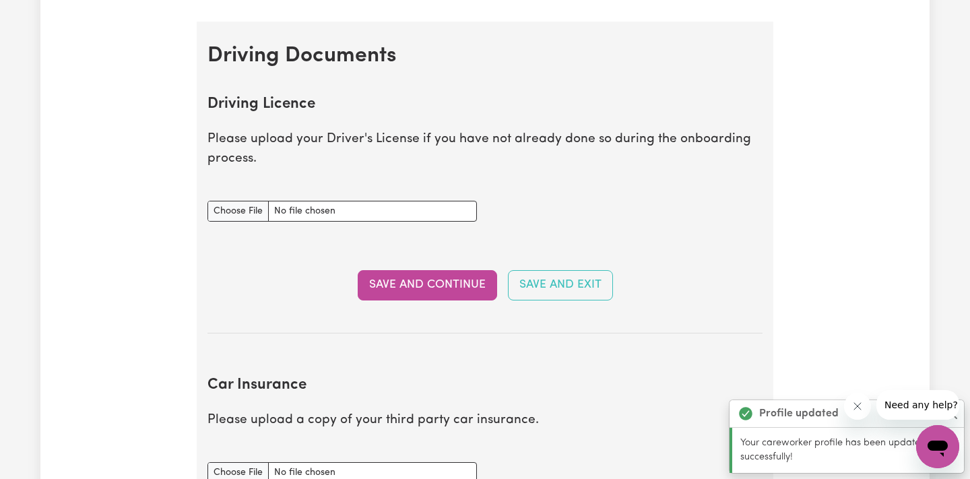
scroll to position [611, 0]
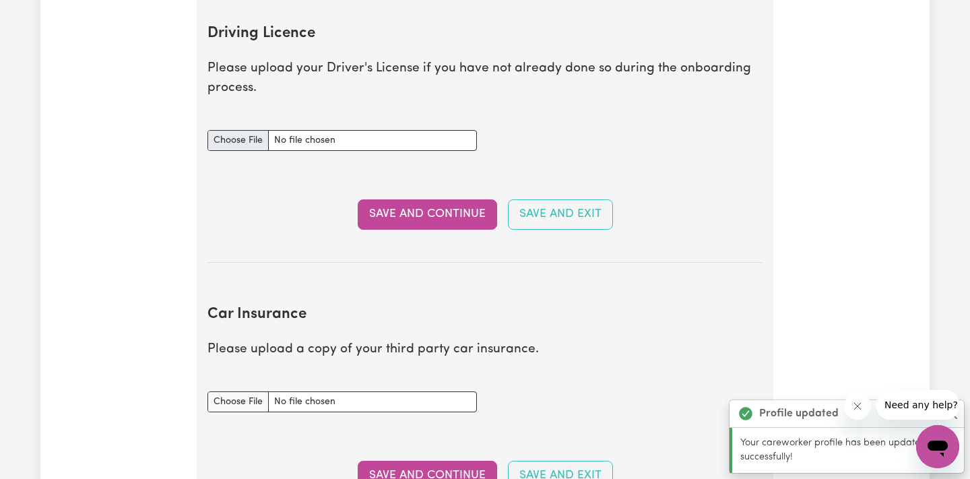
click at [243, 142] on input "Driving Licence document" at bounding box center [341, 140] width 269 height 21
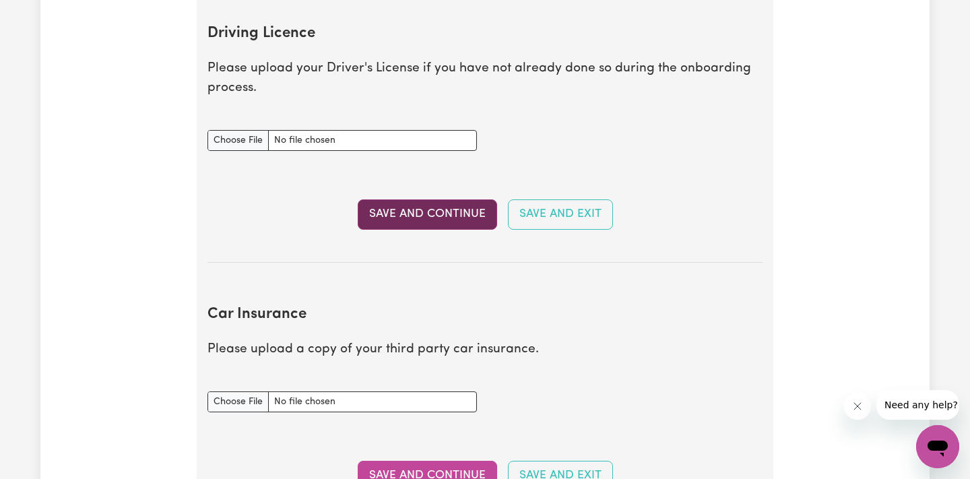
click at [405, 213] on button "Save and Continue" at bounding box center [427, 214] width 139 height 30
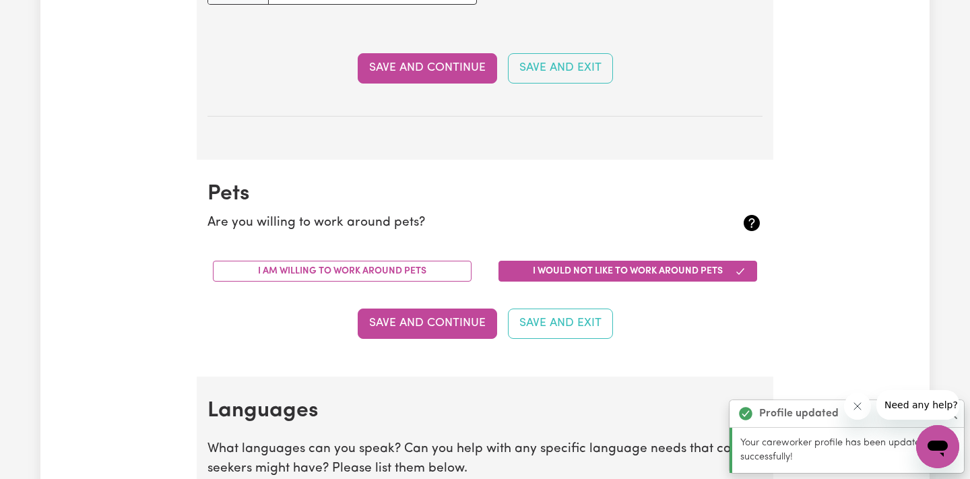
scroll to position [1095, 0]
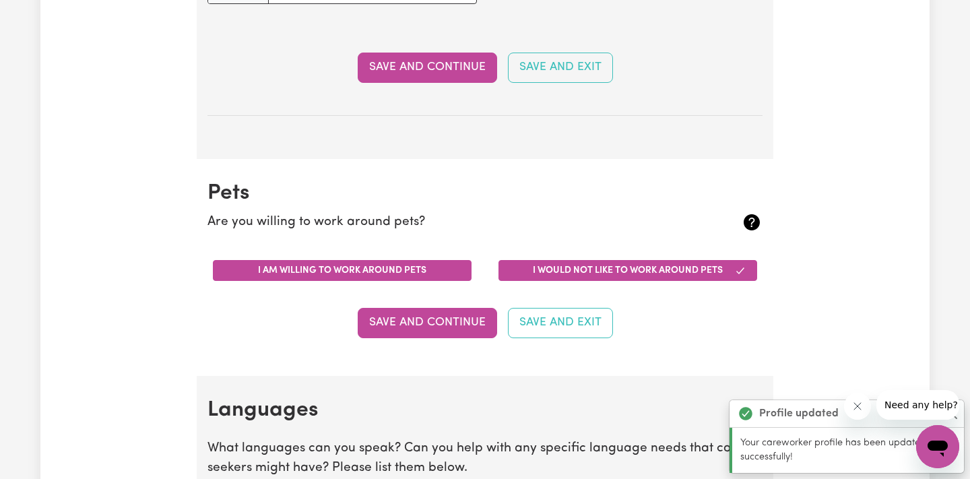
click at [372, 265] on button "I am willing to work around pets" at bounding box center [342, 270] width 259 height 21
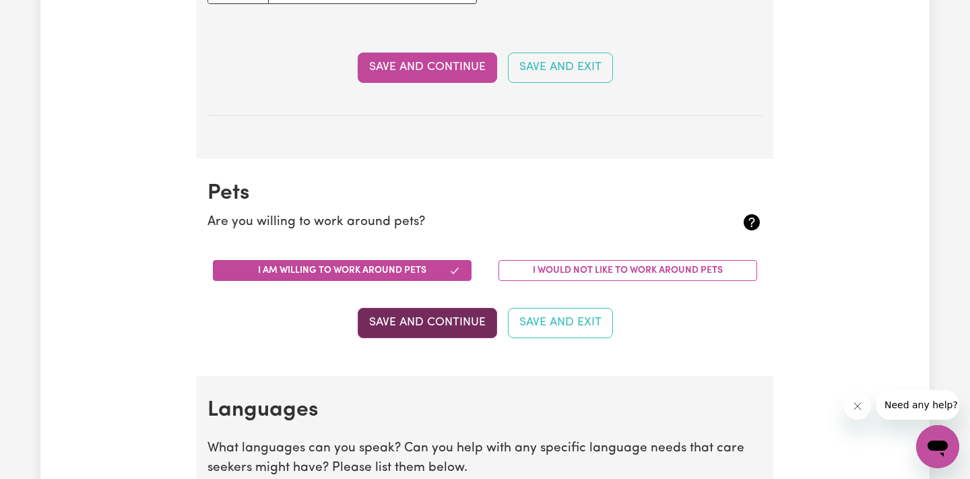
click at [448, 319] on button "Save and Continue" at bounding box center [427, 323] width 139 height 30
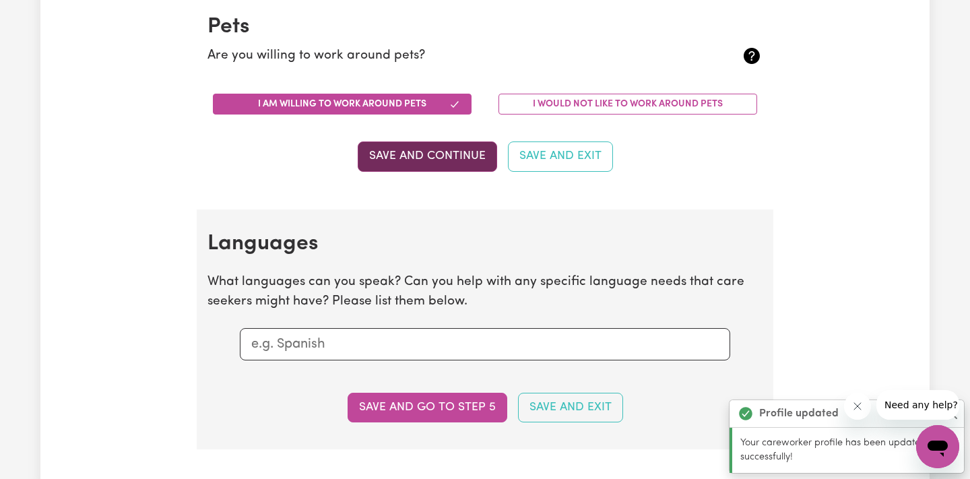
scroll to position [1463, 0]
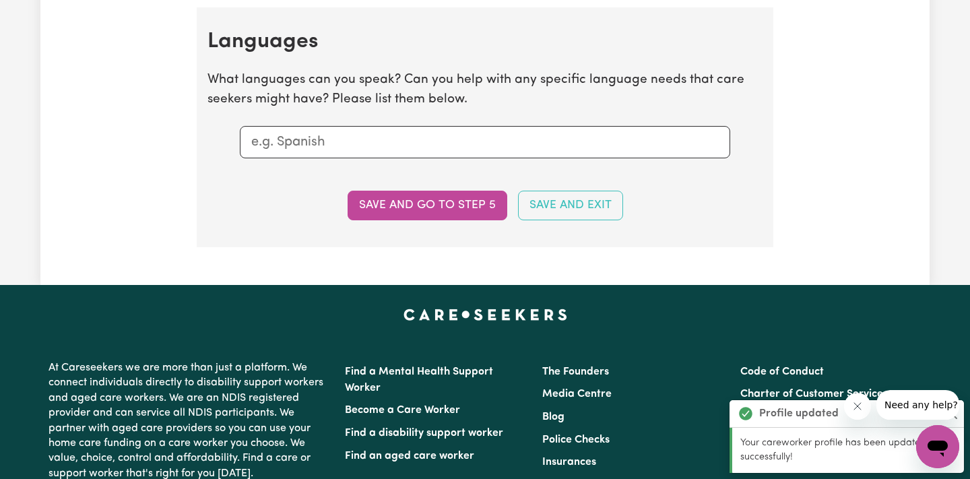
click at [394, 140] on input "text" at bounding box center [484, 142] width 467 height 20
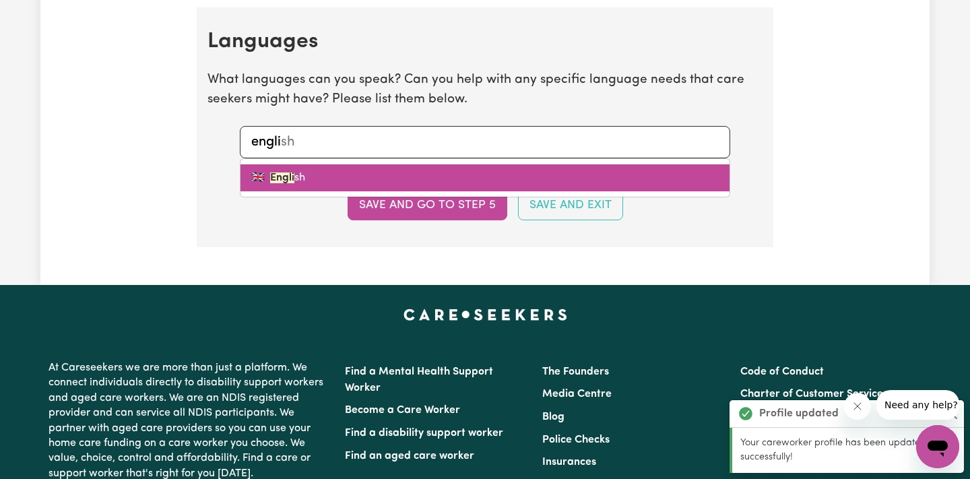
click at [361, 178] on link "🇬🇧 Engli sh" at bounding box center [484, 177] width 489 height 27
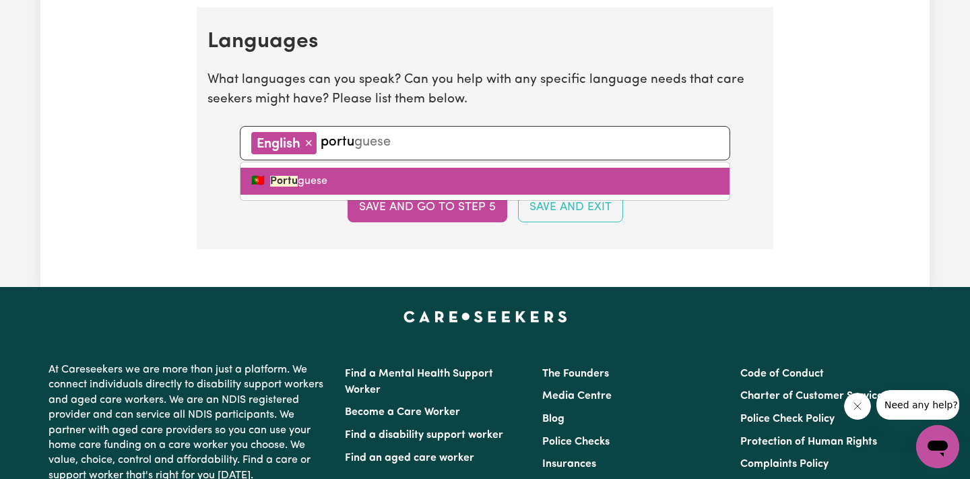
click at [326, 179] on link "🇵🇹 Portu guese" at bounding box center [484, 181] width 489 height 27
click at [334, 179] on link "🇪🇸 Span ish" at bounding box center [484, 181] width 489 height 27
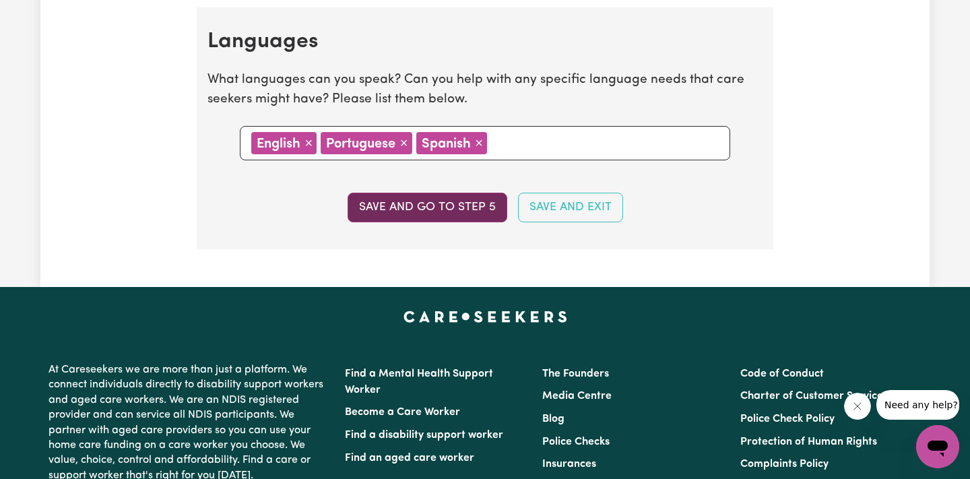
click at [409, 199] on button "Save and go to step 5" at bounding box center [427, 208] width 160 height 30
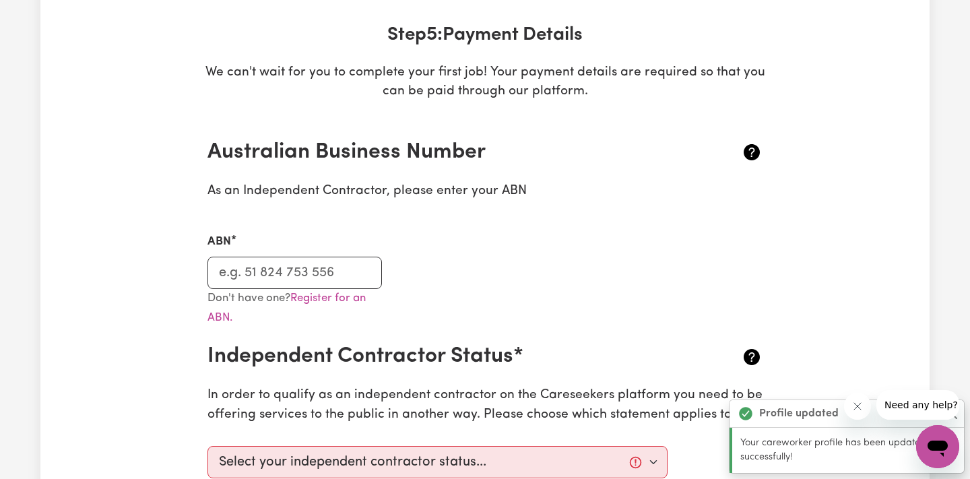
scroll to position [198, 0]
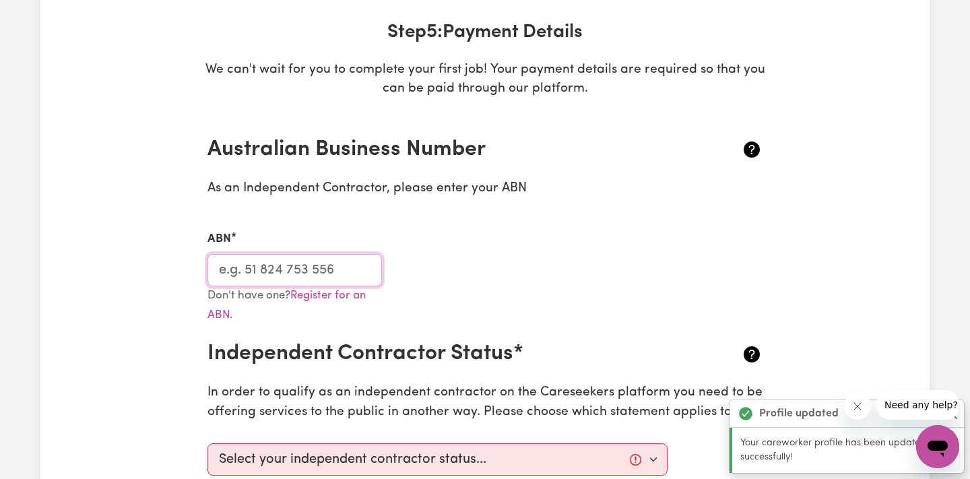
click at [335, 267] on input "ABN" at bounding box center [294, 270] width 174 height 32
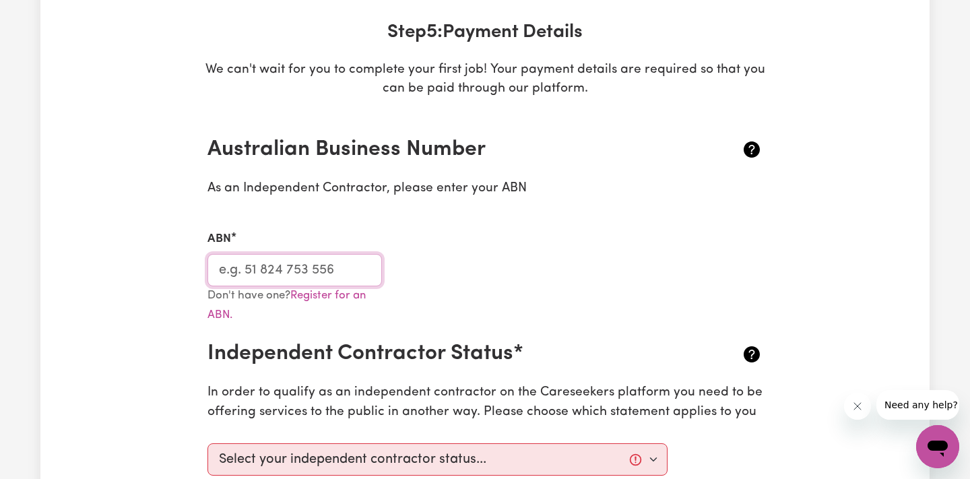
paste input "21191931239"
click at [484, 275] on div "ABN 21191931239" at bounding box center [484, 249] width 571 height 71
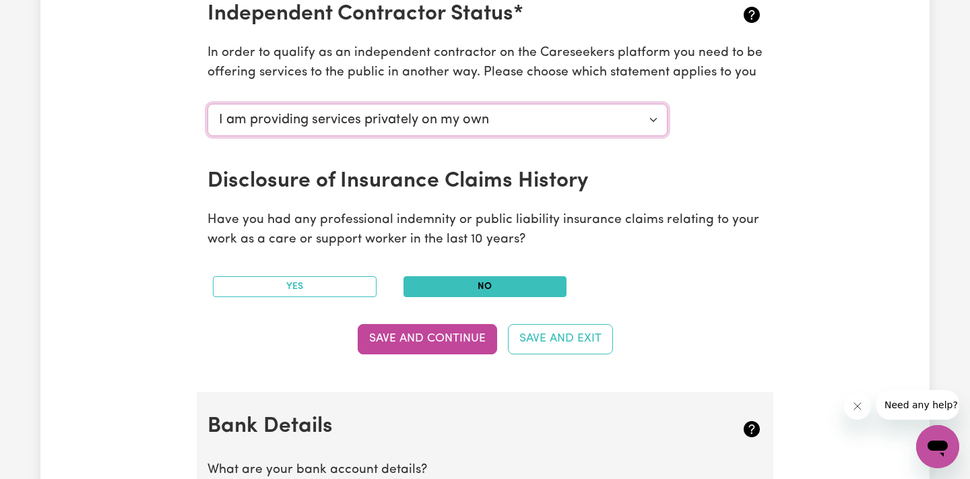
scroll to position [539, 0]
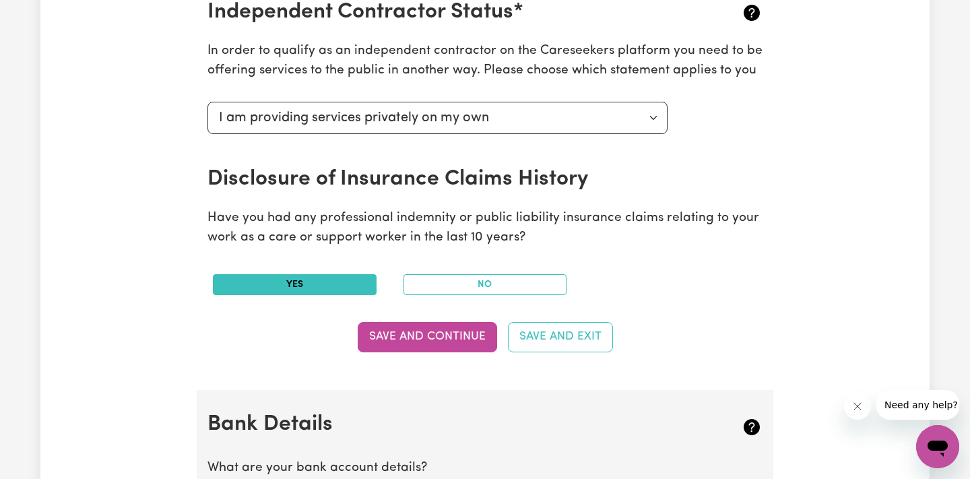
click at [325, 285] on button "Yes" at bounding box center [295, 284] width 164 height 21
click at [395, 335] on button "Save and Continue" at bounding box center [427, 337] width 139 height 30
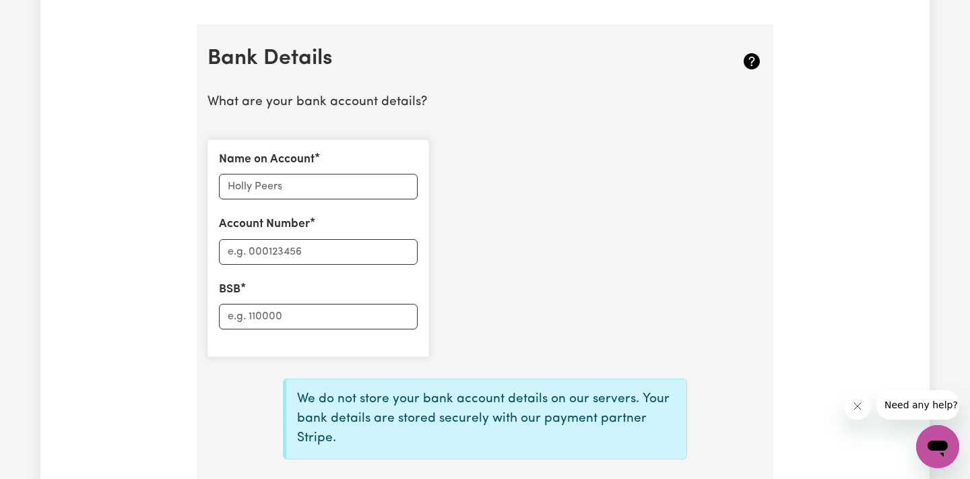
scroll to position [903, 0]
click at [330, 180] on input "Name on Account" at bounding box center [318, 189] width 199 height 26
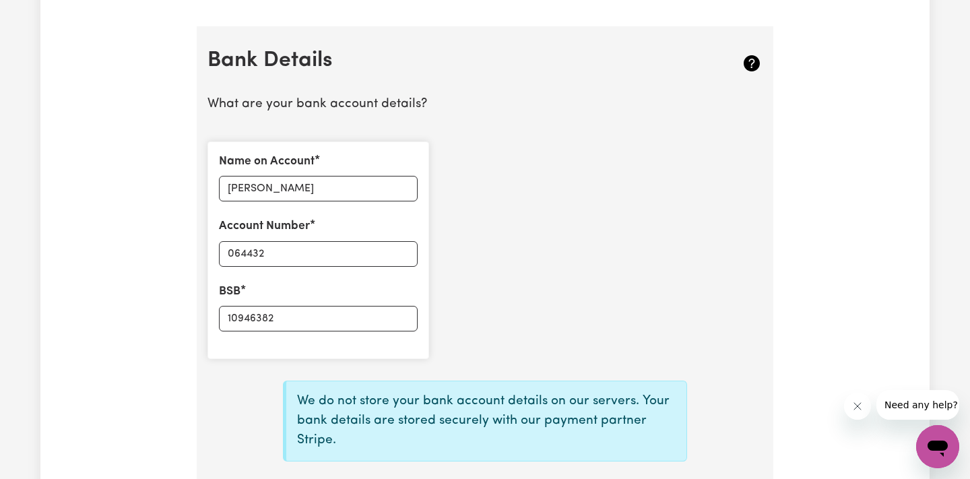
click at [510, 244] on div "Name on Account gustavo Cereto alves Account Number 064432 BSB 10946382" at bounding box center [484, 250] width 571 height 239
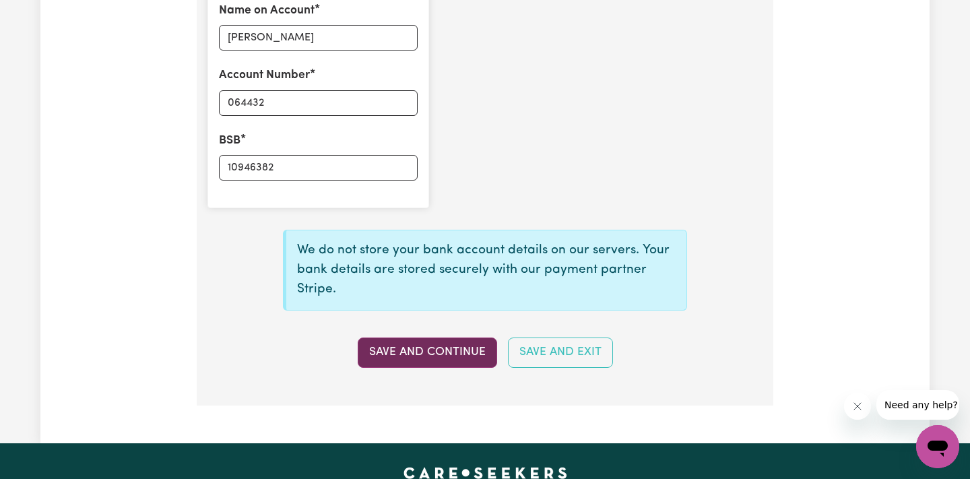
click at [459, 347] on button "Save and Continue" at bounding box center [427, 352] width 139 height 30
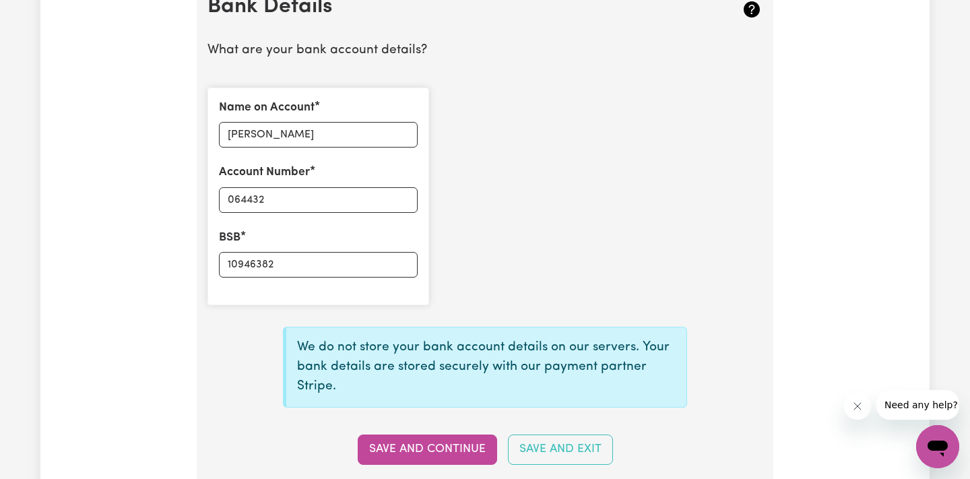
scroll to position [1045, 0]
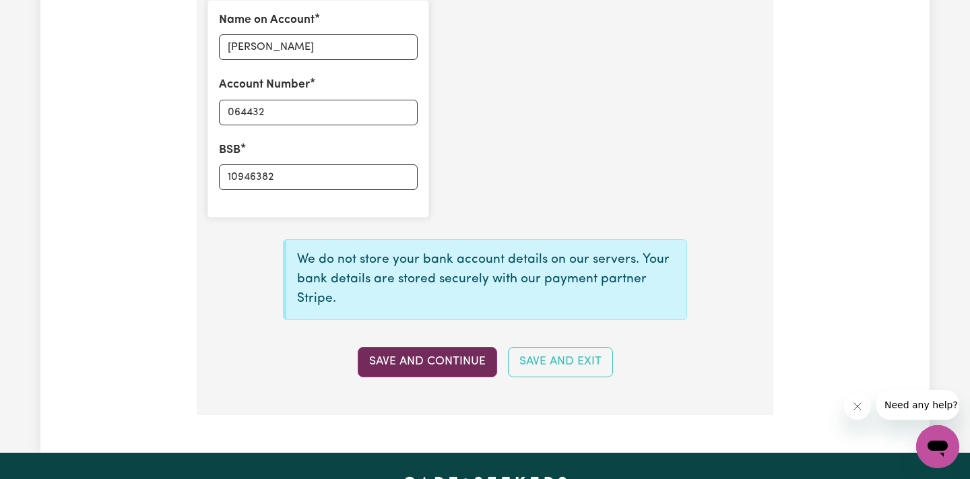
click at [465, 347] on button "Save and Continue" at bounding box center [427, 362] width 139 height 30
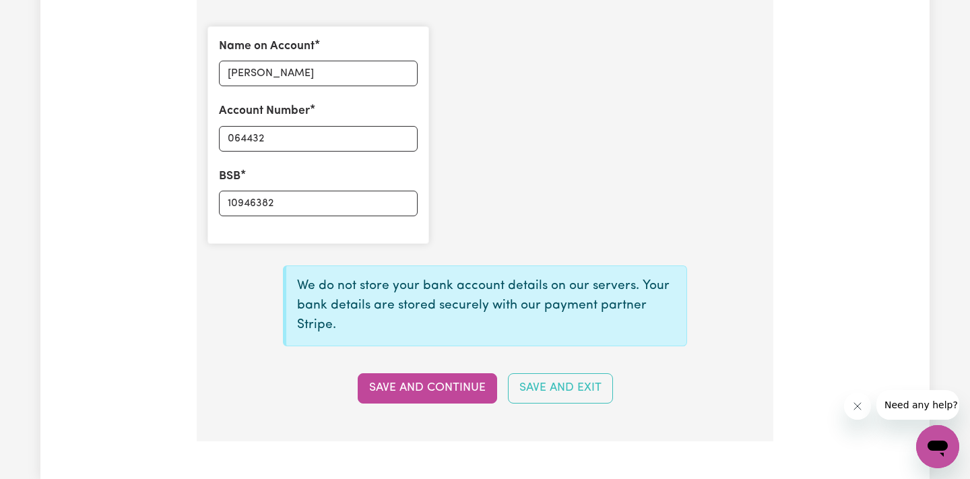
scroll to position [1020, 0]
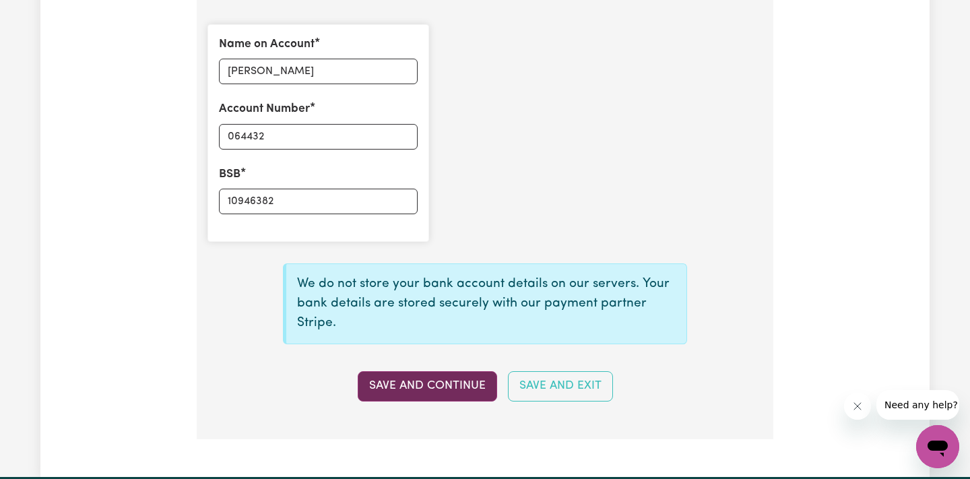
click at [456, 374] on button "Save and Continue" at bounding box center [427, 386] width 139 height 30
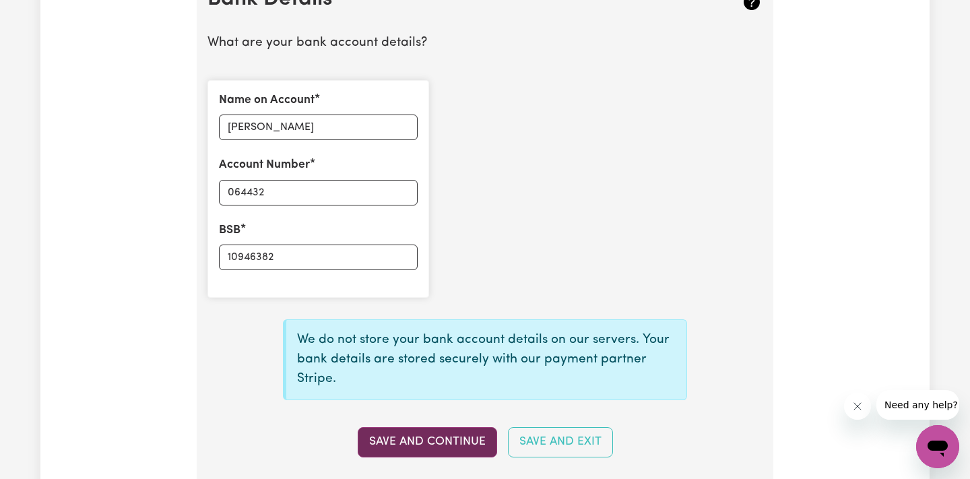
scroll to position [964, 0]
click at [312, 117] on input "gustavo Cereto alves" at bounding box center [318, 128] width 199 height 26
click at [232, 121] on input "gustavo Cereto Alves" at bounding box center [318, 128] width 199 height 26
click at [432, 428] on button "Save and Continue" at bounding box center [427, 443] width 139 height 30
click at [290, 182] on input "064432" at bounding box center [318, 193] width 199 height 26
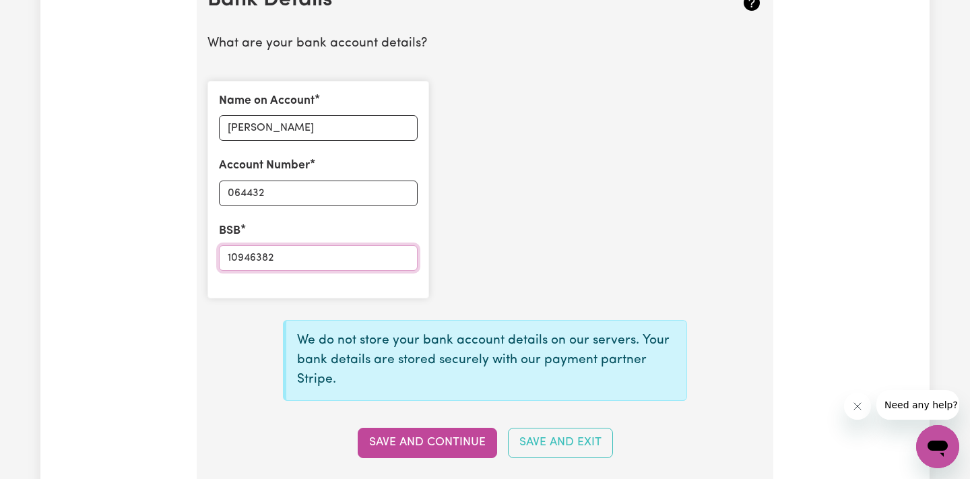
click at [267, 252] on input "10946382" at bounding box center [318, 258] width 199 height 26
click at [251, 250] on input "10946382" at bounding box center [318, 258] width 199 height 26
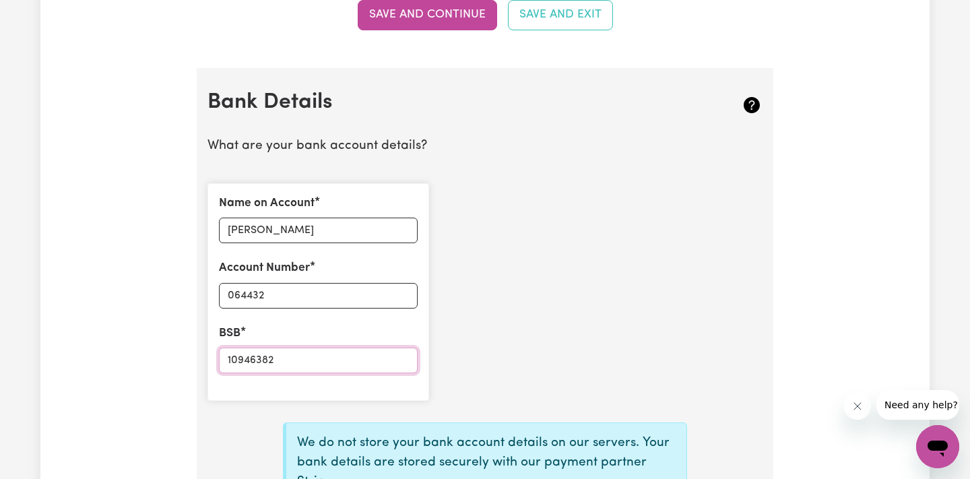
scroll to position [863, 0]
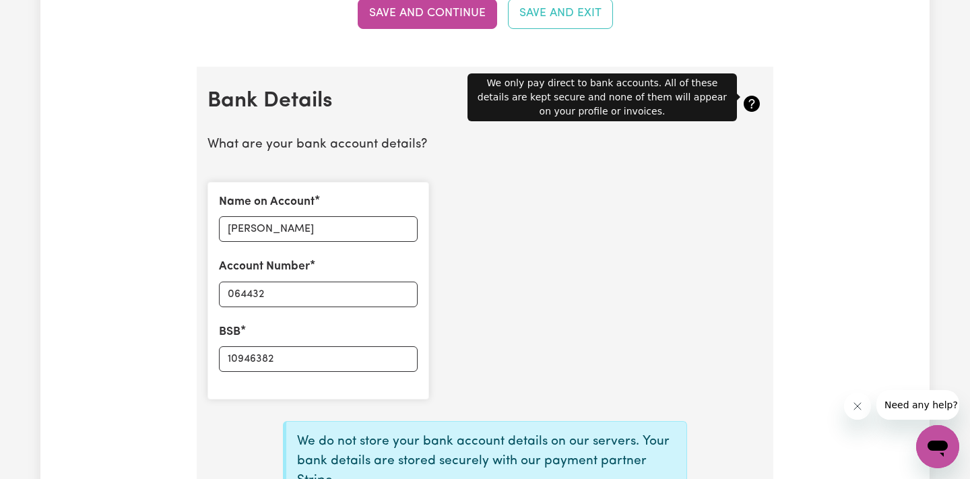
click at [754, 100] on icon at bounding box center [751, 104] width 16 height 16
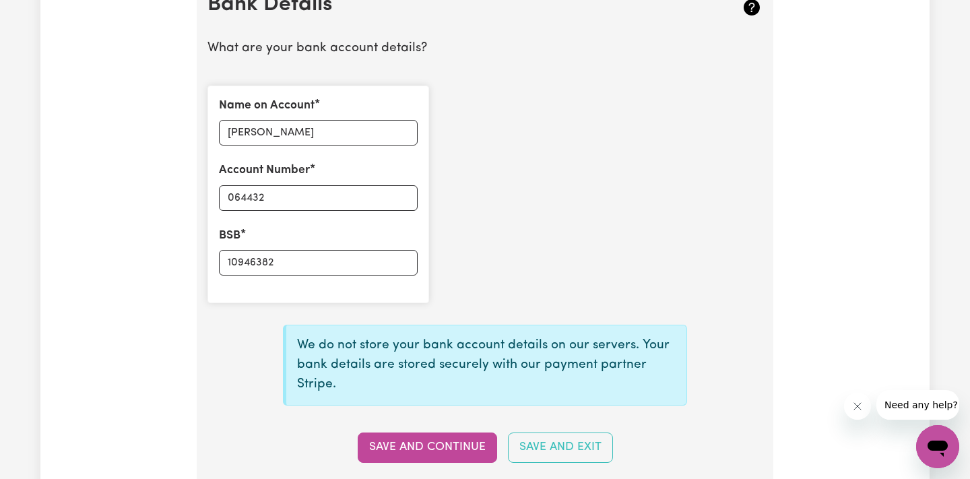
scroll to position [1022, 0]
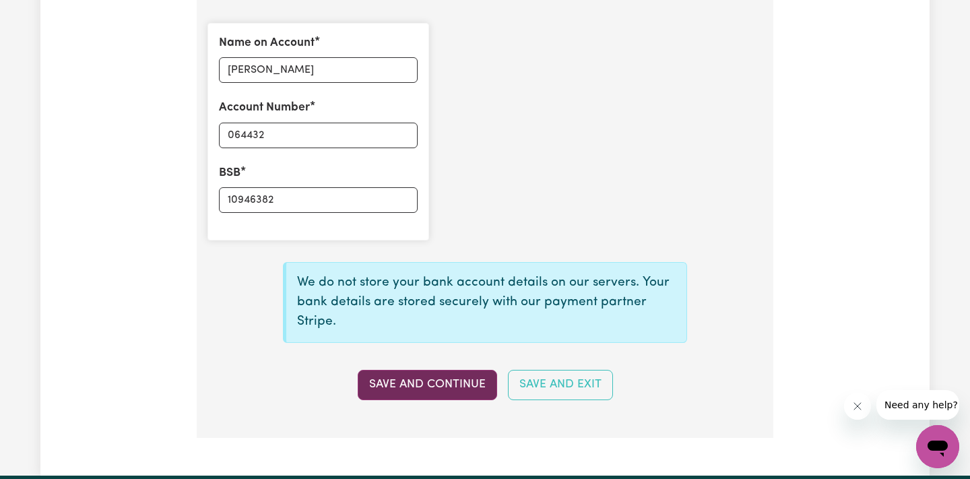
click at [440, 384] on button "Save and Continue" at bounding box center [427, 385] width 139 height 30
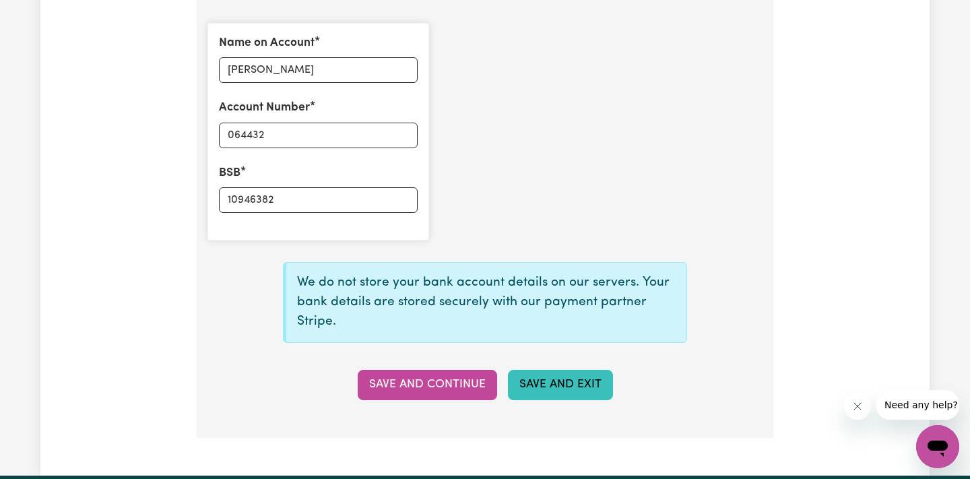
click at [548, 375] on button "Save and Exit" at bounding box center [560, 385] width 105 height 30
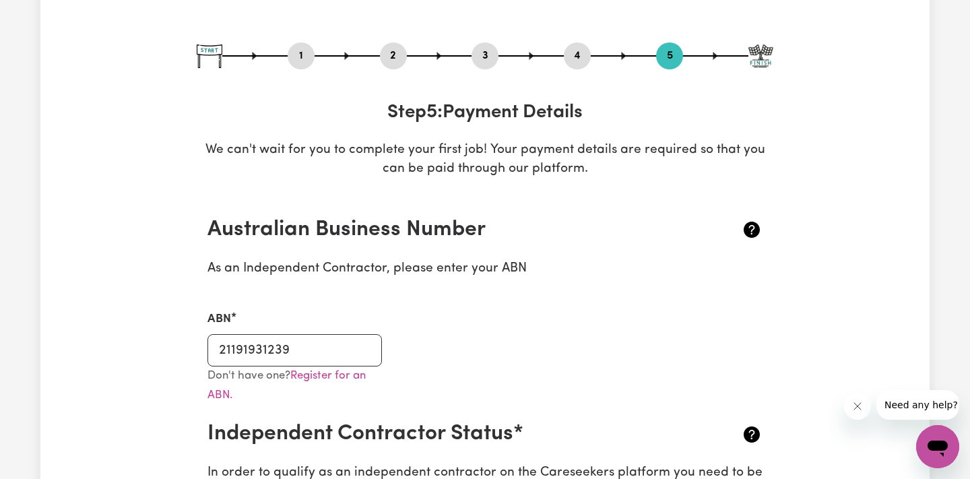
scroll to position [115, 0]
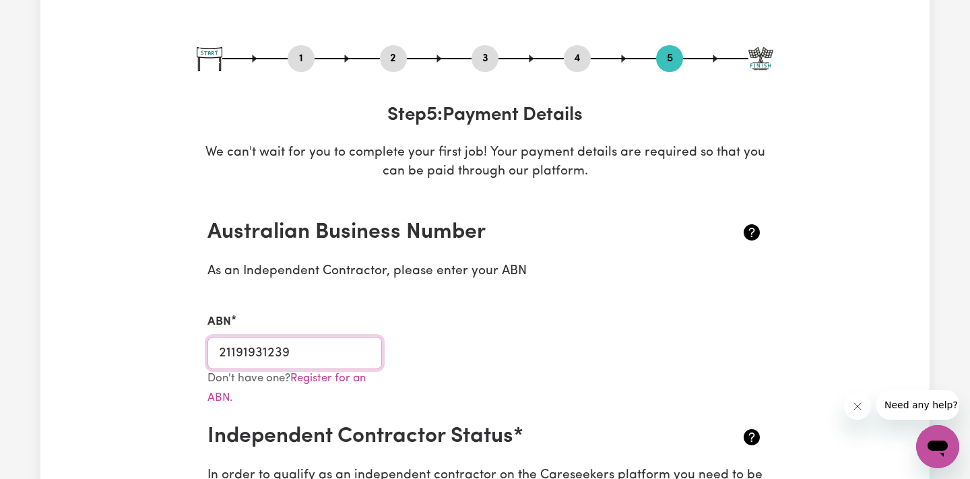
click at [286, 353] on input "21191931239" at bounding box center [294, 353] width 174 height 32
drag, startPoint x: 286, startPoint y: 353, endPoint x: 180, endPoint y: 353, distance: 105.7
click at [479, 390] on div "Don't have one? Register for an ABN." at bounding box center [484, 396] width 571 height 55
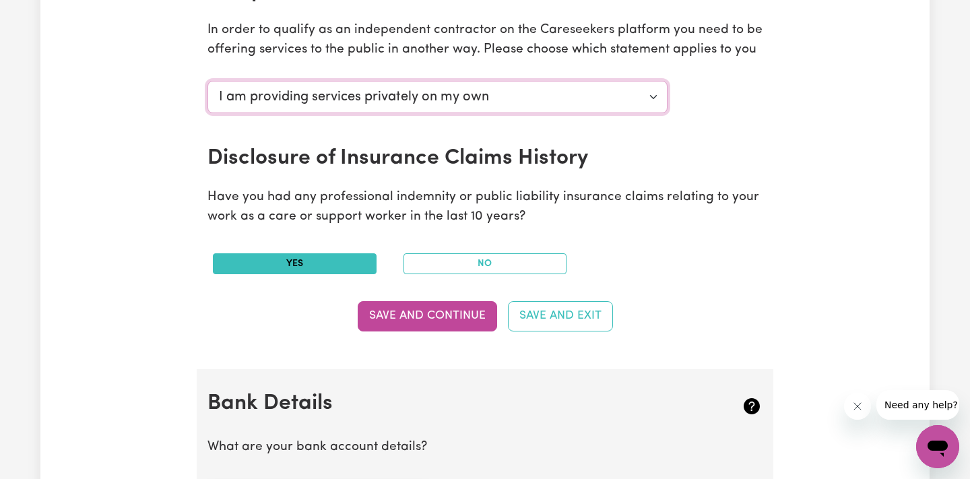
scroll to position [567, 0]
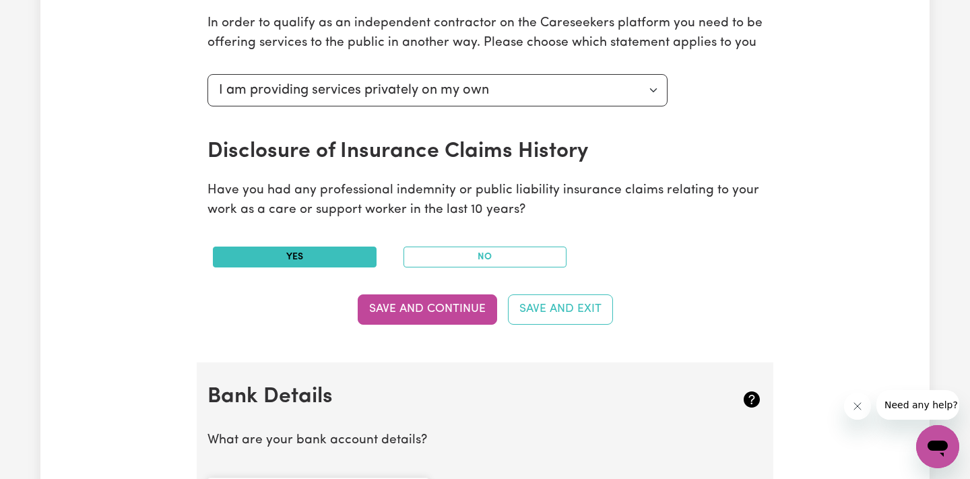
click at [434, 277] on section "Australian Business Number As an Independent Contractor, please enter your ABN …" at bounding box center [485, 54] width 576 height 616
click at [444, 302] on button "Save and Continue" at bounding box center [427, 309] width 139 height 30
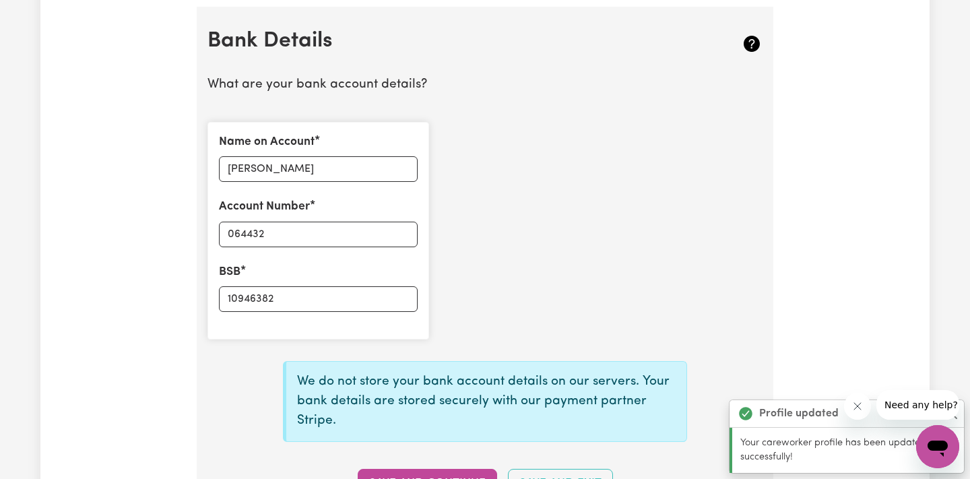
scroll to position [966, 0]
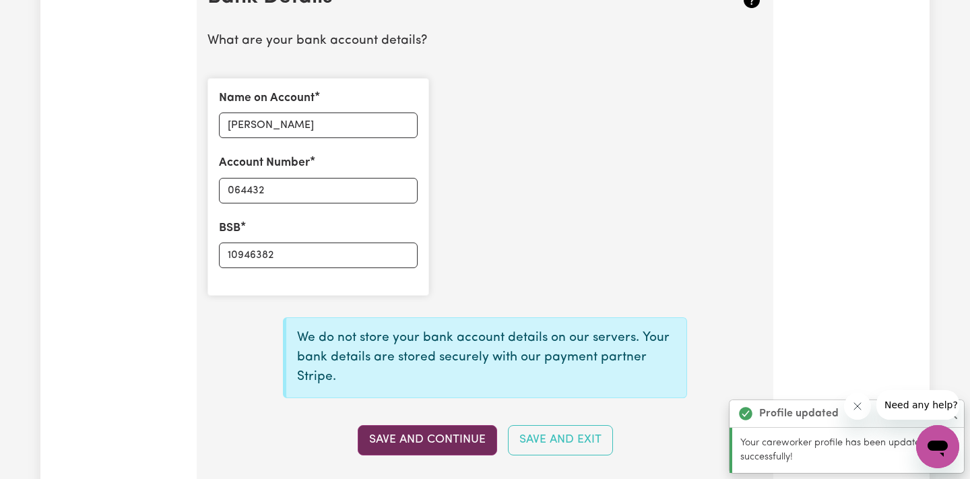
click at [426, 425] on button "Save and Continue" at bounding box center [427, 440] width 139 height 30
click at [861, 405] on icon "Fechar mensagem da empresa" at bounding box center [856, 406] width 11 height 11
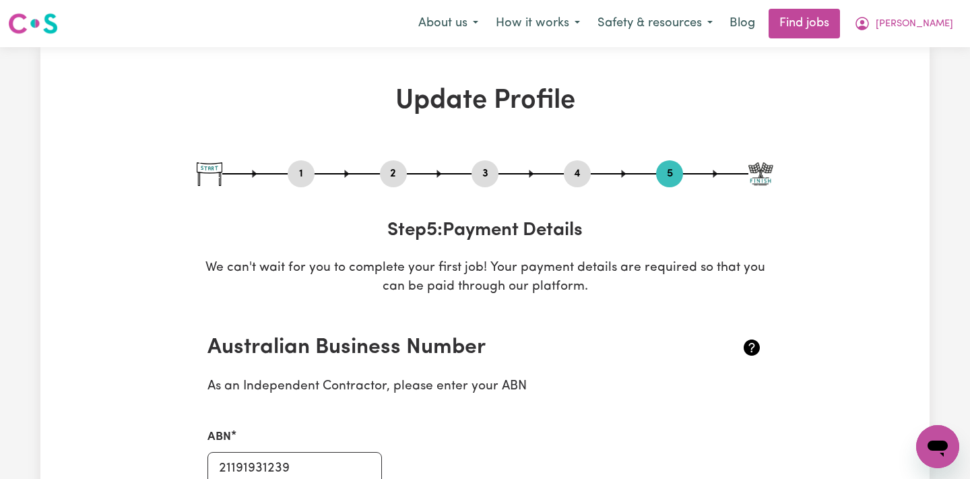
scroll to position [0, 0]
click at [746, 177] on div "1 2 3 4 5" at bounding box center [485, 173] width 576 height 27
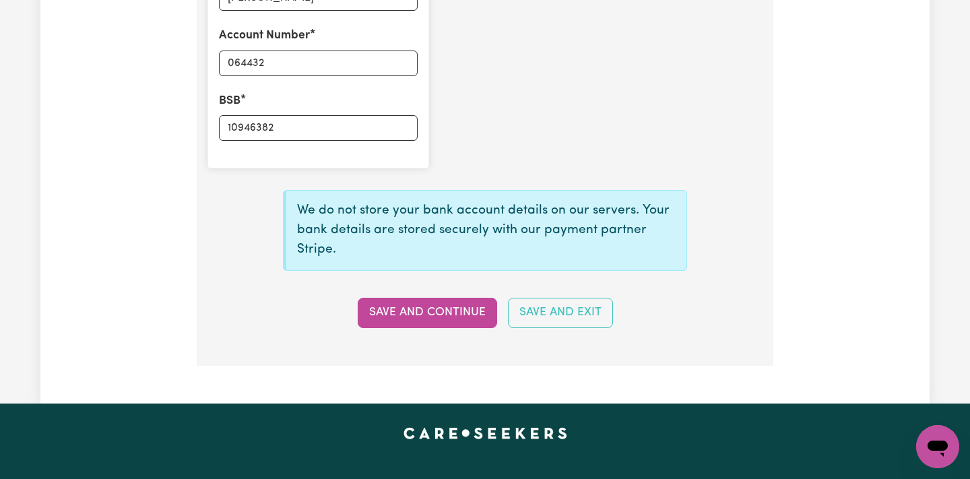
scroll to position [1171, 0]
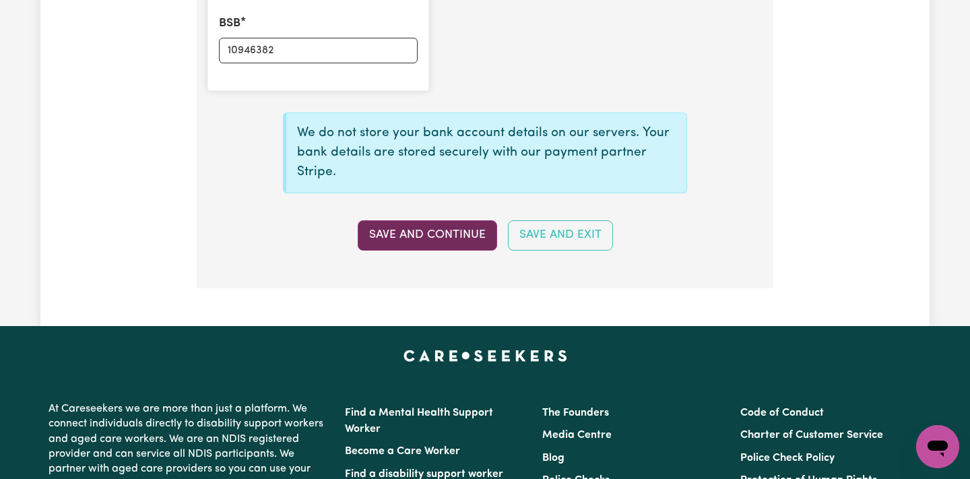
click at [441, 232] on button "Save and Continue" at bounding box center [427, 235] width 139 height 30
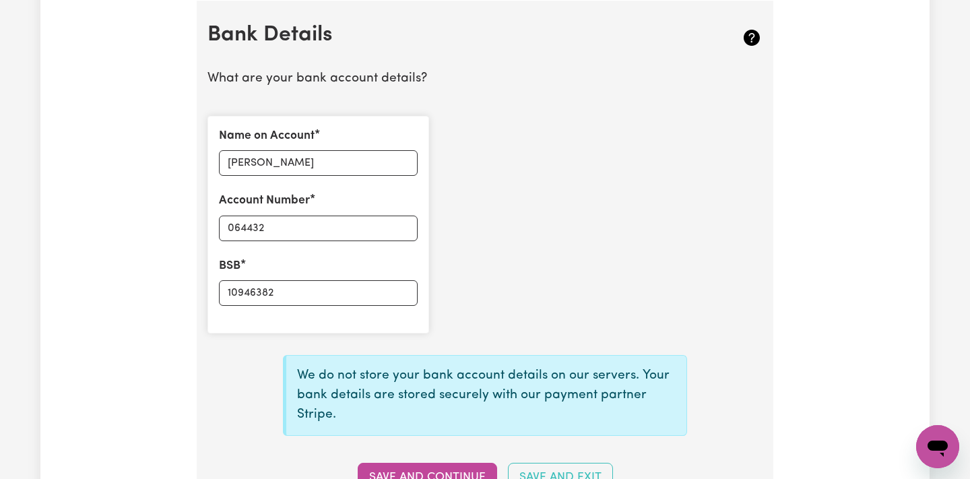
scroll to position [1003, 0]
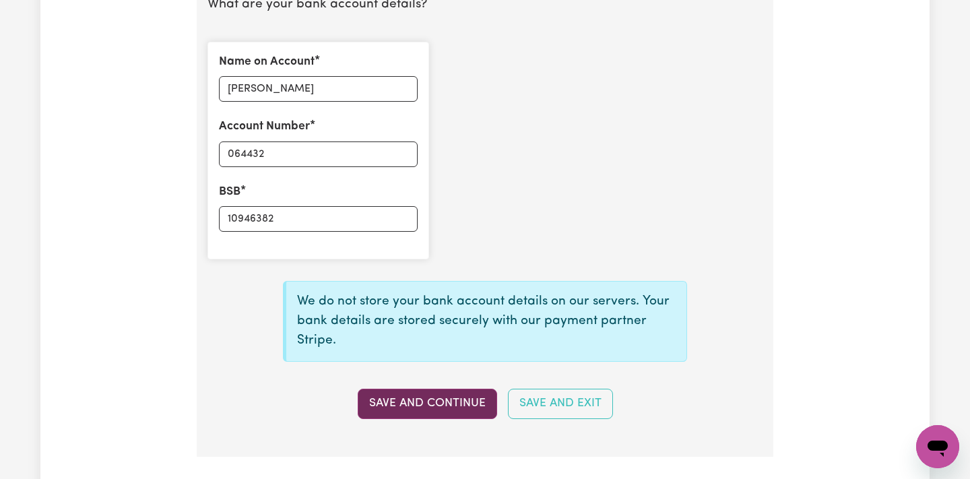
click at [409, 397] on button "Save and Continue" at bounding box center [427, 404] width 139 height 30
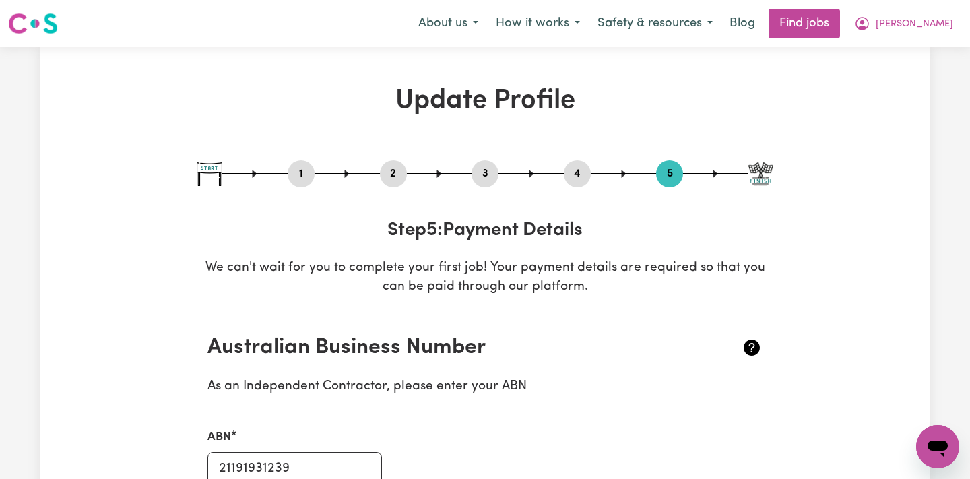
scroll to position [0, 0]
click at [488, 170] on button "3" at bounding box center [484, 174] width 27 height 18
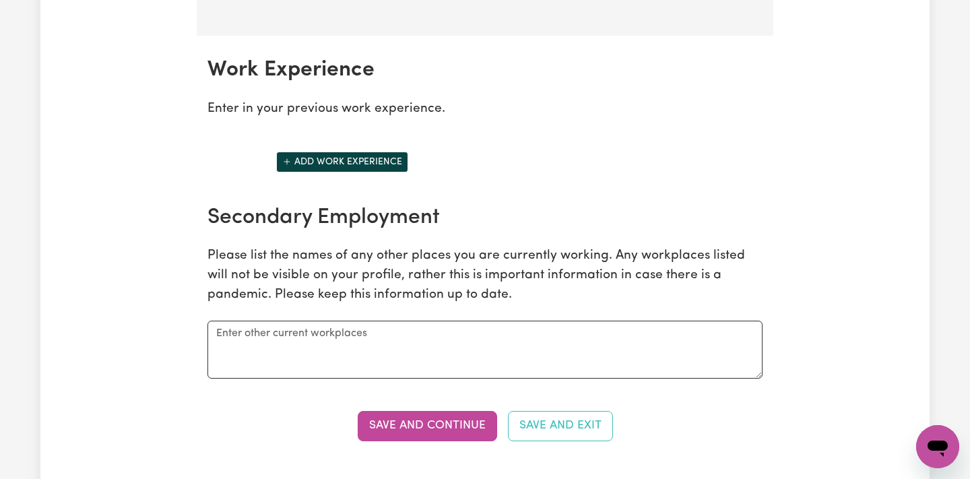
scroll to position [1865, 0]
click at [350, 161] on button "Add work experience" at bounding box center [342, 162] width 132 height 21
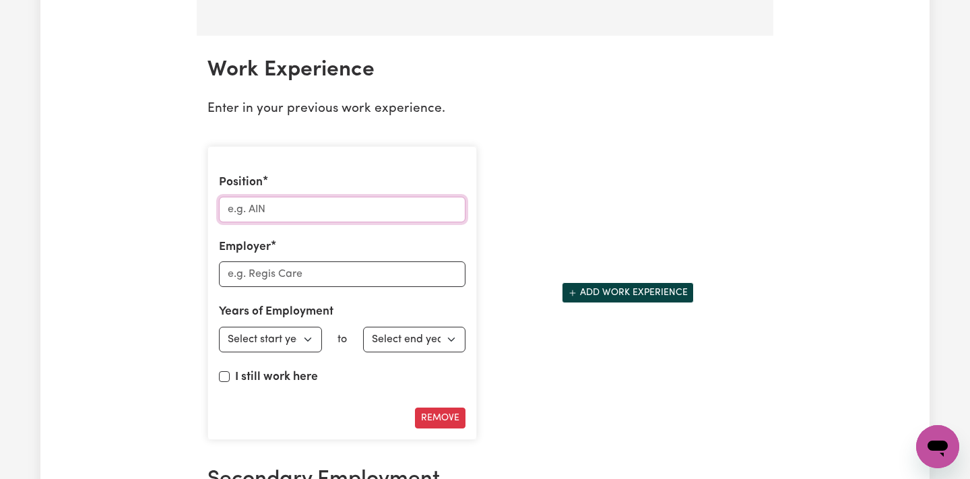
click at [320, 197] on input "Position" at bounding box center [342, 210] width 246 height 26
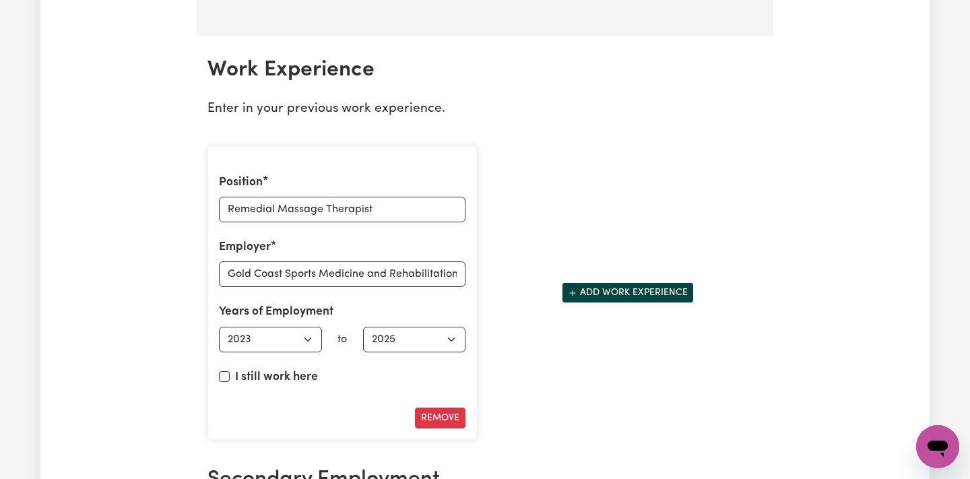
click at [590, 288] on button "Add work experience" at bounding box center [628, 292] width 132 height 21
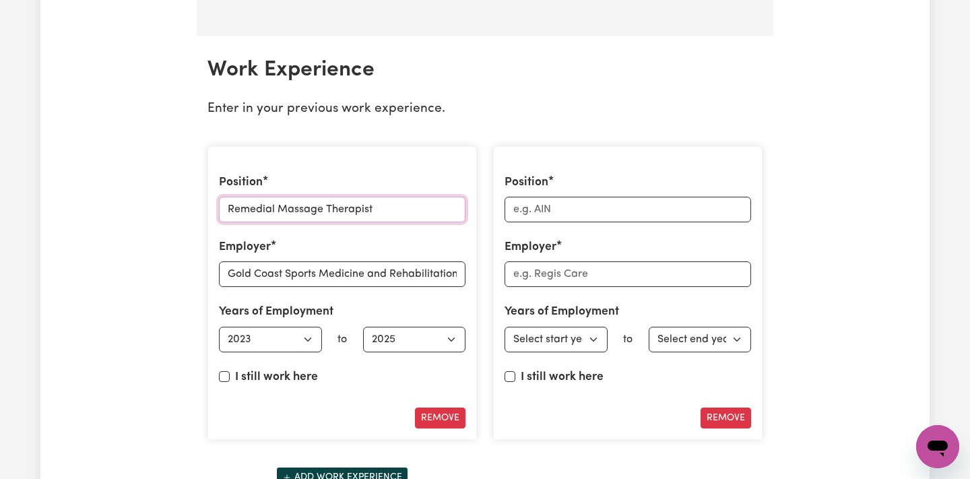
drag, startPoint x: 380, startPoint y: 195, endPoint x: 224, endPoint y: 195, distance: 156.2
click at [224, 197] on input "Remedial Massage Therapist" at bounding box center [342, 210] width 246 height 26
click at [527, 207] on input "Position" at bounding box center [627, 210] width 246 height 26
paste input "Remedial Massage Therapist"
click at [531, 270] on input "Employer" at bounding box center [627, 274] width 246 height 26
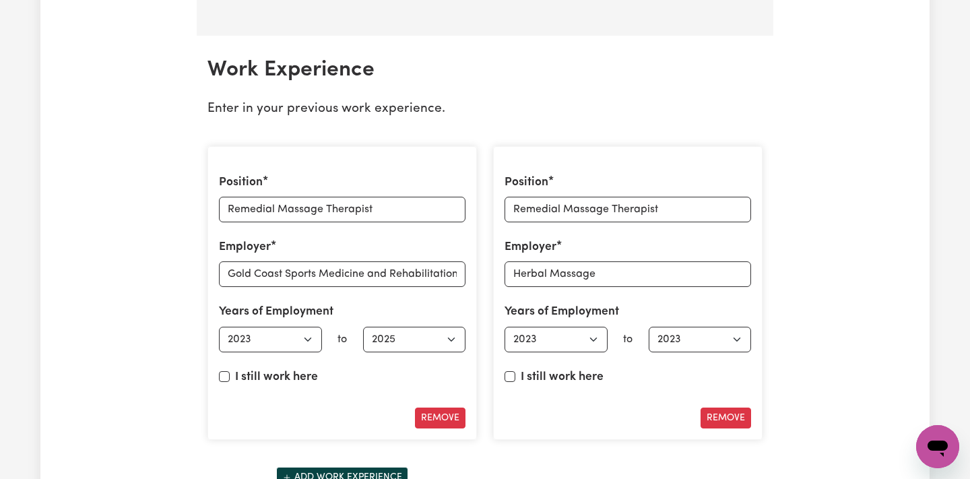
click at [385, 467] on button "Add work experience" at bounding box center [342, 477] width 132 height 21
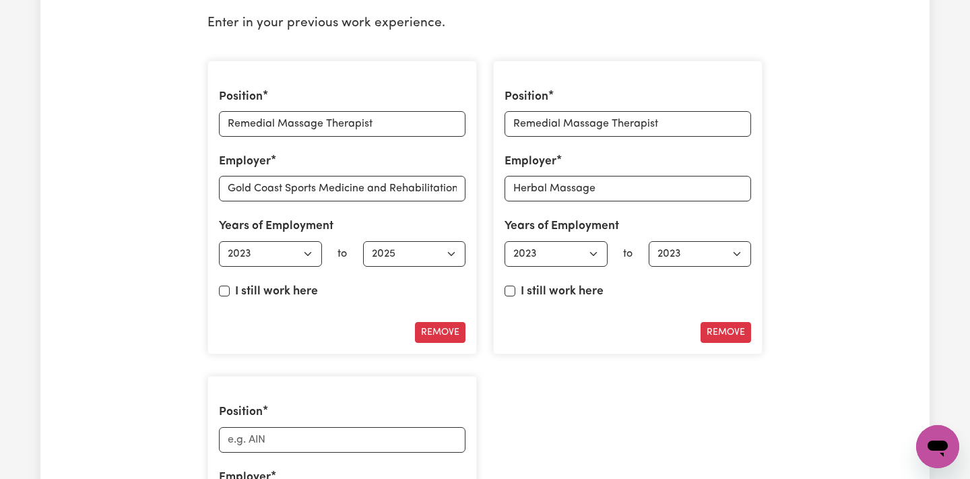
scroll to position [1987, 0]
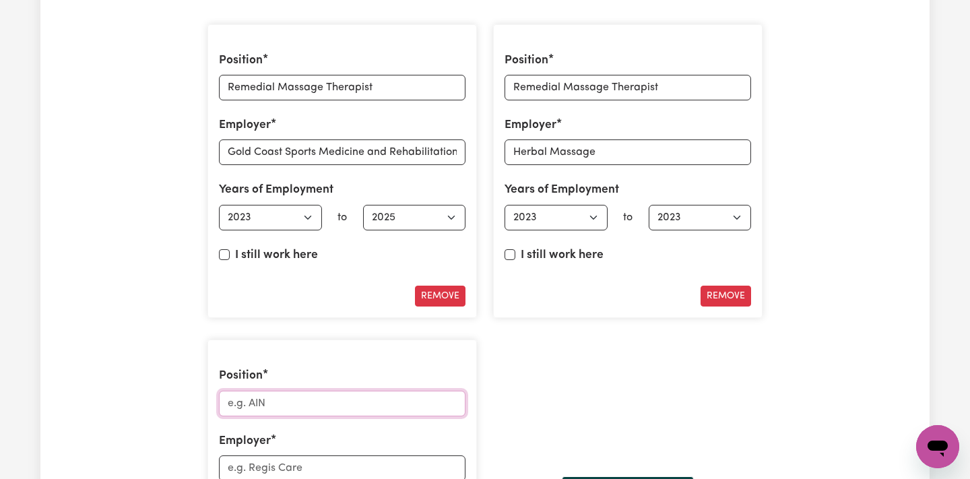
click at [353, 391] on input "Position" at bounding box center [342, 404] width 246 height 26
paste input "Remedial Massage Therapist"
click at [333, 460] on input "Employer" at bounding box center [342, 468] width 246 height 26
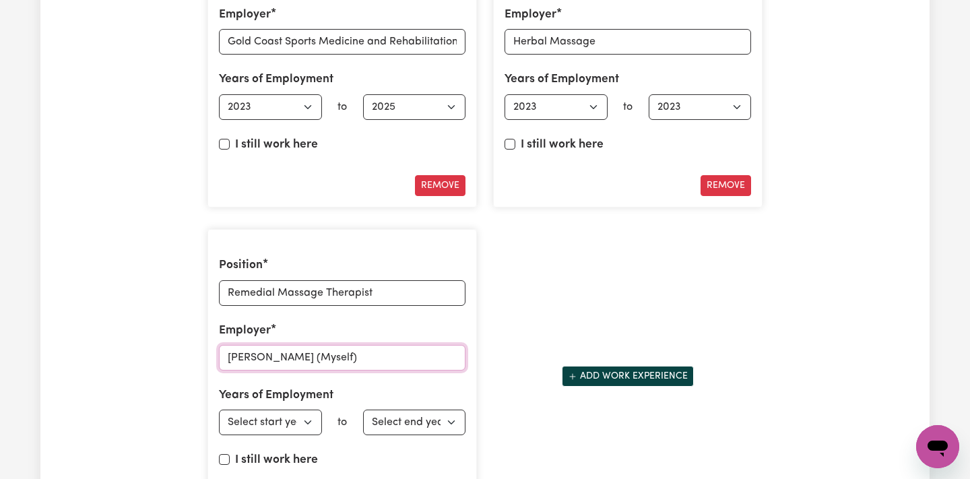
scroll to position [2127, 0]
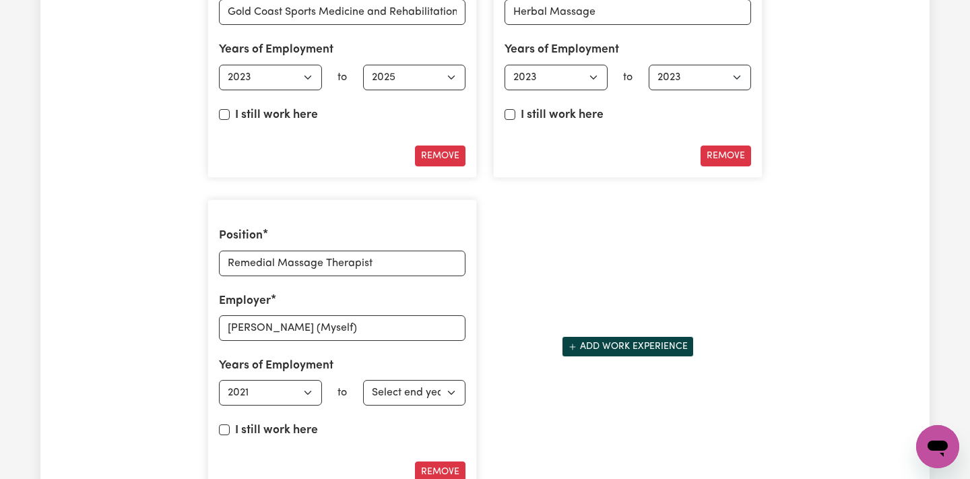
click at [212, 417] on div "Position Remedial Massage Therapist Employer Gustavo Cereto Alves (Myself) Year…" at bounding box center [341, 346] width 269 height 294
click at [230, 422] on div "I still work here" at bounding box center [342, 433] width 246 height 23
click at [227, 424] on input "I still work here" at bounding box center [224, 429] width 11 height 11
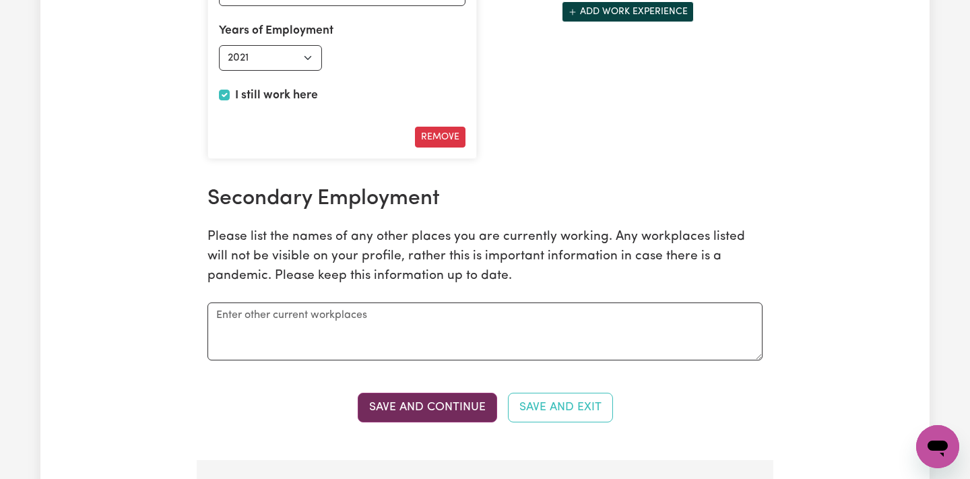
scroll to position [2463, 0]
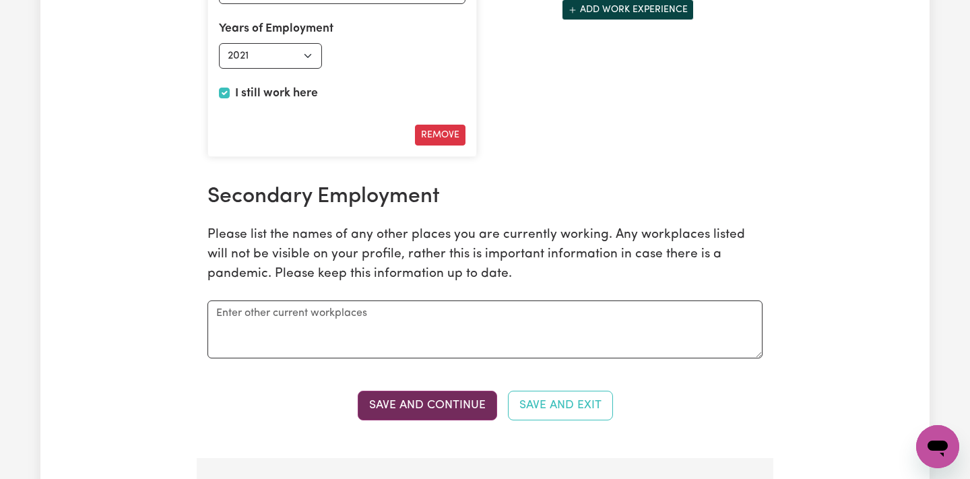
click at [456, 393] on button "Save and Continue" at bounding box center [427, 406] width 139 height 30
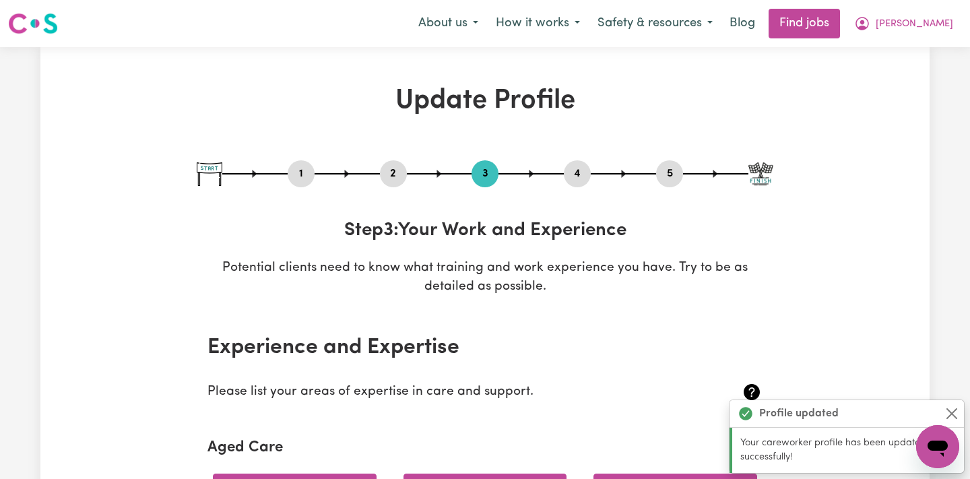
scroll to position [0, 0]
click at [404, 175] on button "2" at bounding box center [393, 174] width 27 height 18
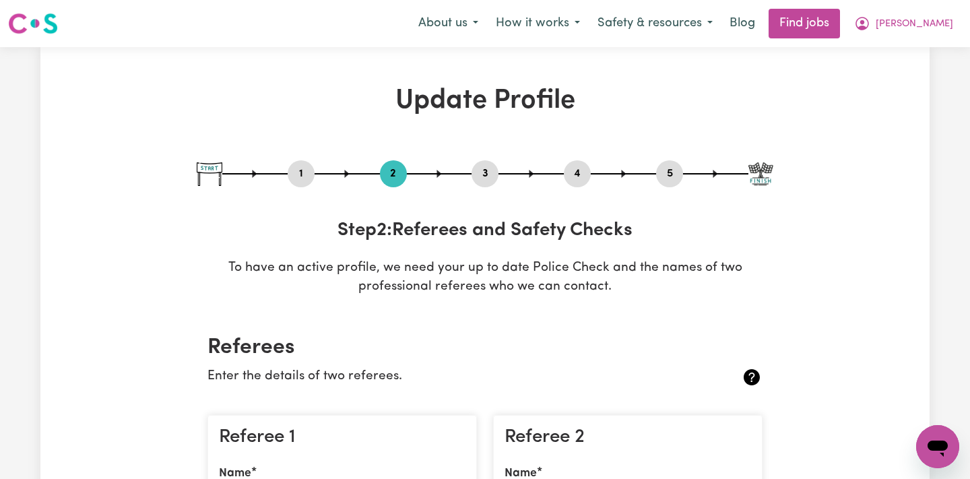
click at [488, 172] on button "3" at bounding box center [484, 174] width 27 height 18
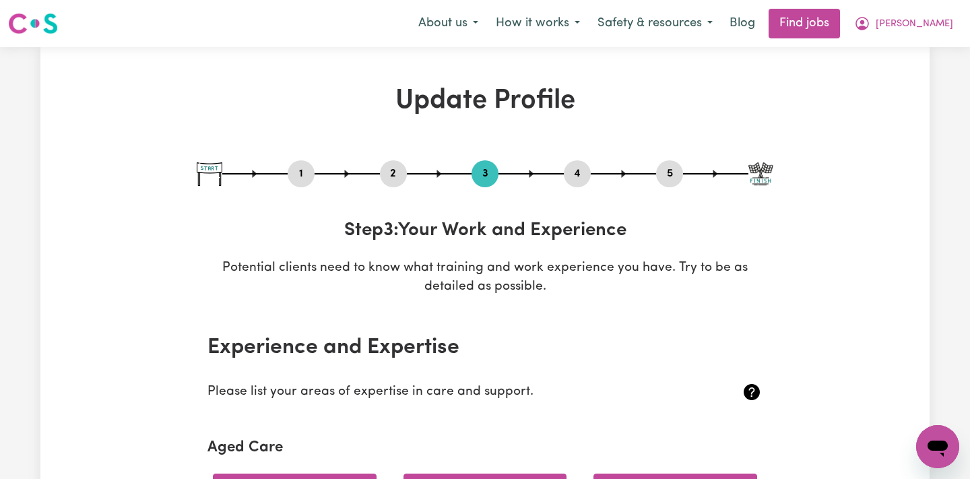
click at [670, 174] on button "5" at bounding box center [669, 174] width 27 height 18
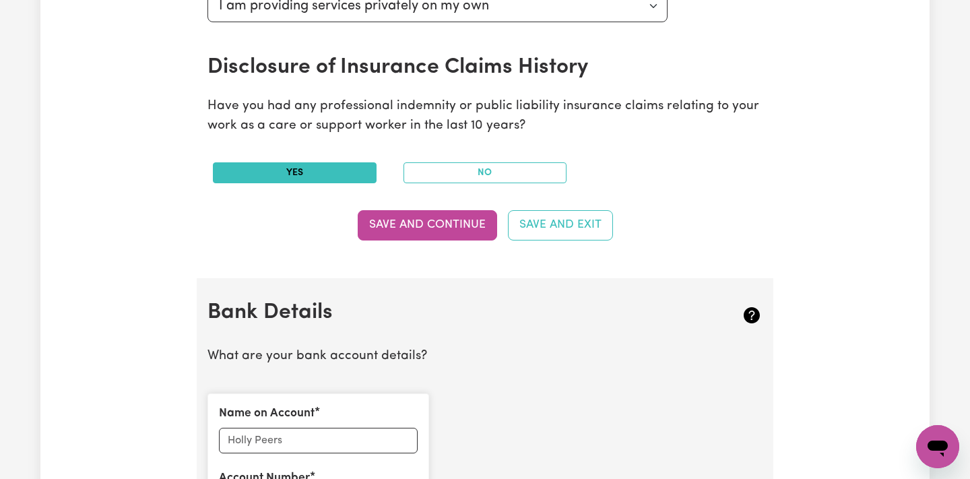
scroll to position [865, 0]
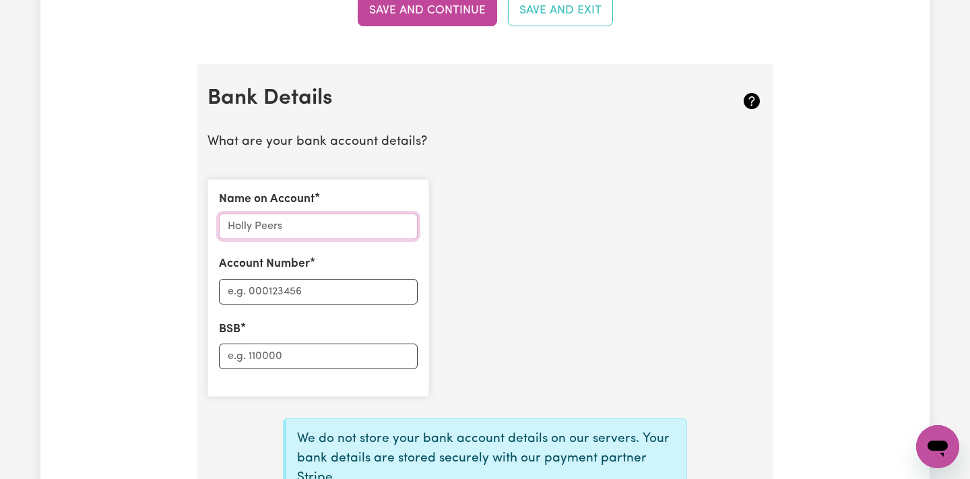
click at [308, 213] on input "Name on Account" at bounding box center [318, 226] width 199 height 26
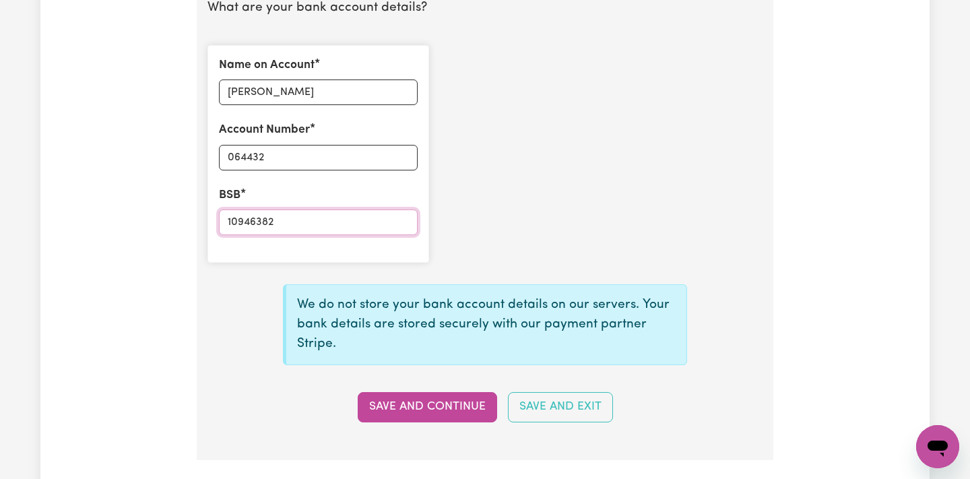
scroll to position [1000, 0]
click at [450, 380] on div "We do not store your bank account details on our servers. Your bank details are…" at bounding box center [484, 347] width 571 height 149
click at [445, 401] on button "Save and Continue" at bounding box center [427, 406] width 139 height 30
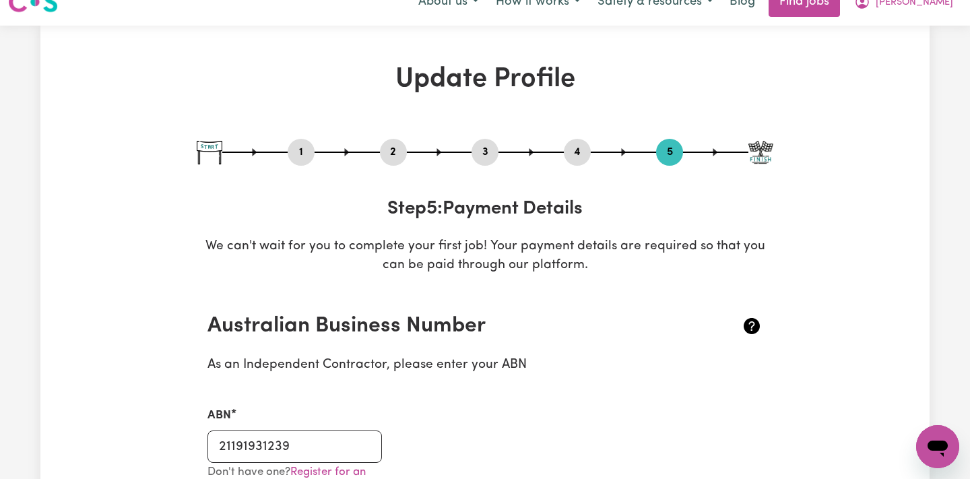
scroll to position [3, 0]
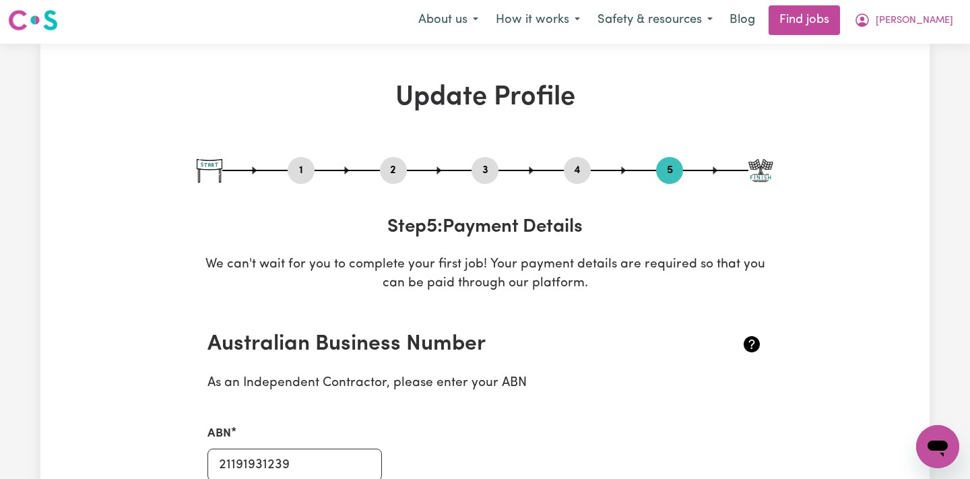
click at [308, 183] on div "1 2 3 4 5" at bounding box center [485, 170] width 576 height 27
click at [301, 174] on button "1" at bounding box center [301, 171] width 27 height 18
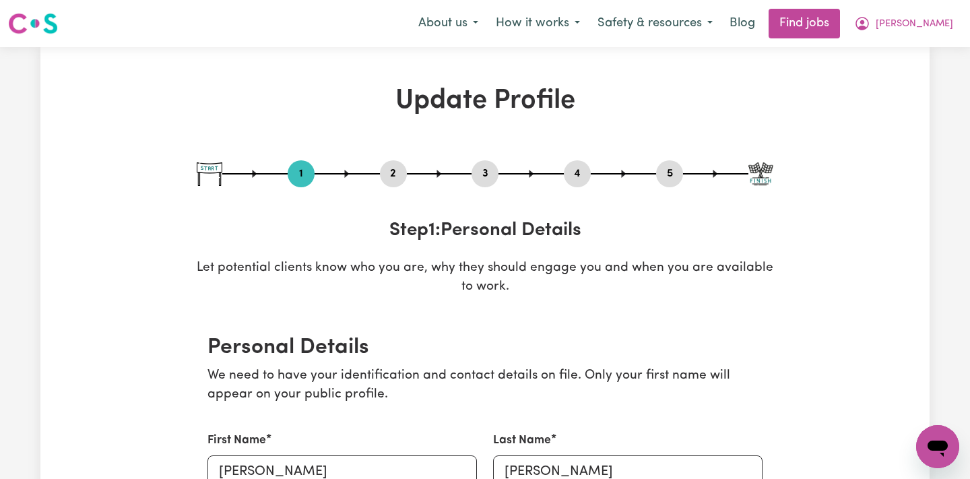
scroll to position [0, 0]
click at [388, 178] on button "2" at bounding box center [393, 174] width 27 height 18
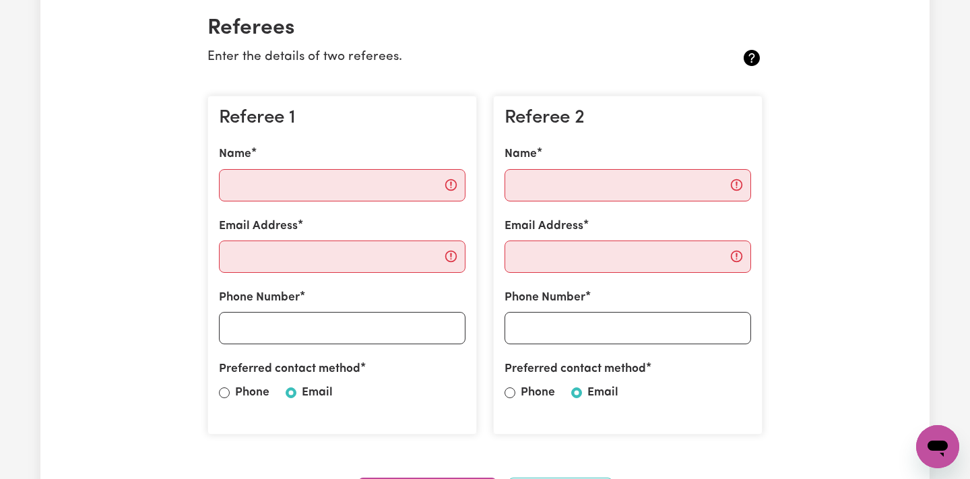
scroll to position [315, 0]
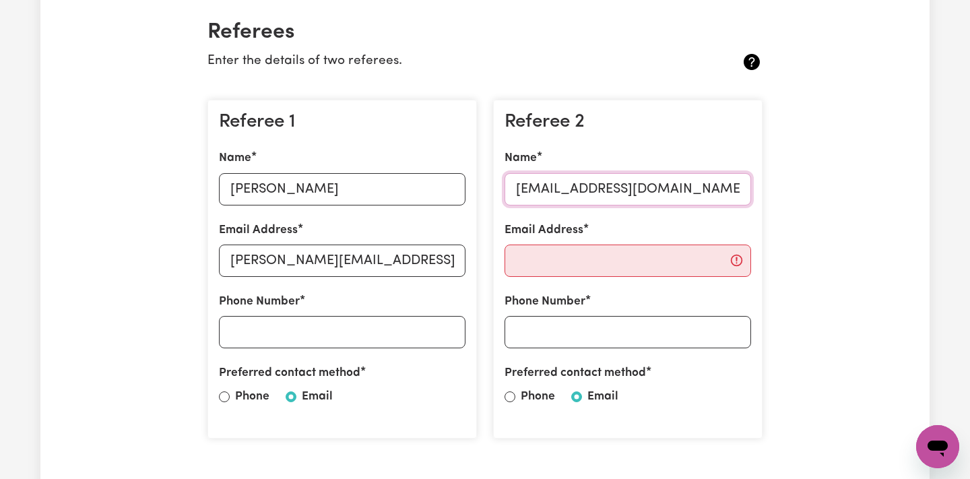
click at [649, 186] on input "general.herbalthaimassage@gmail.com" at bounding box center [627, 189] width 246 height 32
click at [596, 193] on input "general.herbalthaimassage@gmail.com" at bounding box center [627, 189] width 246 height 32
drag, startPoint x: 518, startPoint y: 185, endPoint x: 851, endPoint y: 186, distance: 333.4
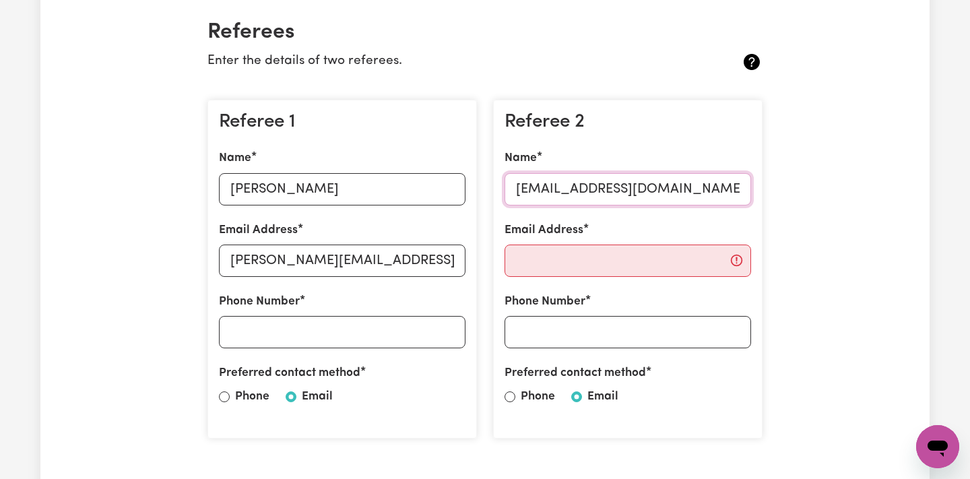
click at [696, 246] on input "Email Address" at bounding box center [627, 260] width 246 height 32
paste input "general.herbalthaimassage@gmail.com"
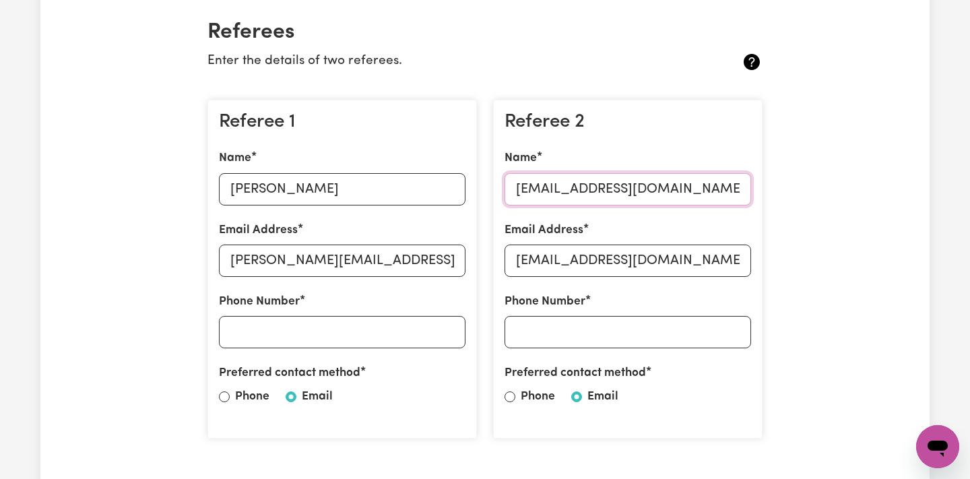
click at [564, 190] on input "general.herbalthaimassage@gmail.com" at bounding box center [627, 189] width 246 height 32
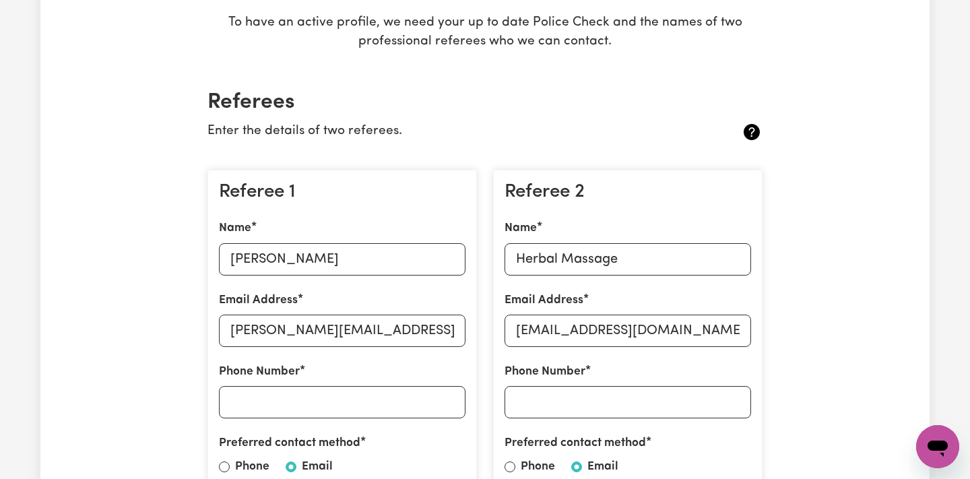
scroll to position [525, 0]
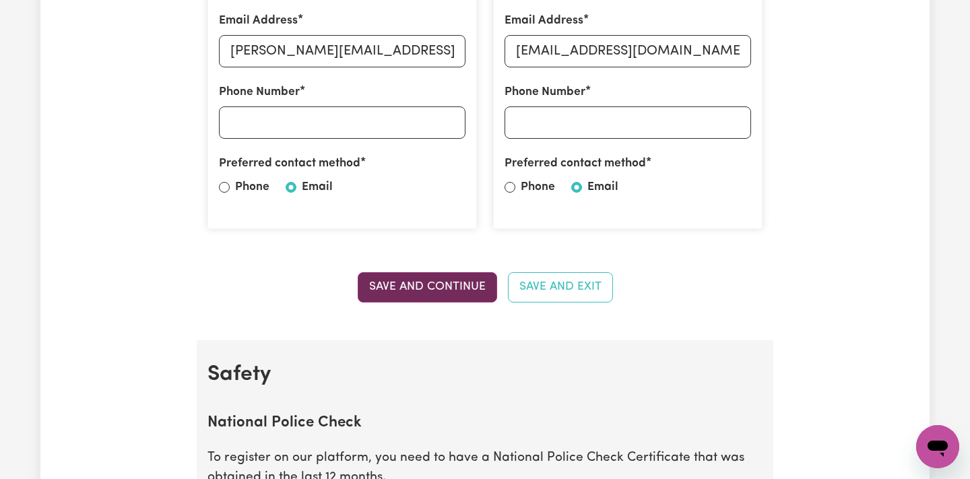
click at [456, 284] on button "Save and Continue" at bounding box center [427, 287] width 139 height 30
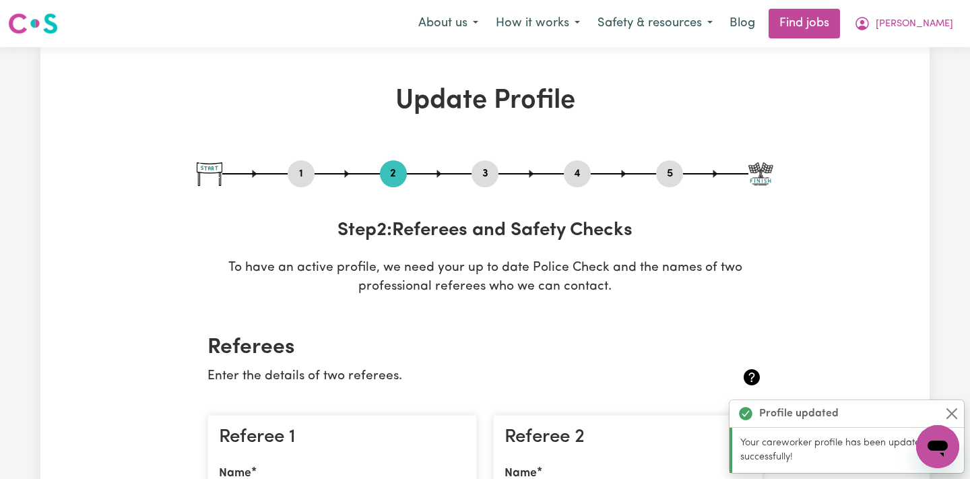
scroll to position [0, 0]
click at [486, 171] on button "3" at bounding box center [484, 174] width 27 height 18
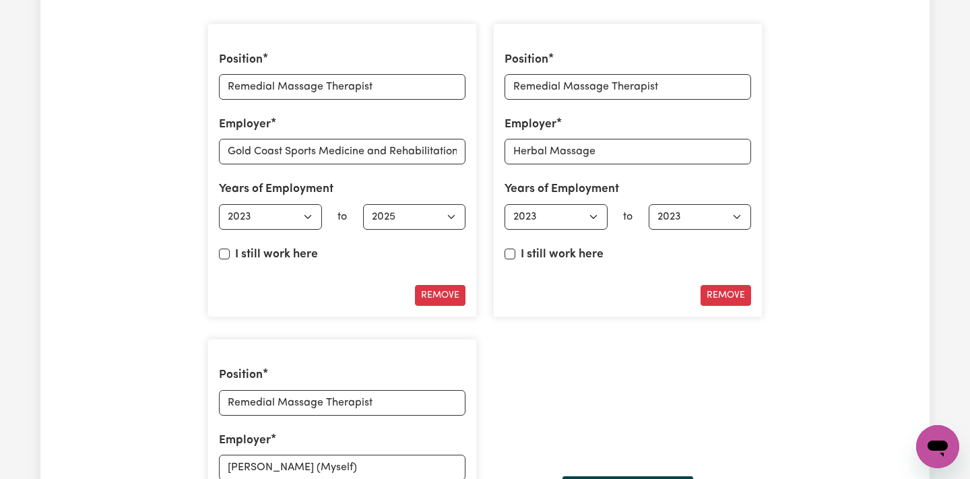
scroll to position [1938, 0]
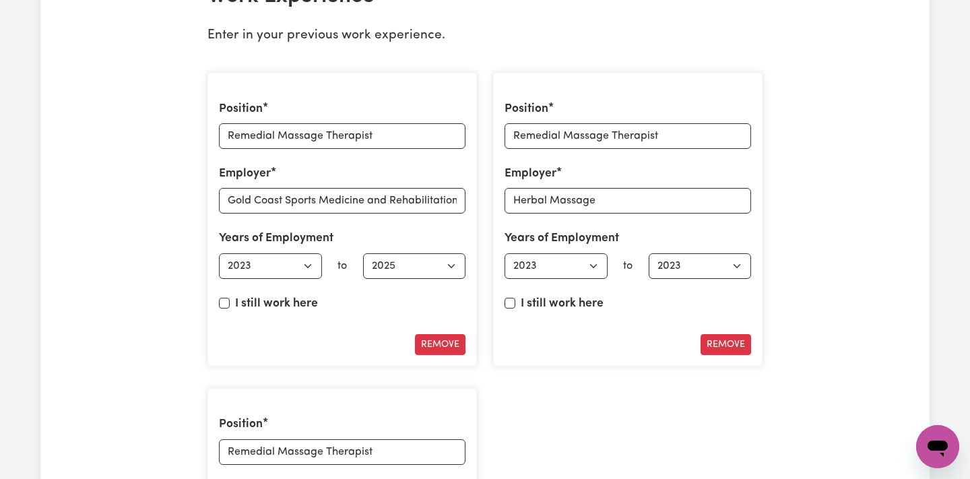
click at [228, 298] on input "I still work here" at bounding box center [224, 303] width 11 height 11
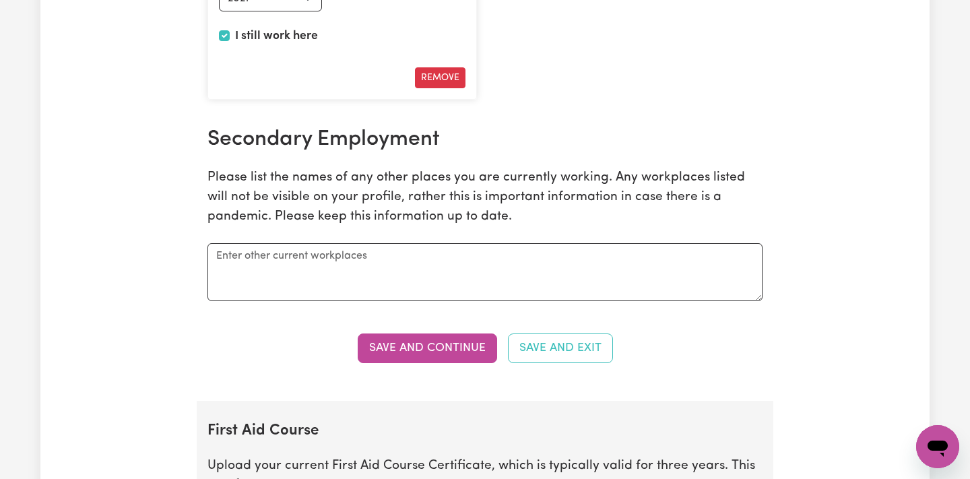
scroll to position [2522, 0]
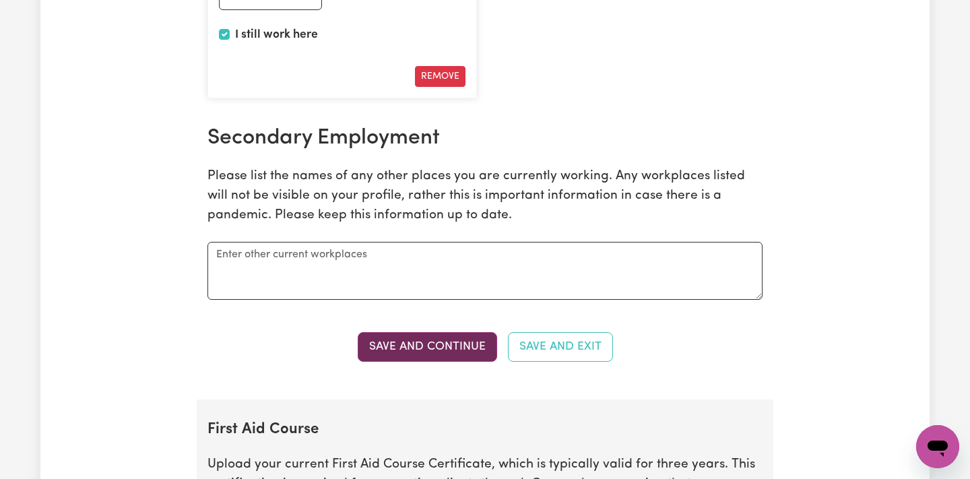
click at [467, 347] on button "Save and Continue" at bounding box center [427, 347] width 139 height 30
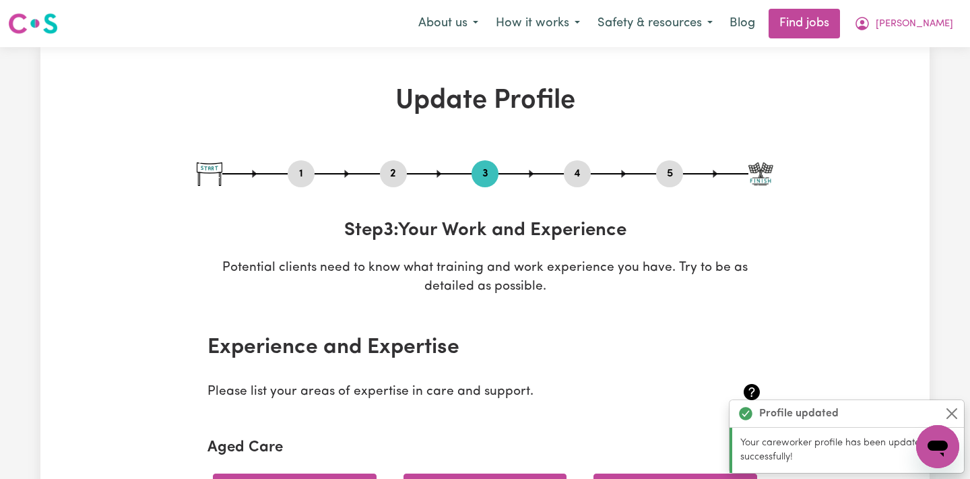
scroll to position [0, 0]
click at [672, 168] on button "5" at bounding box center [669, 174] width 27 height 18
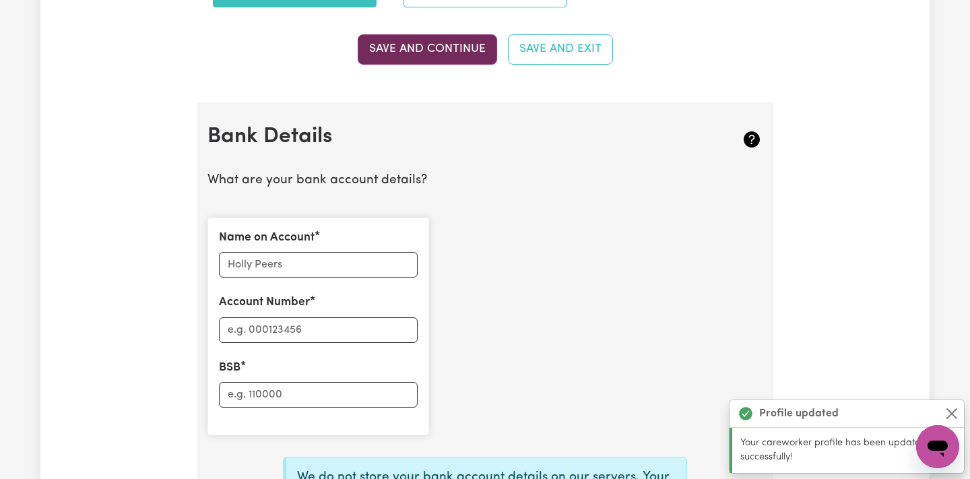
scroll to position [828, 0]
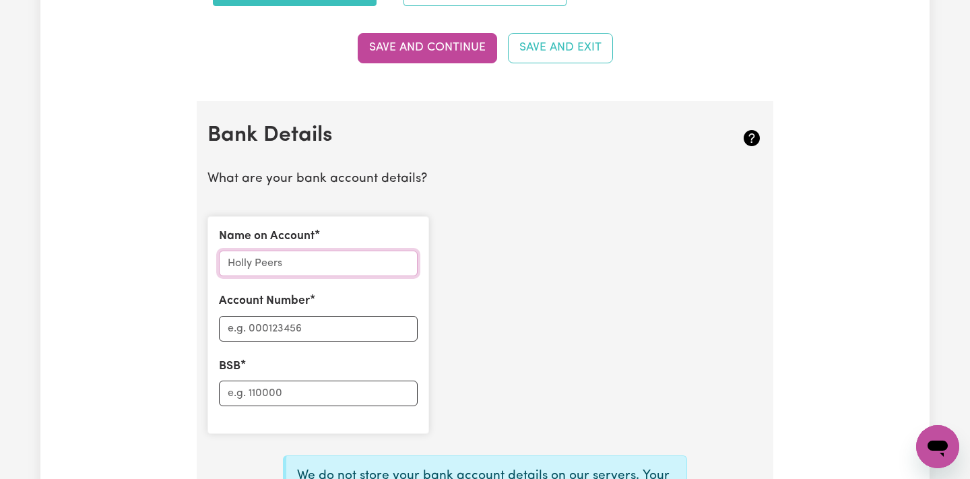
click at [349, 261] on input "Name on Account" at bounding box center [318, 264] width 199 height 26
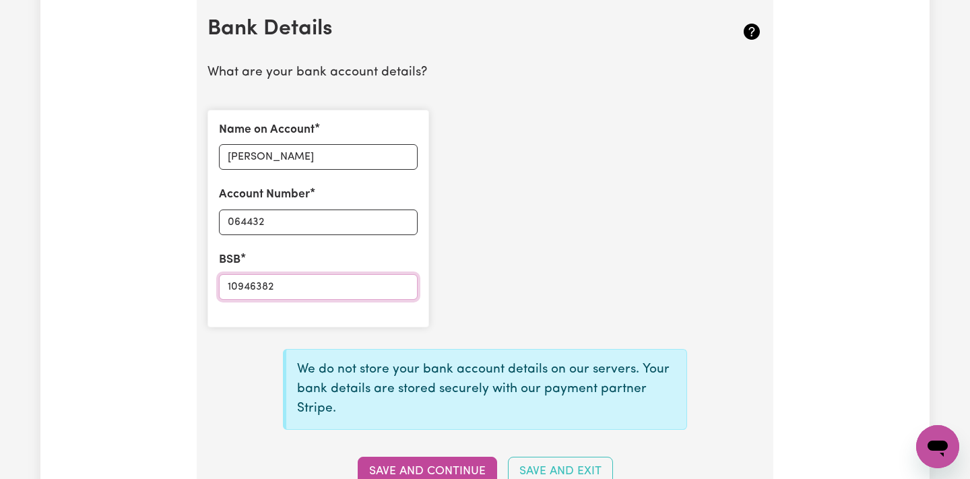
scroll to position [937, 0]
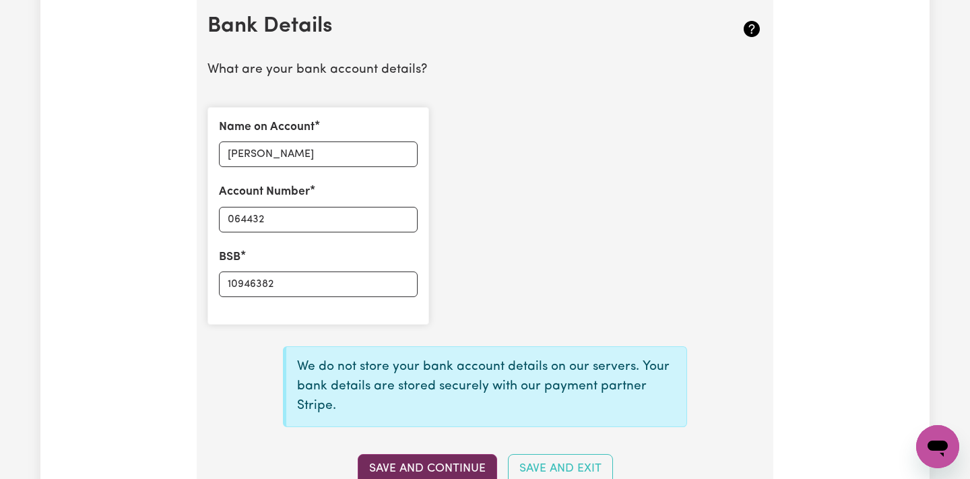
click at [439, 462] on button "Save and Continue" at bounding box center [427, 469] width 139 height 30
drag, startPoint x: 360, startPoint y: 269, endPoint x: 167, endPoint y: 269, distance: 193.3
click at [272, 210] on input "064432" at bounding box center [318, 220] width 199 height 26
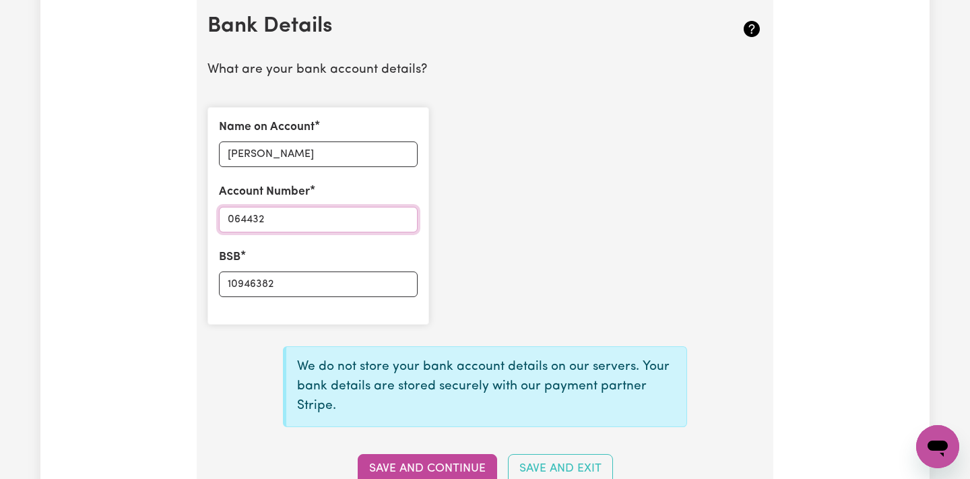
paste input "1094638"
click at [274, 271] on input "10946382" at bounding box center [318, 284] width 199 height 26
click at [383, 460] on button "Save and Continue" at bounding box center [427, 469] width 139 height 30
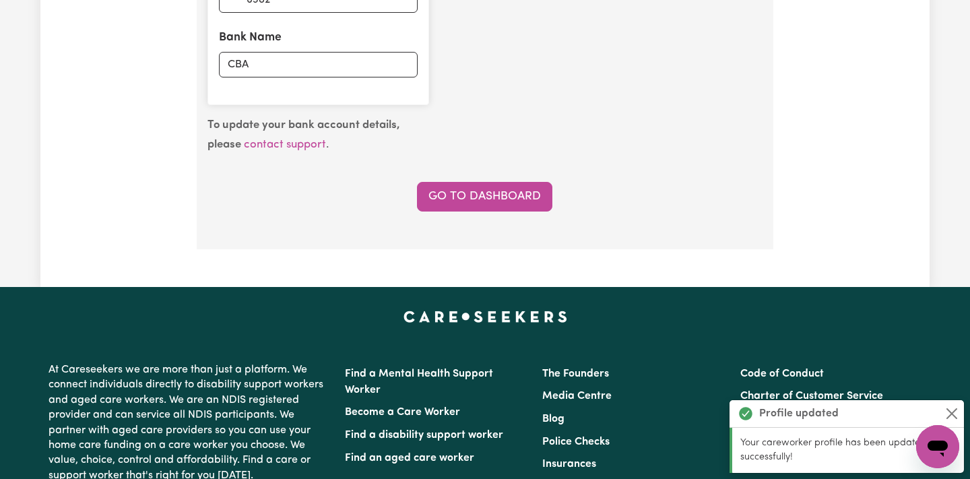
scroll to position [1156, 0]
click at [492, 195] on link "Go to Dashboard" at bounding box center [484, 198] width 135 height 30
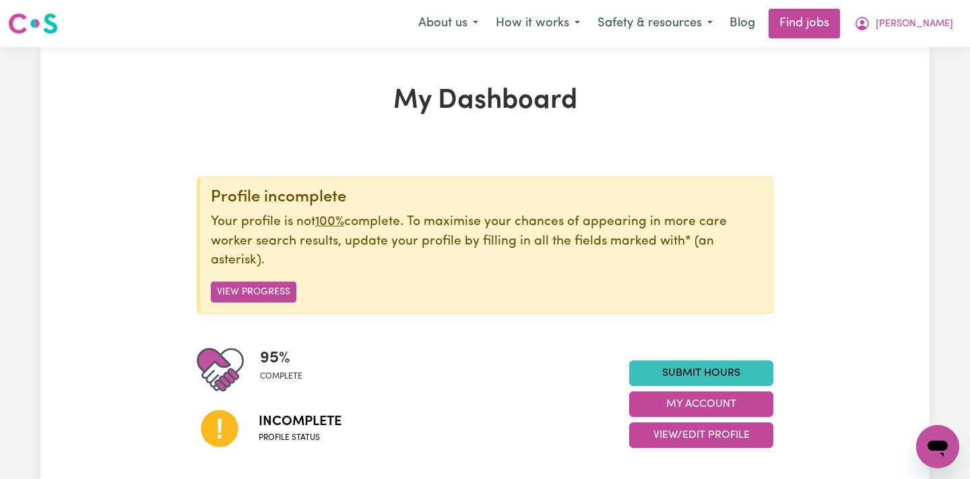
click at [934, 446] on icon "Abrir janela de mensagens" at bounding box center [937, 448] width 20 height 16
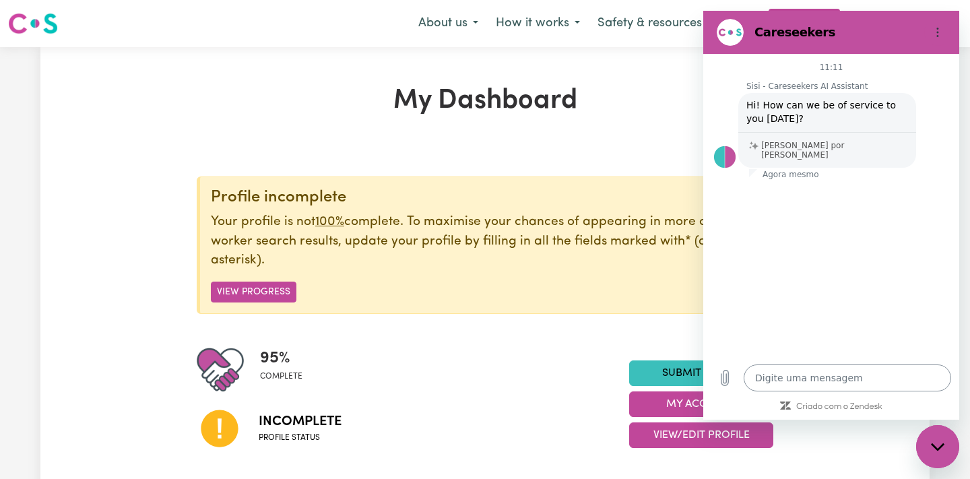
click at [773, 375] on textarea at bounding box center [846, 377] width 207 height 27
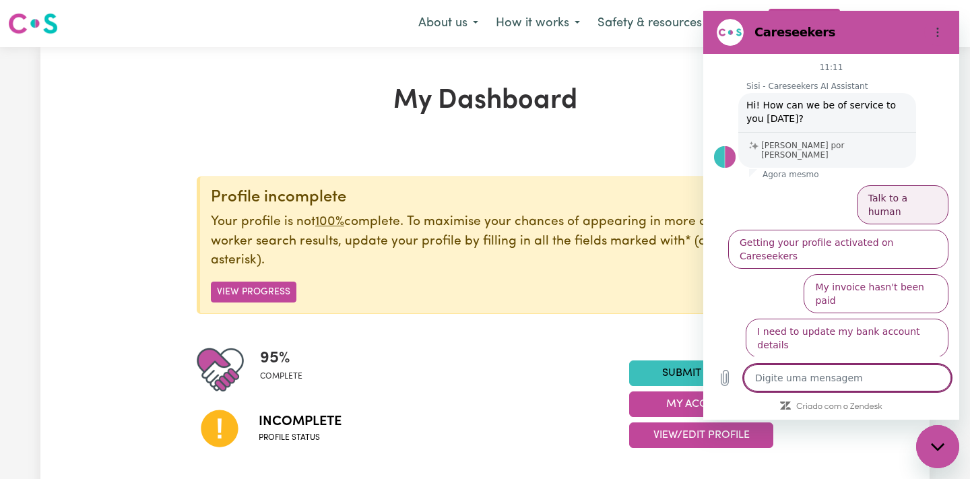
click at [895, 191] on button "Talk to a human" at bounding box center [903, 204] width 92 height 39
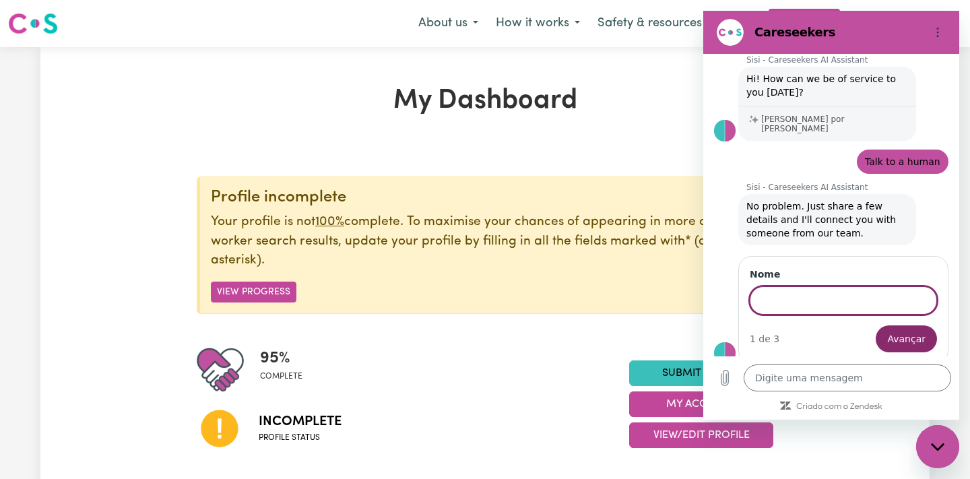
scroll to position [25, 0]
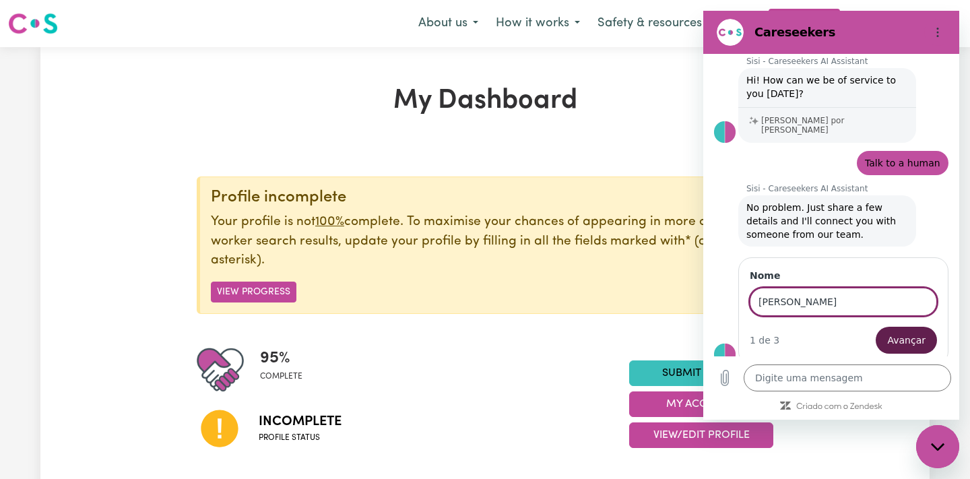
drag, startPoint x: 873, startPoint y: 322, endPoint x: 895, endPoint y: 334, distance: 25.3
click at [895, 334] on span "Avançar" at bounding box center [906, 340] width 38 height 16
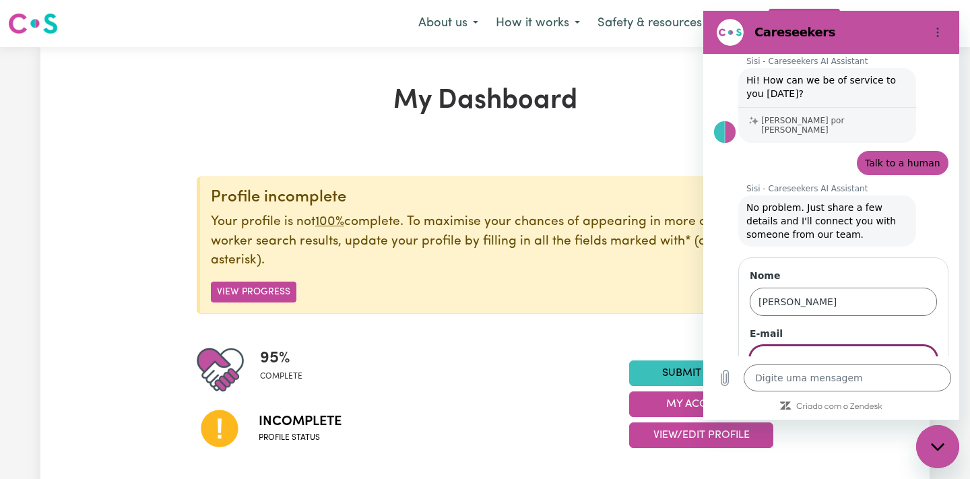
scroll to position [36, 0]
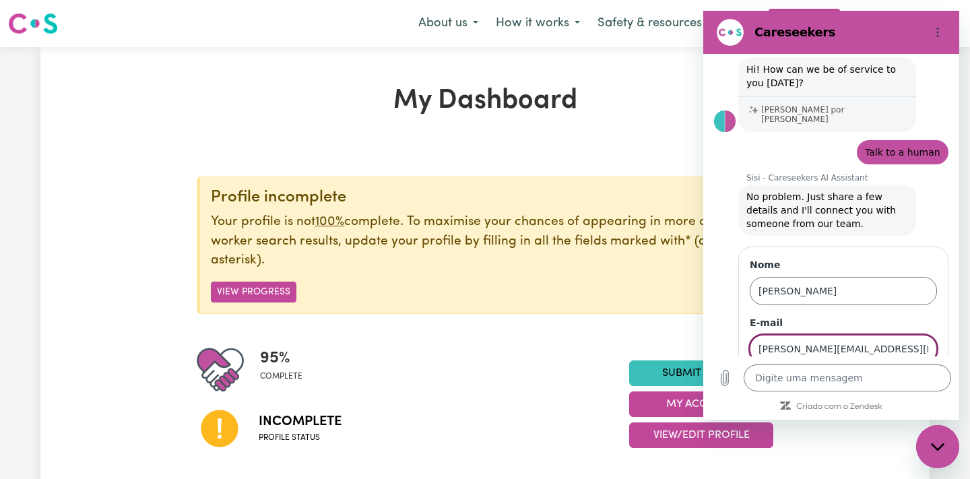
click at [908, 378] on button "Avançar" at bounding box center [905, 387] width 61 height 27
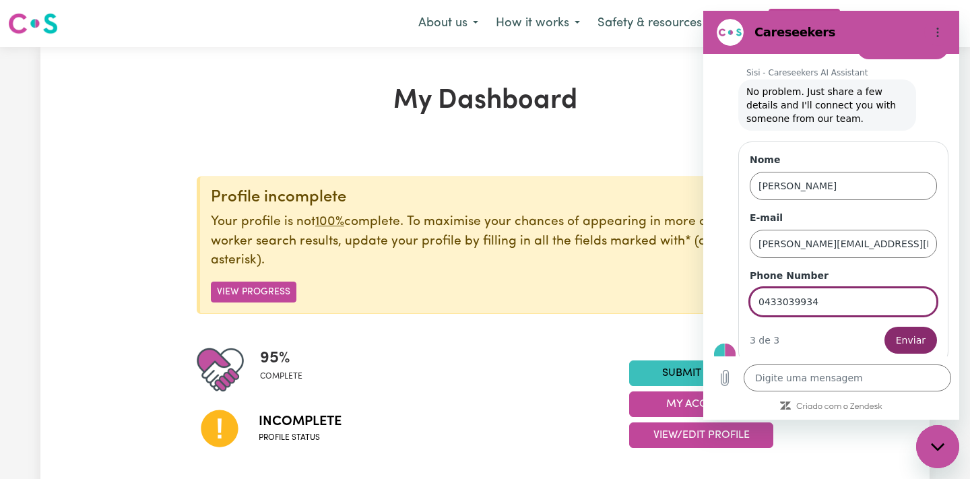
click at [902, 349] on div "Nome gustavo cereto Alves E-mail gustavo_cereto@hotmail.com Phone Number 043303…" at bounding box center [843, 253] width 210 height 224
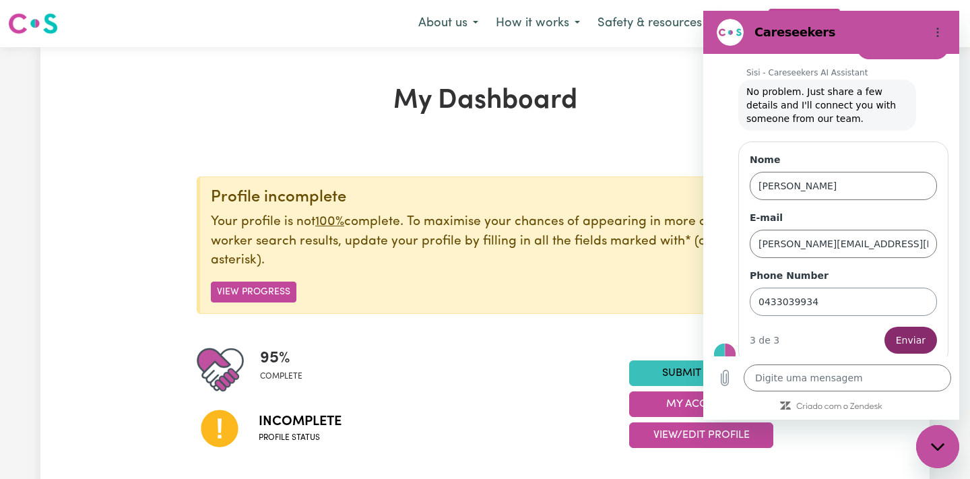
click at [793, 294] on input "0433039934" at bounding box center [843, 302] width 187 height 28
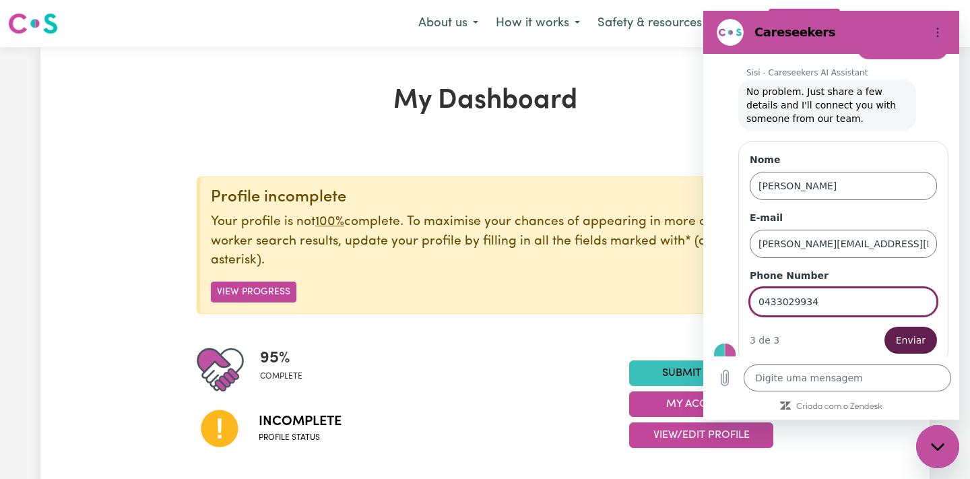
click at [915, 332] on span "Enviar" at bounding box center [911, 340] width 30 height 16
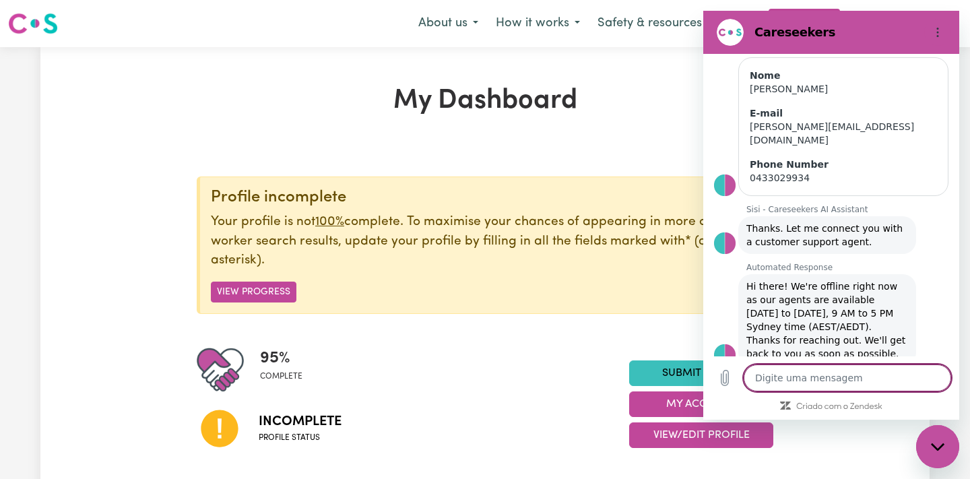
scroll to position [238, 0]
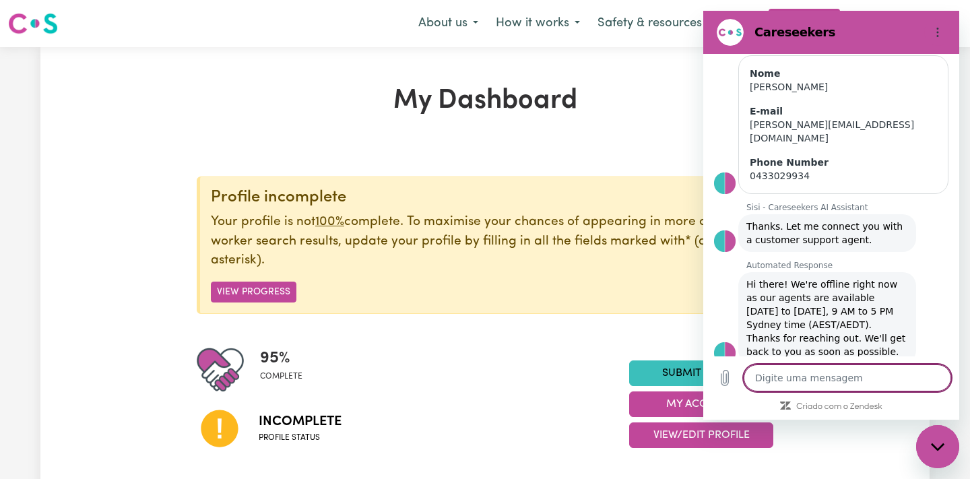
click at [943, 444] on icon "Fechar janela de mensagens" at bounding box center [936, 445] width 13 height 7
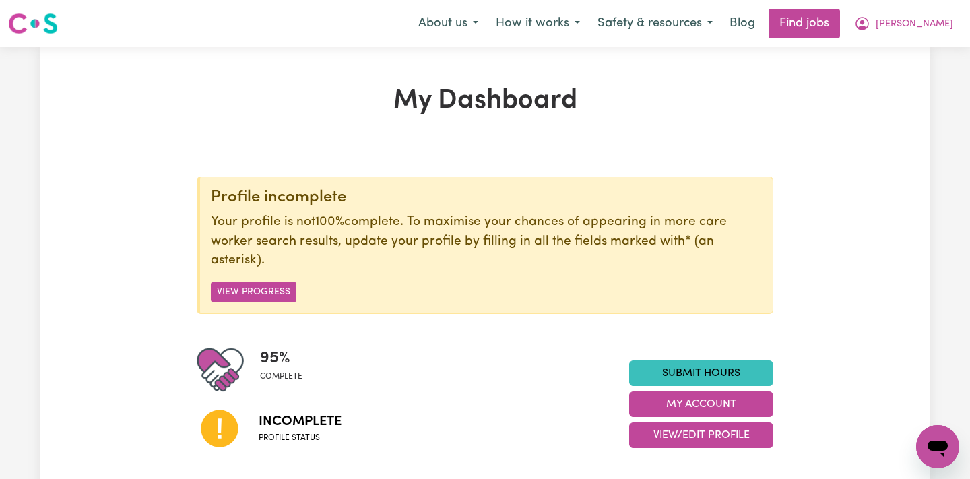
click at [943, 444] on icon "Abrir janela de mensagens" at bounding box center [937, 448] width 20 height 16
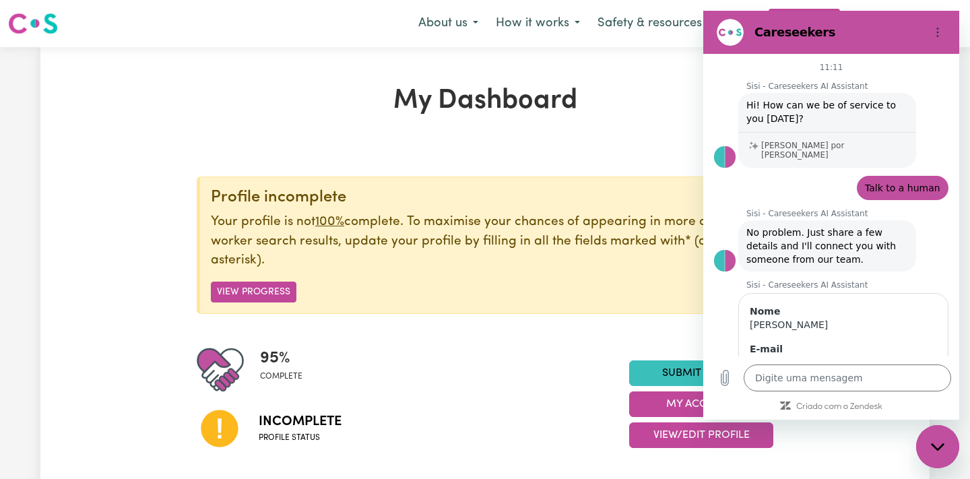
scroll to position [0, 0]
click at [931, 38] on button "Menu de opções" at bounding box center [937, 32] width 27 height 27
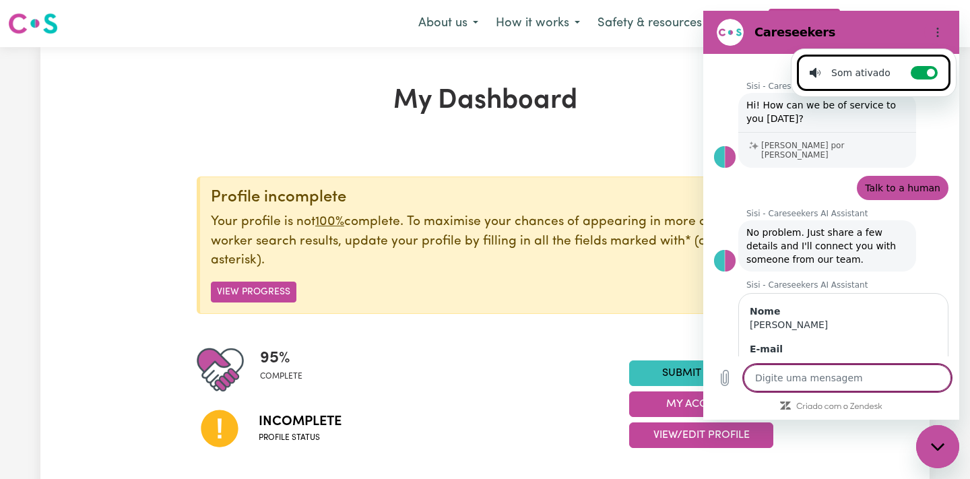
click at [858, 382] on textarea at bounding box center [846, 377] width 207 height 27
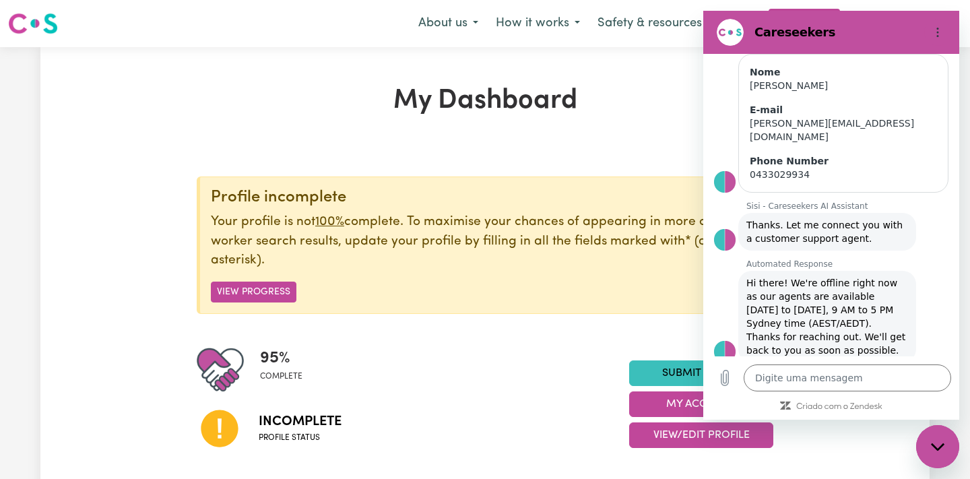
scroll to position [238, 0]
click at [843, 377] on textarea at bounding box center [846, 377] width 207 height 27
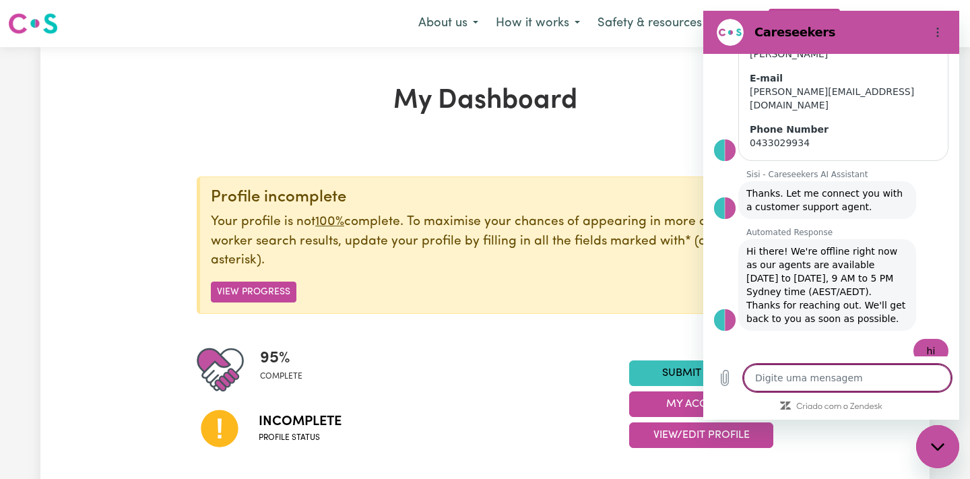
scroll to position [270, 0]
click at [931, 454] on div "Fechar janela de mensagens" at bounding box center [937, 446] width 40 height 40
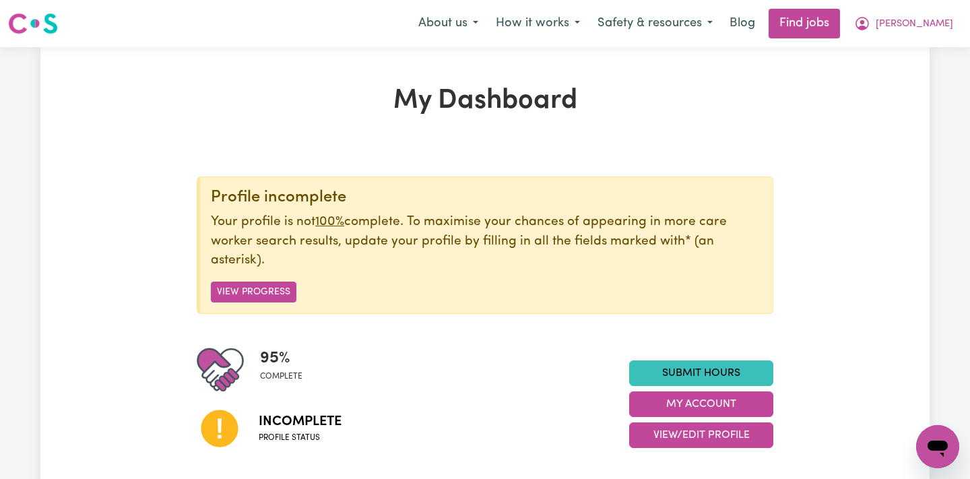
click at [929, 428] on div "Abrir janela de mensagens" at bounding box center [937, 446] width 40 height 40
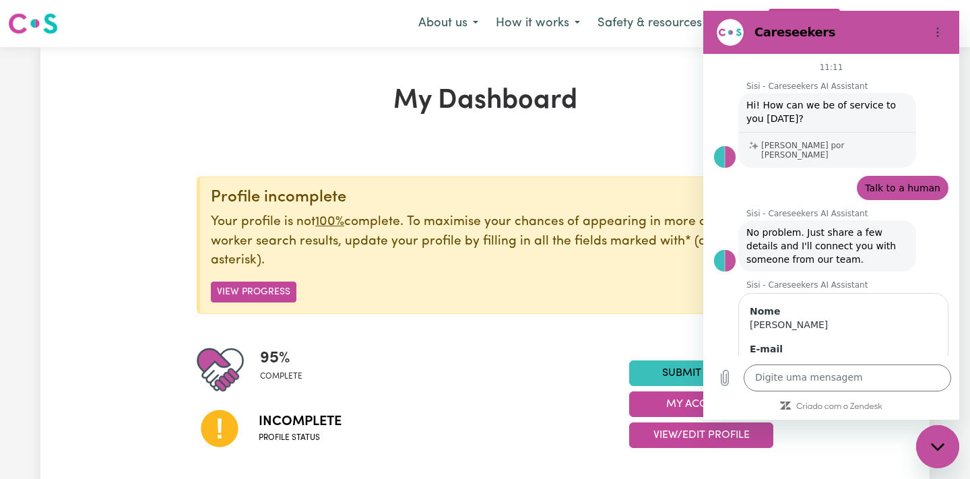
scroll to position [3, 0]
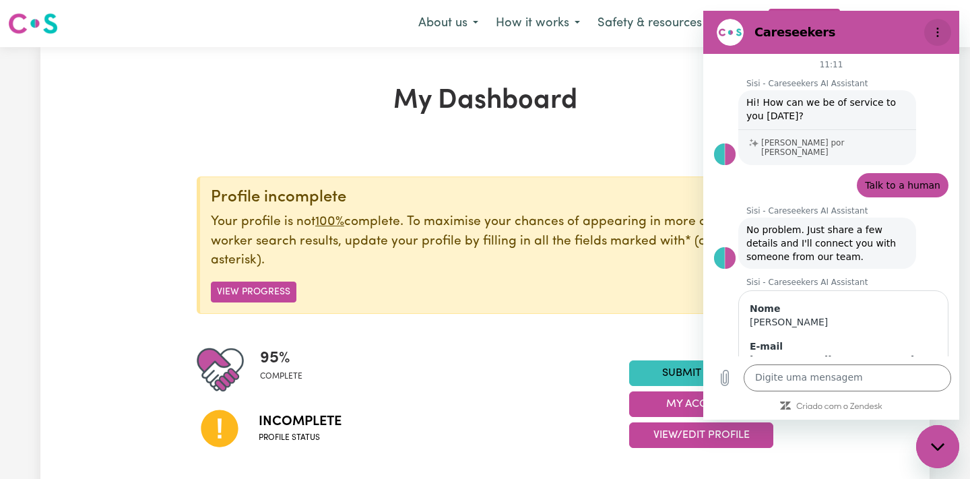
click at [936, 42] on button "Menu de opções" at bounding box center [937, 32] width 27 height 27
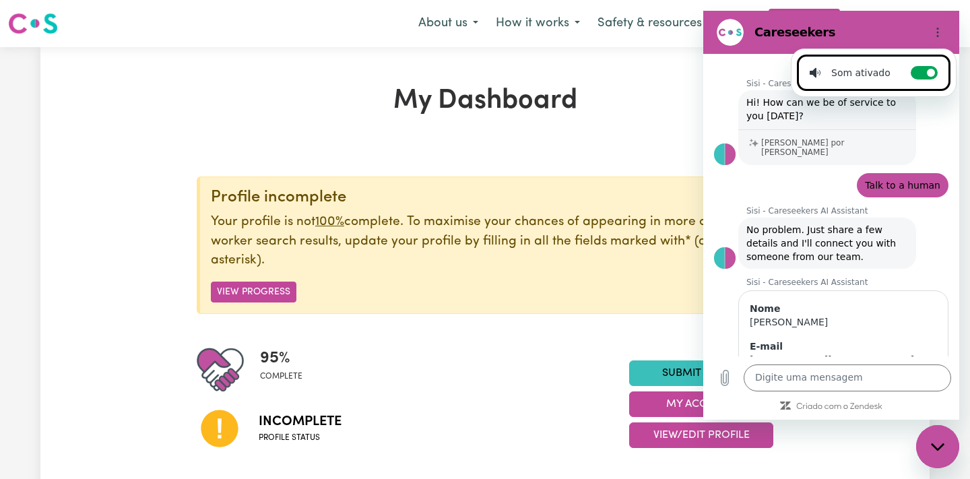
click at [768, 190] on div "11:11 Sisi - Careseekers AI Assistant Sisi - Careseekers AI Assistant diz: Hi! …" at bounding box center [831, 205] width 256 height 302
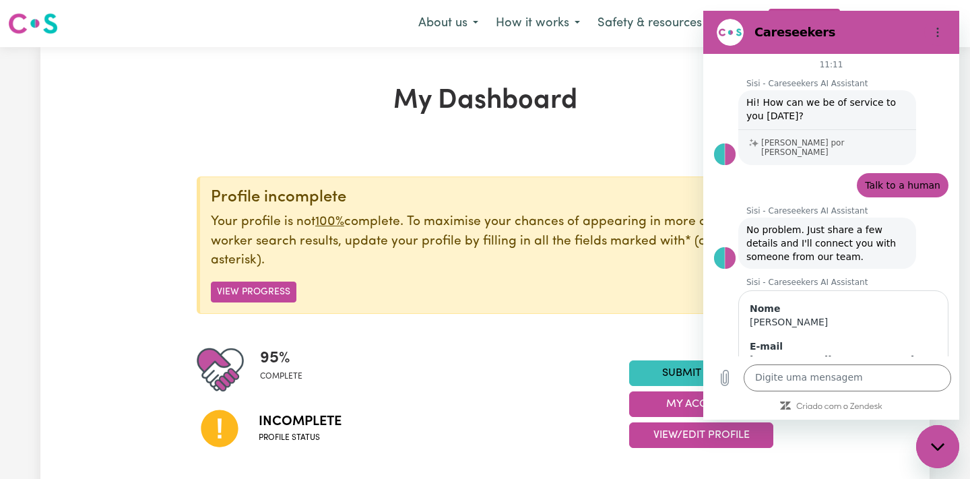
click at [768, 121] on span "Hi! How can we be of service to you [DATE]?" at bounding box center [827, 109] width 162 height 27
click at [770, 143] on p "[PERSON_NAME] por [PERSON_NAME]" at bounding box center [833, 147] width 144 height 19
click at [710, 143] on div "11:11 Sisi - Careseekers AI Assistant Sisi - Careseekers AI Assistant diz: Hi! …" at bounding box center [831, 205] width 256 height 302
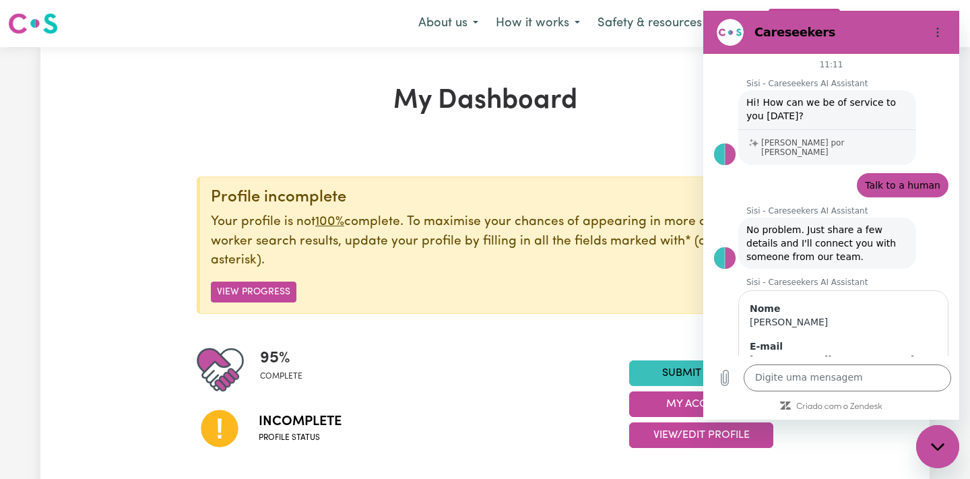
click at [725, 149] on figure at bounding box center [725, 154] width 22 height 22
click at [723, 38] on figure at bounding box center [730, 32] width 27 height 27
click at [723, 392] on div "Digite uma mensagem x" at bounding box center [831, 377] width 256 height 43
click at [724, 385] on icon "Carregar arquivo" at bounding box center [724, 377] width 7 height 15
click at [814, 357] on div "Digite uma mensagem x" at bounding box center [831, 377] width 256 height 43
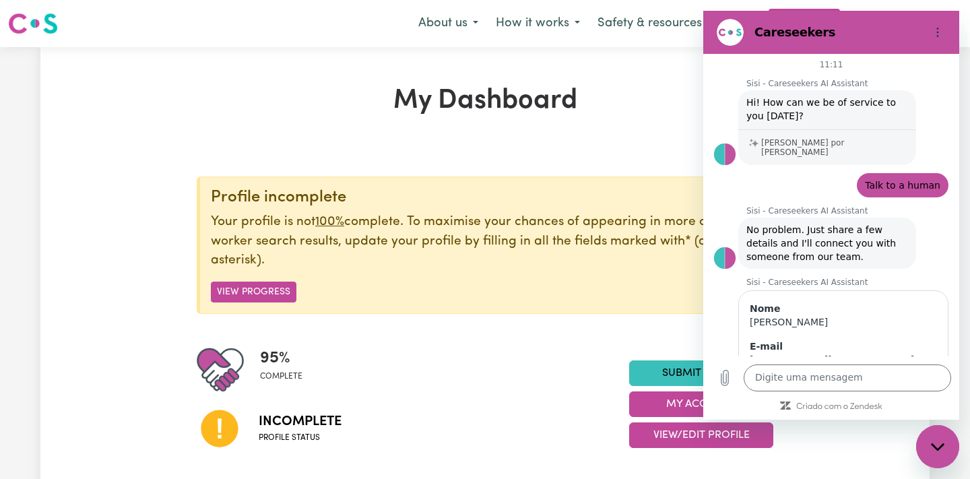
click at [924, 442] on div "Fechar janela de mensagens" at bounding box center [937, 446] width 40 height 40
type textarea "x"
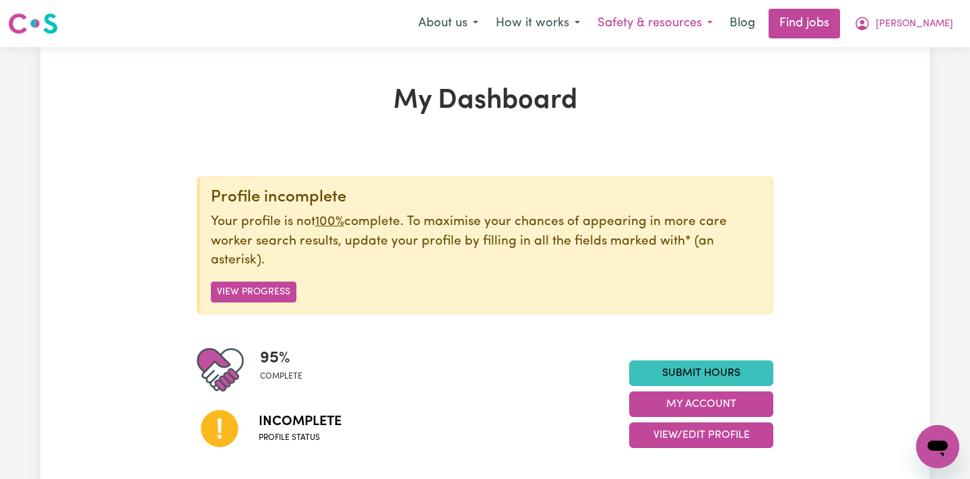
click at [721, 25] on button "Safety & resources" at bounding box center [655, 23] width 133 height 28
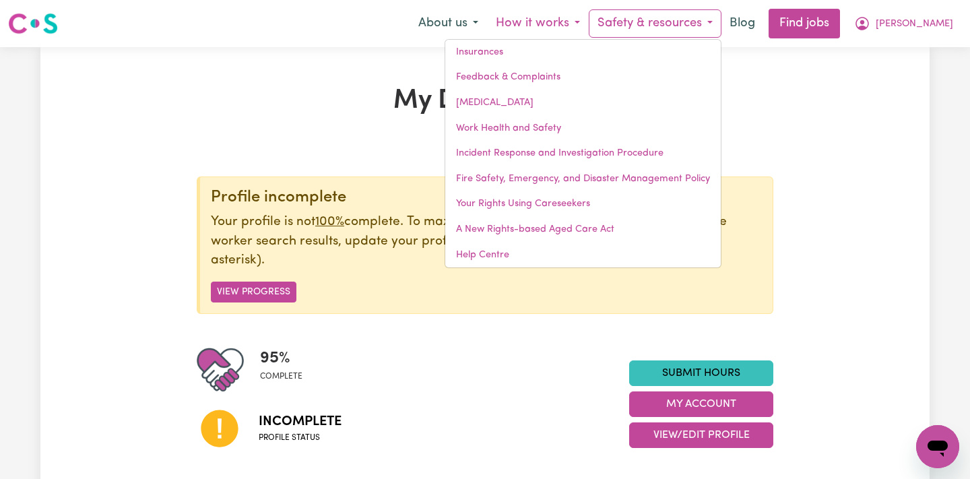
click at [588, 15] on button "How it works" at bounding box center [538, 23] width 102 height 28
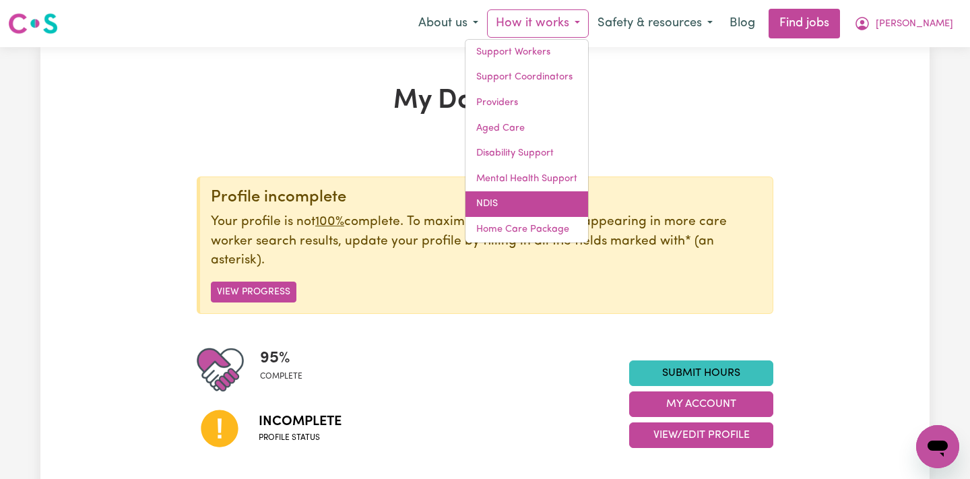
click at [559, 196] on link "NDIS" at bounding box center [526, 204] width 123 height 26
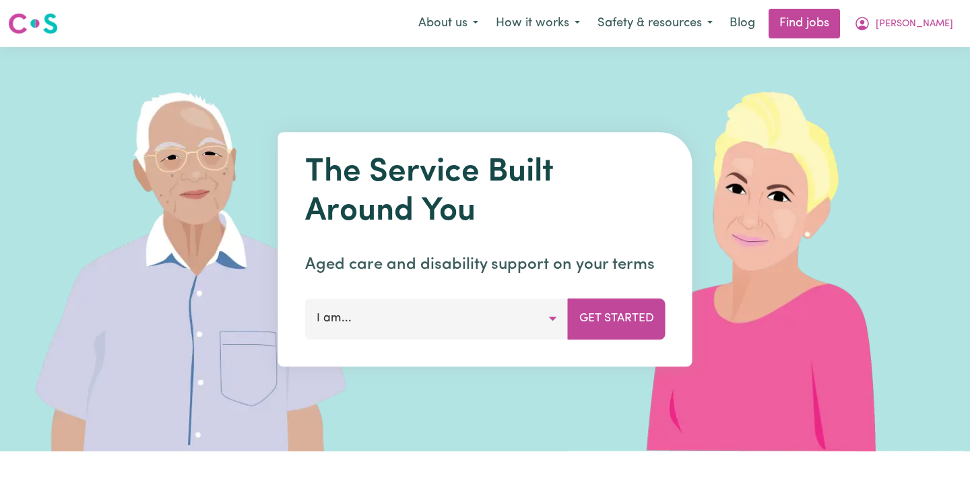
click at [441, 312] on button "I am..." at bounding box center [436, 318] width 263 height 40
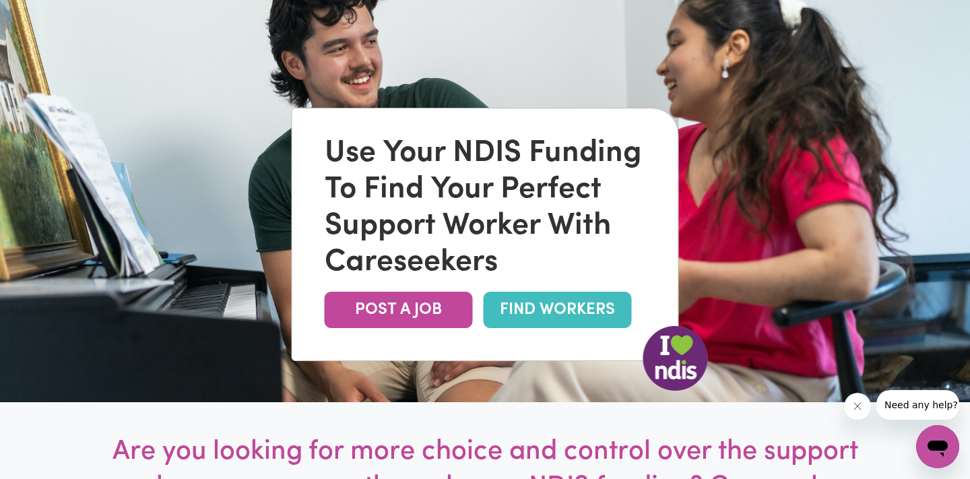
scroll to position [124, 0]
